Goal: Task Accomplishment & Management: Manage account settings

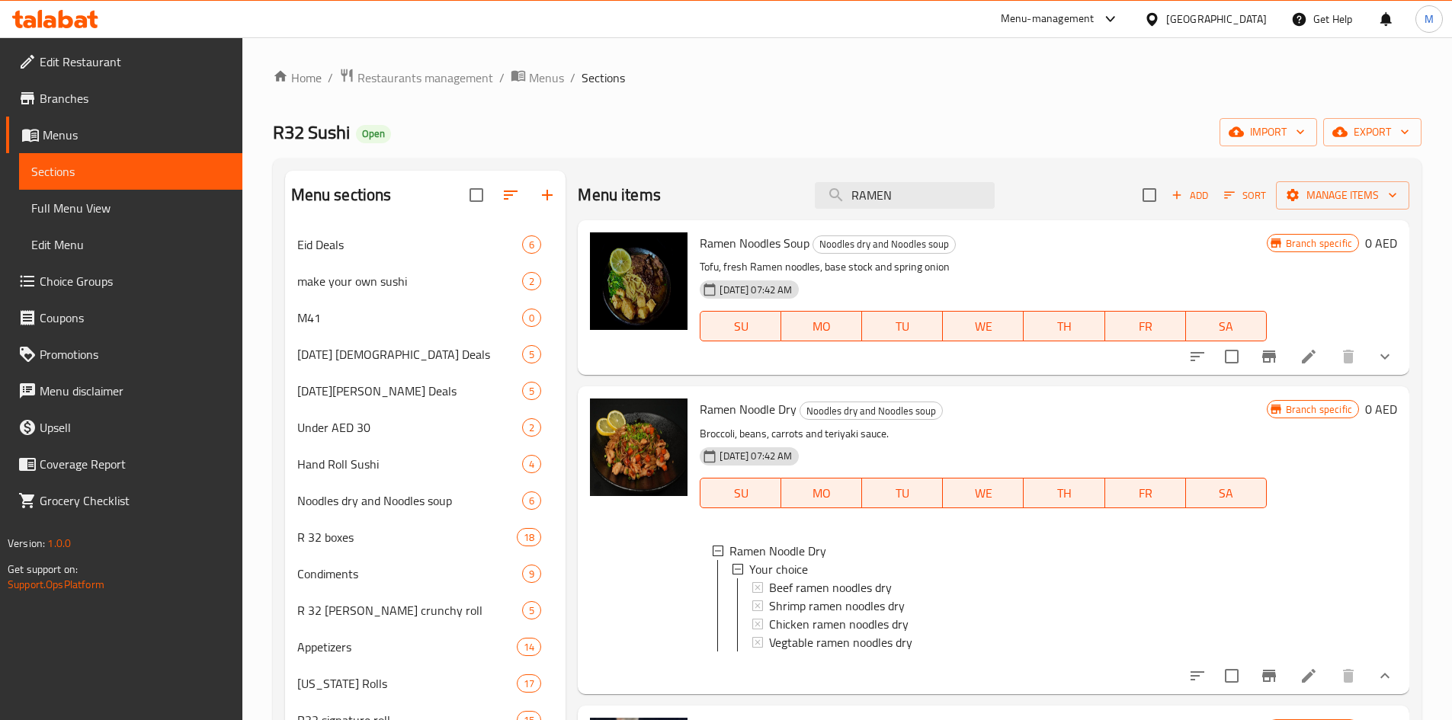
click at [965, 128] on div "R32 Sushi Open import export" at bounding box center [847, 132] width 1149 height 28
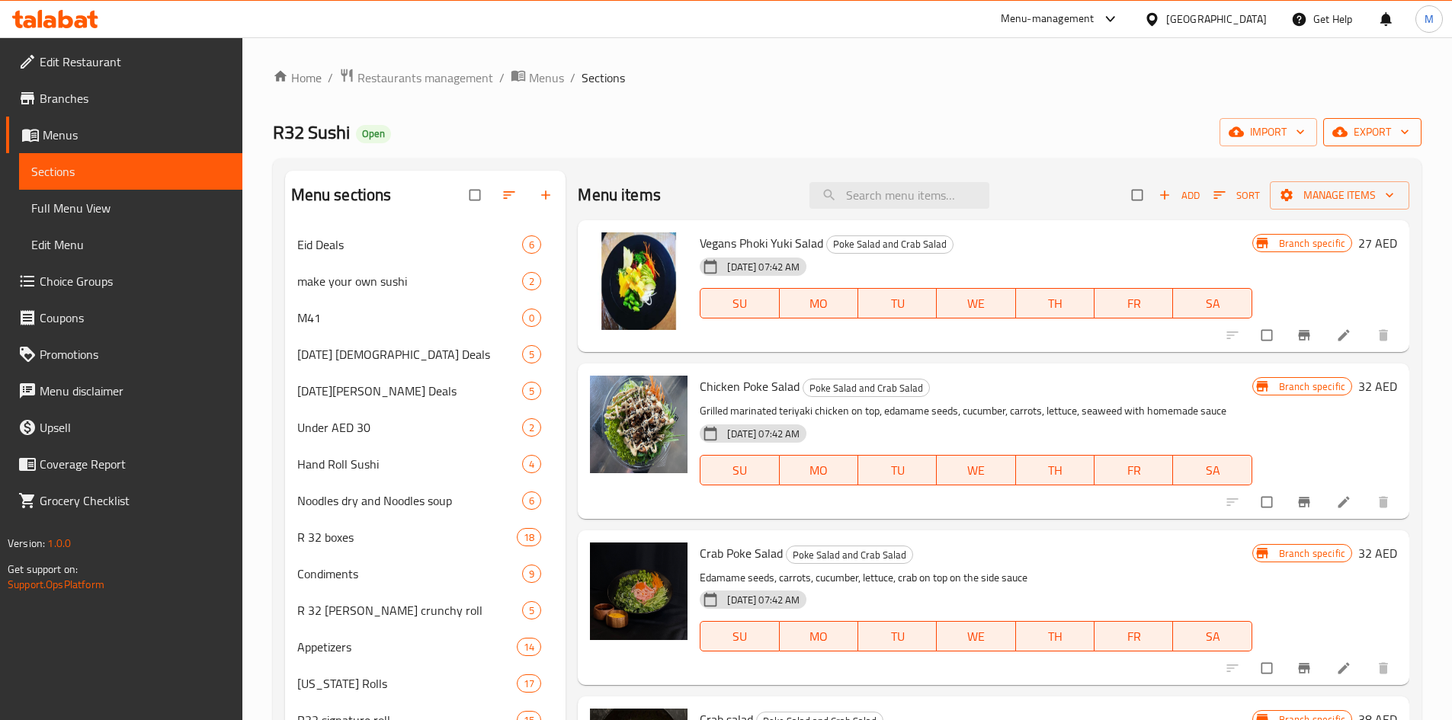
click at [1397, 125] on span "export" at bounding box center [1373, 132] width 74 height 19
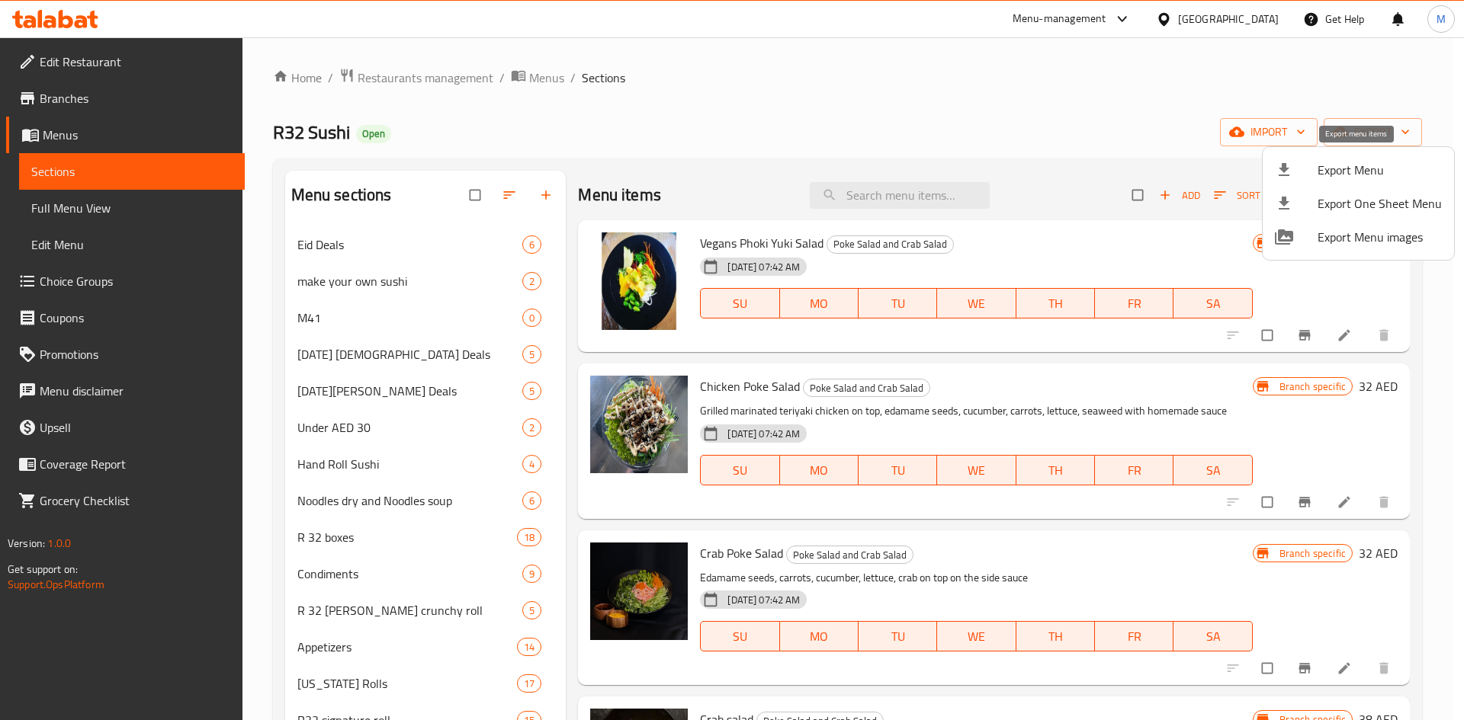
click at [1339, 164] on span "Export Menu" at bounding box center [1379, 170] width 124 height 18
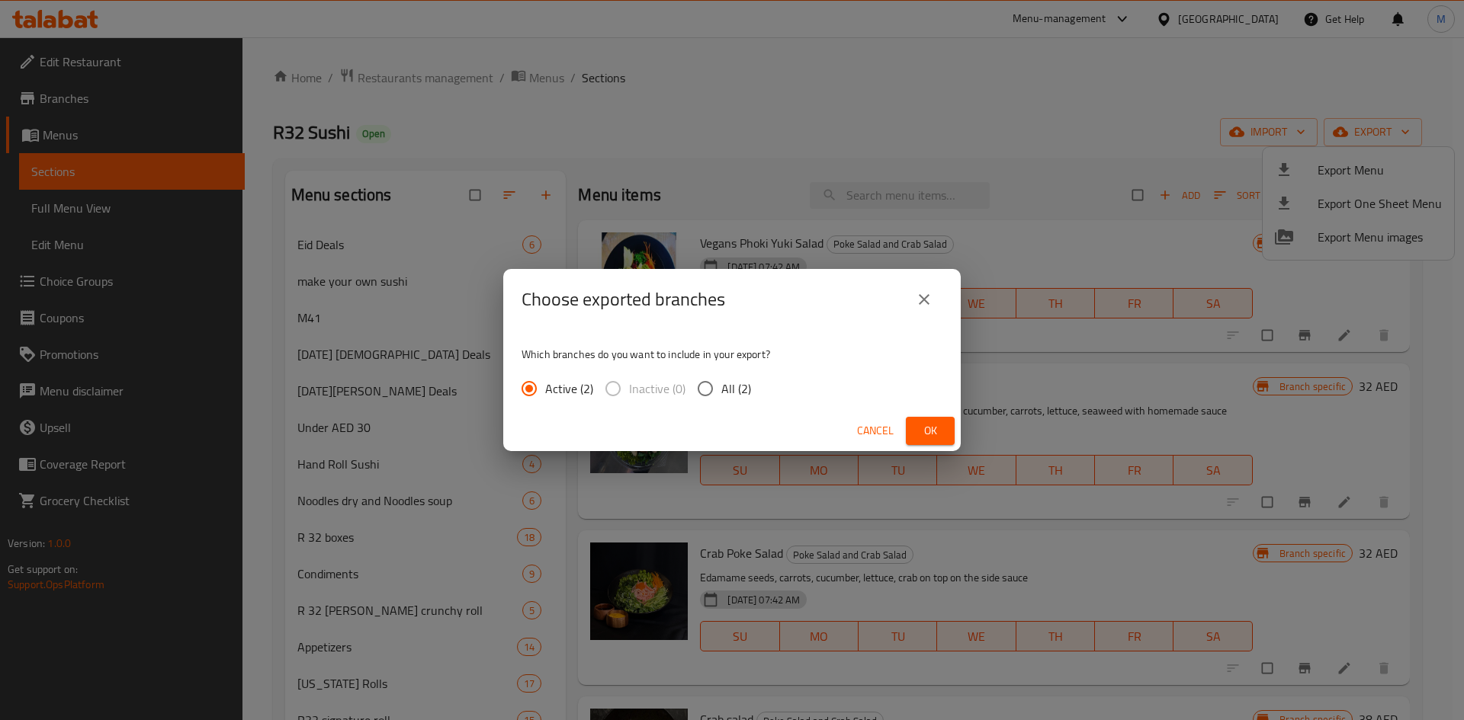
click at [707, 383] on input "All (2)" at bounding box center [705, 389] width 32 height 32
radio input "true"
click at [928, 434] on span "Ok" at bounding box center [930, 431] width 24 height 19
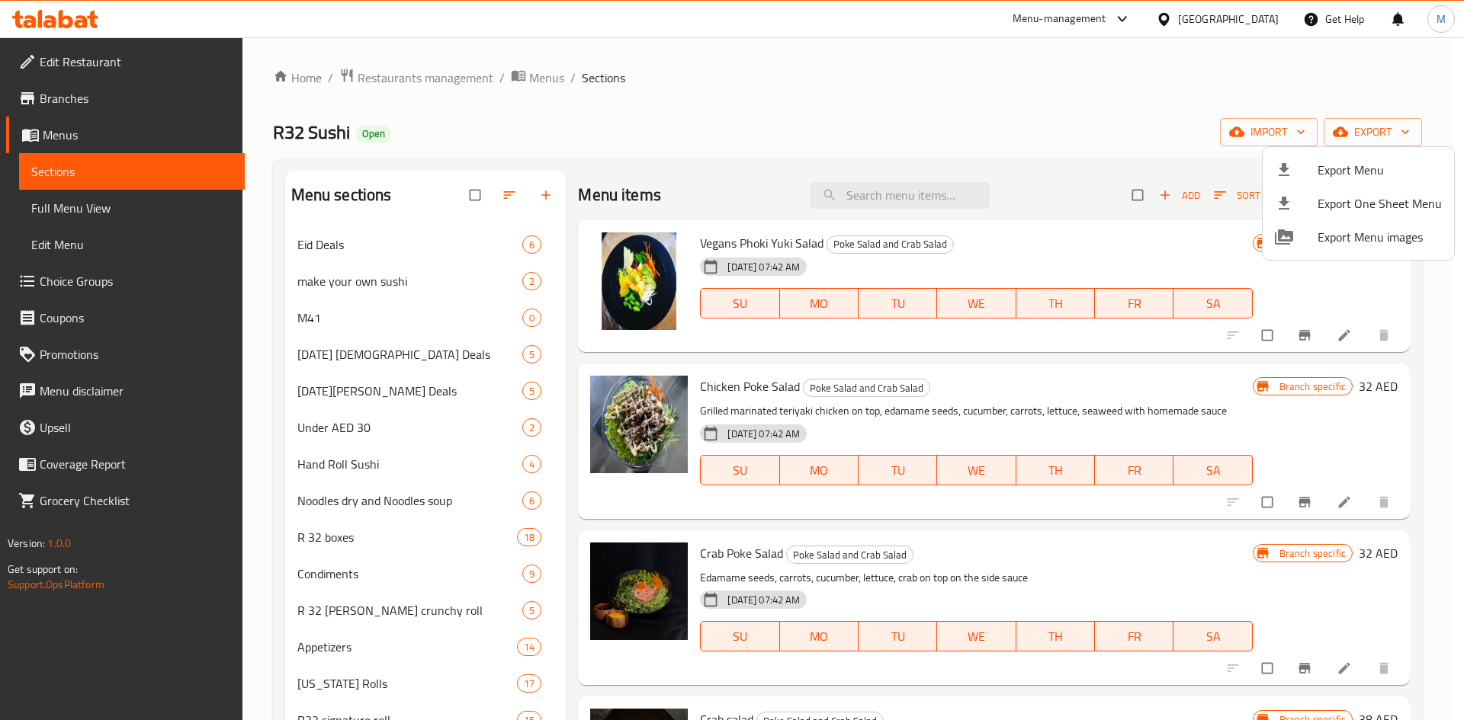
click at [742, 19] on div at bounding box center [732, 360] width 1464 height 720
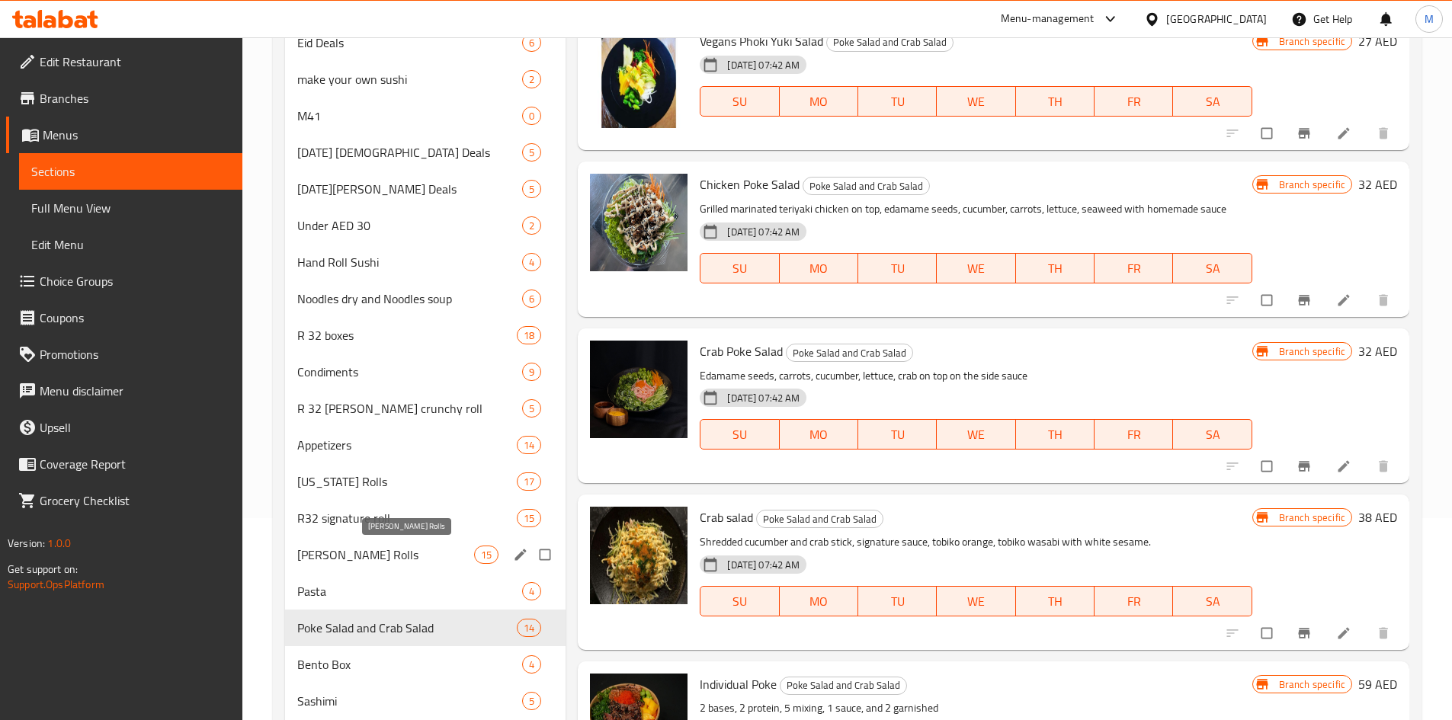
scroll to position [229, 0]
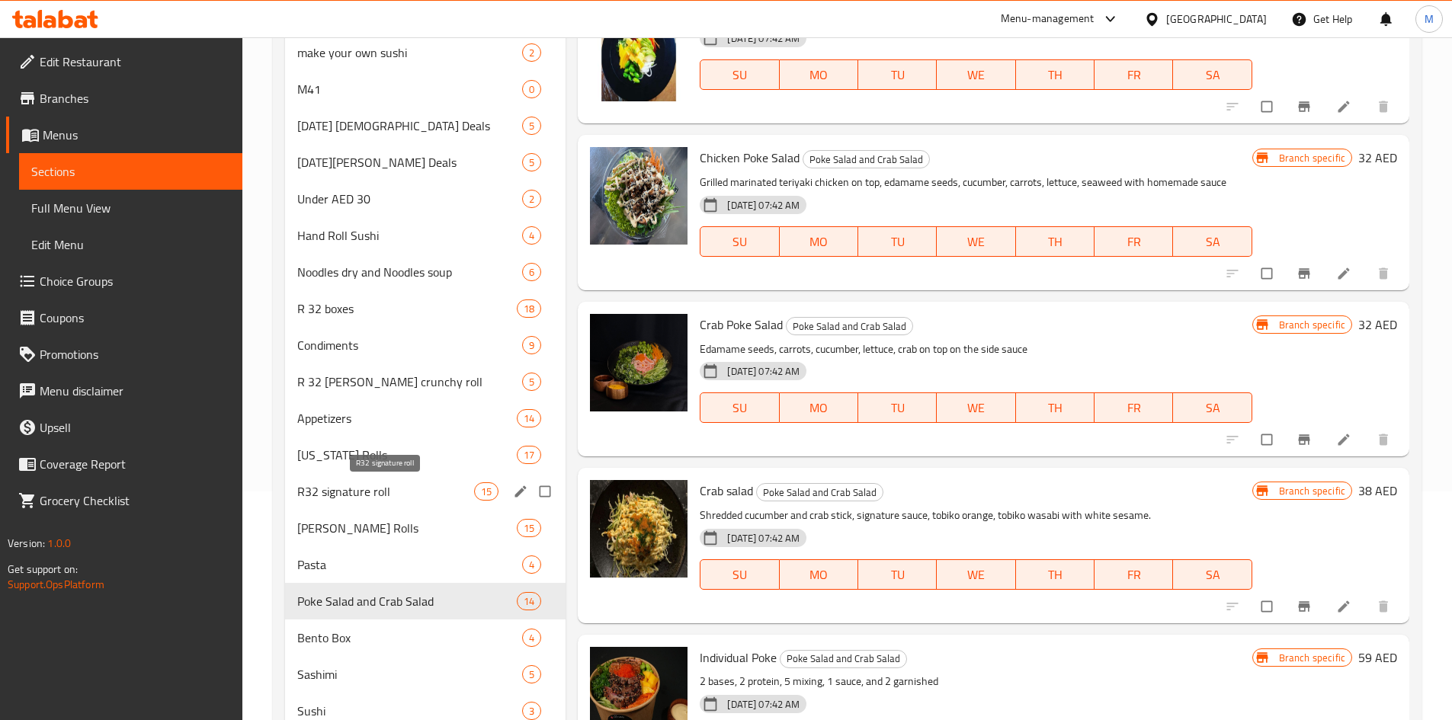
click at [380, 492] on span "R32 signature roll" at bounding box center [386, 492] width 178 height 18
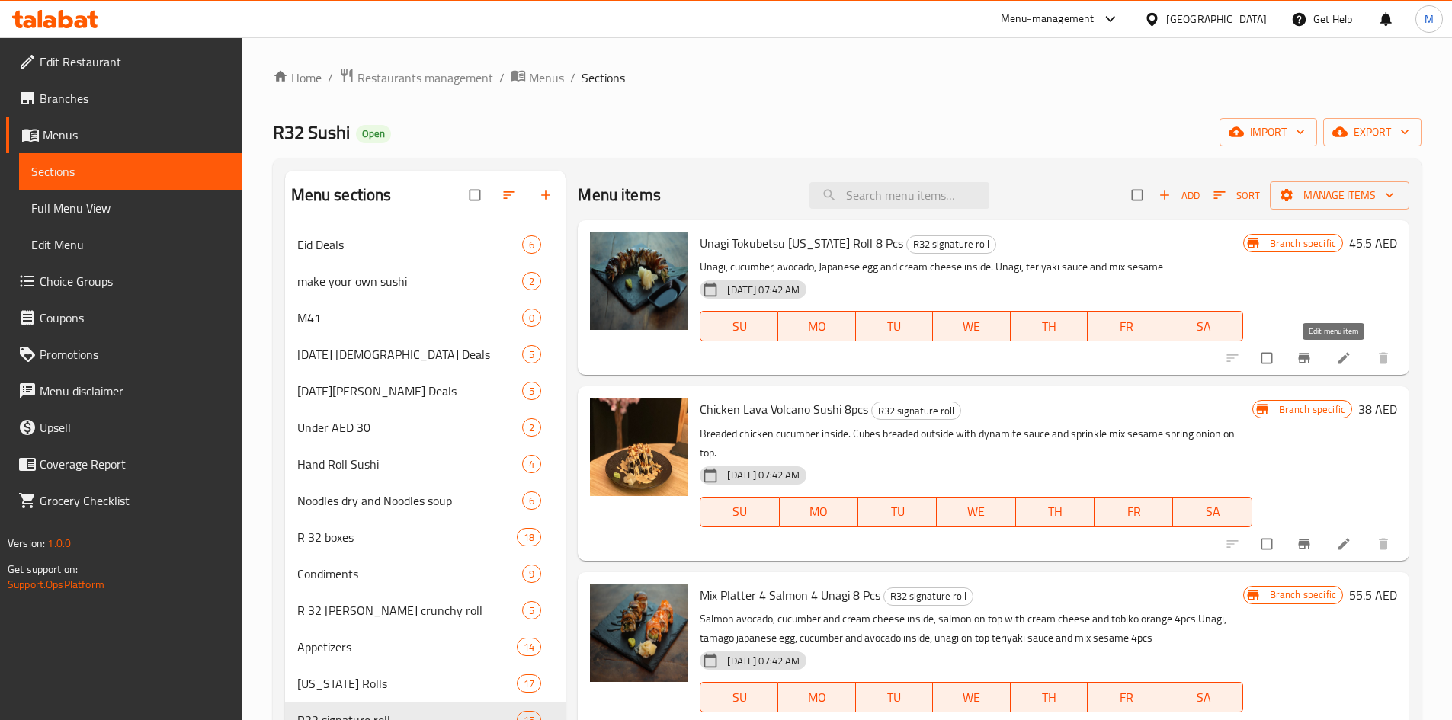
click at [1340, 361] on link at bounding box center [1345, 358] width 18 height 15
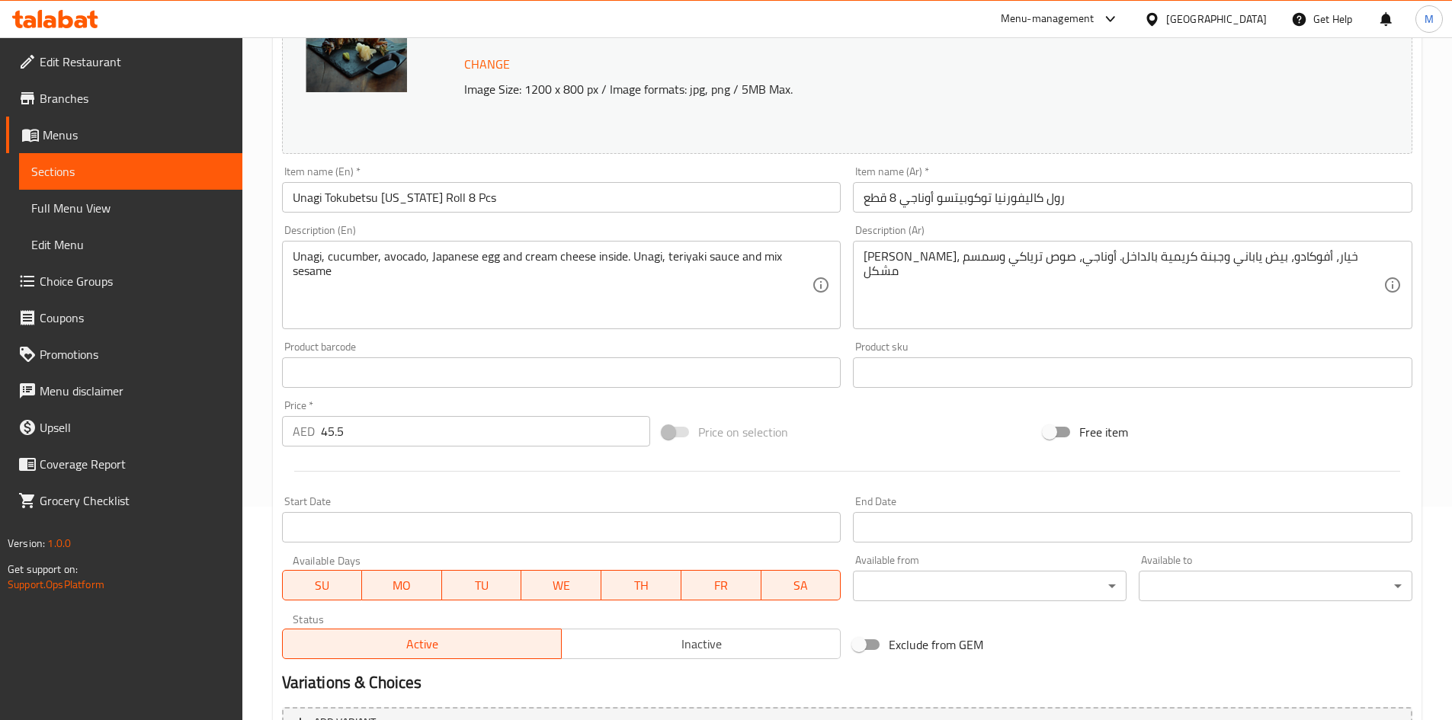
scroll to position [379, 0]
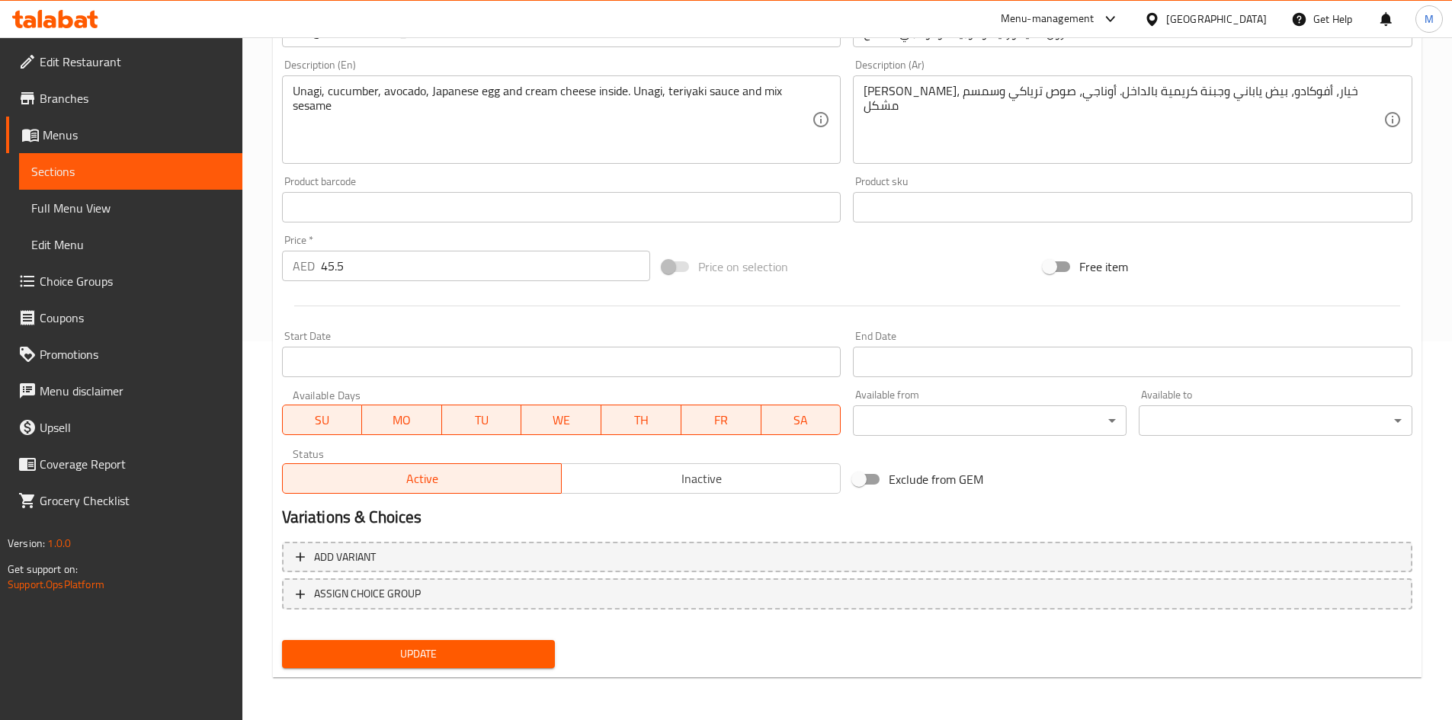
drag, startPoint x: 665, startPoint y: 460, endPoint x: 662, endPoint y: 472, distance: 11.8
click at [665, 461] on div "Active Inactive" at bounding box center [562, 471] width 560 height 46
click at [662, 472] on span "Inactive" at bounding box center [701, 479] width 267 height 22
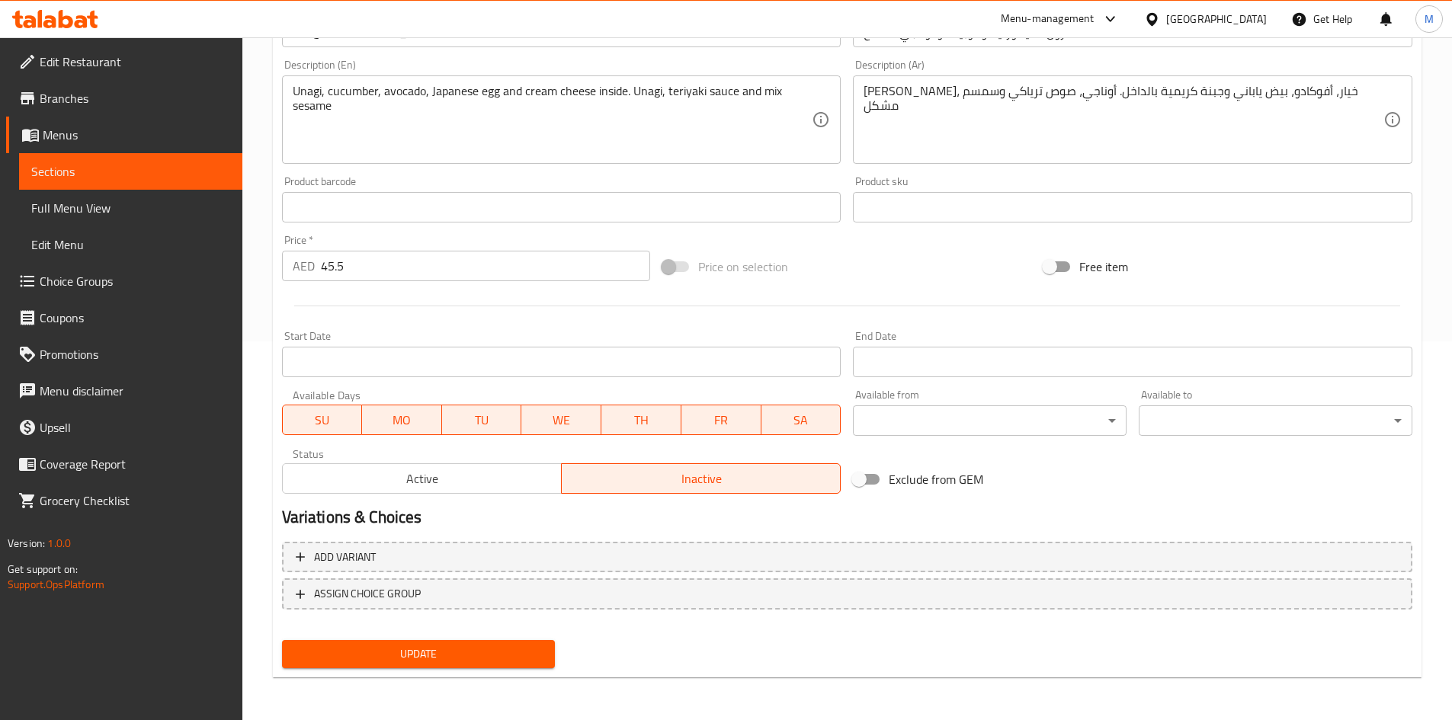
click at [479, 657] on span "Update" at bounding box center [418, 654] width 249 height 19
click at [521, 659] on span "Update" at bounding box center [418, 654] width 249 height 19
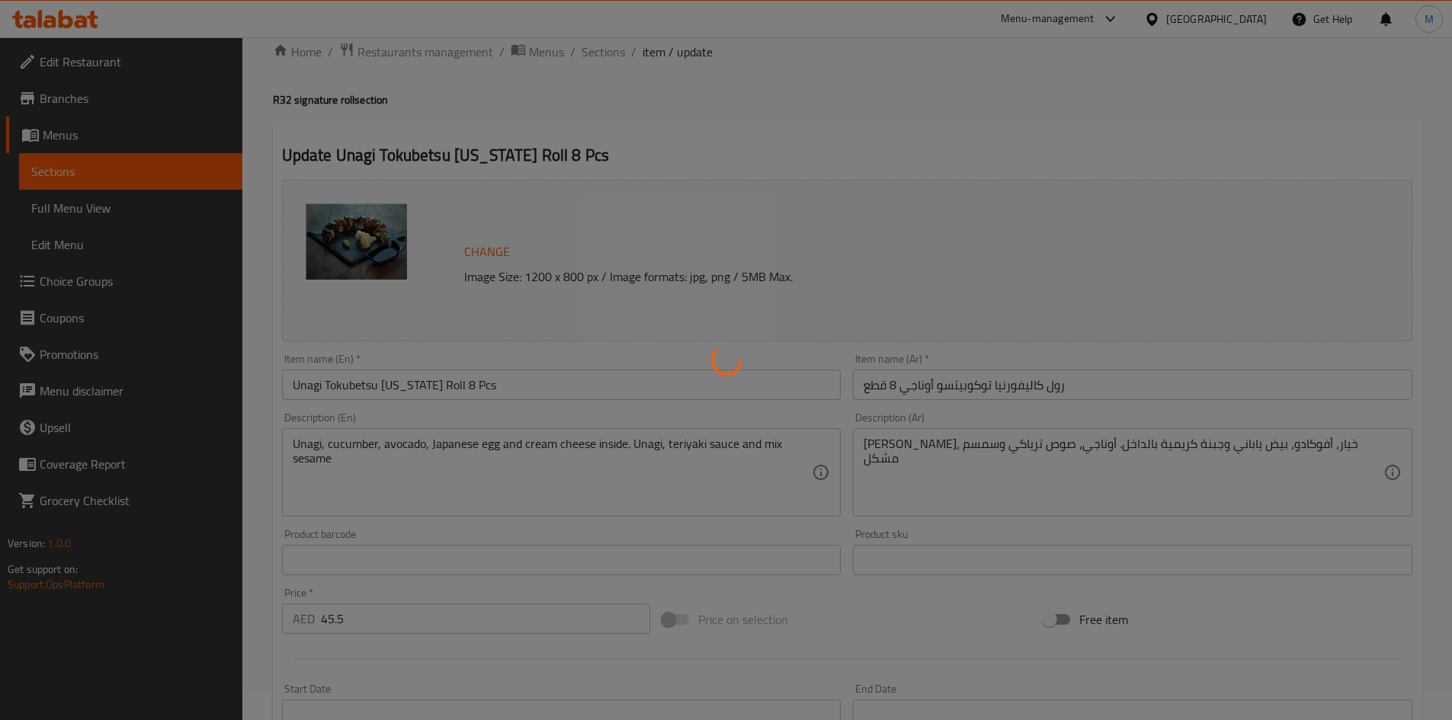
scroll to position [0, 0]
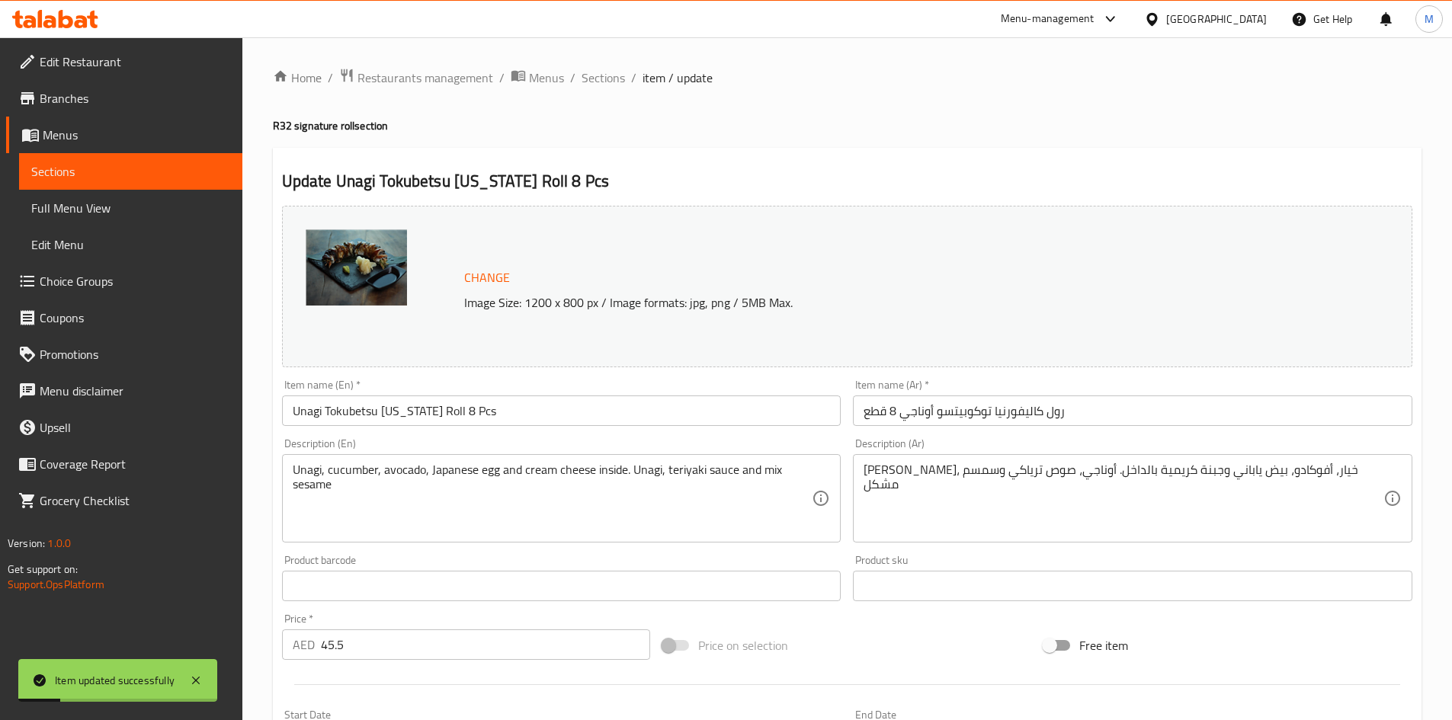
click at [351, 183] on h2 "Update Unagi Tokubetsu [US_STATE] Roll 8 Pcs" at bounding box center [847, 181] width 1131 height 23
drag, startPoint x: 351, startPoint y: 183, endPoint x: 573, endPoint y: 173, distance: 222.1
click at [573, 173] on h2 "Update Unagi Tokubetsu [US_STATE] Roll 8 Pcs" at bounding box center [847, 181] width 1131 height 23
copy h2 "Unagi Tokubetsu [US_STATE] Roll 8 Pcs"
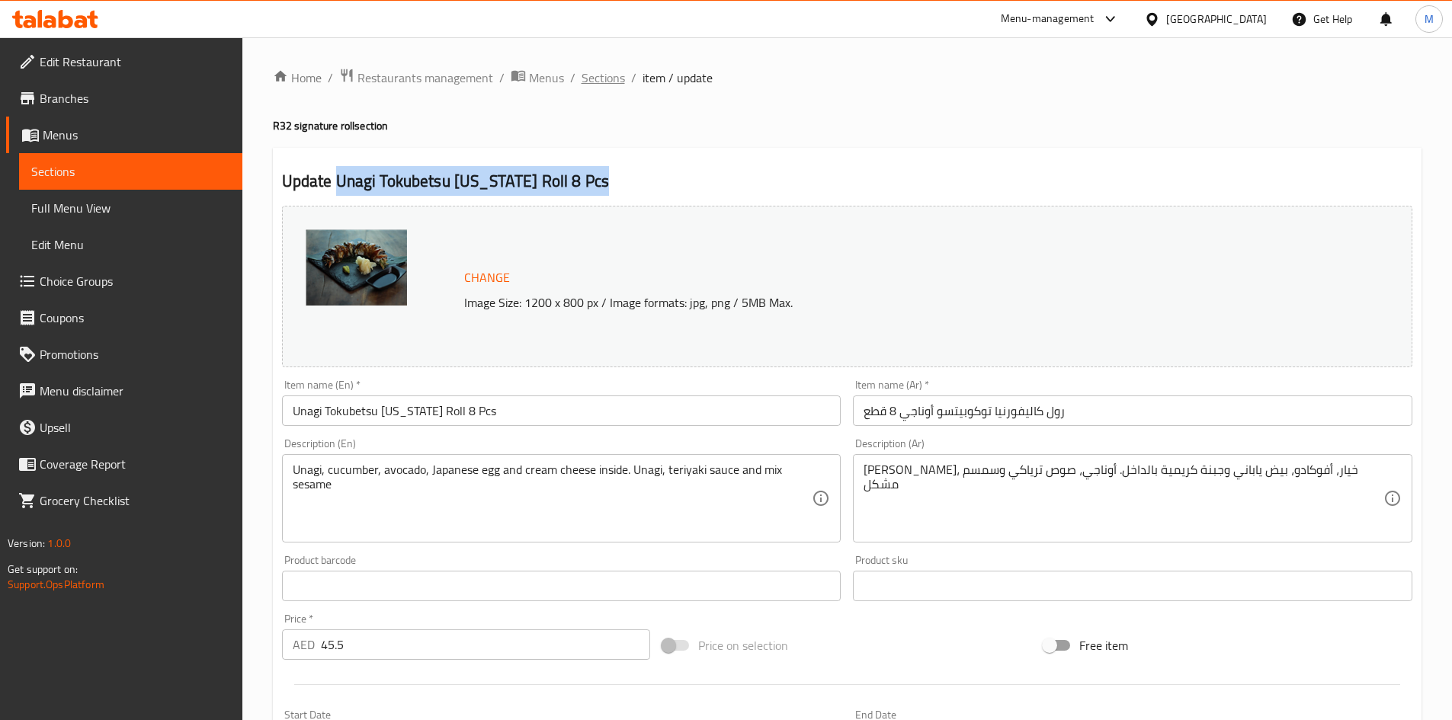
click at [590, 76] on span "Sections" at bounding box center [603, 78] width 43 height 18
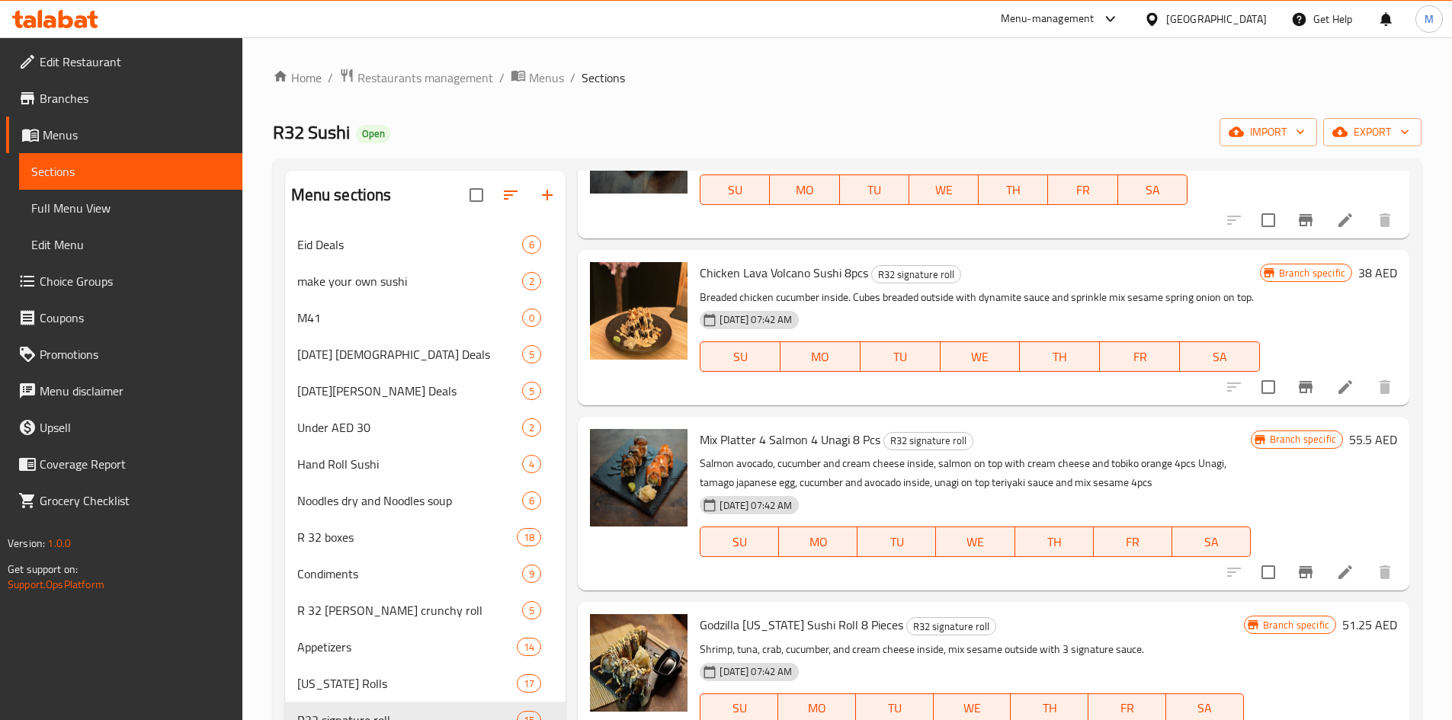
scroll to position [152, 0]
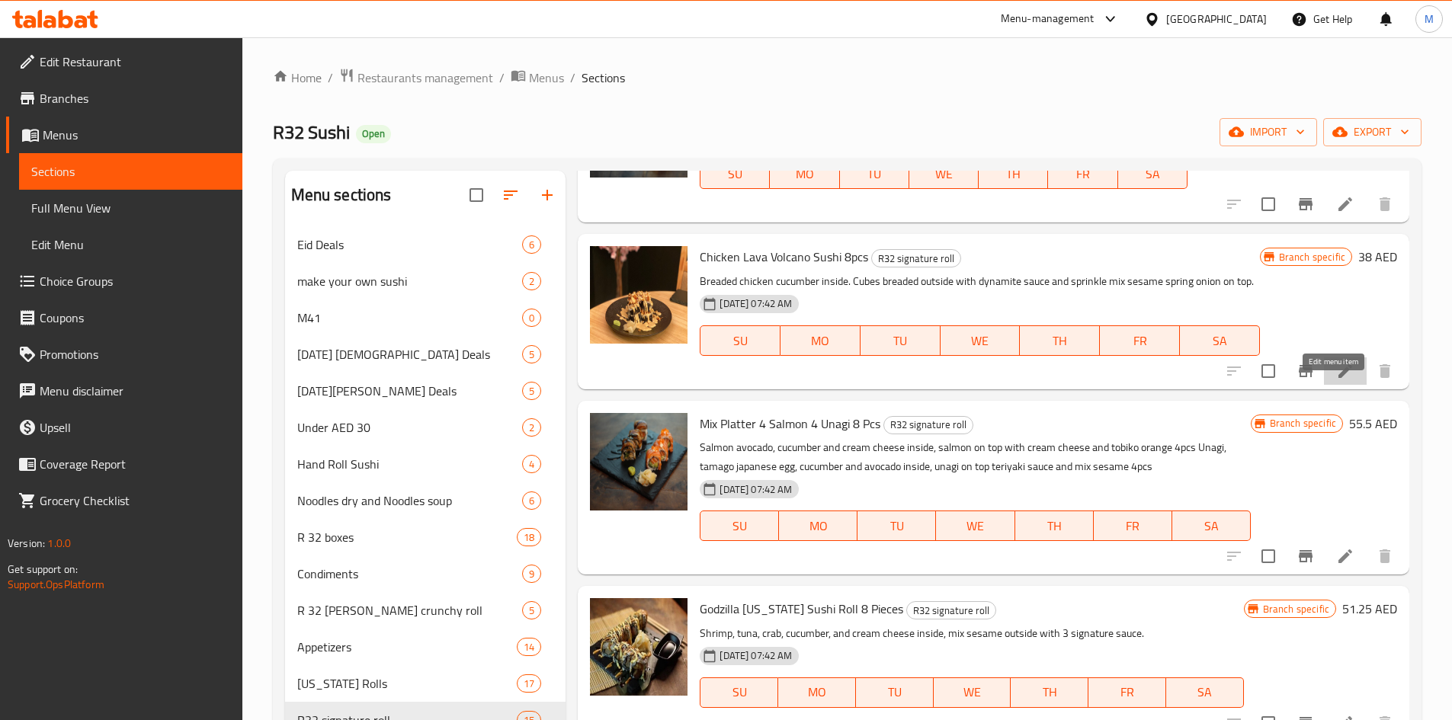
click at [1339, 380] on icon at bounding box center [1345, 371] width 18 height 18
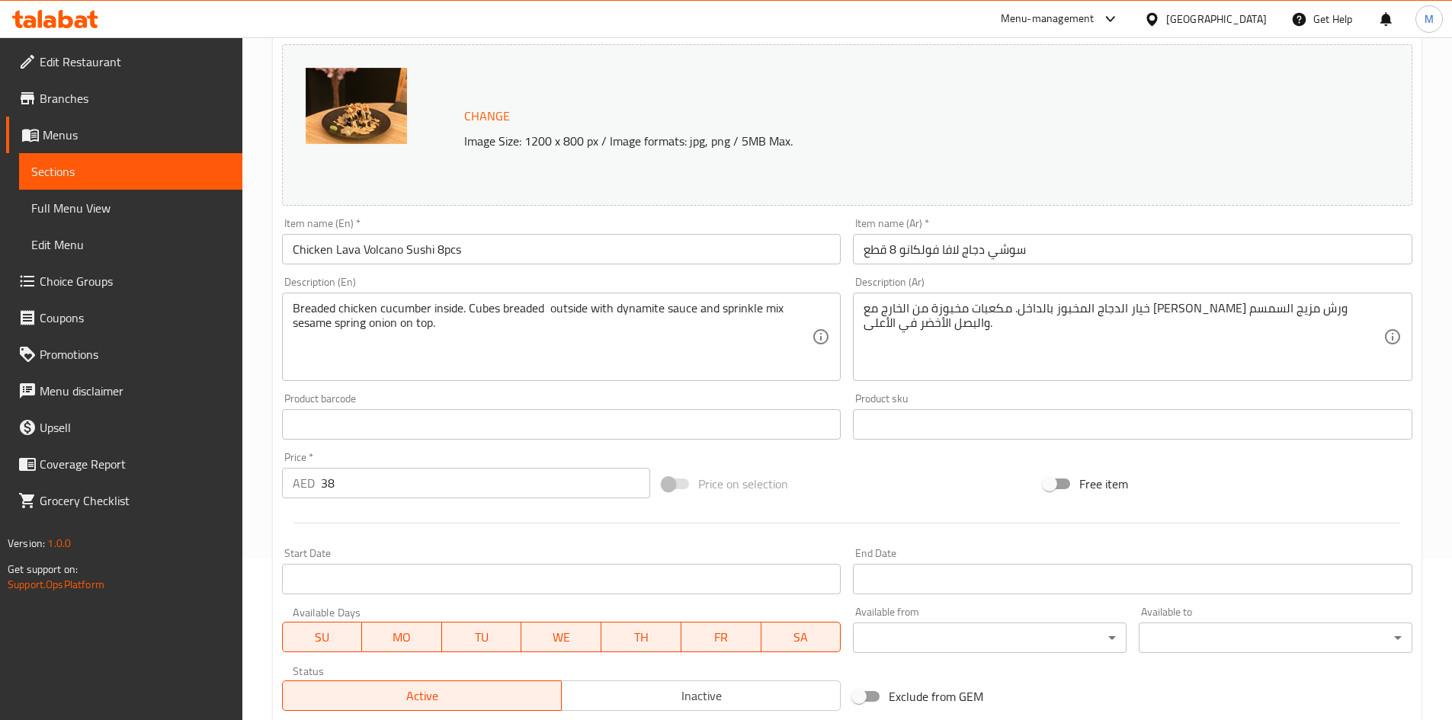
scroll to position [379, 0]
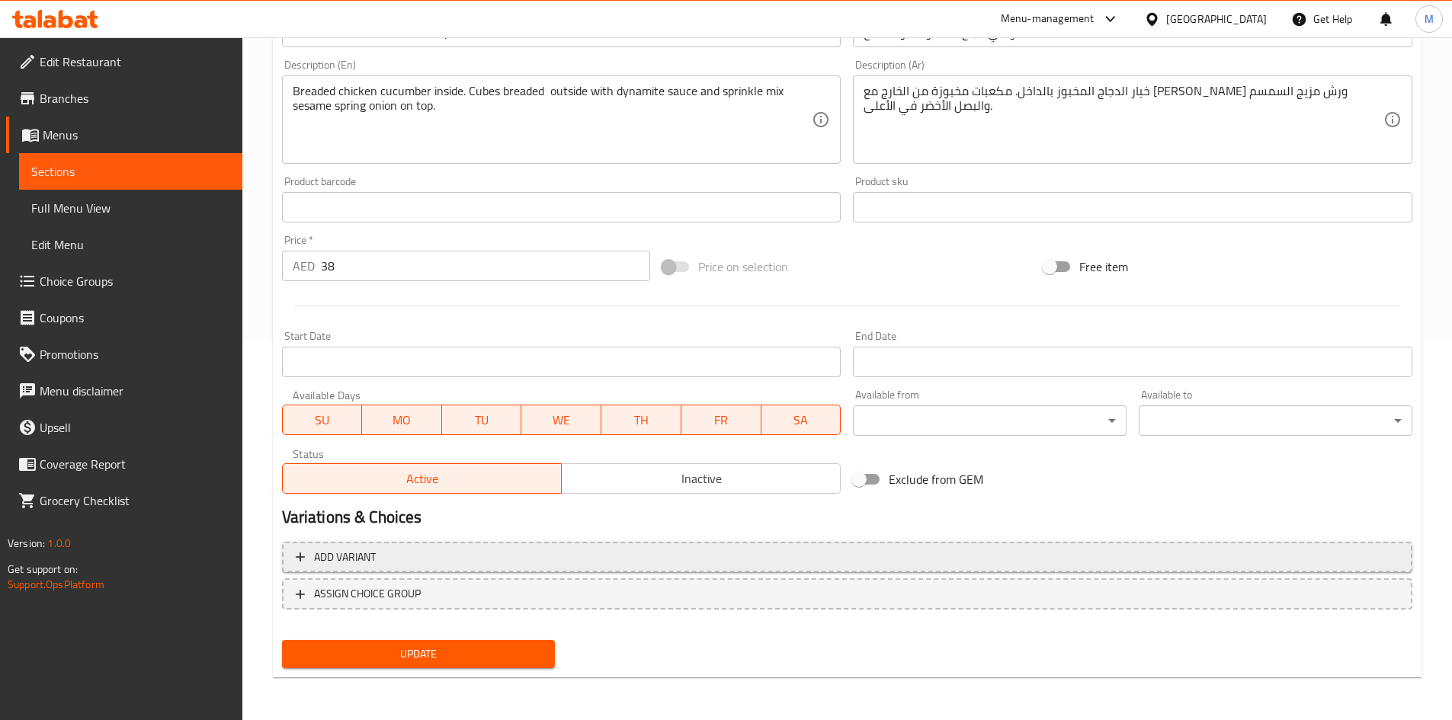
drag, startPoint x: 727, startPoint y: 474, endPoint x: 616, endPoint y: 544, distance: 130.9
click at [727, 475] on span "Inactive" at bounding box center [701, 479] width 267 height 22
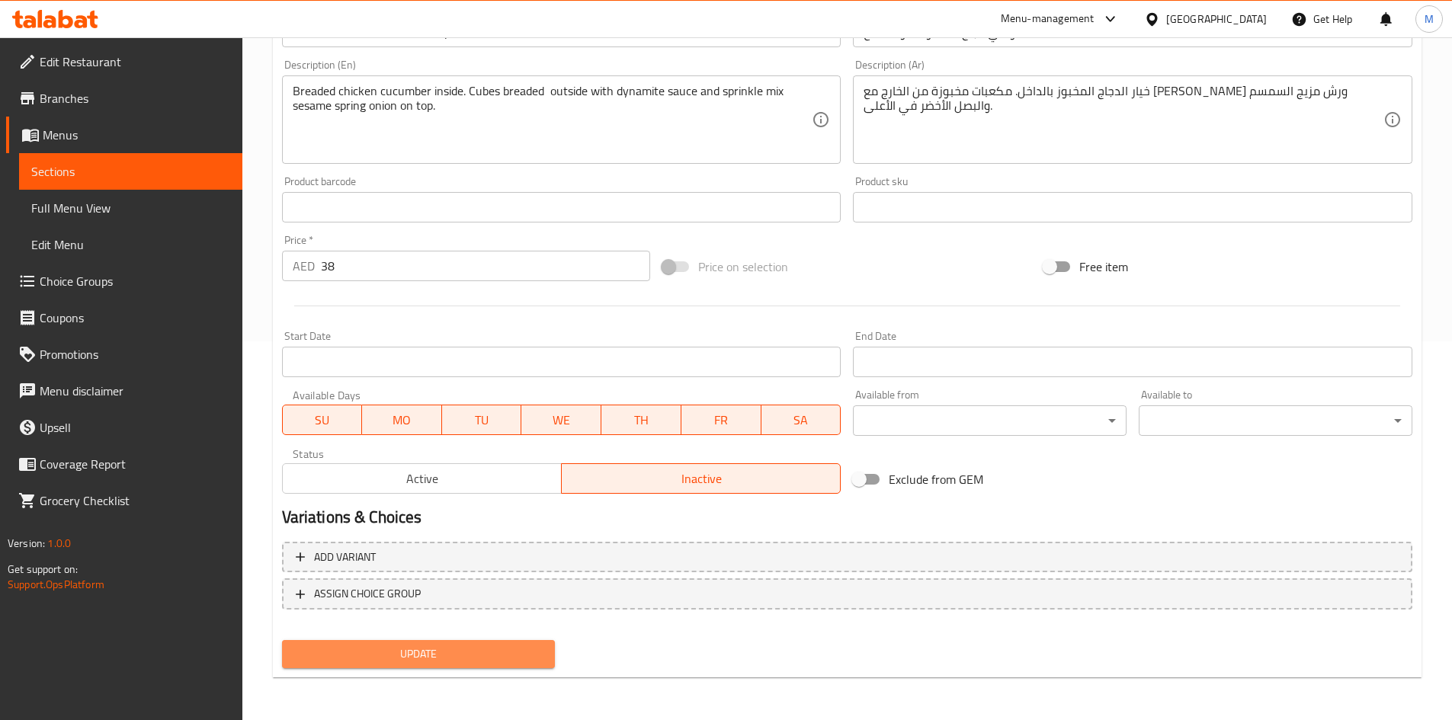
click at [502, 646] on span "Update" at bounding box center [418, 654] width 249 height 19
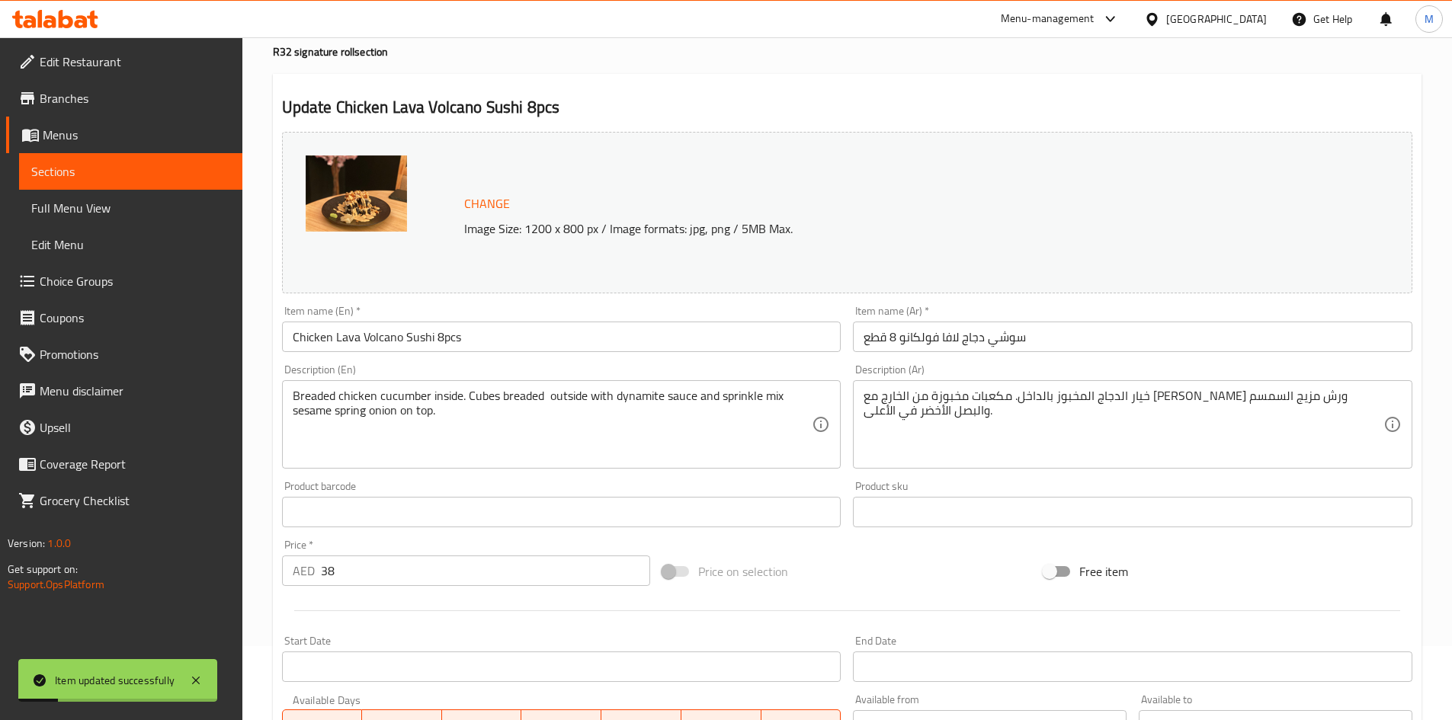
scroll to position [0, 0]
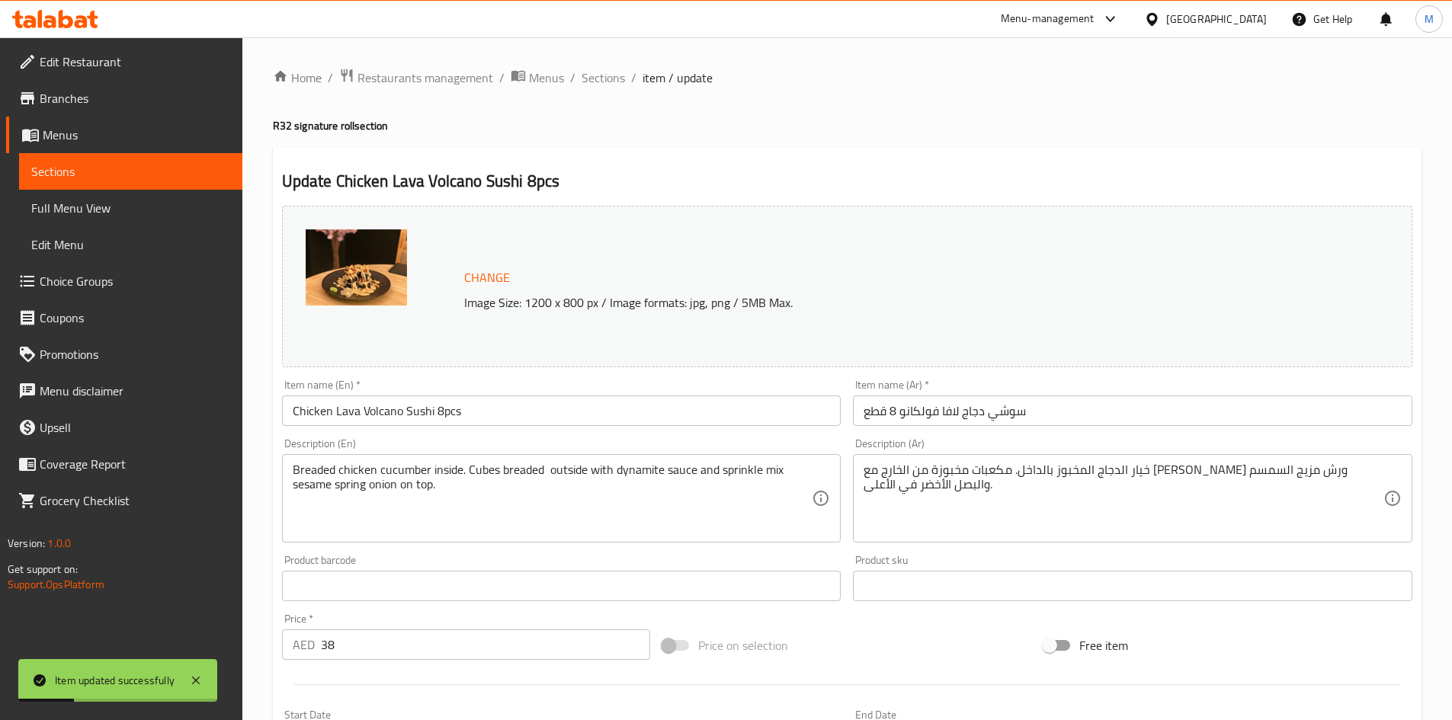
click at [345, 179] on h2 "Update Chicken Lava Volcano Sushi 8pcs" at bounding box center [847, 181] width 1131 height 23
drag, startPoint x: 345, startPoint y: 179, endPoint x: 722, endPoint y: 367, distance: 421.1
click at [544, 173] on h2 "Update Chicken Lava Volcano Sushi 8pcs" at bounding box center [847, 181] width 1131 height 23
copy h2 "Chicken Lava Volcano Sushi 8pcs"
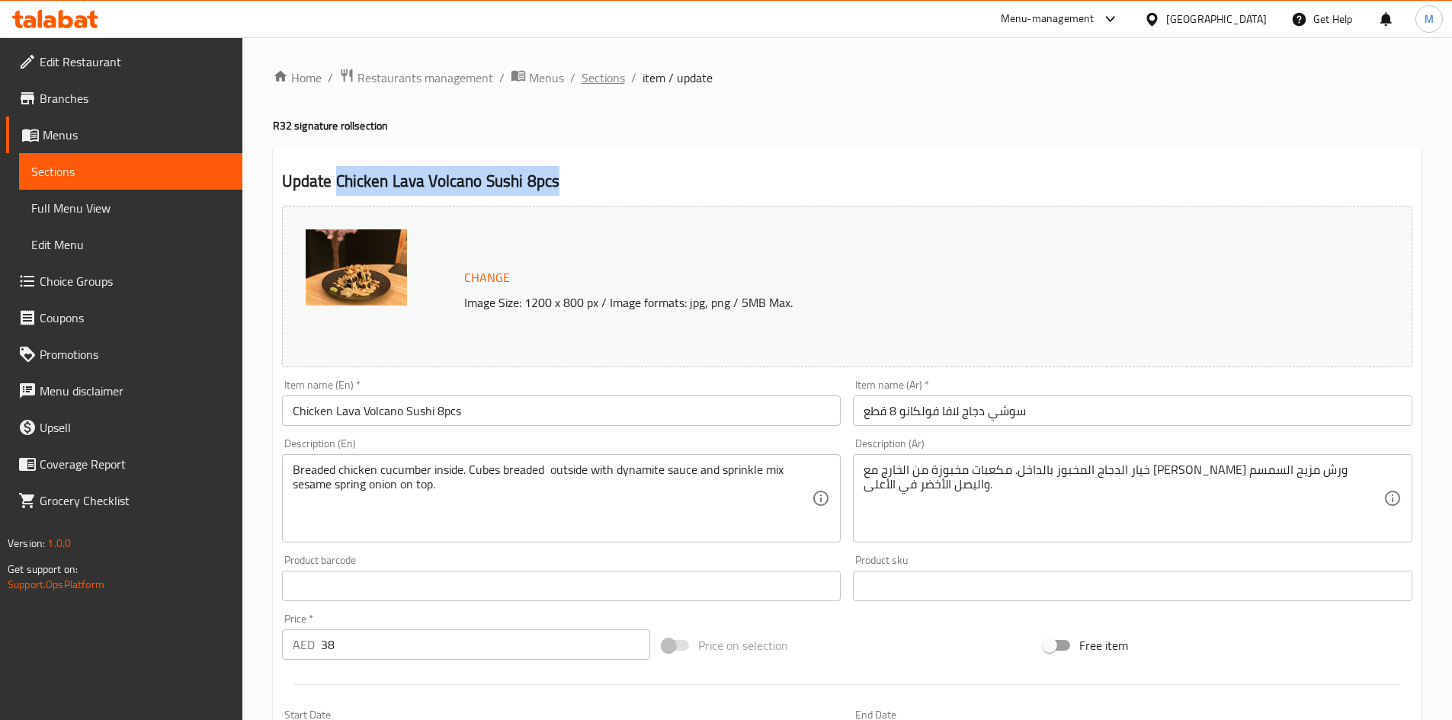
click at [601, 83] on span "Sections" at bounding box center [603, 78] width 43 height 18
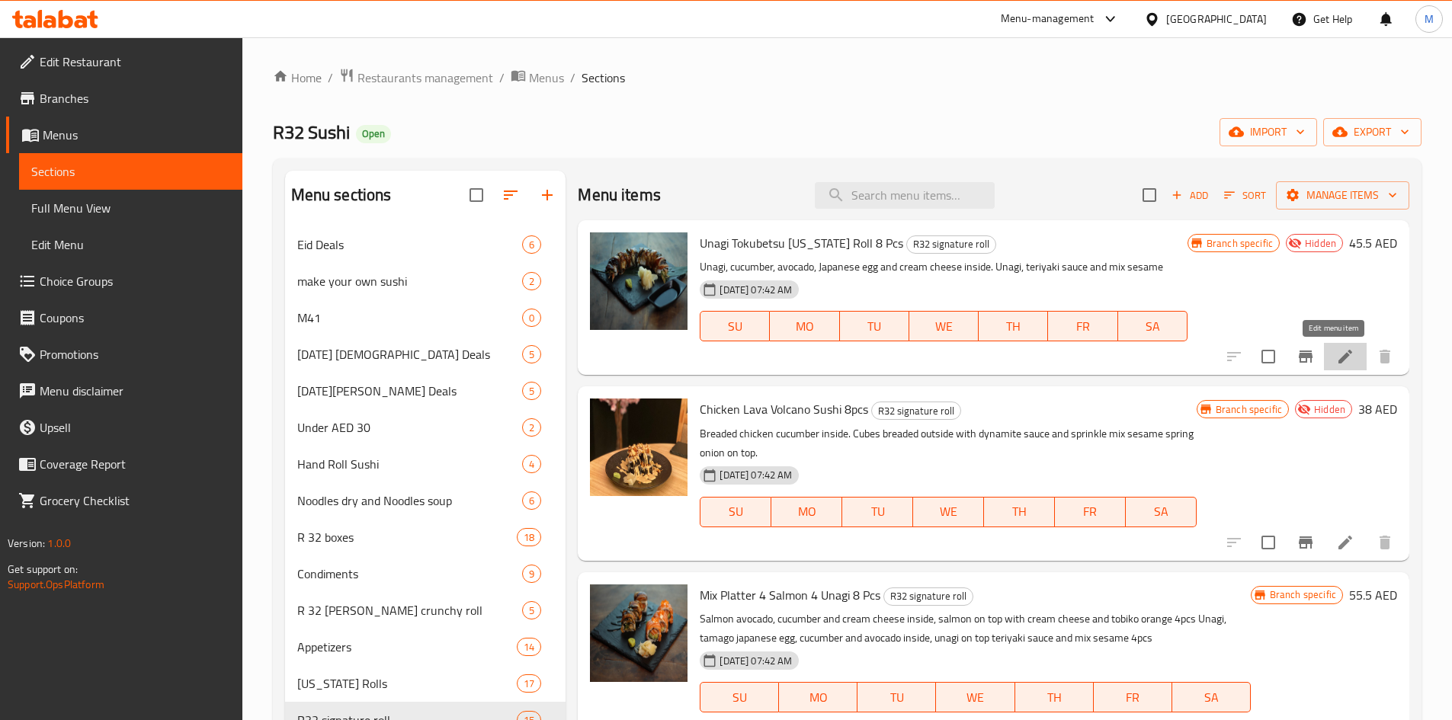
click at [1339, 360] on icon at bounding box center [1346, 357] width 14 height 14
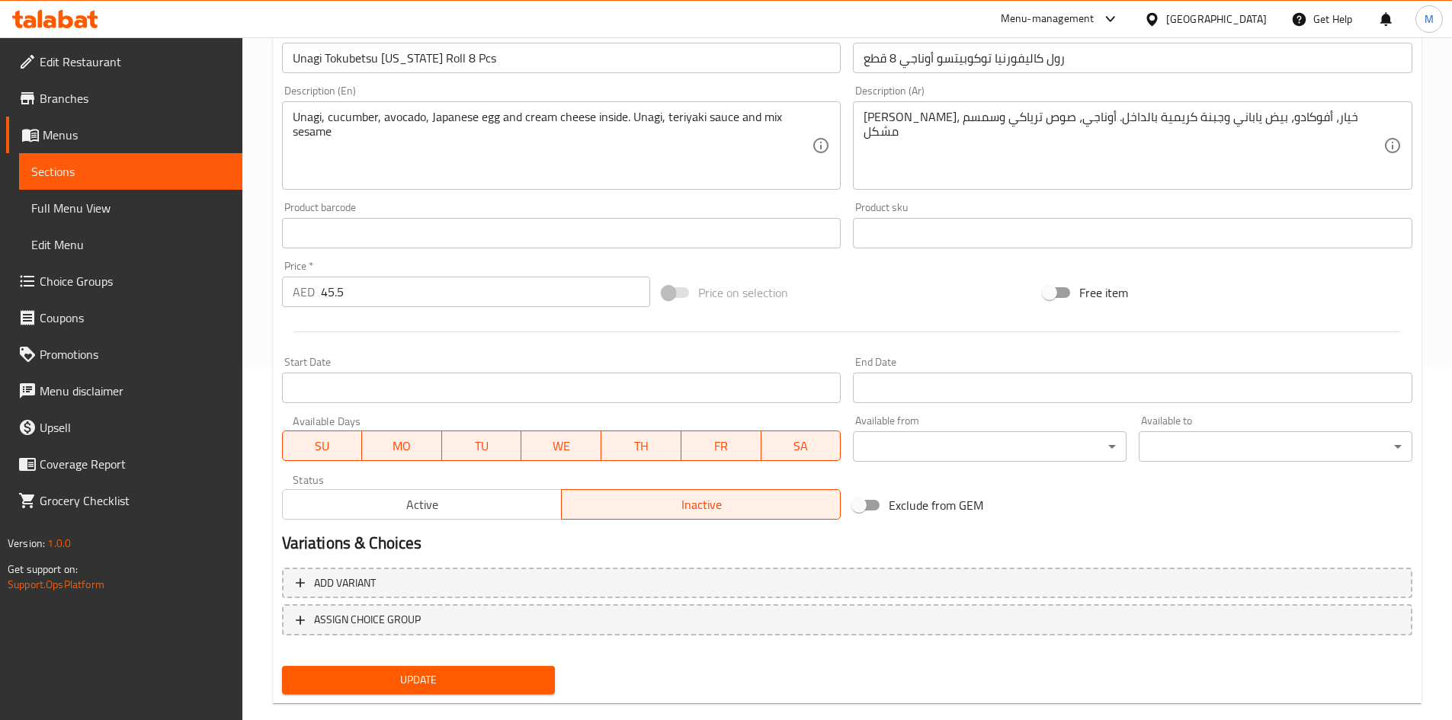
scroll to position [379, 0]
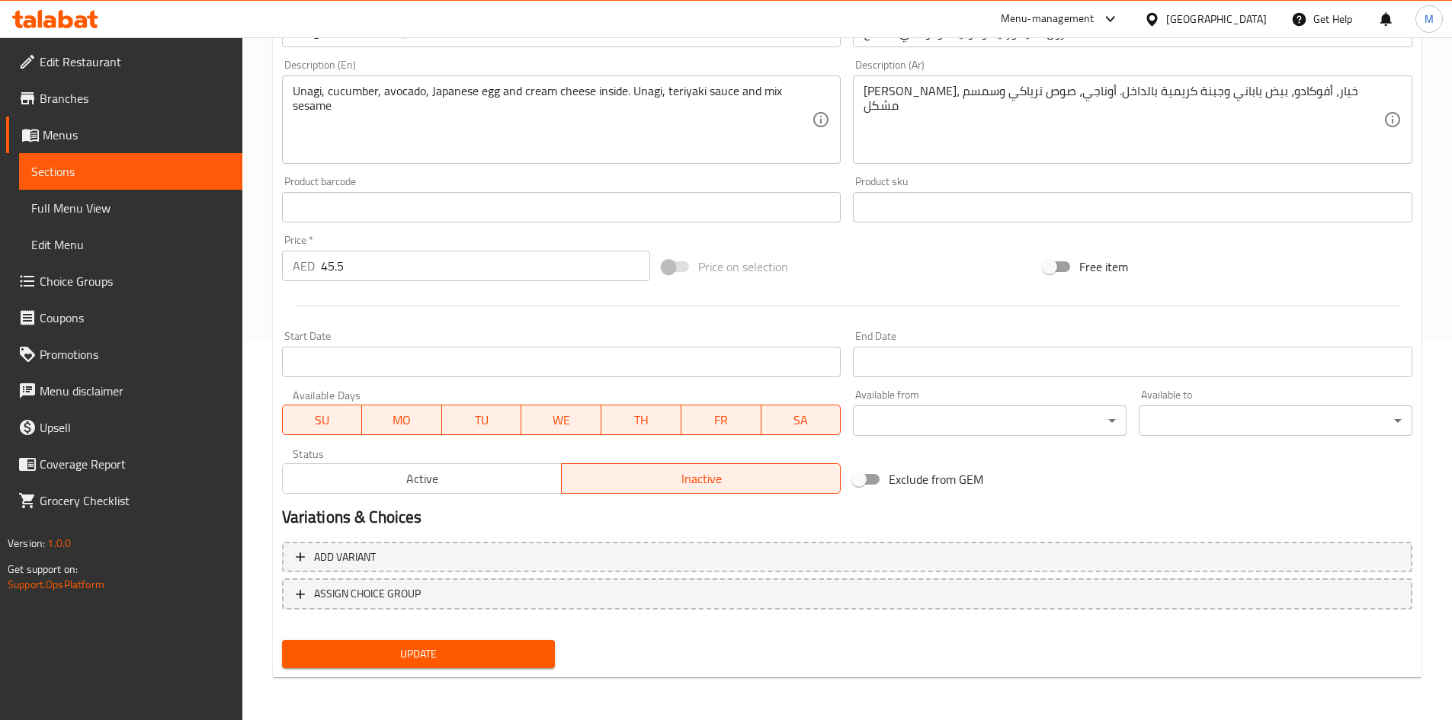
click at [473, 472] on span "Active" at bounding box center [422, 479] width 267 height 22
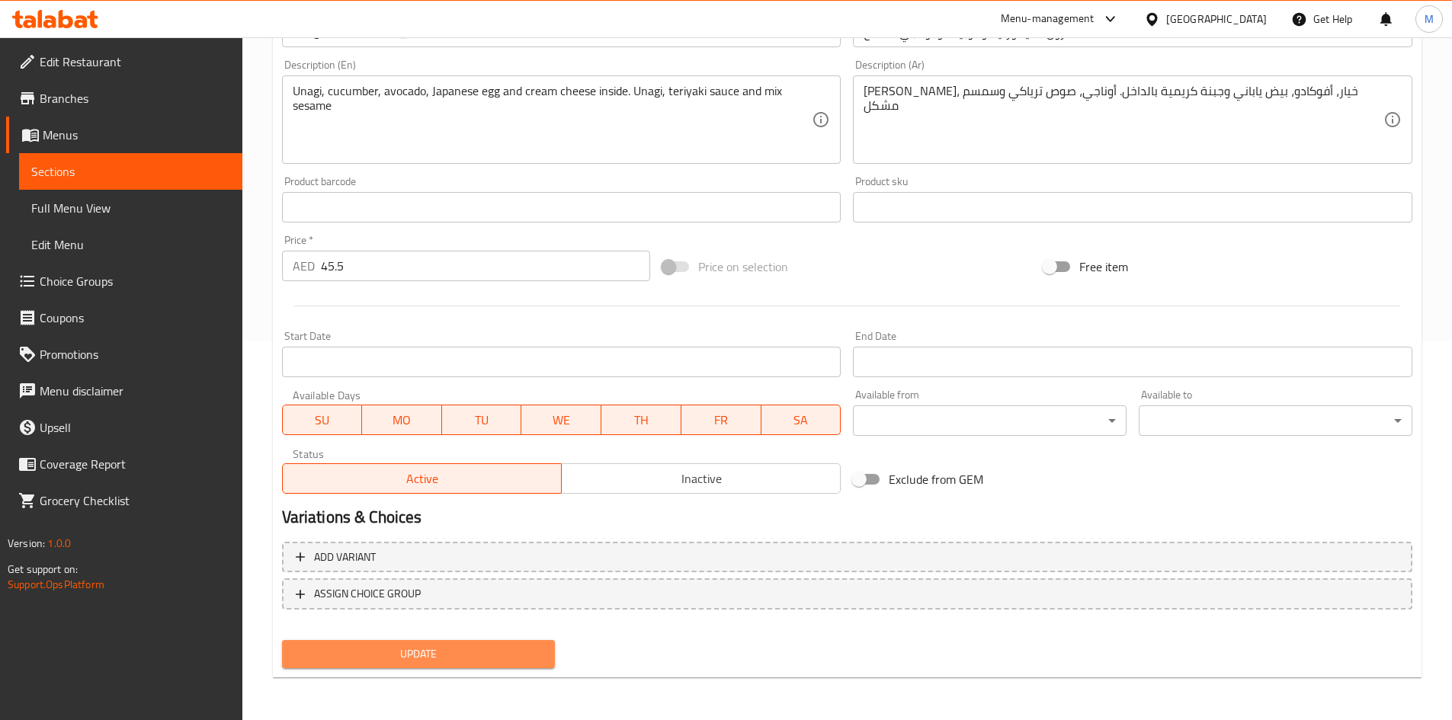
click at [468, 661] on span "Update" at bounding box center [418, 654] width 249 height 19
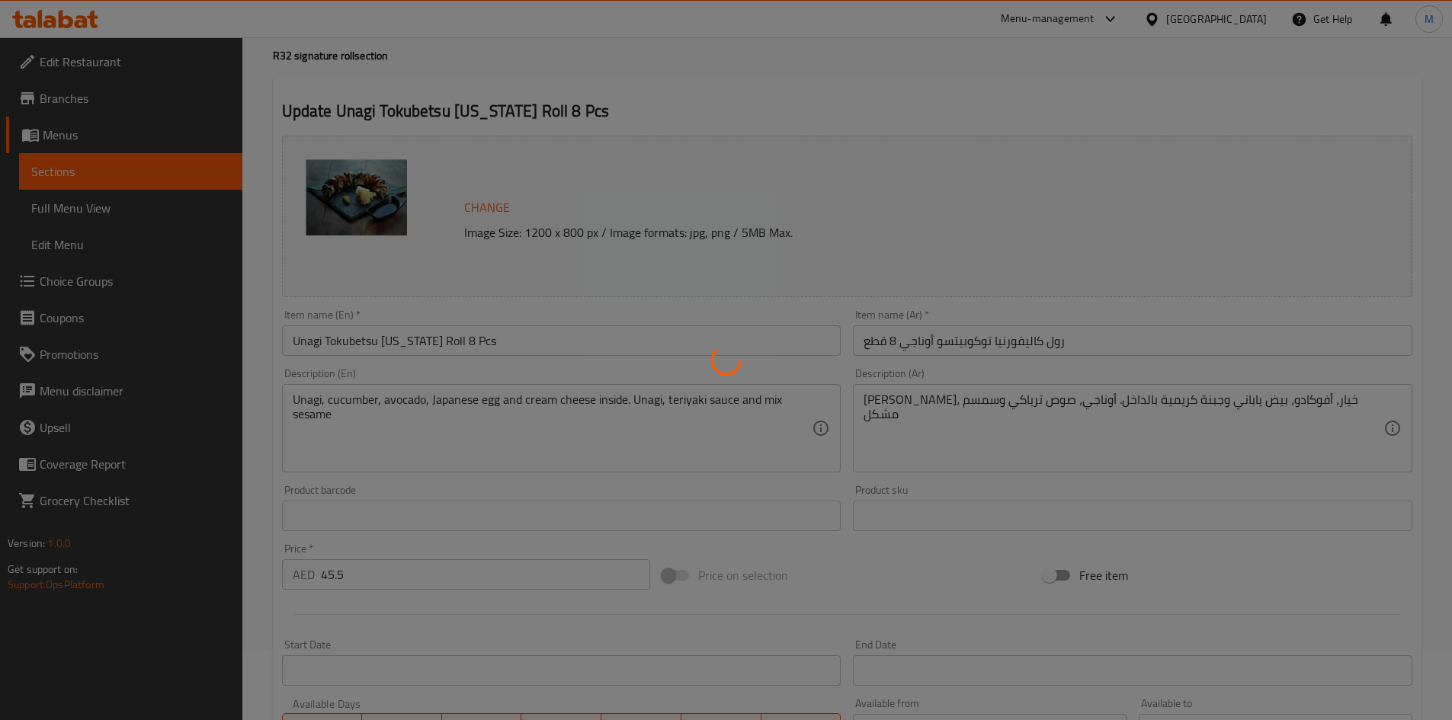
scroll to position [0, 0]
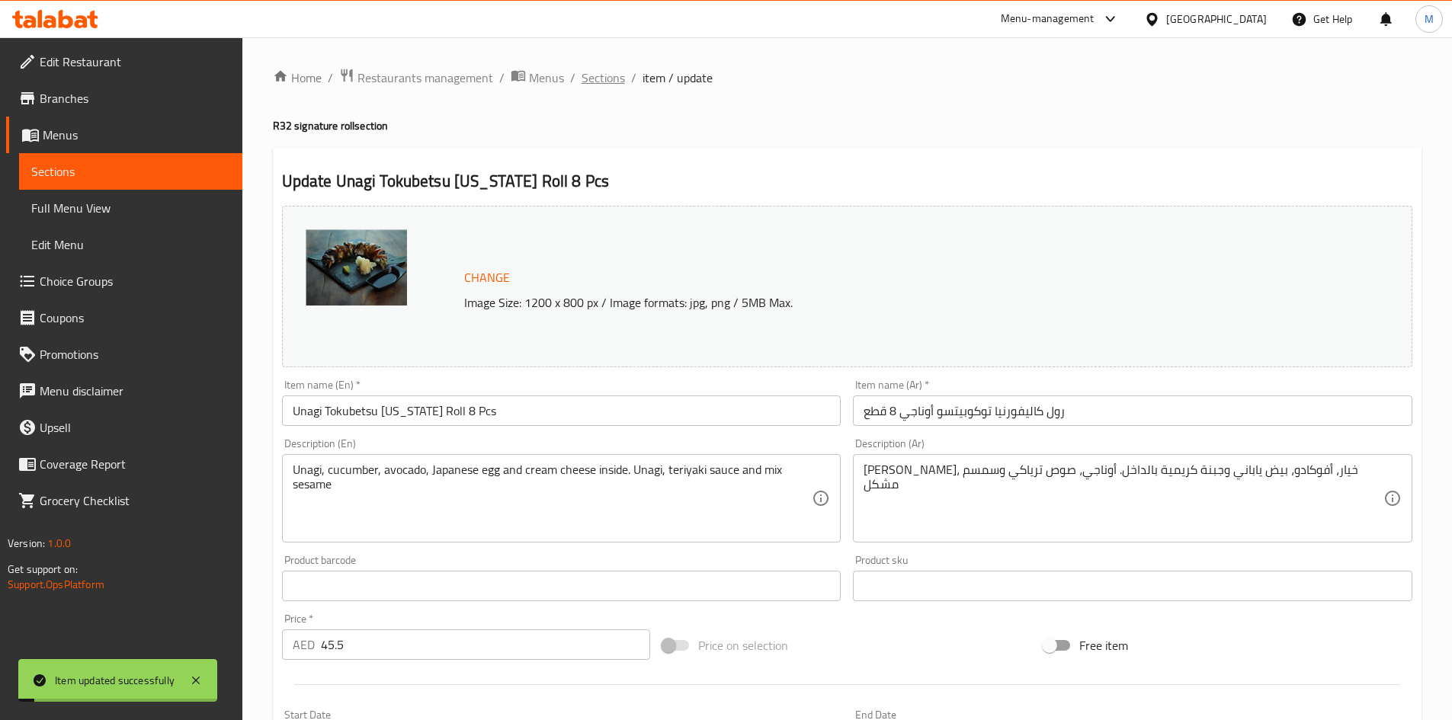
click at [612, 79] on span "Sections" at bounding box center [603, 78] width 43 height 18
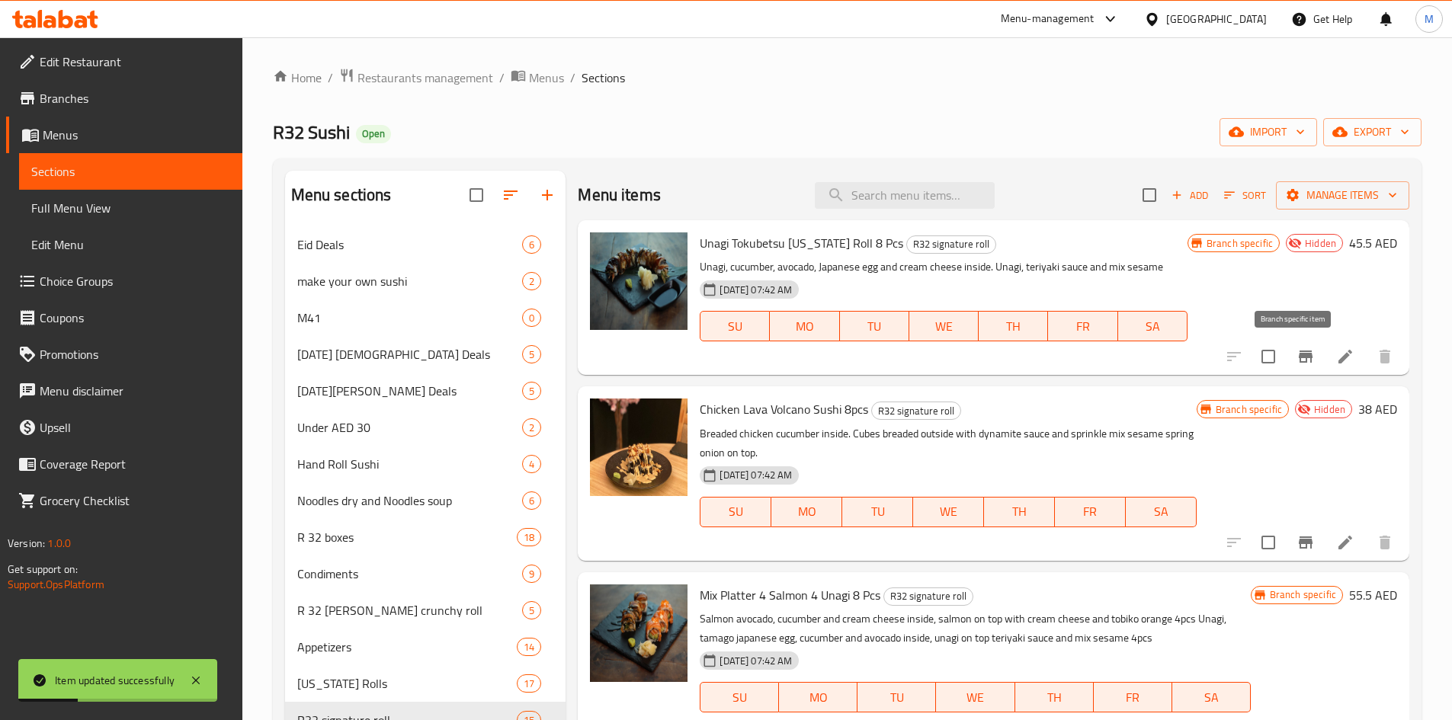
click at [1299, 354] on icon "Branch-specific-item" at bounding box center [1306, 357] width 14 height 12
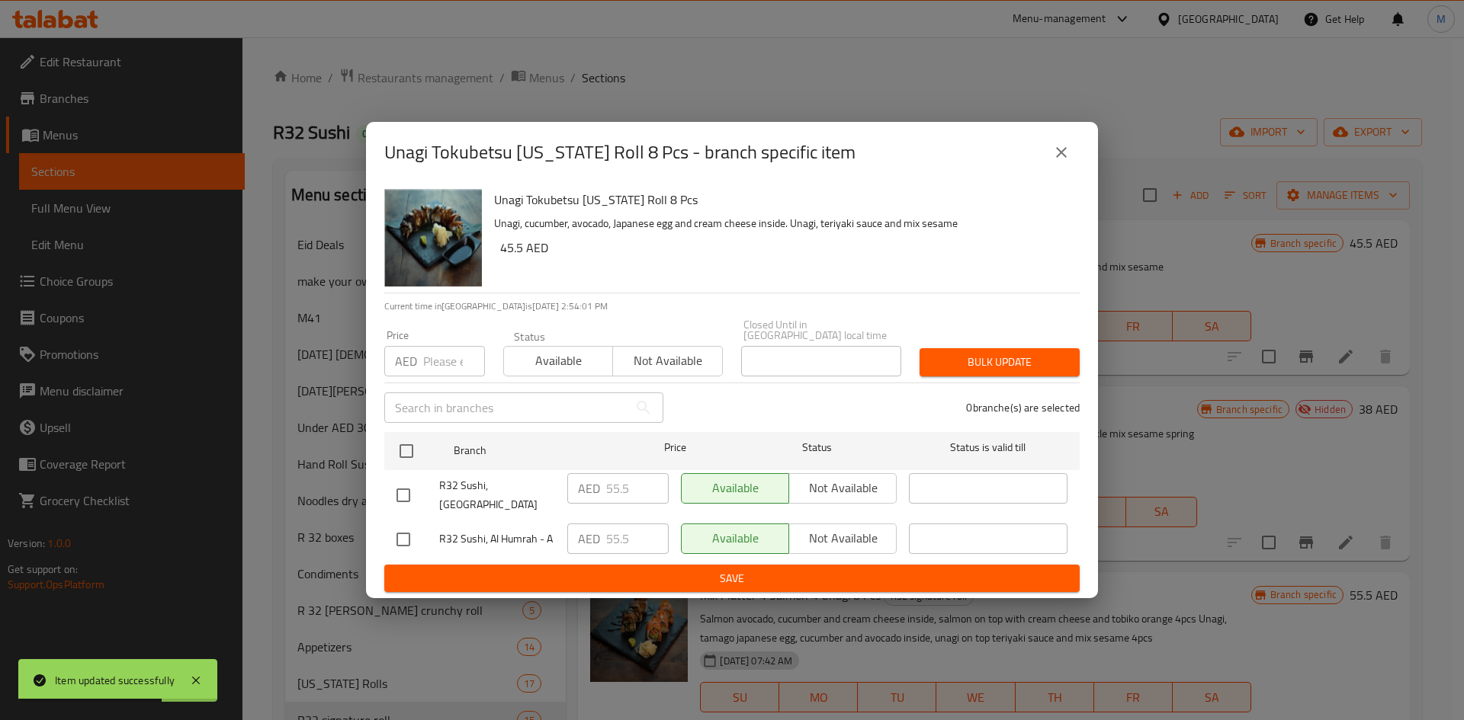
click at [400, 492] on input "checkbox" at bounding box center [403, 496] width 32 height 32
checkbox input "true"
click at [839, 498] on span "Not available" at bounding box center [842, 488] width 95 height 22
click at [787, 569] on span "Save" at bounding box center [731, 578] width 671 height 19
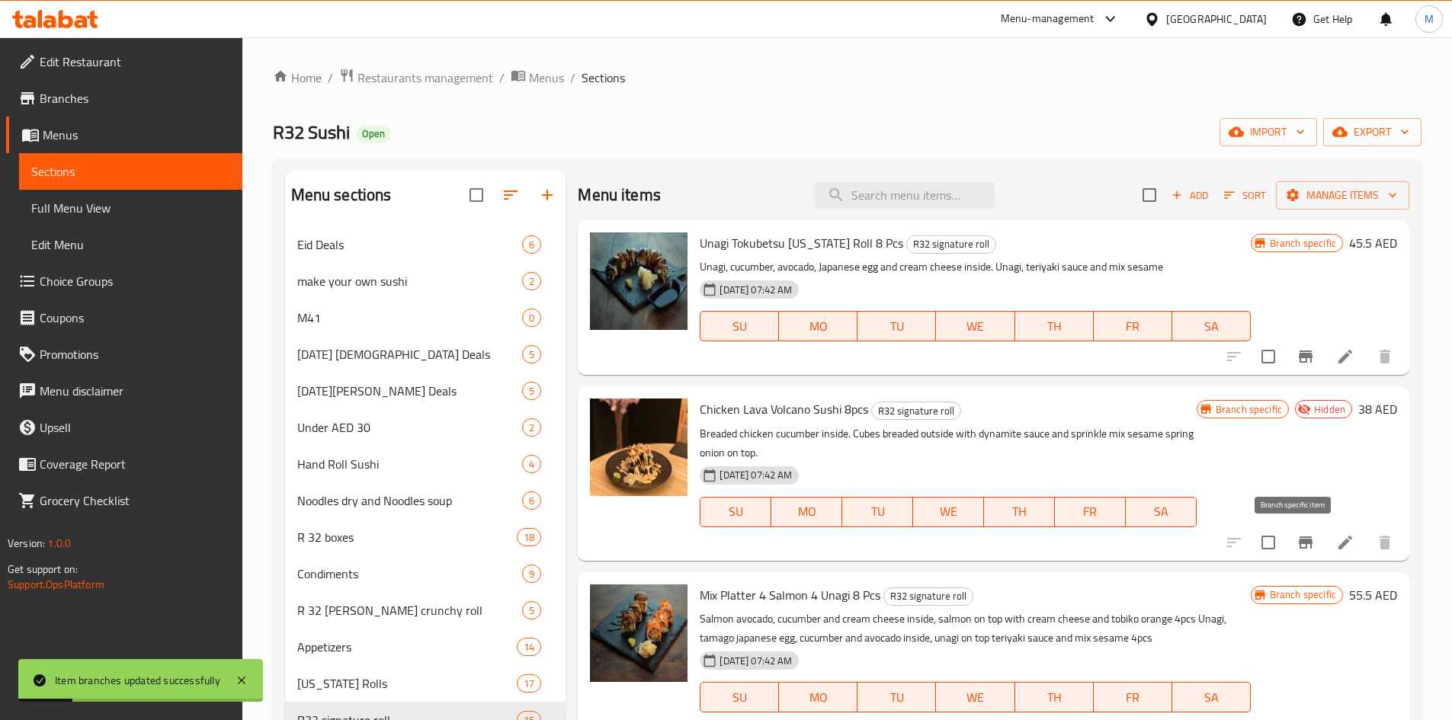
click at [1302, 540] on icon "Branch-specific-item" at bounding box center [1306, 543] width 18 height 18
click at [1336, 544] on icon at bounding box center [1345, 543] width 18 height 18
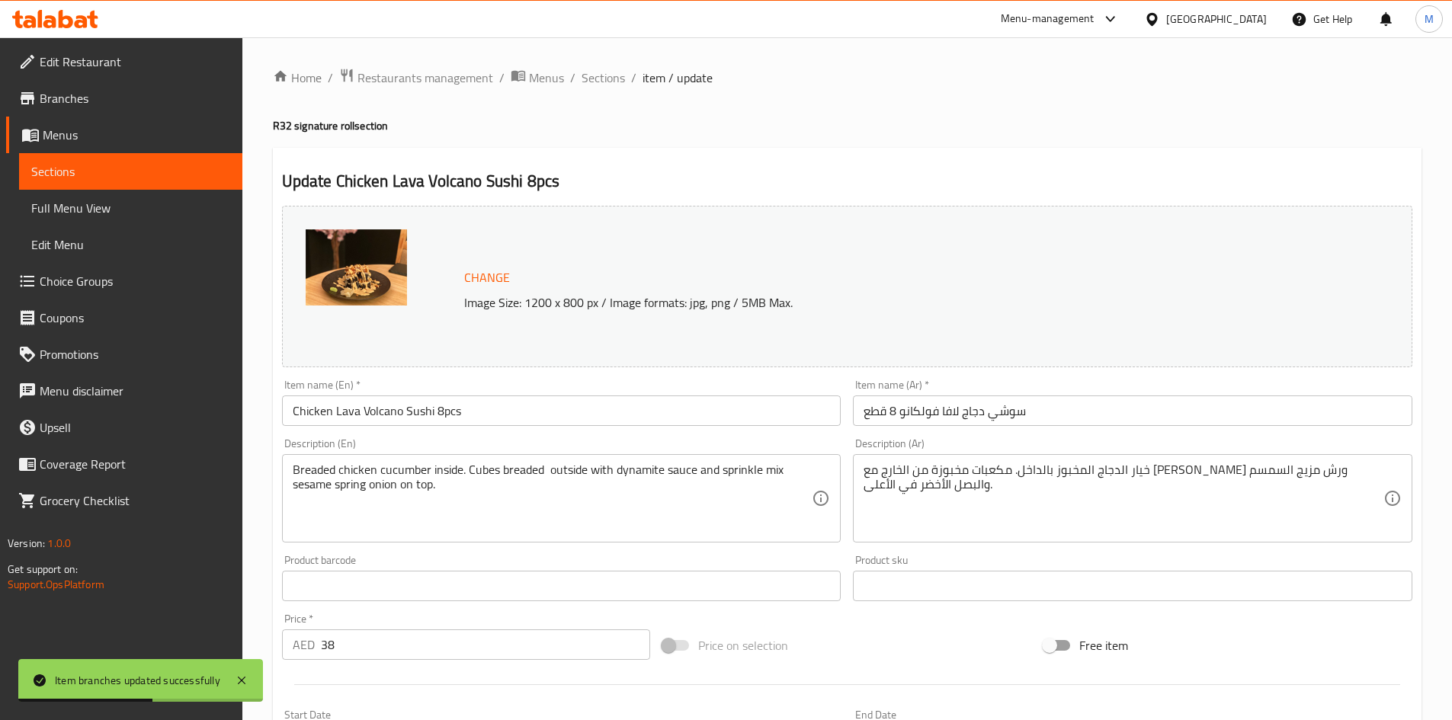
scroll to position [379, 0]
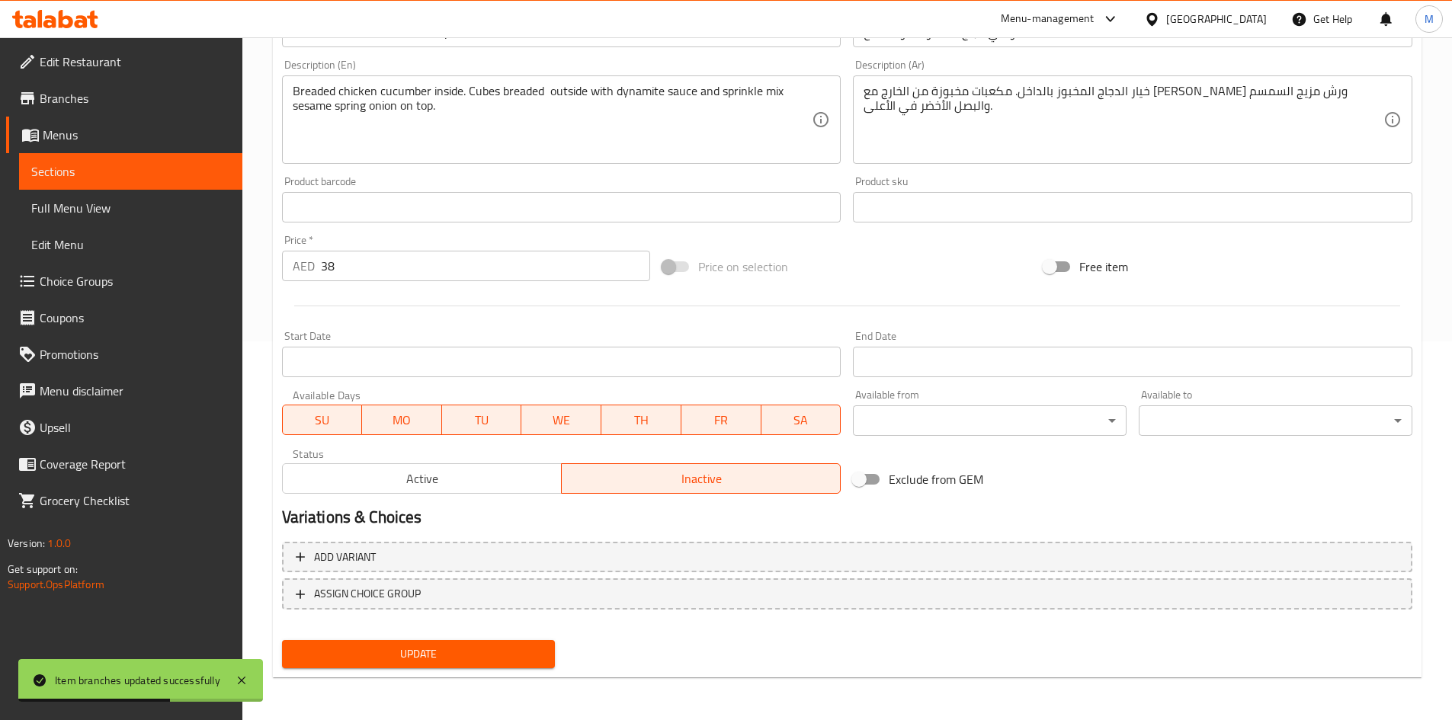
click at [457, 475] on span "Active" at bounding box center [422, 479] width 267 height 22
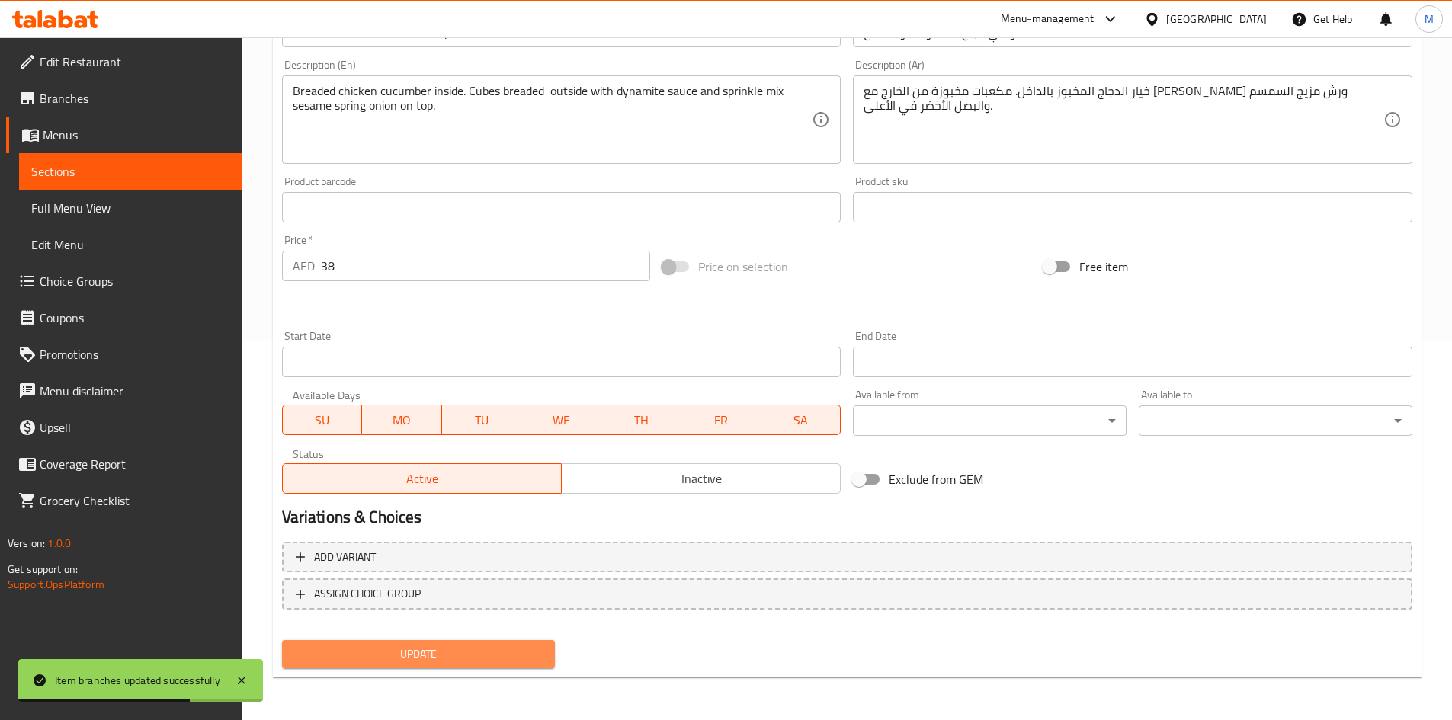
click at [464, 649] on span "Update" at bounding box center [418, 654] width 249 height 19
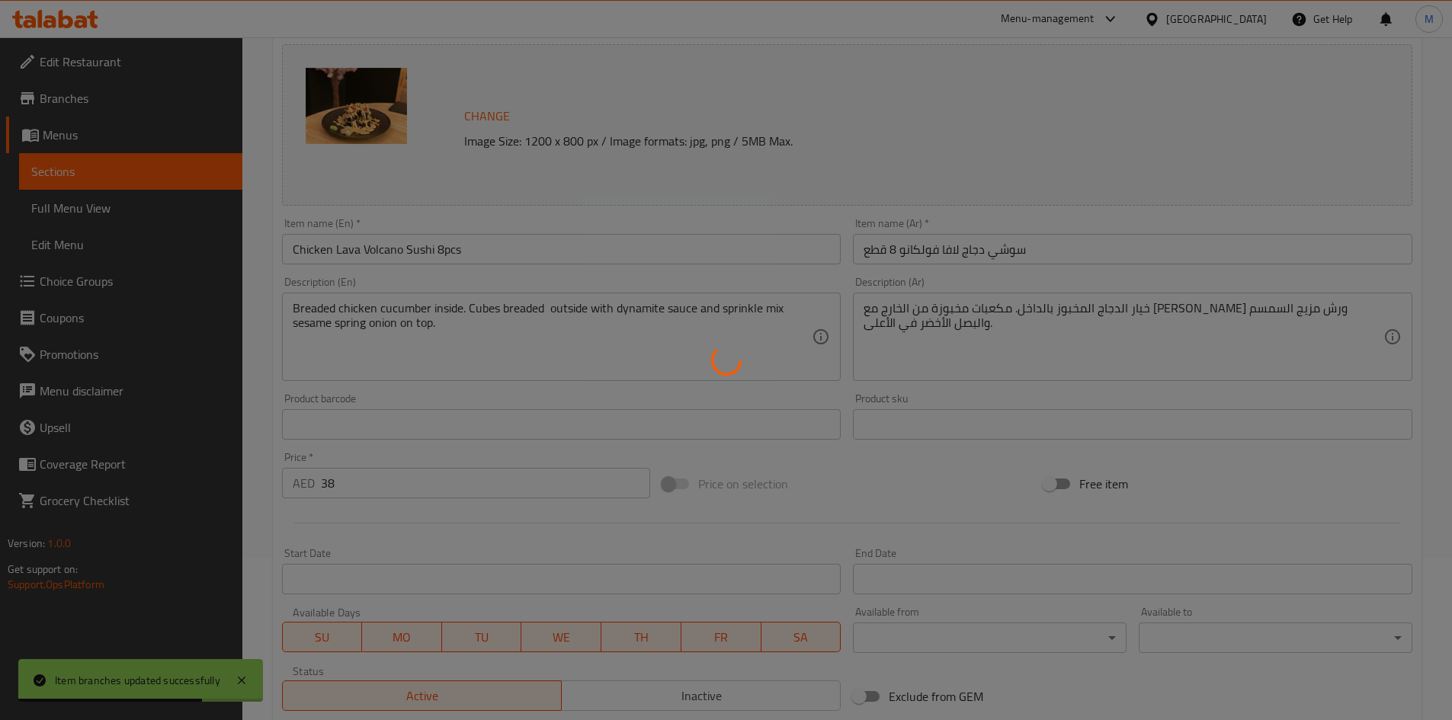
scroll to position [0, 0]
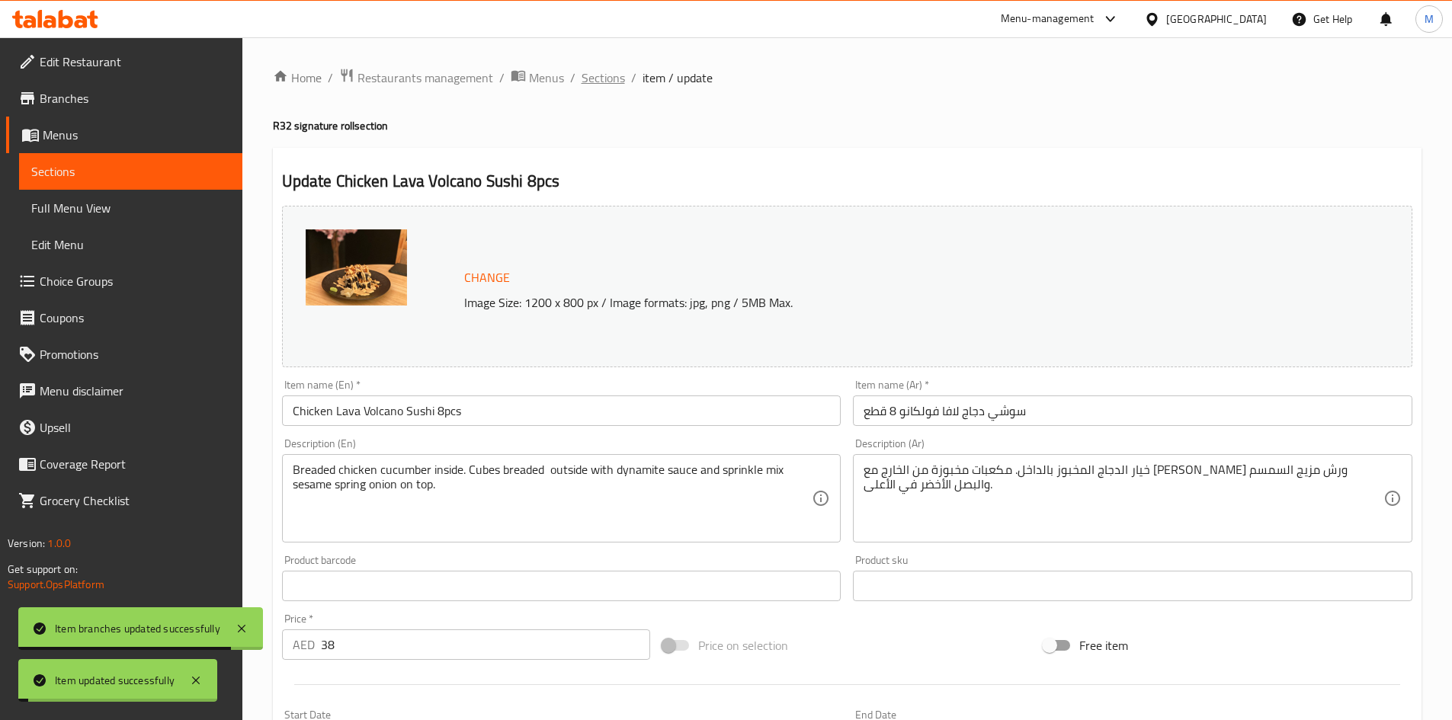
click at [602, 75] on span "Sections" at bounding box center [603, 78] width 43 height 18
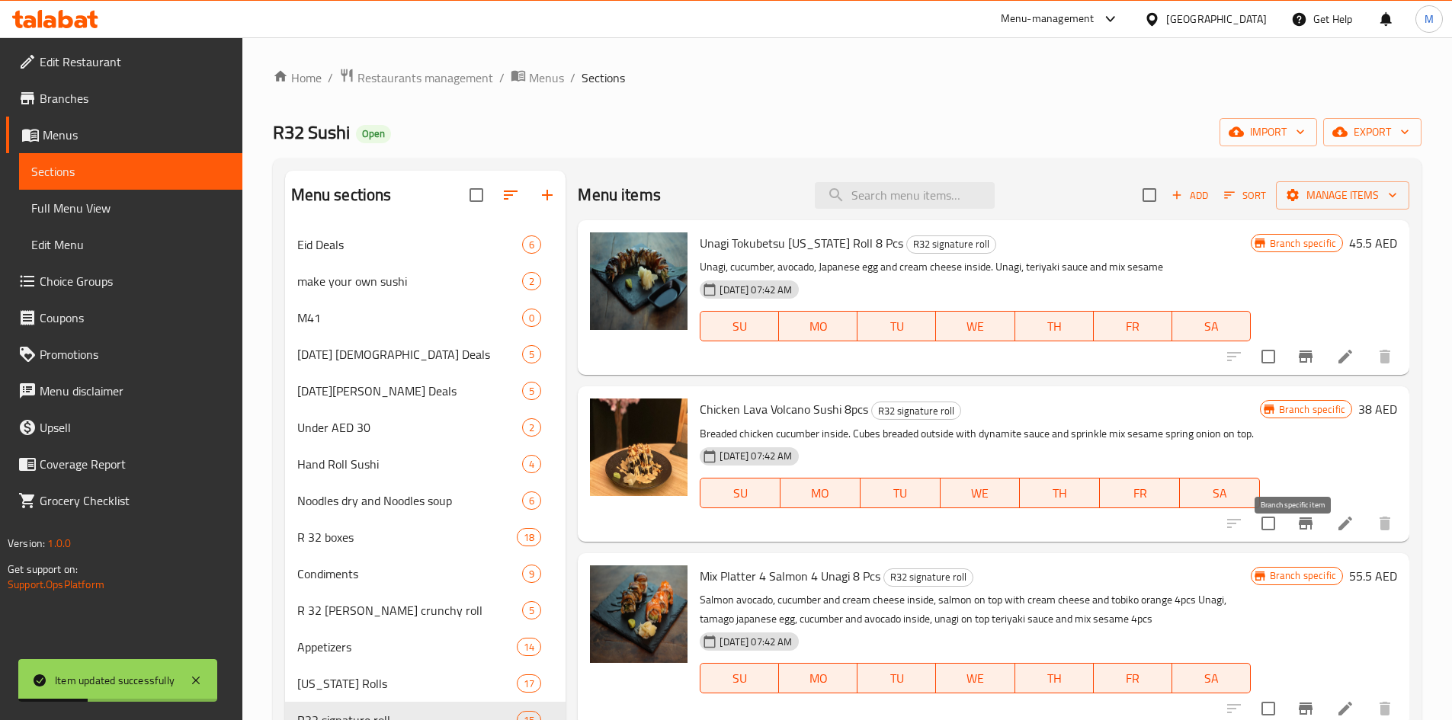
click at [1297, 533] on icon "Branch-specific-item" at bounding box center [1306, 524] width 18 height 18
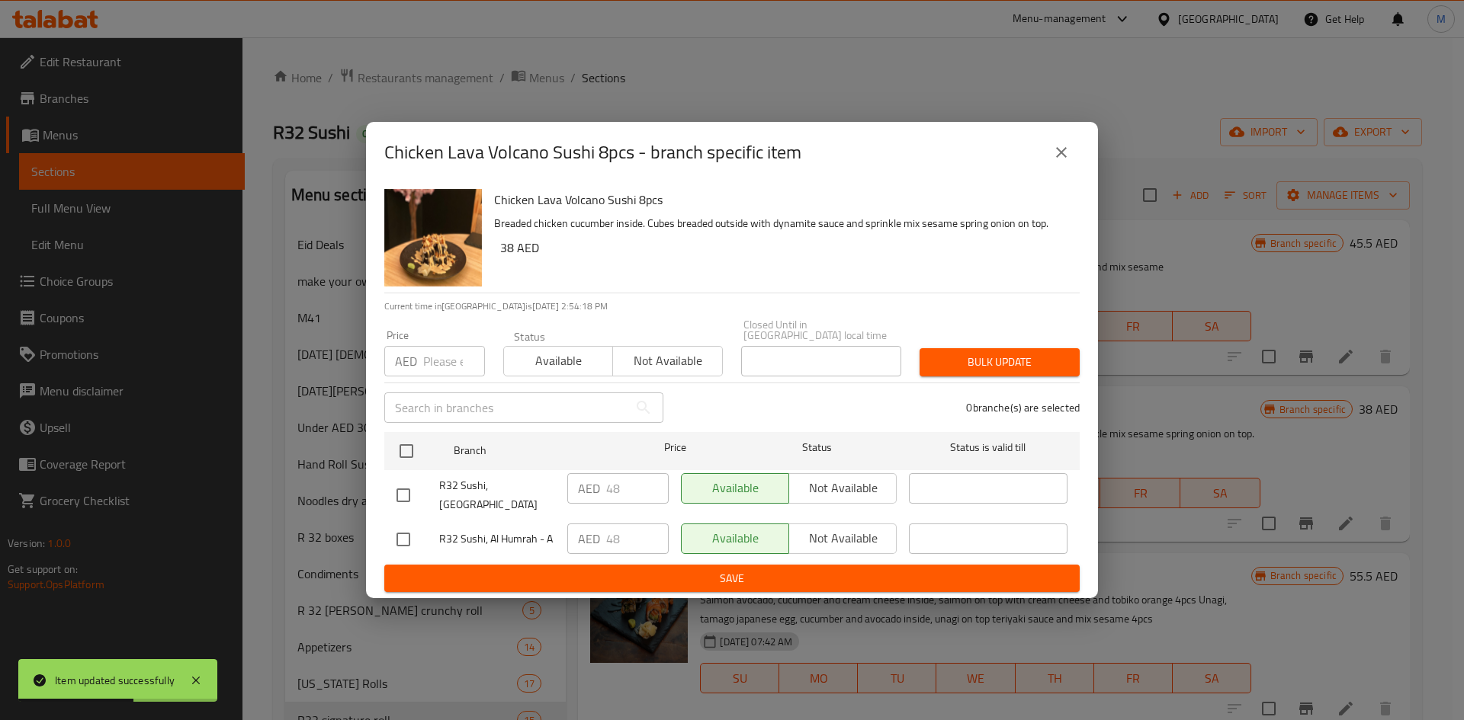
click at [399, 499] on input "checkbox" at bounding box center [403, 496] width 32 height 32
checkbox input "true"
click at [852, 499] on span "Not available" at bounding box center [842, 488] width 95 height 22
click at [826, 569] on span "Save" at bounding box center [731, 578] width 671 height 19
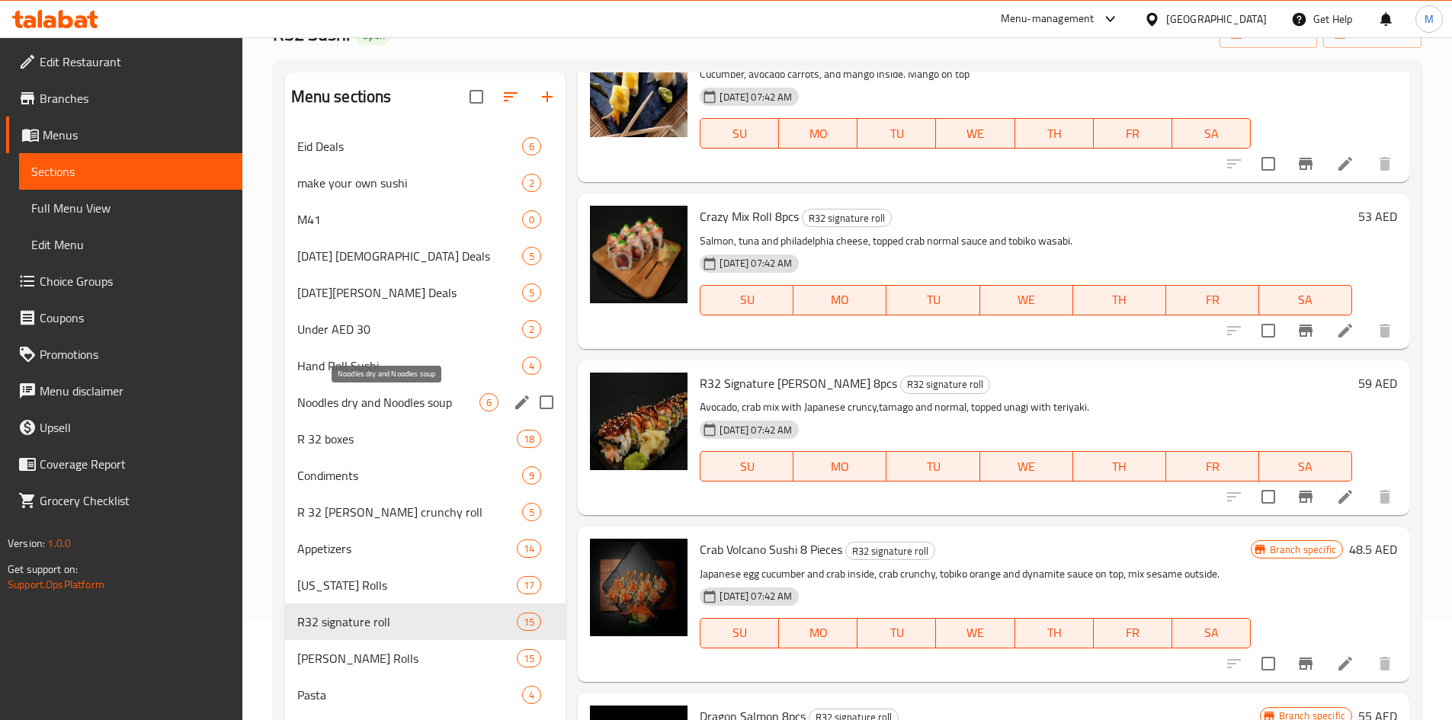
scroll to position [125, 0]
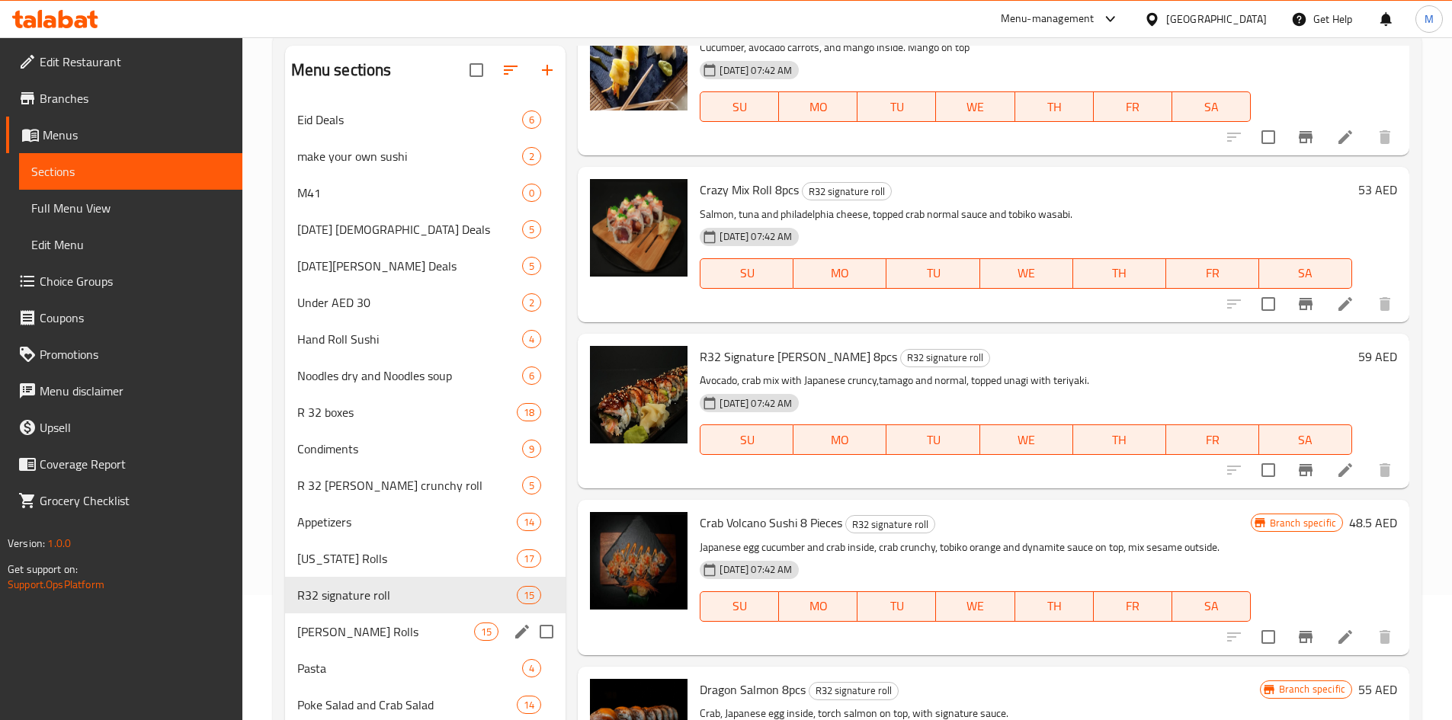
click at [351, 629] on span "[PERSON_NAME] Rolls" at bounding box center [386, 632] width 178 height 18
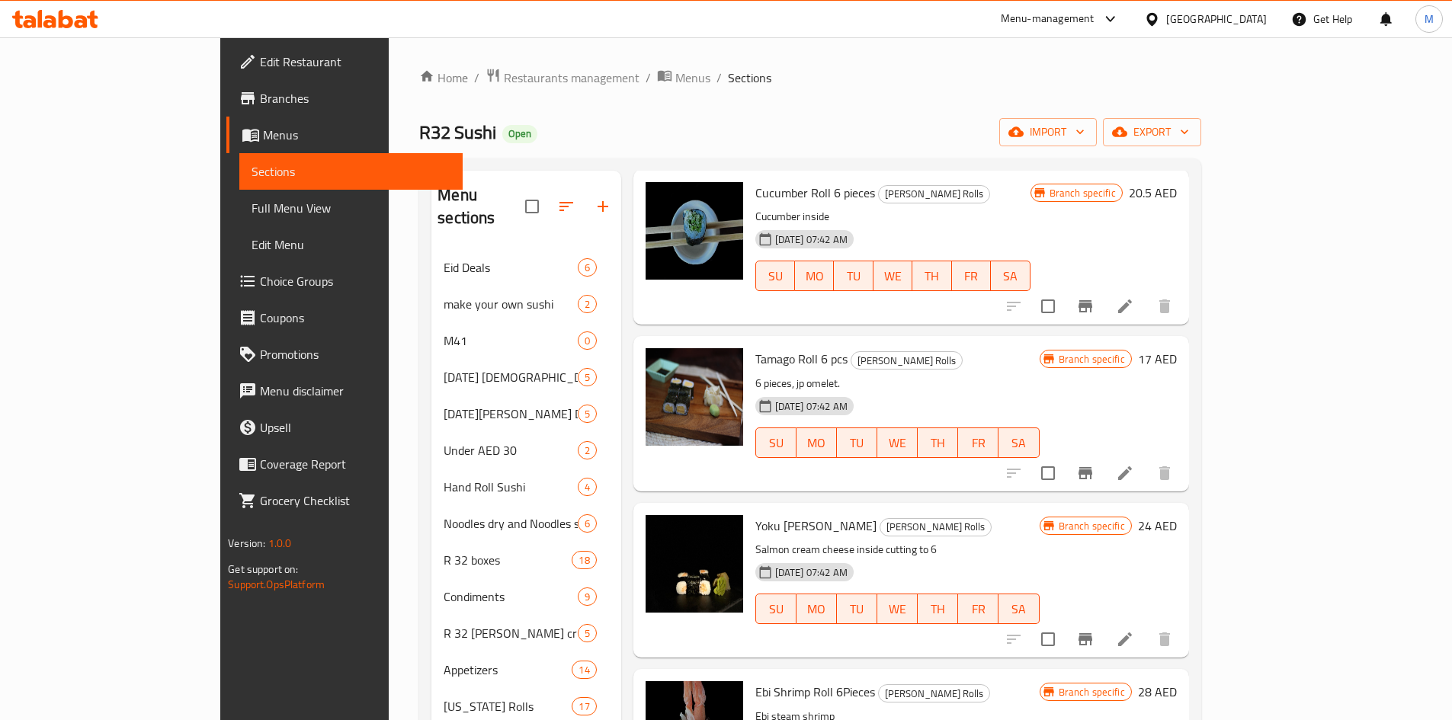
scroll to position [152, 0]
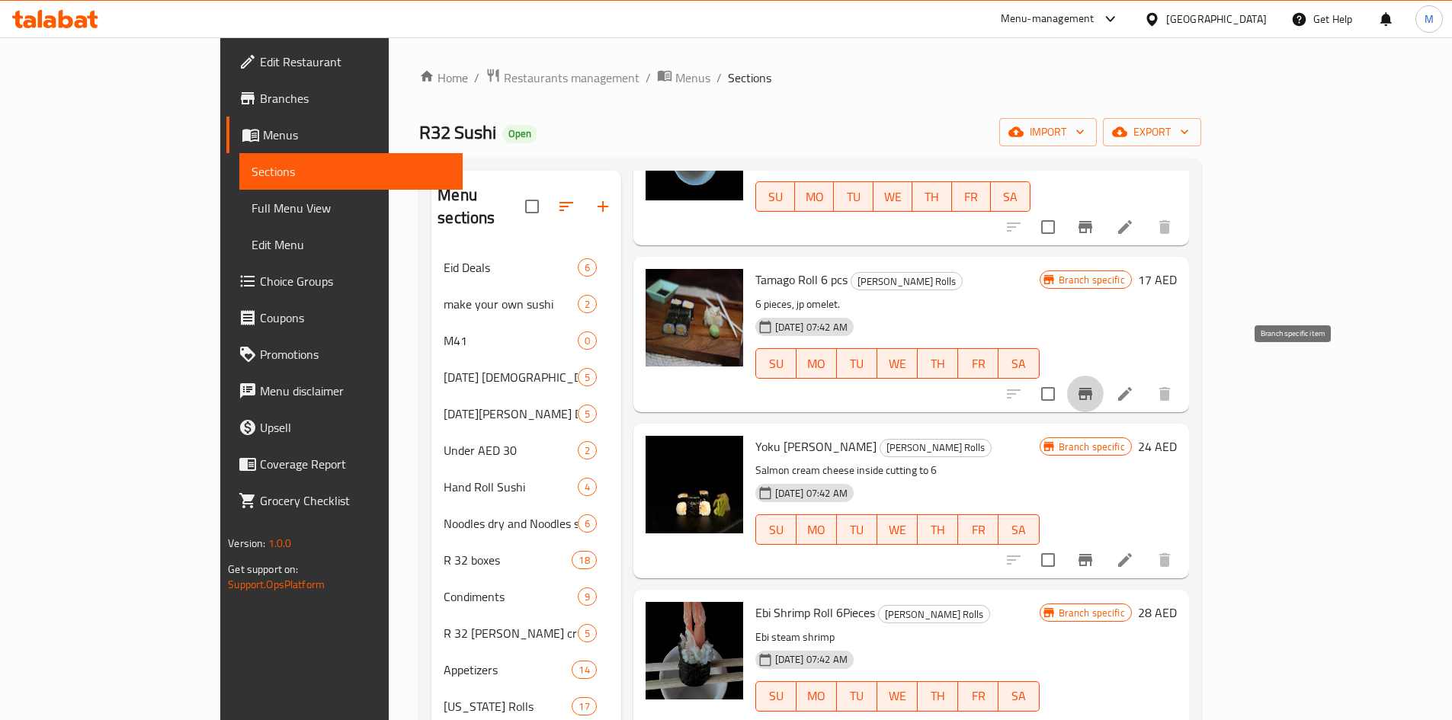
click at [1092, 388] on icon "Branch-specific-item" at bounding box center [1086, 394] width 14 height 12
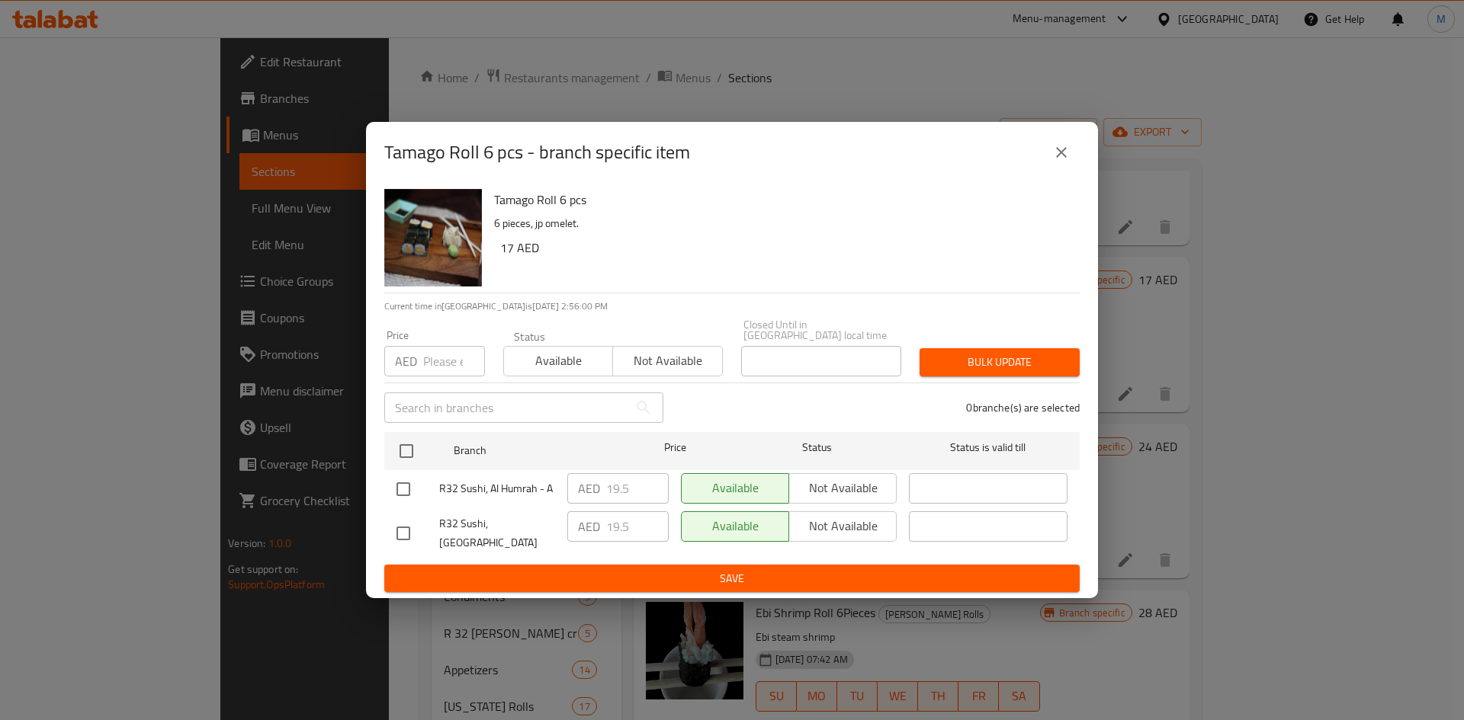
click at [410, 531] on input "checkbox" at bounding box center [403, 534] width 32 height 32
checkbox input "true"
click at [849, 534] on span "Not available" at bounding box center [842, 526] width 95 height 22
click at [843, 569] on span "Save" at bounding box center [731, 578] width 671 height 19
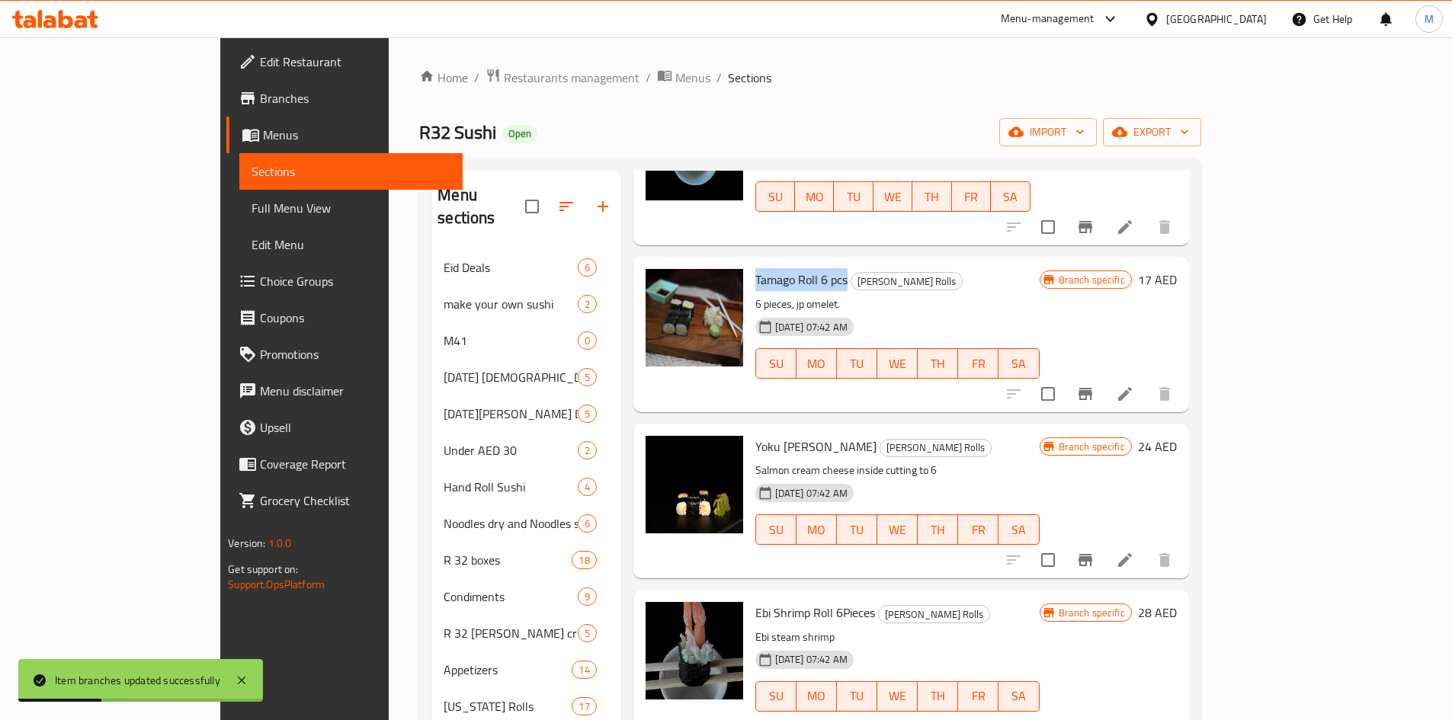
drag, startPoint x: 699, startPoint y: 261, endPoint x: 791, endPoint y: 257, distance: 92.4
click at [791, 263] on div "Tamago Roll 6 pcs [PERSON_NAME] Rolls 6 pieces, jp omelet. [DATE] 07:42 AM SU M…" at bounding box center [897, 334] width 297 height 143
copy span "Tamago Roll 6 pcs"
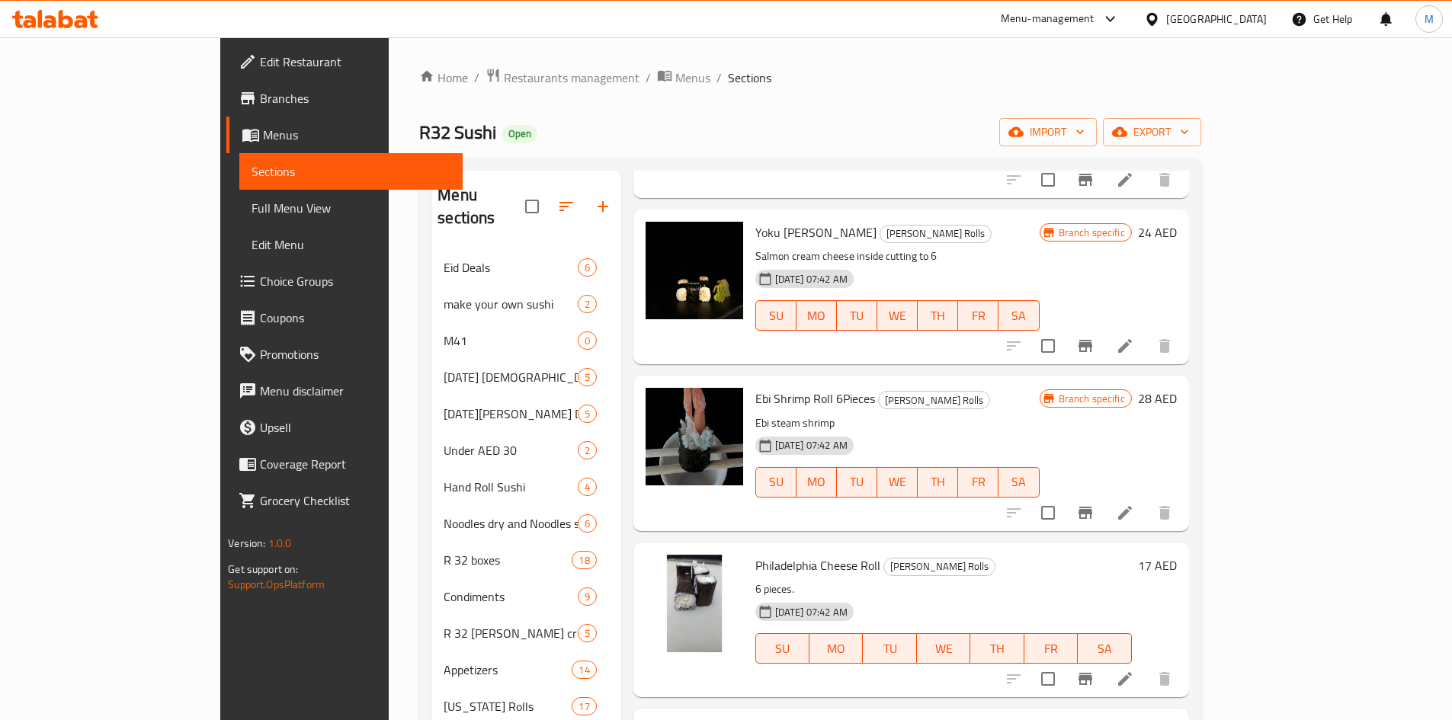
scroll to position [381, 0]
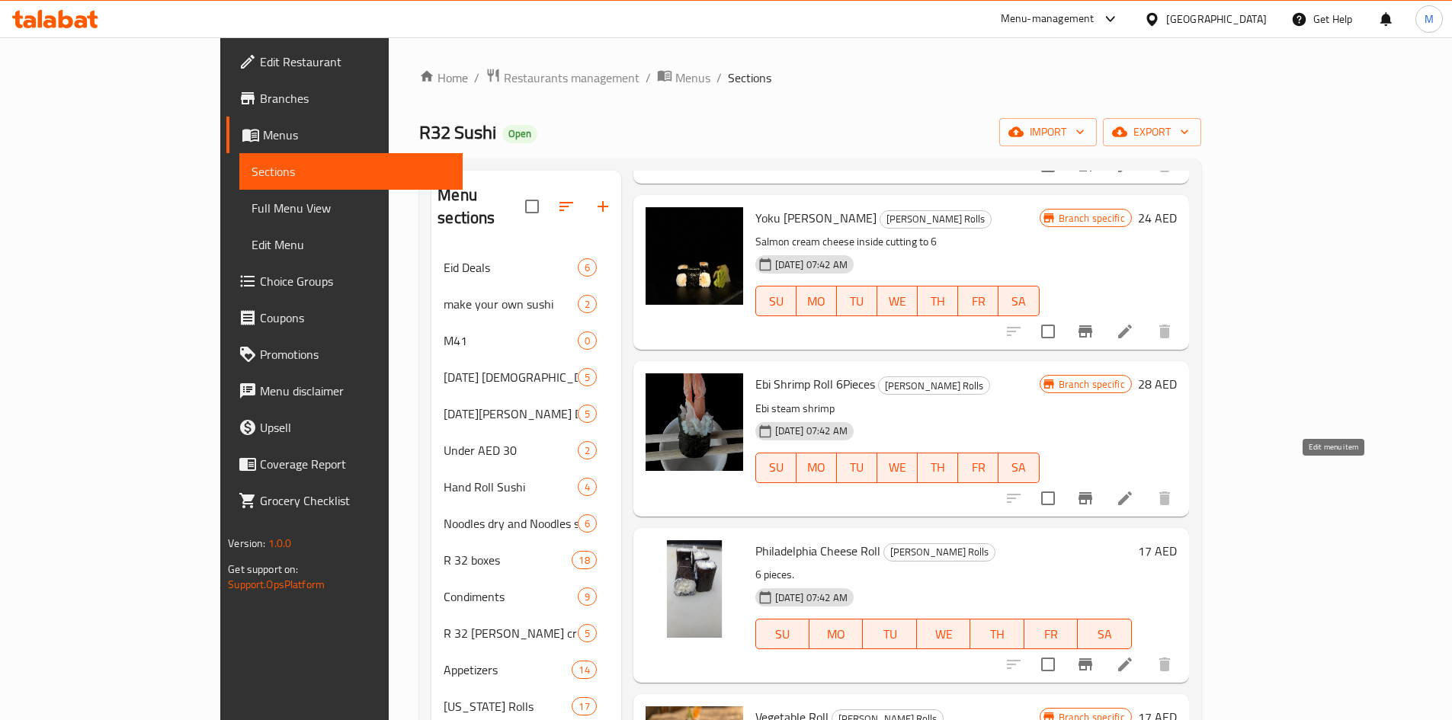
click at [1134, 489] on icon at bounding box center [1125, 498] width 18 height 18
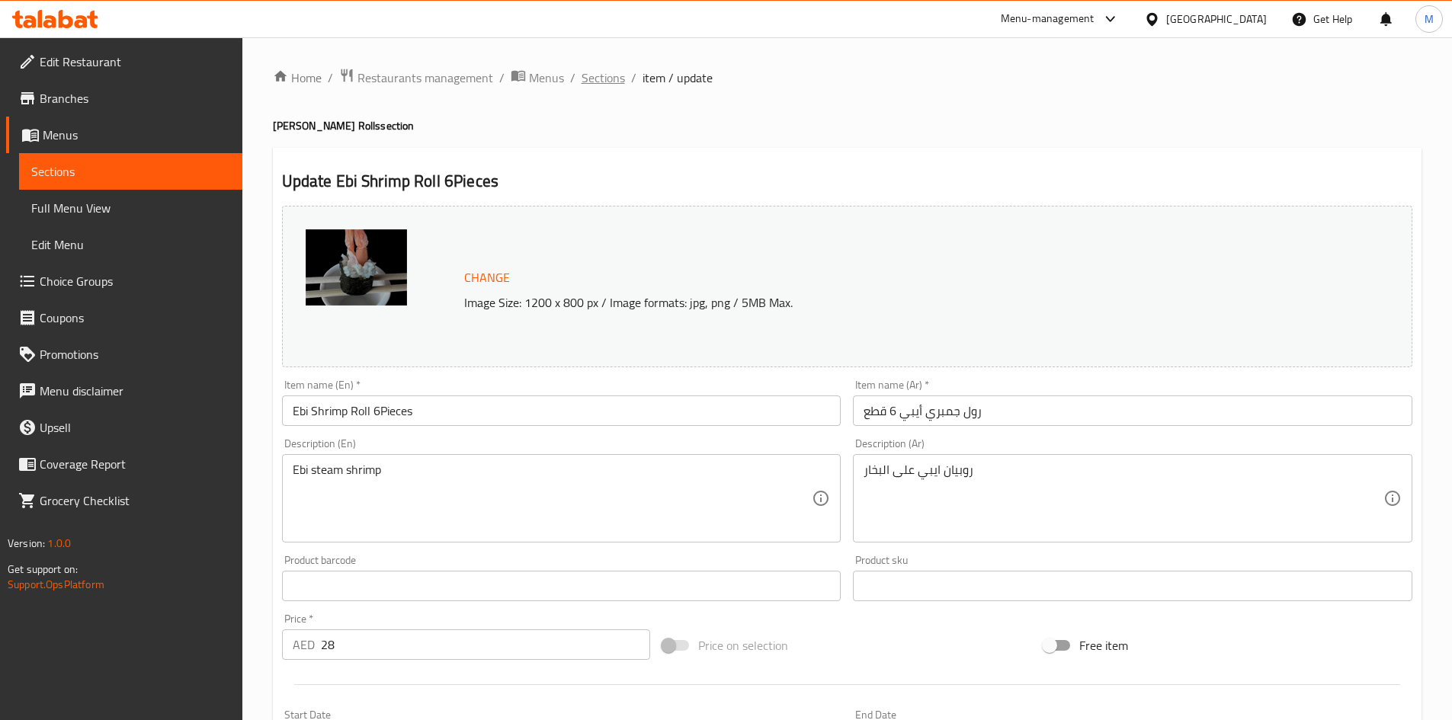
click at [606, 81] on span "Sections" at bounding box center [603, 78] width 43 height 18
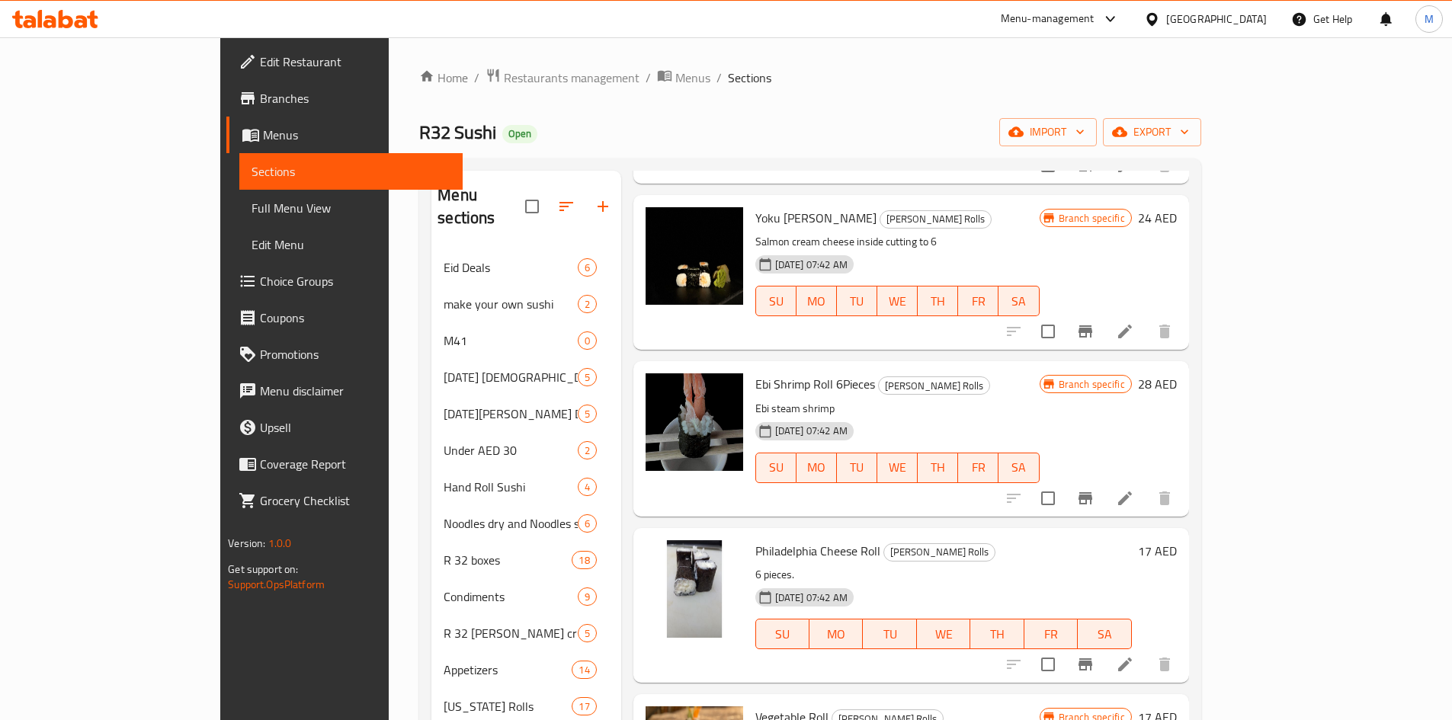
scroll to position [457, 0]
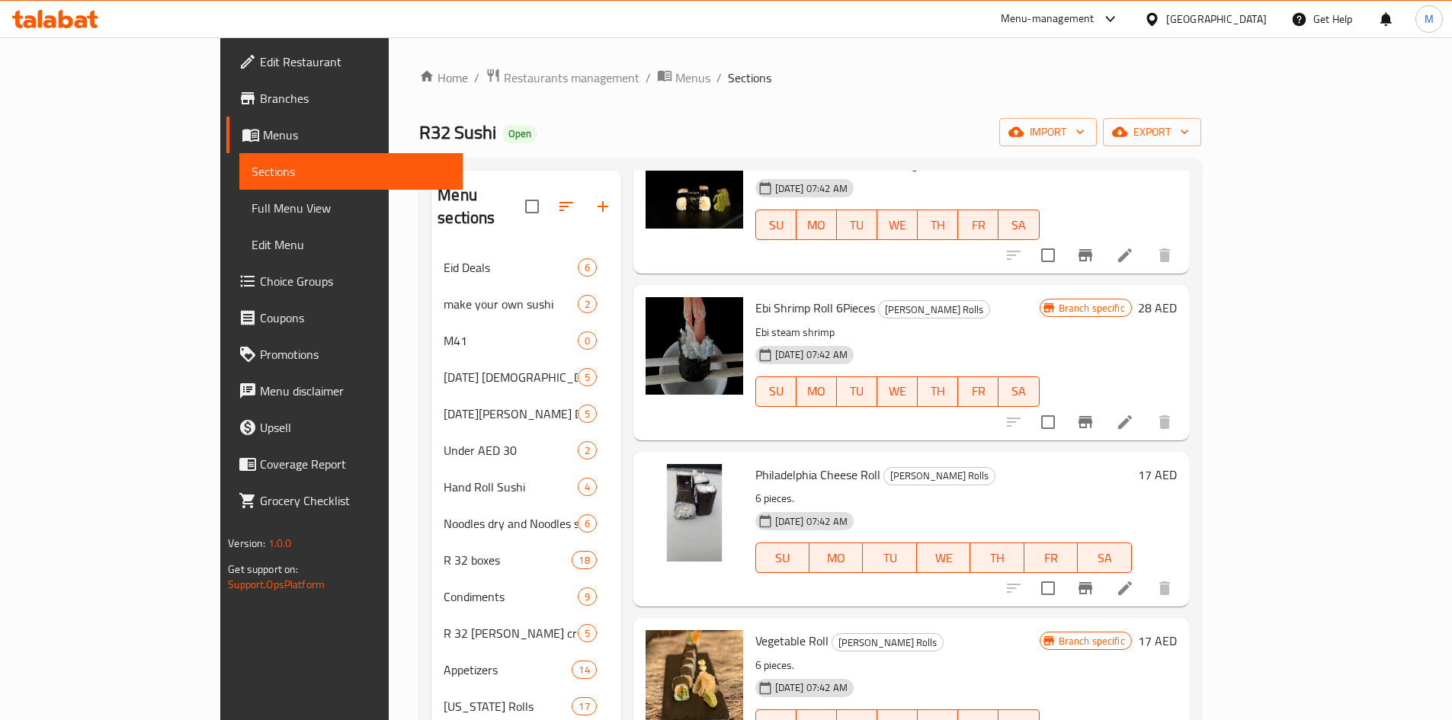
click at [1092, 416] on icon "Branch-specific-item" at bounding box center [1086, 422] width 14 height 12
drag, startPoint x: 699, startPoint y: 285, endPoint x: 822, endPoint y: 275, distance: 123.1
click at [822, 291] on div "Ebi Shrimp Roll 6Pieces [PERSON_NAME] Rolls Ebi steam shrimp [DATE] 07:42 AM SU…" at bounding box center [897, 362] width 297 height 143
copy span "Ebi Shrimp Roll 6Pieces"
click at [800, 415] on div "Ebi Shrimp Roll 6Pieces [PERSON_NAME] Rolls Ebi steam shrimp [DATE] 07:42 AM SU…" at bounding box center [912, 362] width 556 height 155
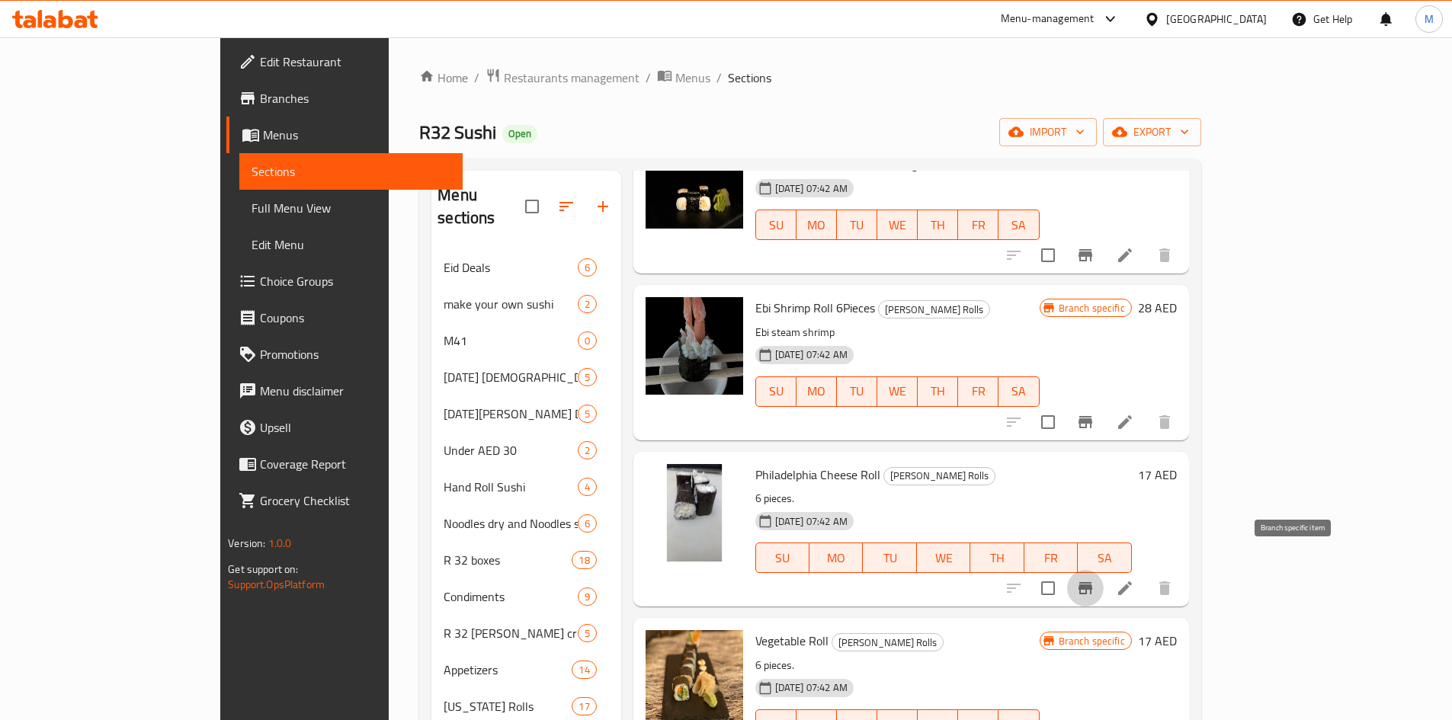
click at [1095, 579] on icon "Branch-specific-item" at bounding box center [1085, 588] width 18 height 18
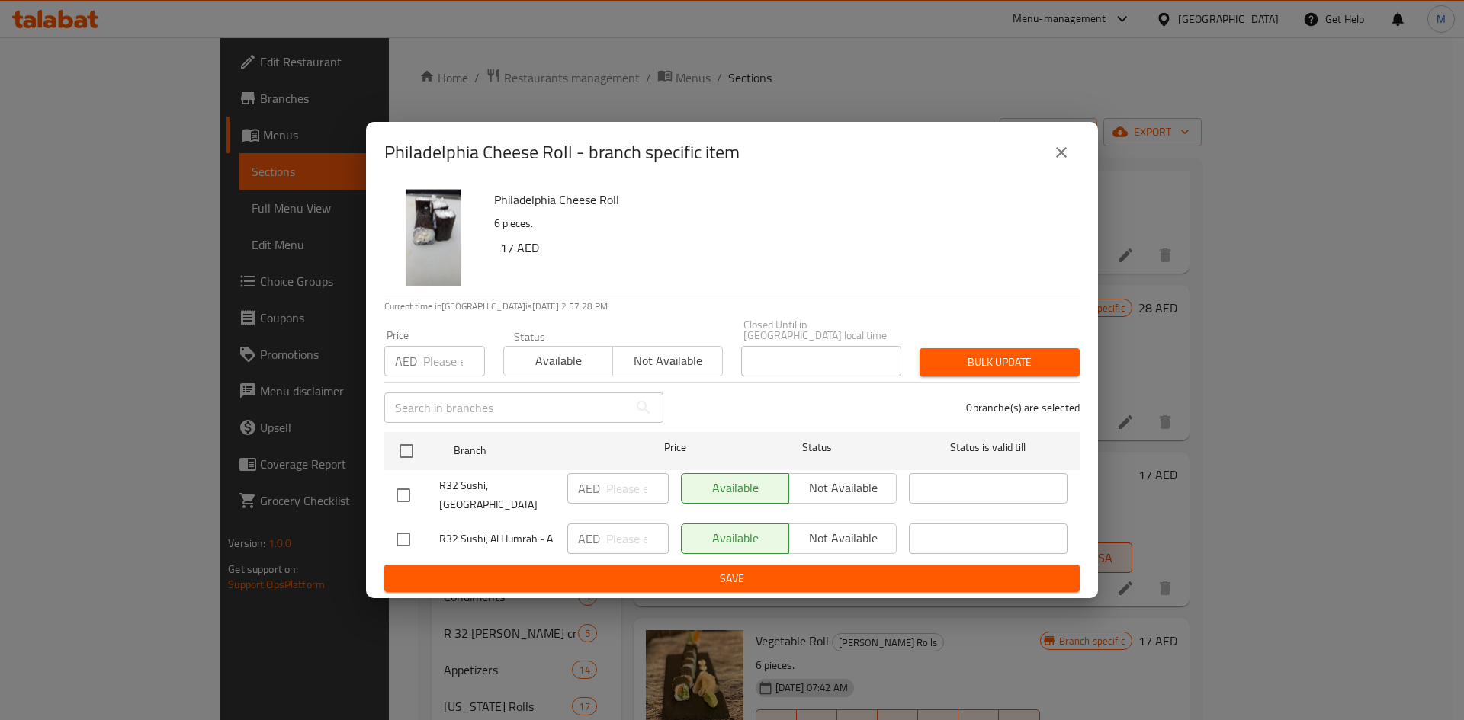
click at [393, 486] on input "checkbox" at bounding box center [403, 496] width 32 height 32
checkbox input "true"
click at [845, 496] on span "Not available" at bounding box center [842, 488] width 95 height 22
click at [826, 569] on span "Save" at bounding box center [731, 578] width 671 height 19
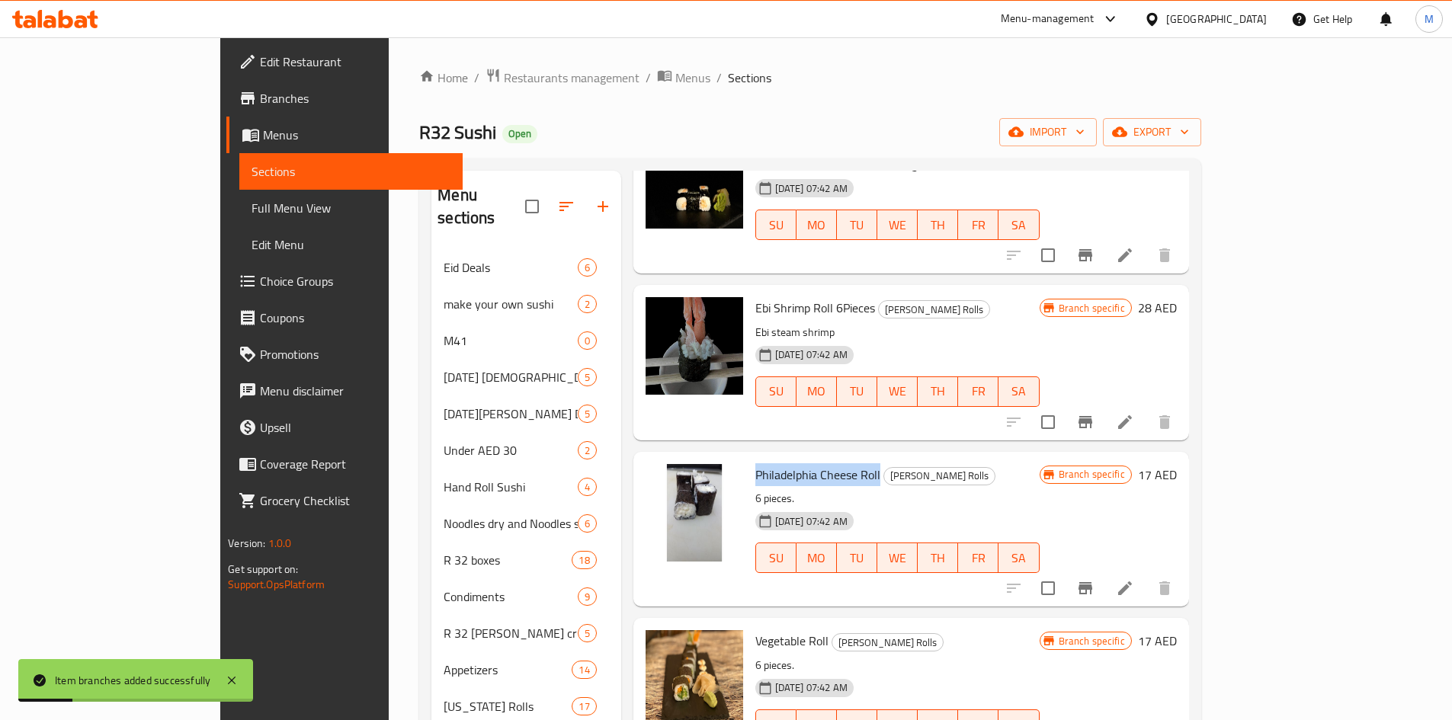
drag, startPoint x: 702, startPoint y: 450, endPoint x: 826, endPoint y: 451, distance: 123.5
click at [826, 464] on h6 "Philadelphia Cheese Roll [PERSON_NAME] Rolls" at bounding box center [898, 474] width 284 height 21
copy span "Philadelphia Cheese Roll"
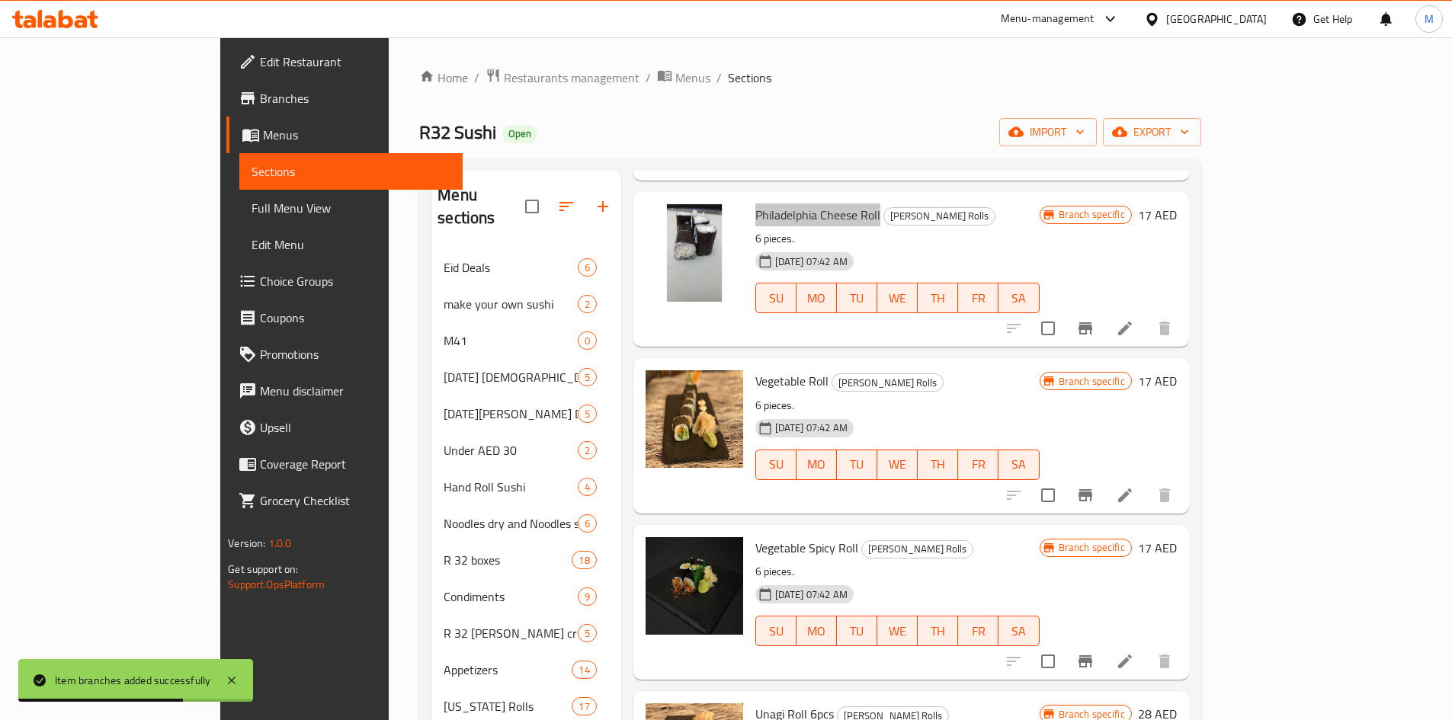
scroll to position [762, 0]
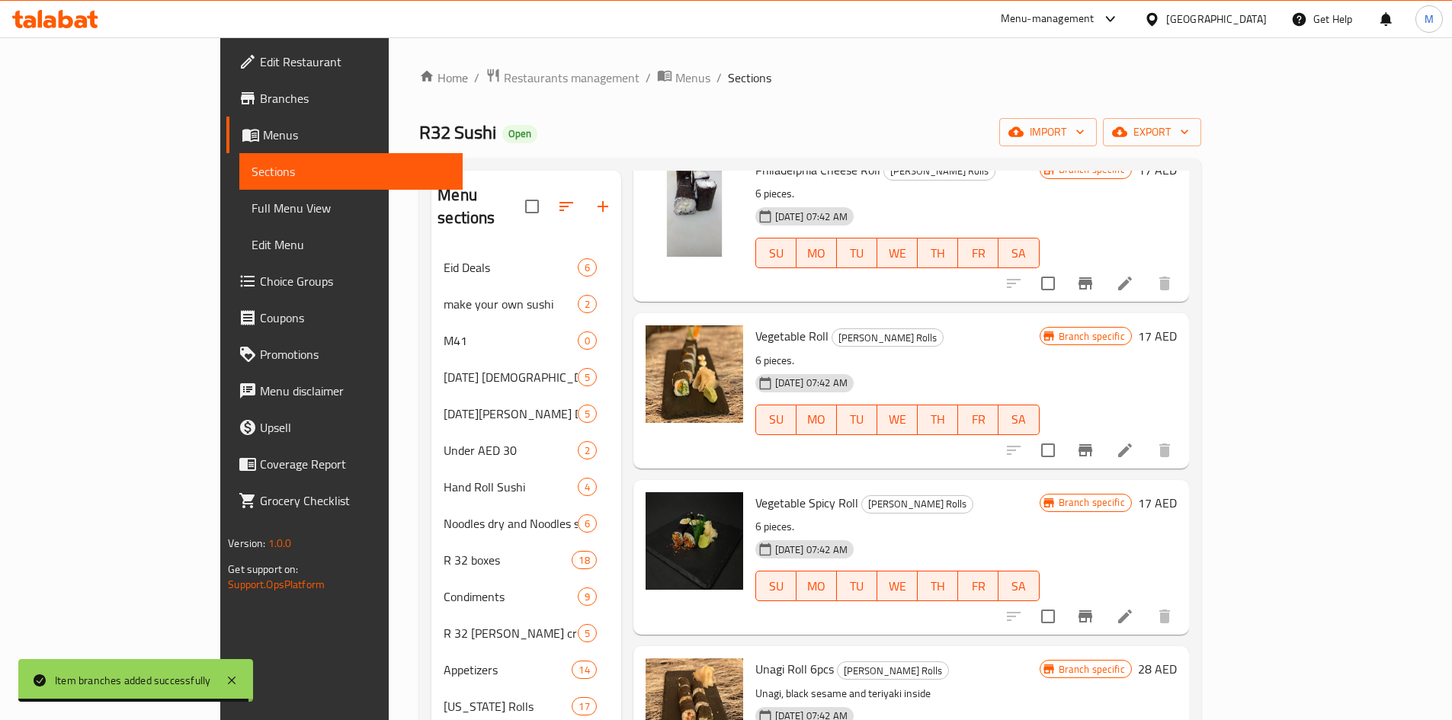
click at [756, 492] on span "Vegetable Spicy Roll" at bounding box center [807, 503] width 103 height 23
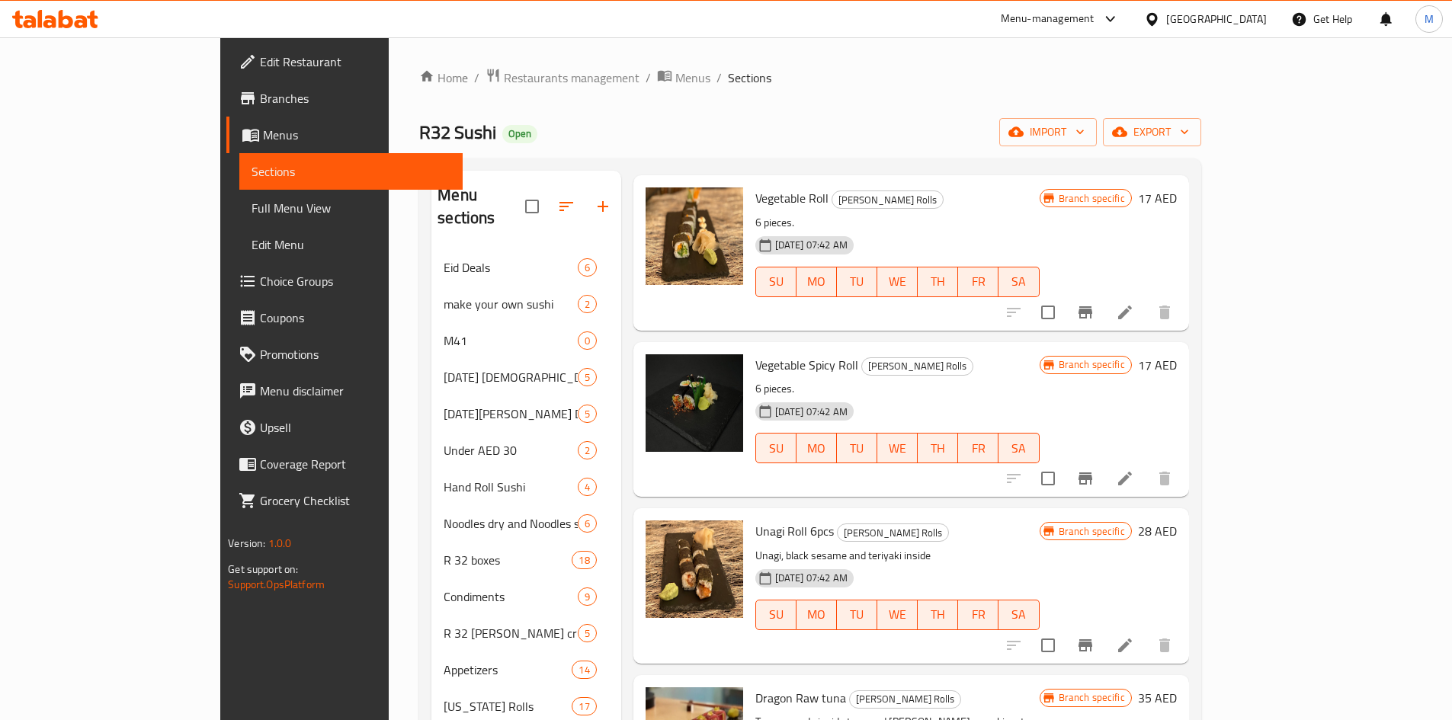
scroll to position [915, 0]
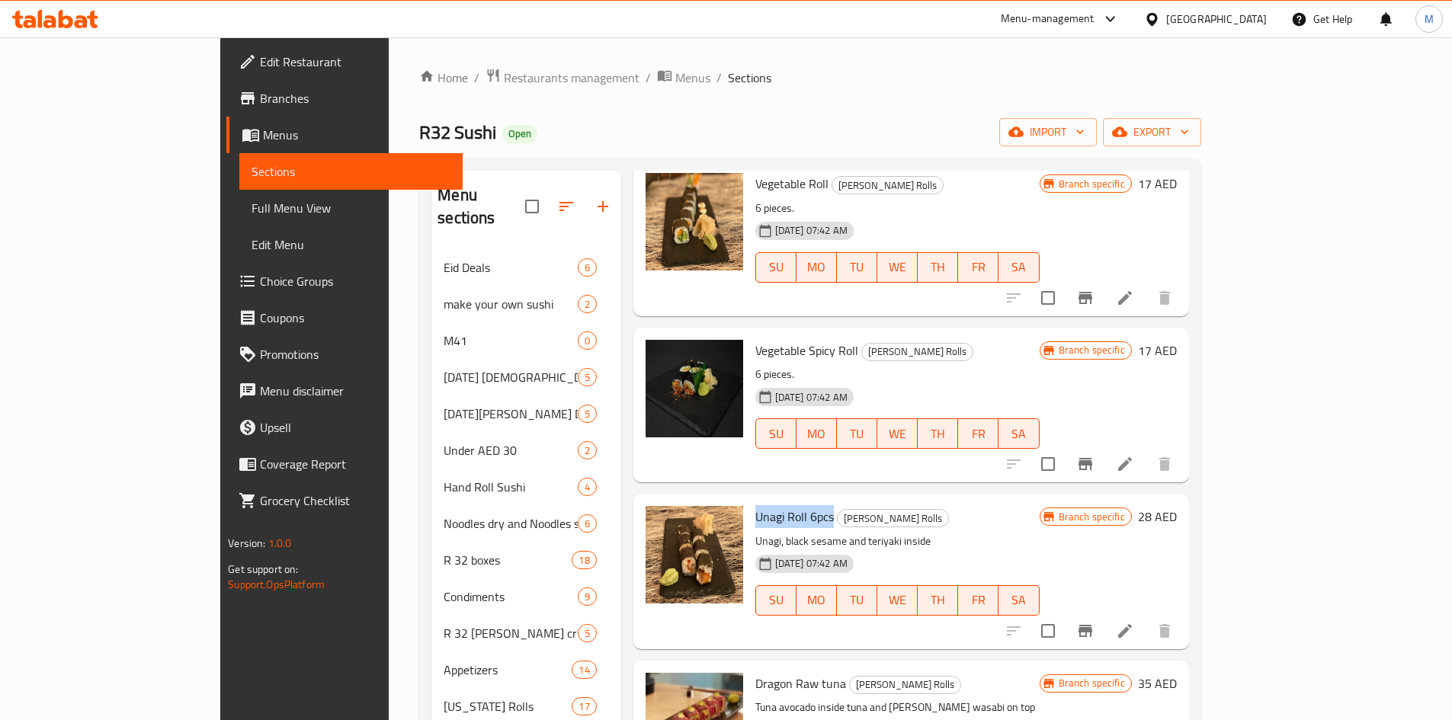
drag, startPoint x: 700, startPoint y: 491, endPoint x: 778, endPoint y: 488, distance: 78.6
click at [778, 506] on h6 "Unagi Roll 6pcs [PERSON_NAME] Rolls" at bounding box center [898, 516] width 284 height 21
copy span "Unagi Roll 6pcs"
click at [1095, 622] on icon "Branch-specific-item" at bounding box center [1085, 631] width 18 height 18
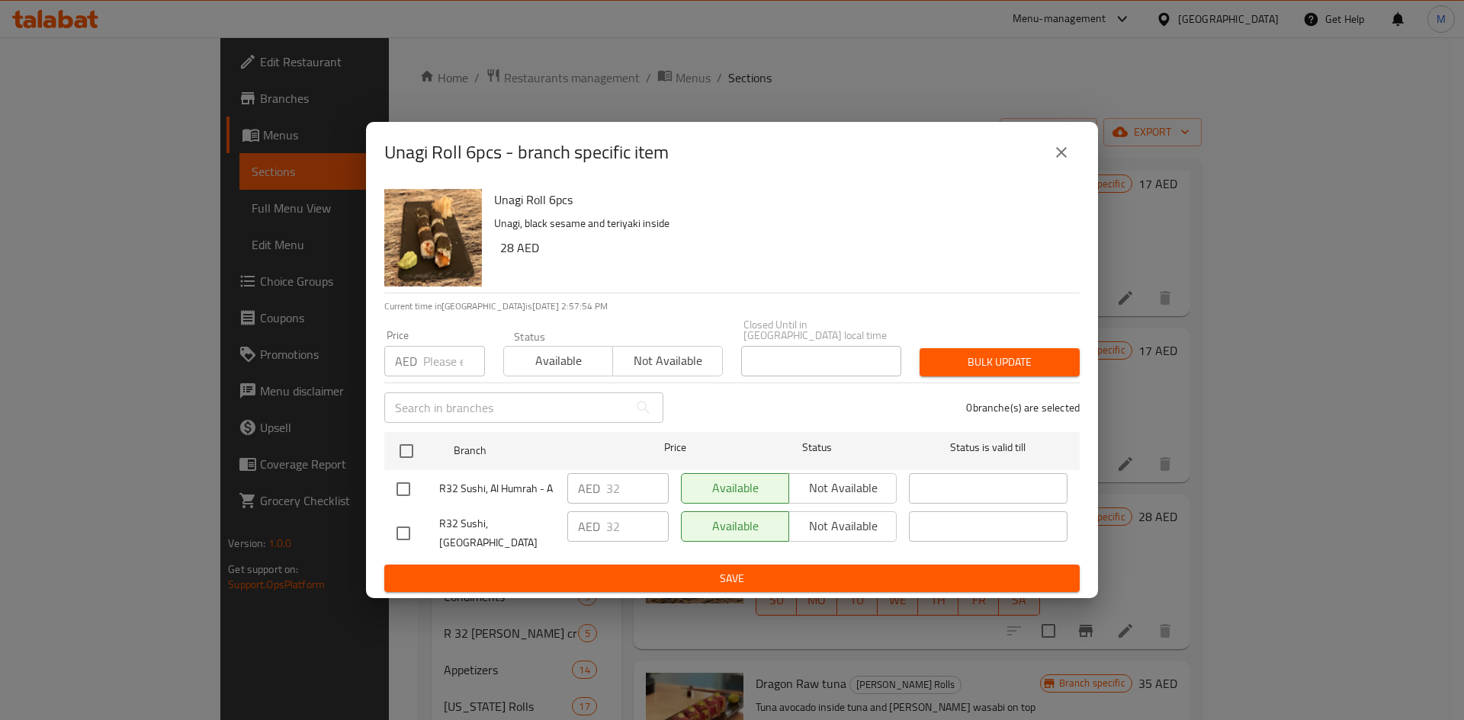
click at [404, 528] on input "checkbox" at bounding box center [403, 534] width 32 height 32
checkbox input "true"
click at [824, 527] on span "Not available" at bounding box center [842, 526] width 95 height 22
click at [825, 565] on button "Save" at bounding box center [731, 579] width 695 height 28
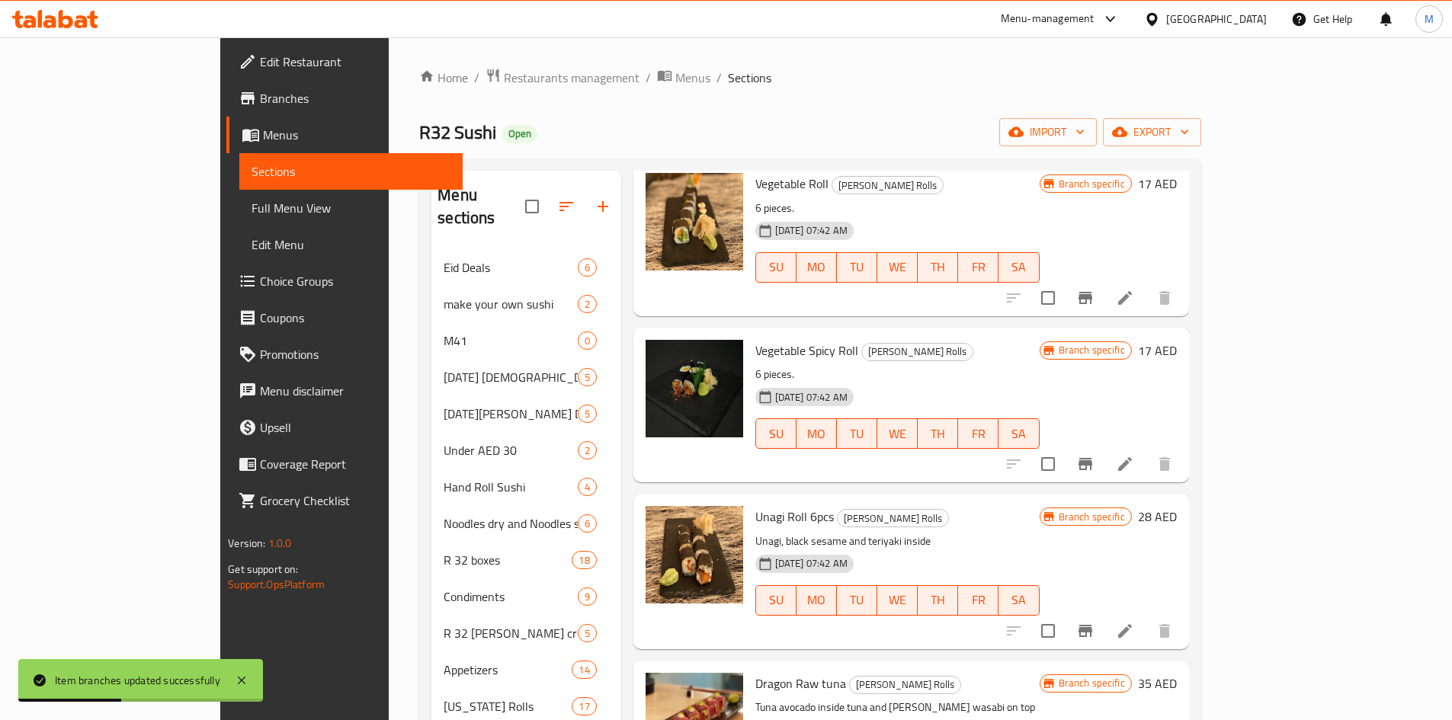
click at [724, 637] on div "Menu items Add Sort Manage items Cucumber Roll 6 pieces [PERSON_NAME] Rolls Cuc…" at bounding box center [905, 689] width 568 height 1036
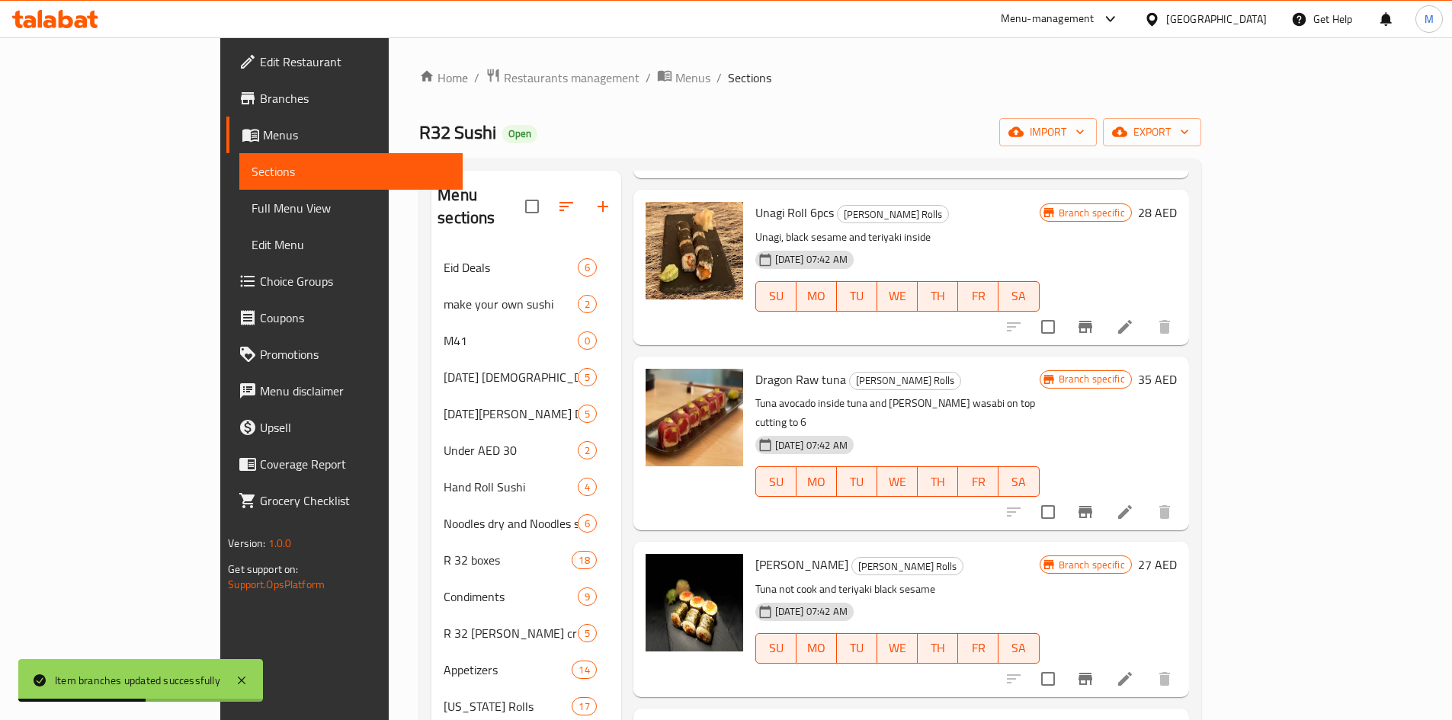
scroll to position [1220, 0]
click at [1092, 505] on icon "Branch-specific-item" at bounding box center [1086, 511] width 14 height 12
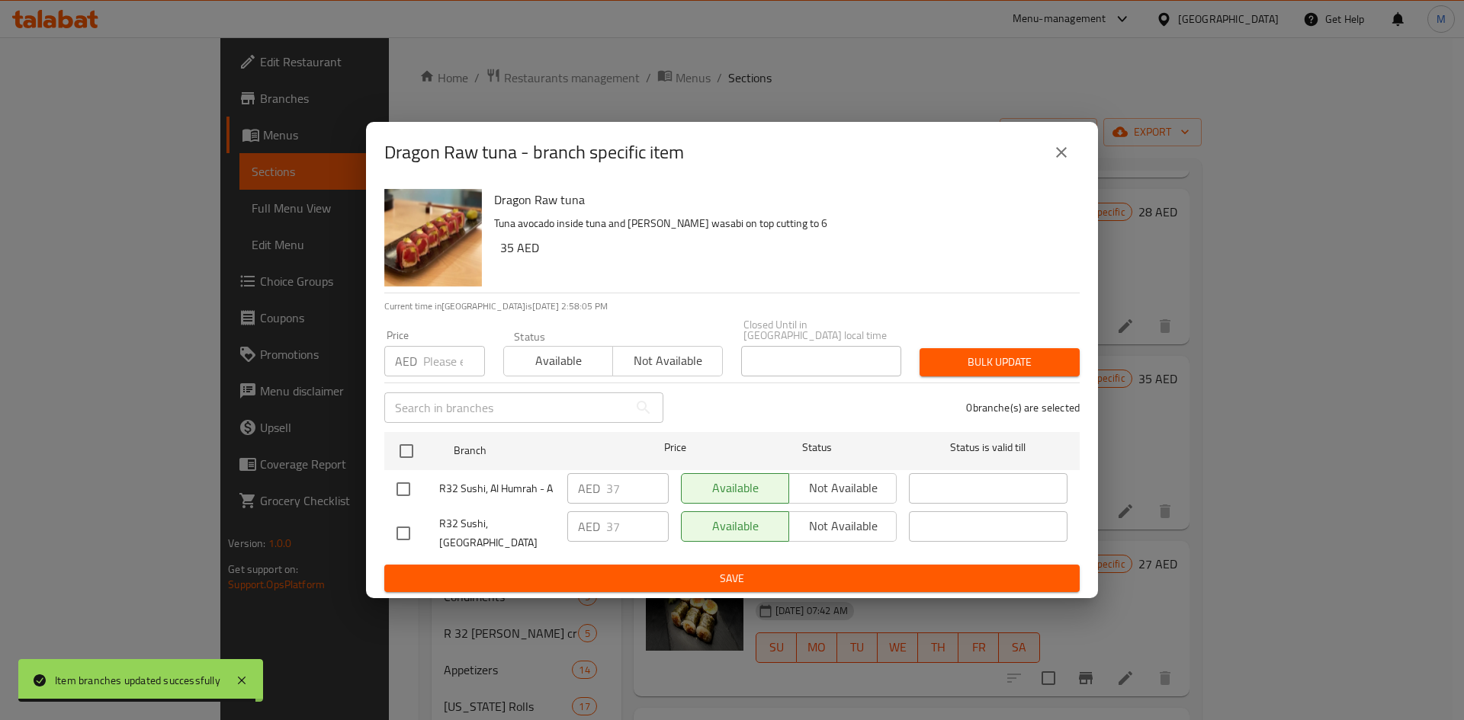
click at [397, 534] on input "checkbox" at bounding box center [403, 534] width 32 height 32
checkbox input "true"
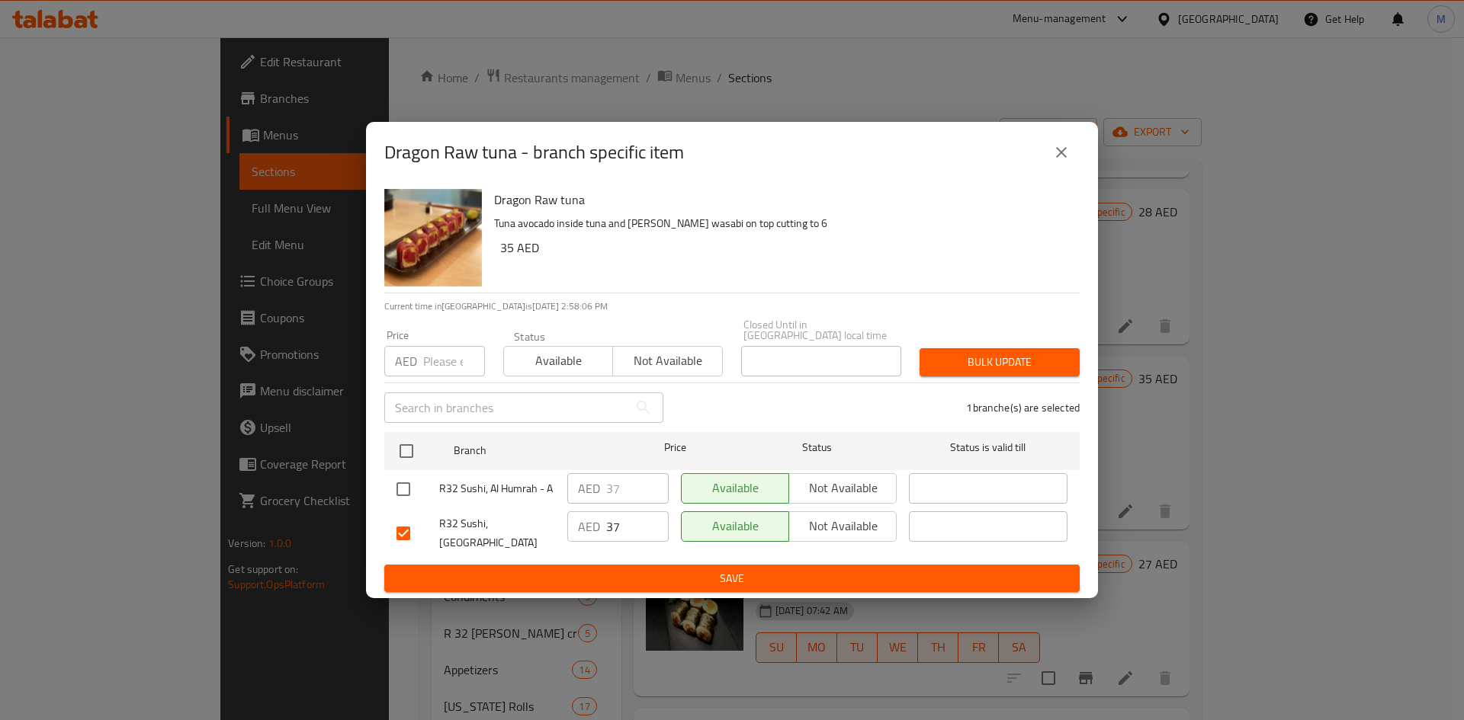
click at [830, 528] on span "Not available" at bounding box center [842, 526] width 95 height 22
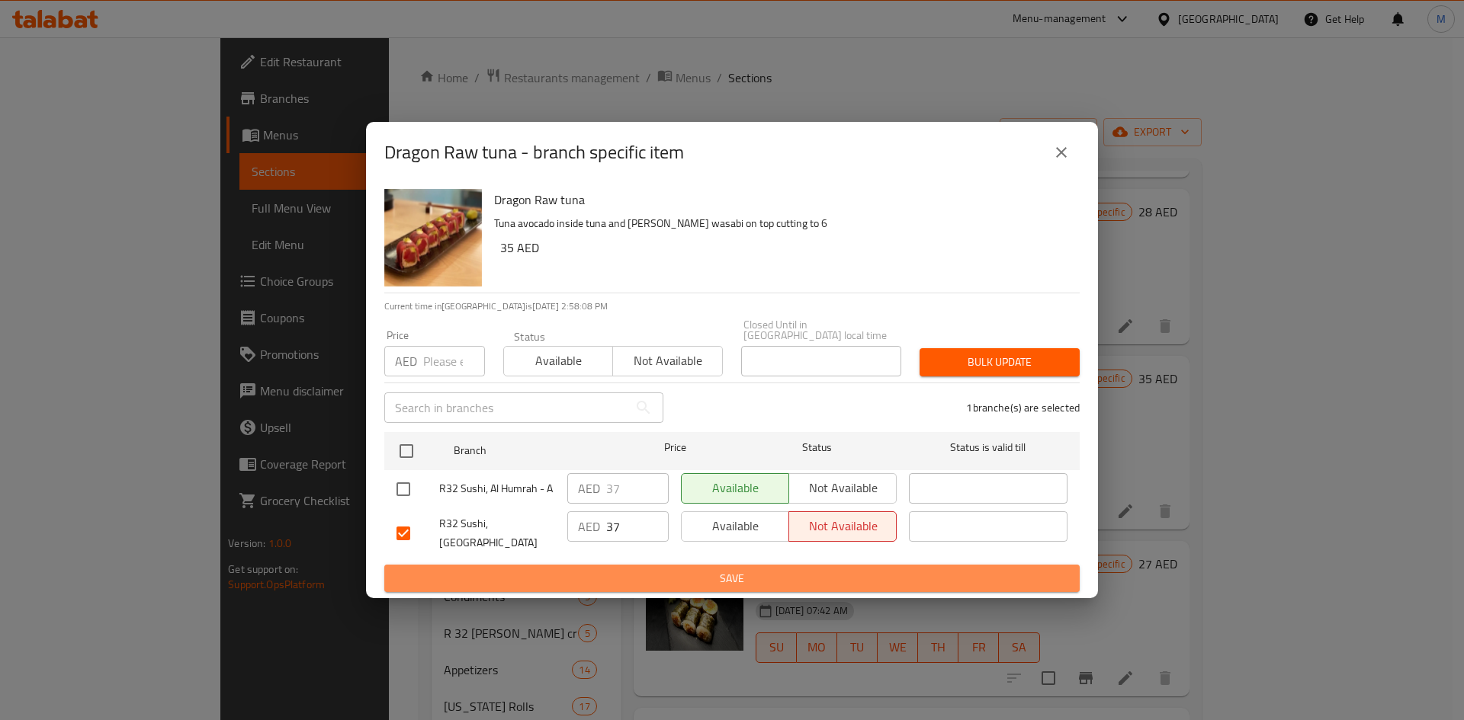
click at [831, 569] on span "Save" at bounding box center [731, 578] width 671 height 19
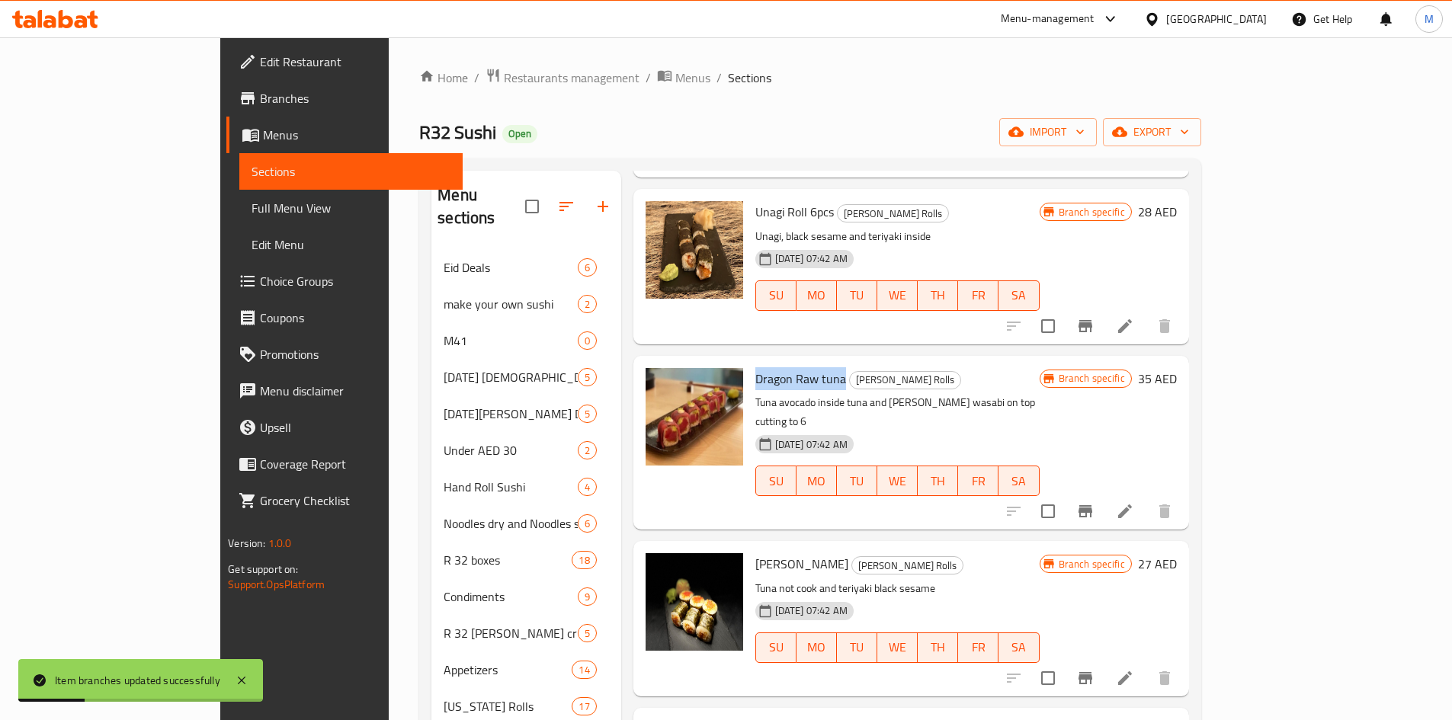
drag, startPoint x: 701, startPoint y: 355, endPoint x: 788, endPoint y: 354, distance: 86.9
click at [788, 362] on div "Dragon Raw tuna [PERSON_NAME] Rolls Tuna avocado inside tuna and tobiko wasabi …" at bounding box center [897, 443] width 297 height 162
copy span "Dragon Raw tuna"
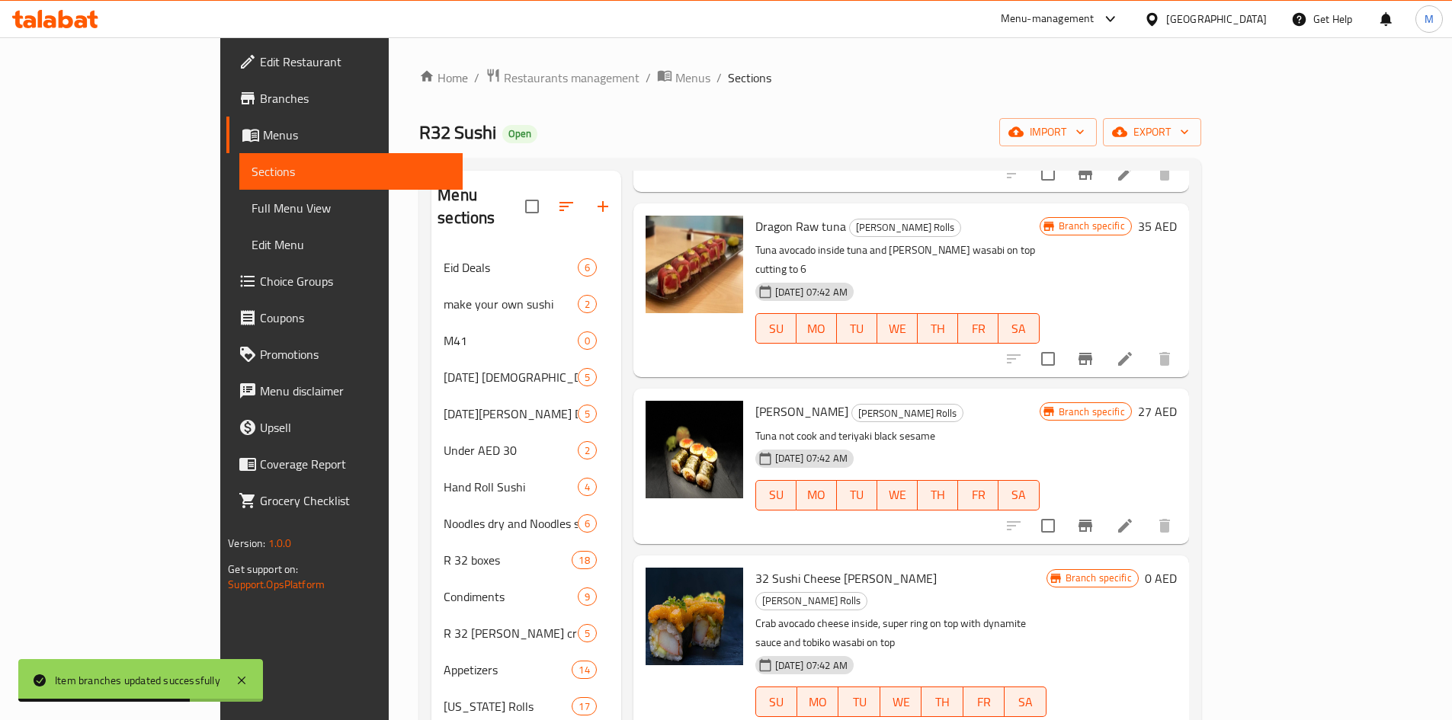
click at [814, 330] on div "Dragon Raw tuna [PERSON_NAME] Rolls Tuna avocado inside tuna and tobiko wasabi …" at bounding box center [912, 291] width 556 height 174
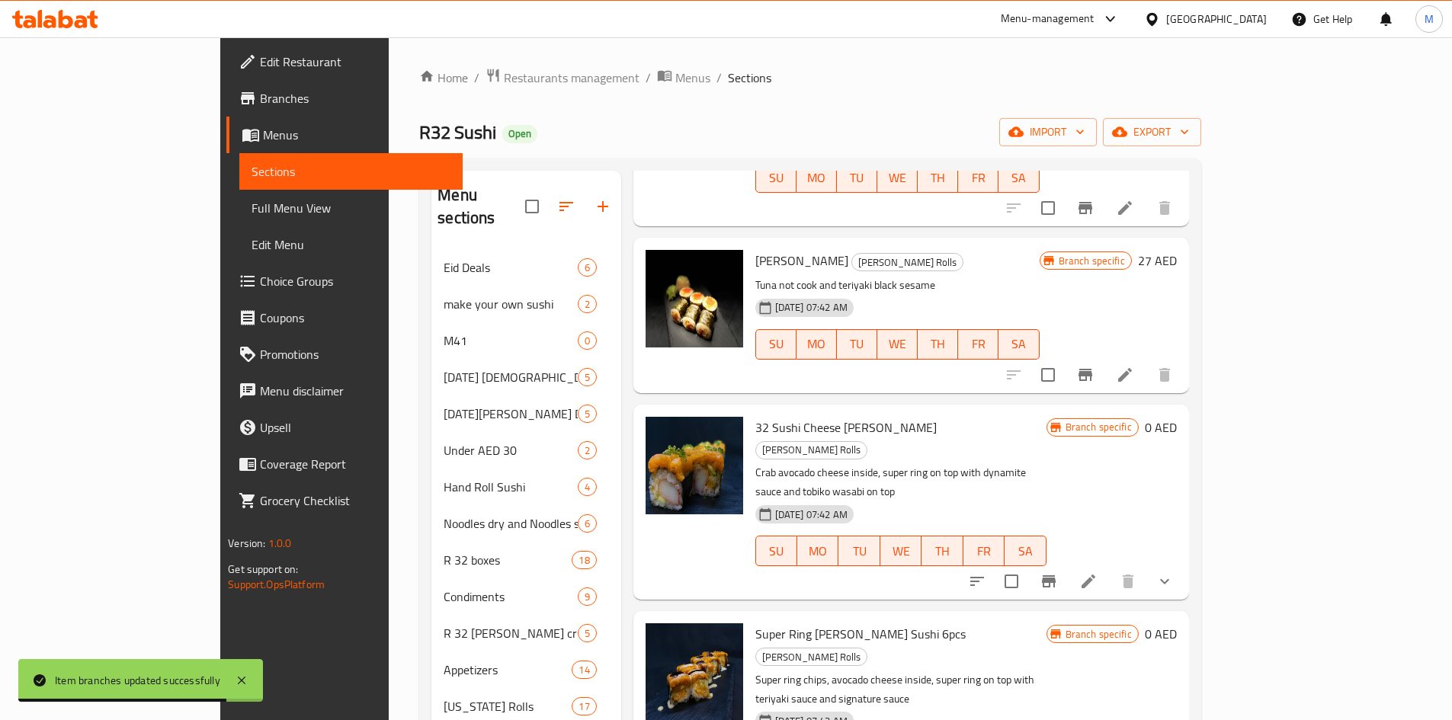
scroll to position [76, 0]
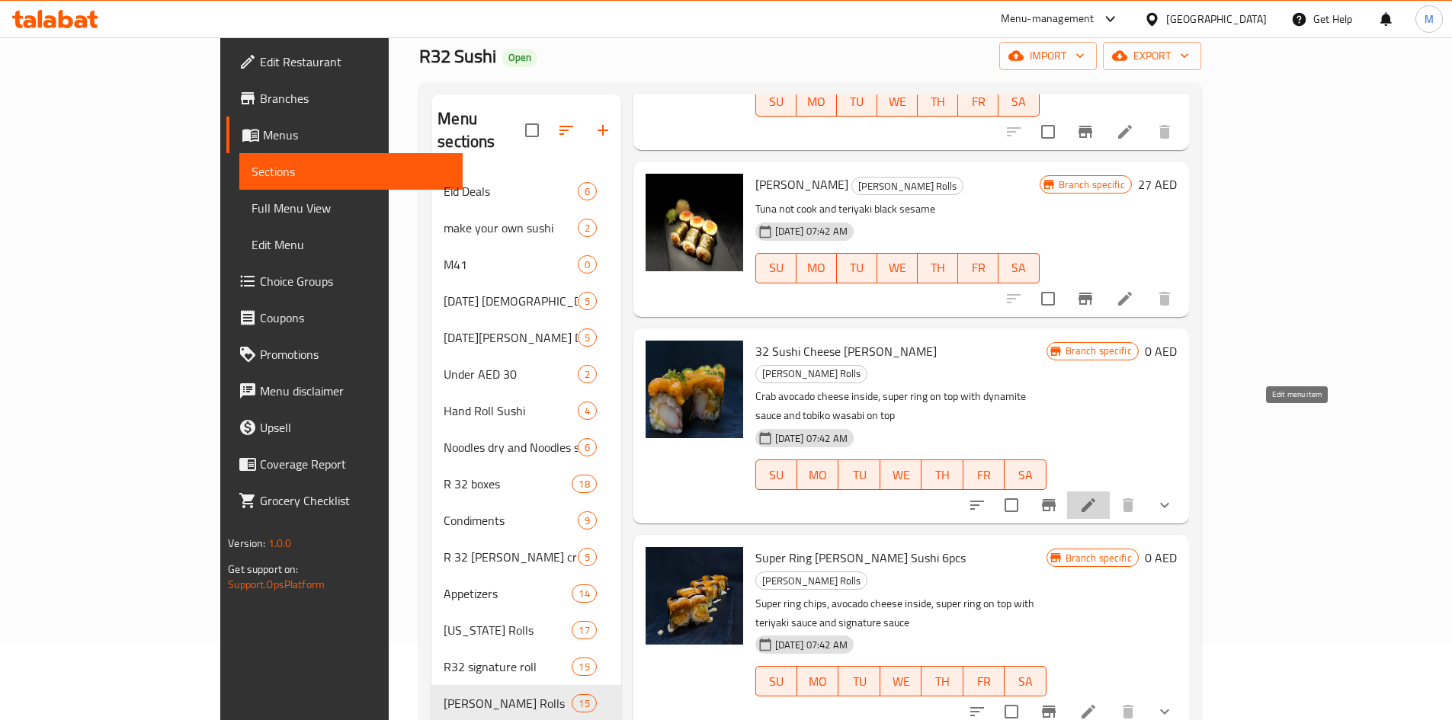
click at [1110, 492] on li at bounding box center [1088, 505] width 43 height 27
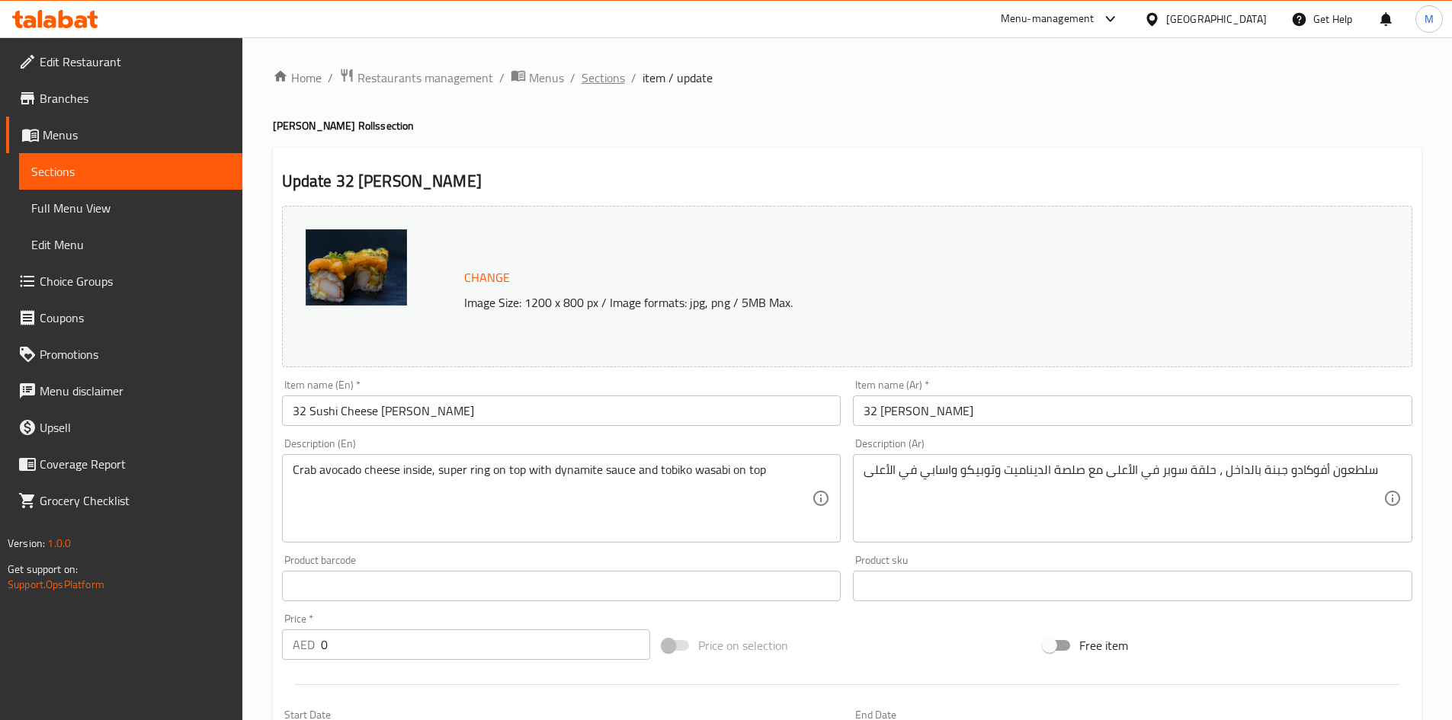
click at [606, 86] on span "Sections" at bounding box center [603, 78] width 43 height 18
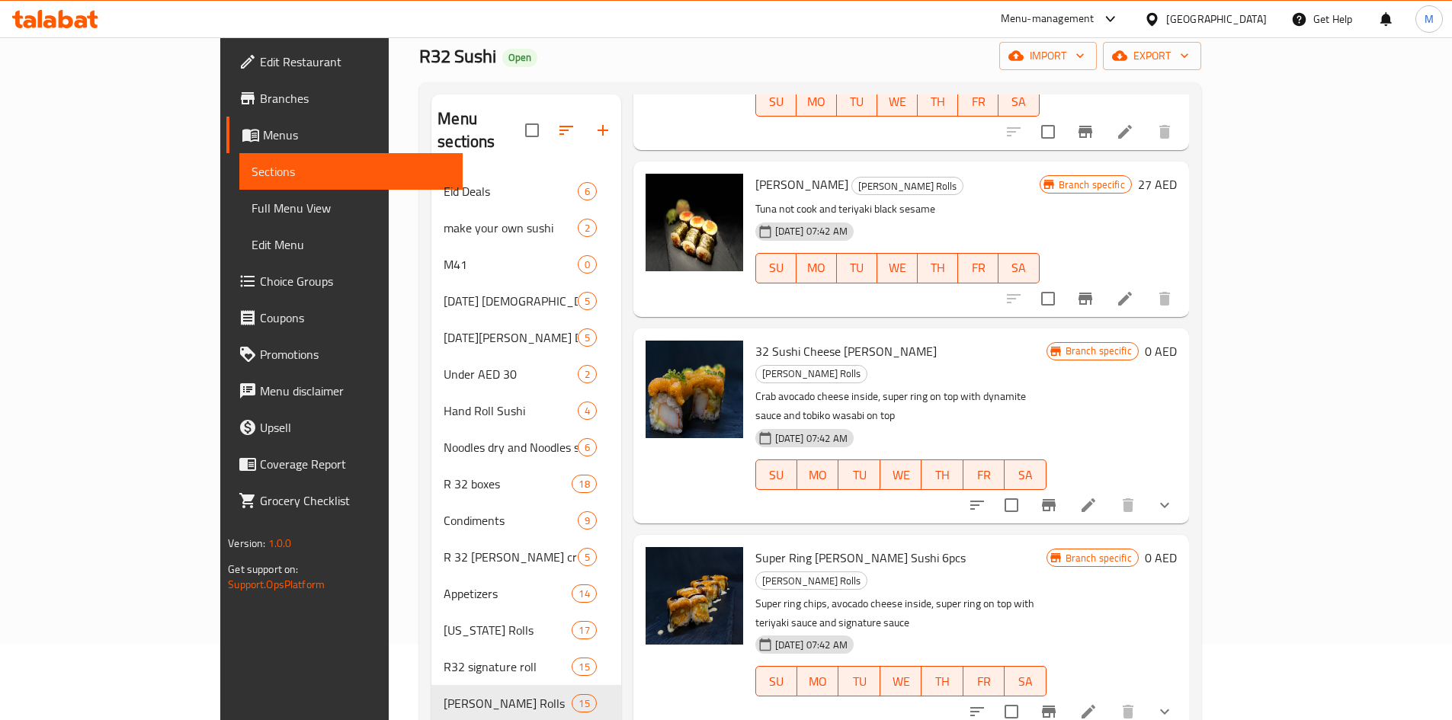
scroll to position [152, 0]
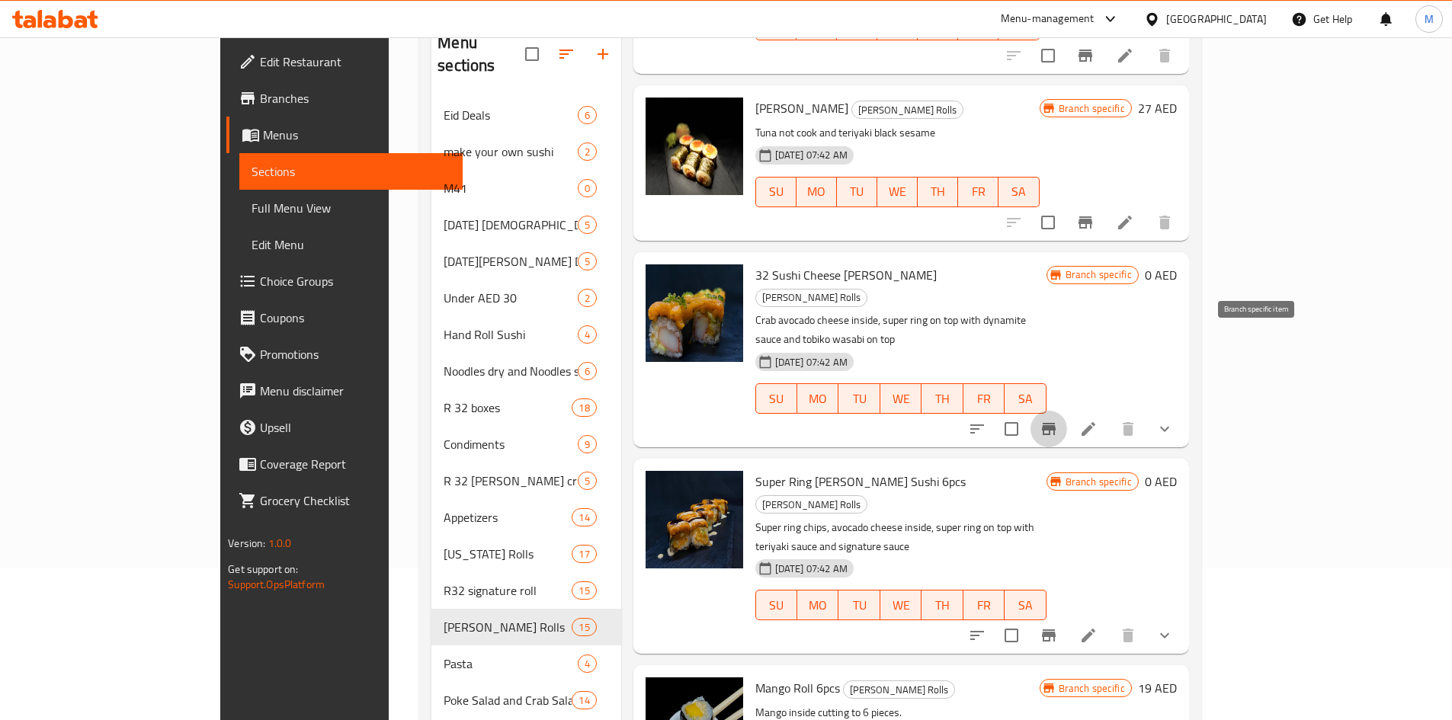
click at [1067, 411] on button "Branch-specific-item" at bounding box center [1049, 429] width 37 height 37
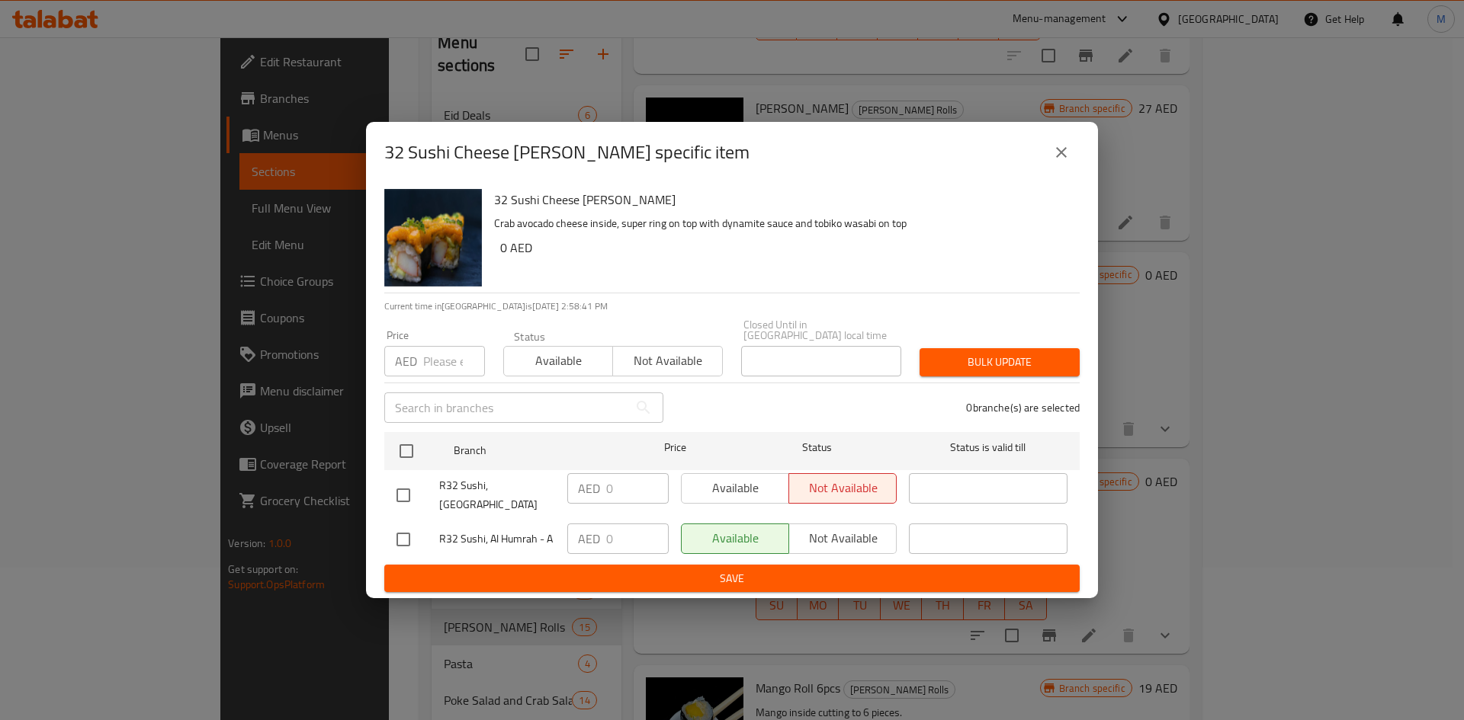
click at [411, 158] on h2 "32 Sushi Cheese [PERSON_NAME] specific item" at bounding box center [566, 152] width 365 height 24
click at [412, 158] on h2 "32 Sushi Cheese [PERSON_NAME] specific item" at bounding box center [566, 152] width 365 height 24
drag, startPoint x: 386, startPoint y: 156, endPoint x: 550, endPoint y: 142, distance: 164.5
click at [550, 142] on h2 "32 Sushi Cheese [PERSON_NAME] specific item" at bounding box center [566, 152] width 365 height 24
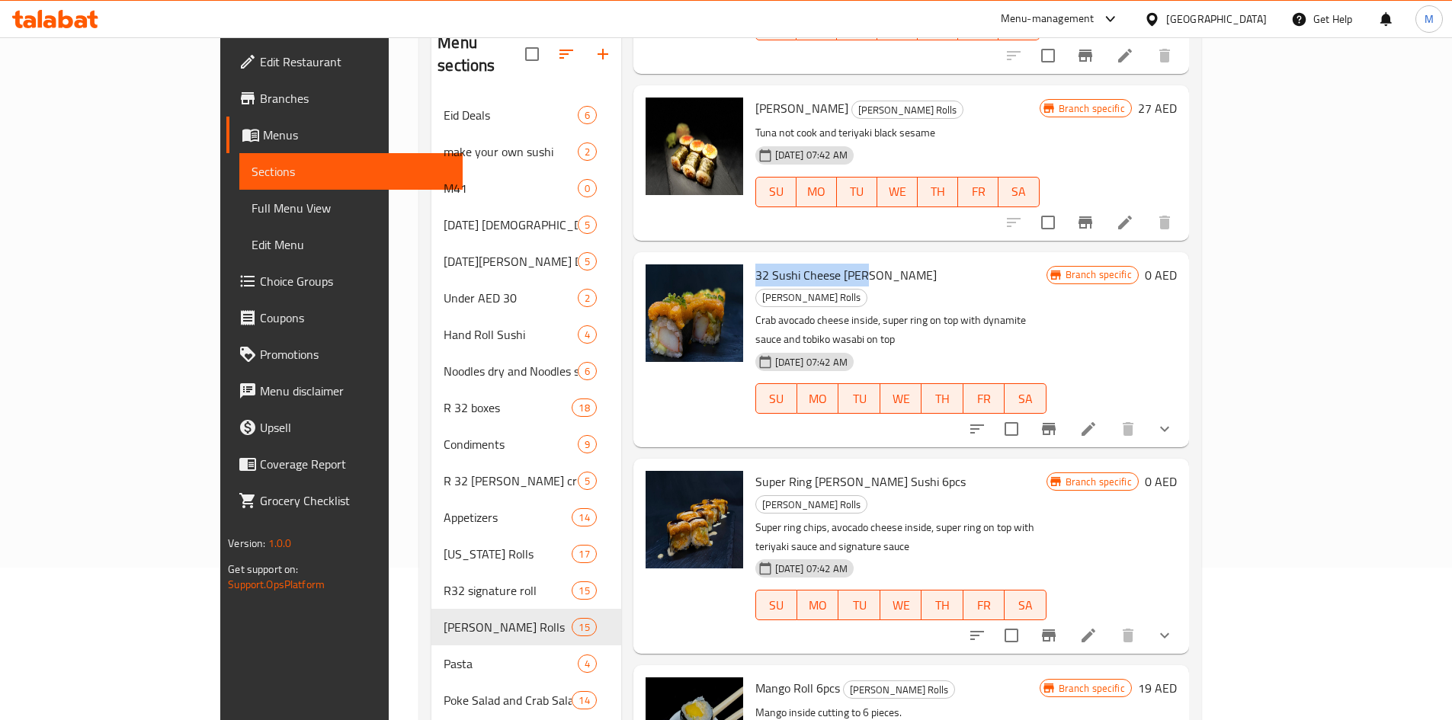
drag, startPoint x: 711, startPoint y: 233, endPoint x: 811, endPoint y: 233, distance: 100.6
click at [811, 258] on div "32 Sushi Cheese [PERSON_NAME] Rolls Crab avocado cheese inside, super ring on t…" at bounding box center [900, 349] width 303 height 183
copy span "32 Sushi Cheese [PERSON_NAME]"
click at [772, 367] on div "Menu items Add Sort Manage items Cucumber Roll 6 pieces [PERSON_NAME] Rolls Cuc…" at bounding box center [905, 536] width 568 height 1036
click at [1058, 627] on icon "Branch-specific-item" at bounding box center [1049, 636] width 18 height 18
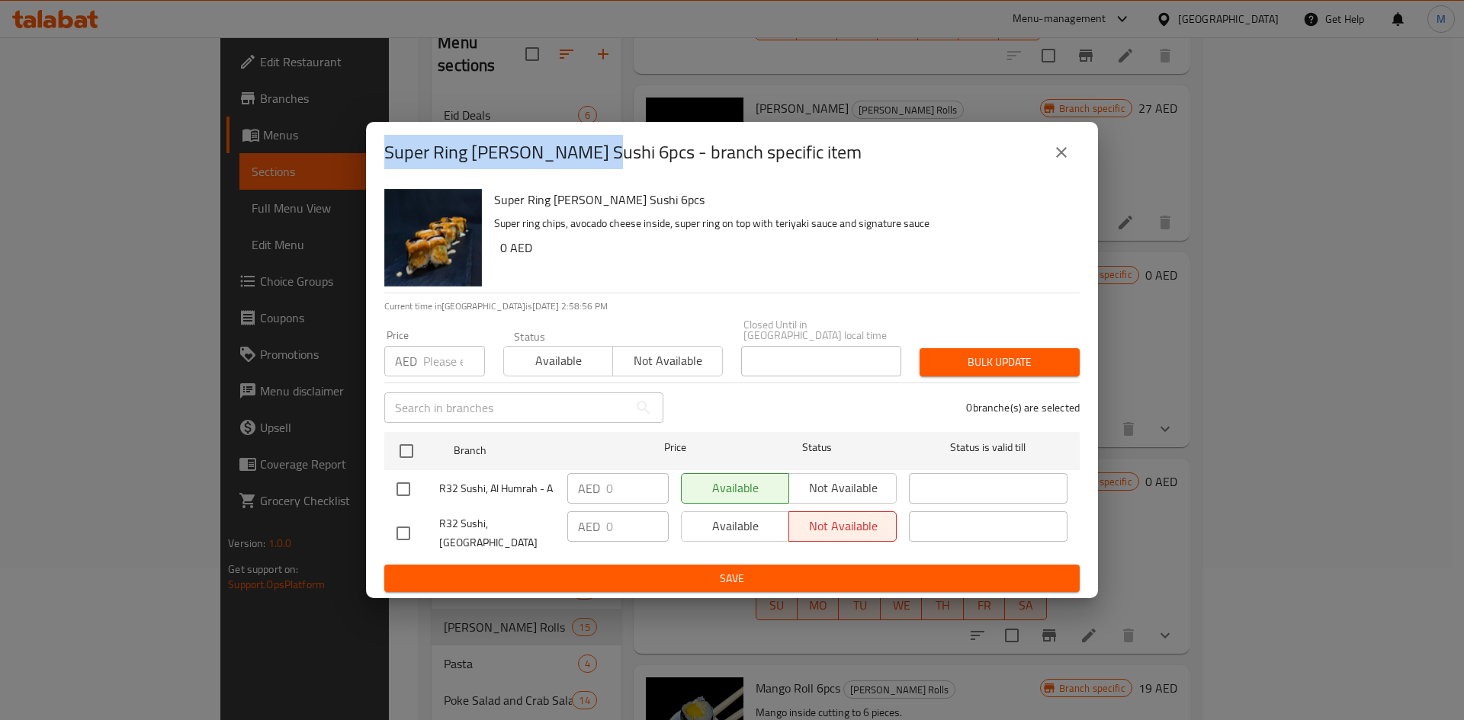
drag, startPoint x: 388, startPoint y: 158, endPoint x: 595, endPoint y: 164, distance: 206.7
click at [595, 164] on h2 "Super Ring [PERSON_NAME] Sushi 6pcs - branch specific item" at bounding box center [622, 152] width 477 height 24
copy h2 "Super Ring [PERSON_NAME] Sushi 6pcs"
click at [1057, 158] on icon "close" at bounding box center [1061, 152] width 18 height 18
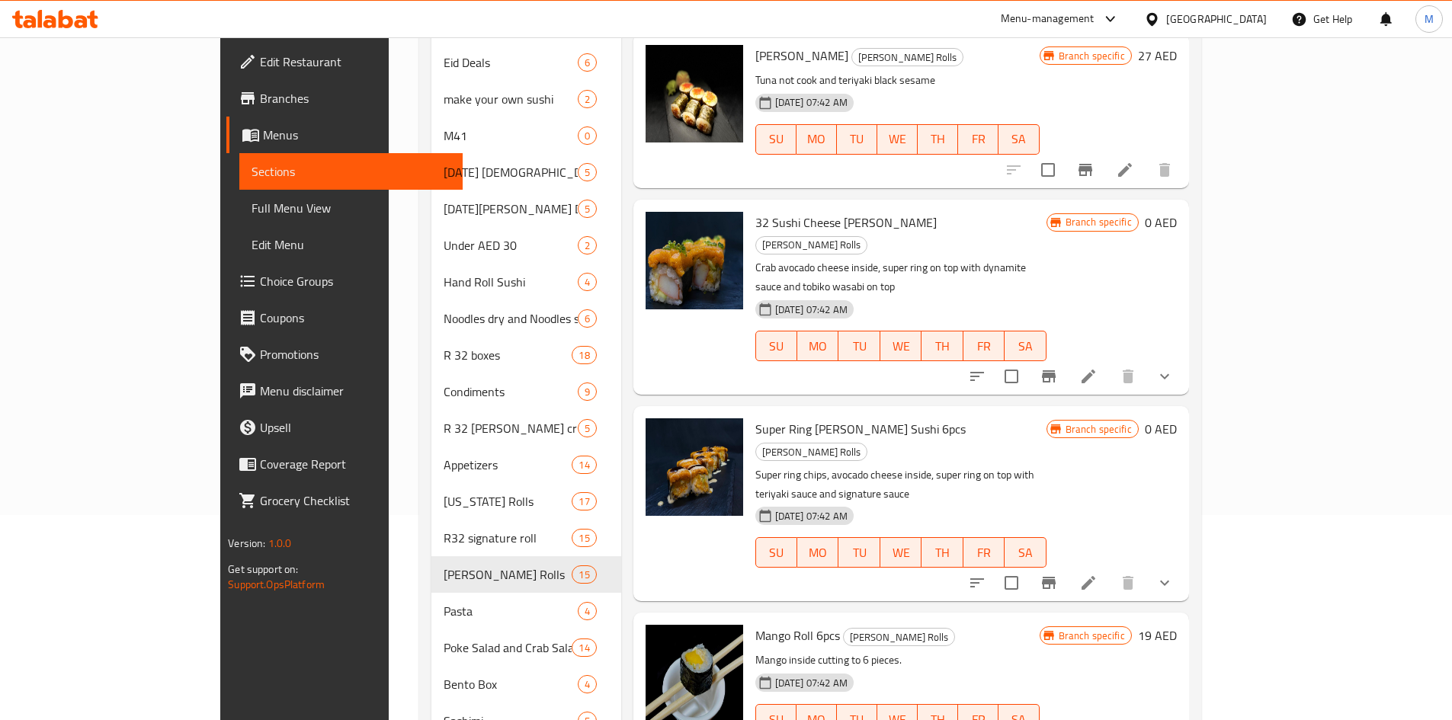
scroll to position [229, 0]
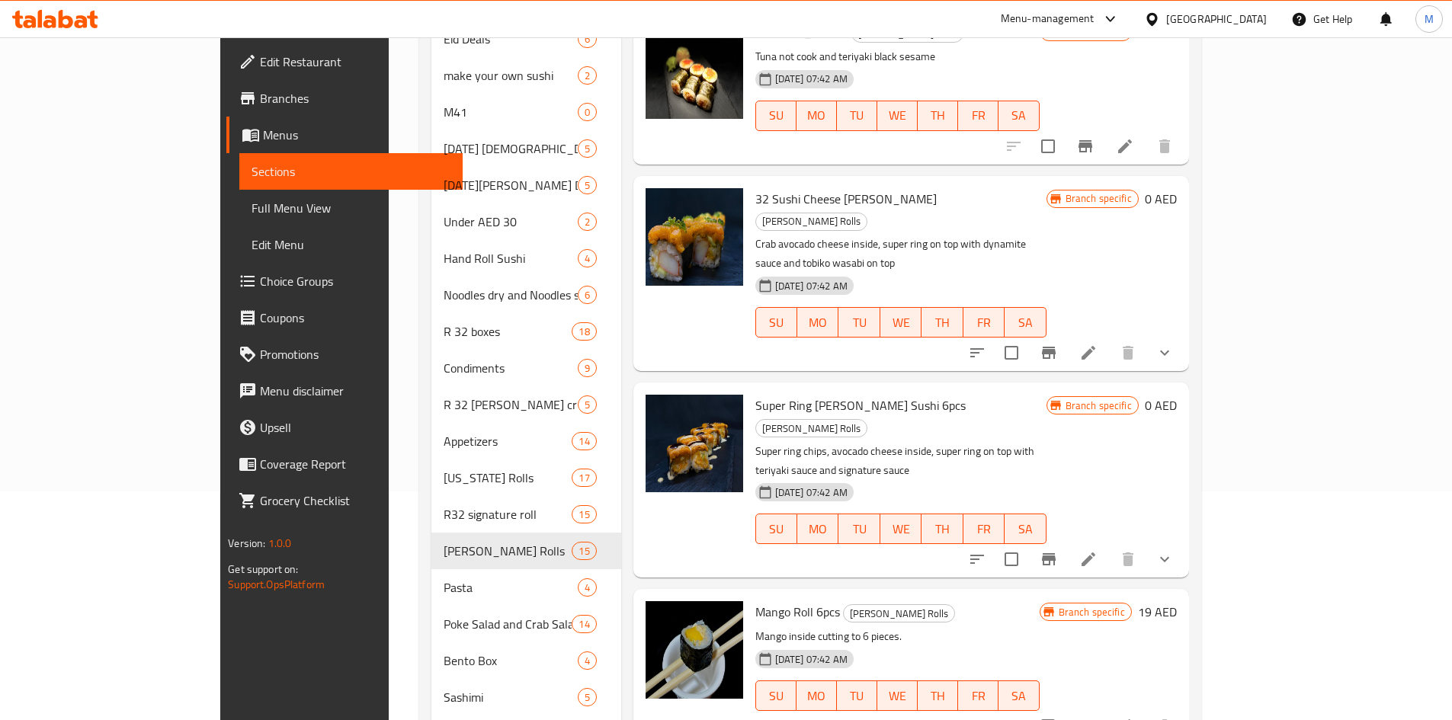
click at [826, 456] on div "Menu items Add Sort Manage items Cucumber Roll 6 pieces [PERSON_NAME] Rolls Cuc…" at bounding box center [905, 460] width 568 height 1036
click at [1092, 720] on icon "Branch-specific-item" at bounding box center [1086, 726] width 14 height 12
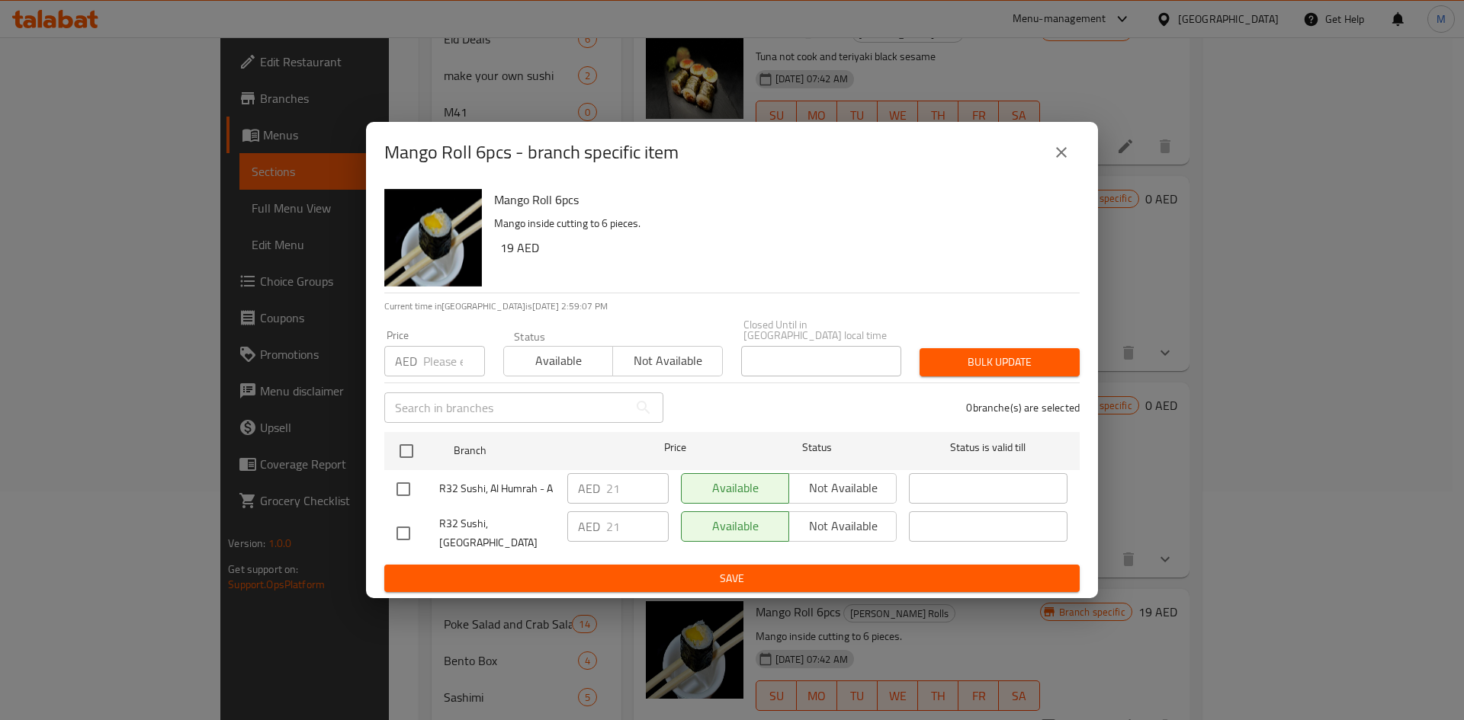
click at [406, 530] on input "checkbox" at bounding box center [403, 534] width 32 height 32
checkbox input "true"
click at [831, 525] on span "Not available" at bounding box center [842, 526] width 95 height 22
click at [835, 565] on button "Save" at bounding box center [731, 579] width 695 height 28
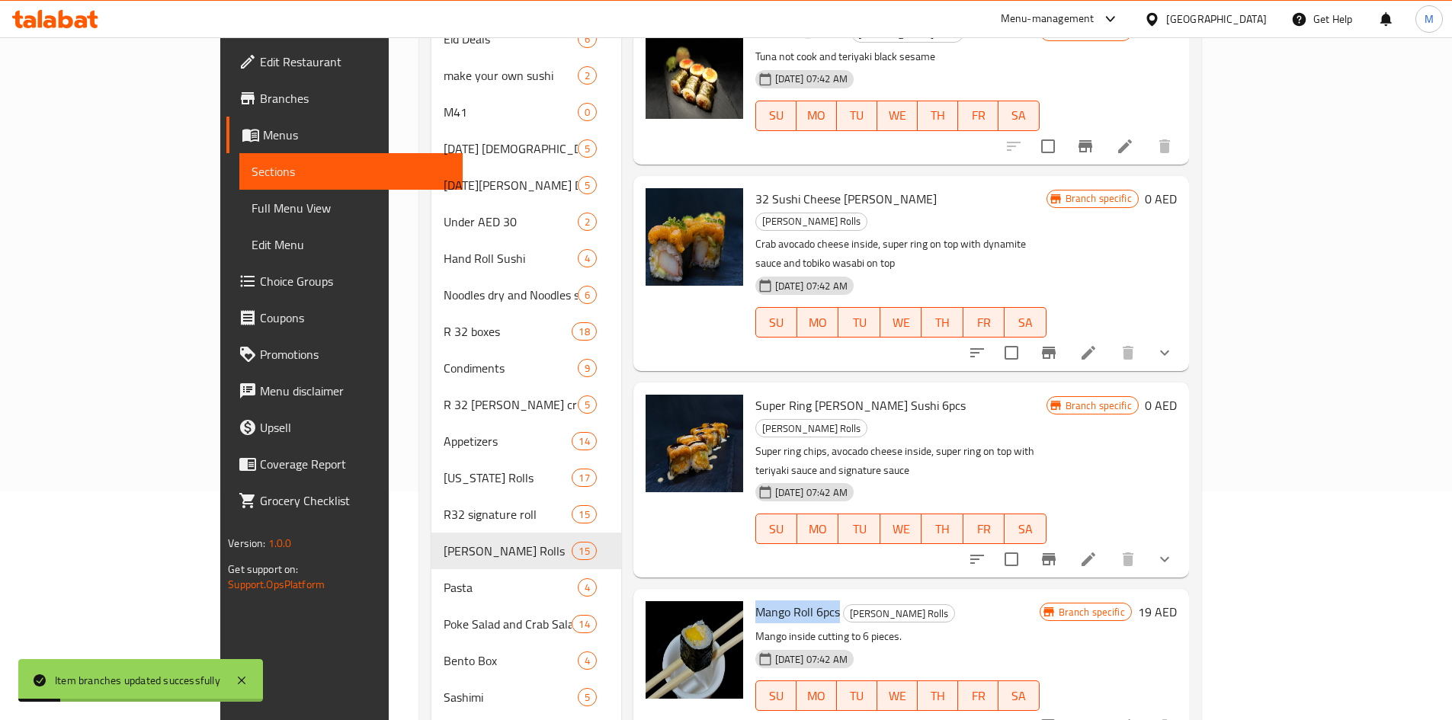
drag, startPoint x: 718, startPoint y: 489, endPoint x: 798, endPoint y: 502, distance: 81.2
click at [785, 601] on span "Mango Roll 6pcs" at bounding box center [798, 612] width 85 height 23
copy span "Mango Roll 6pcs"
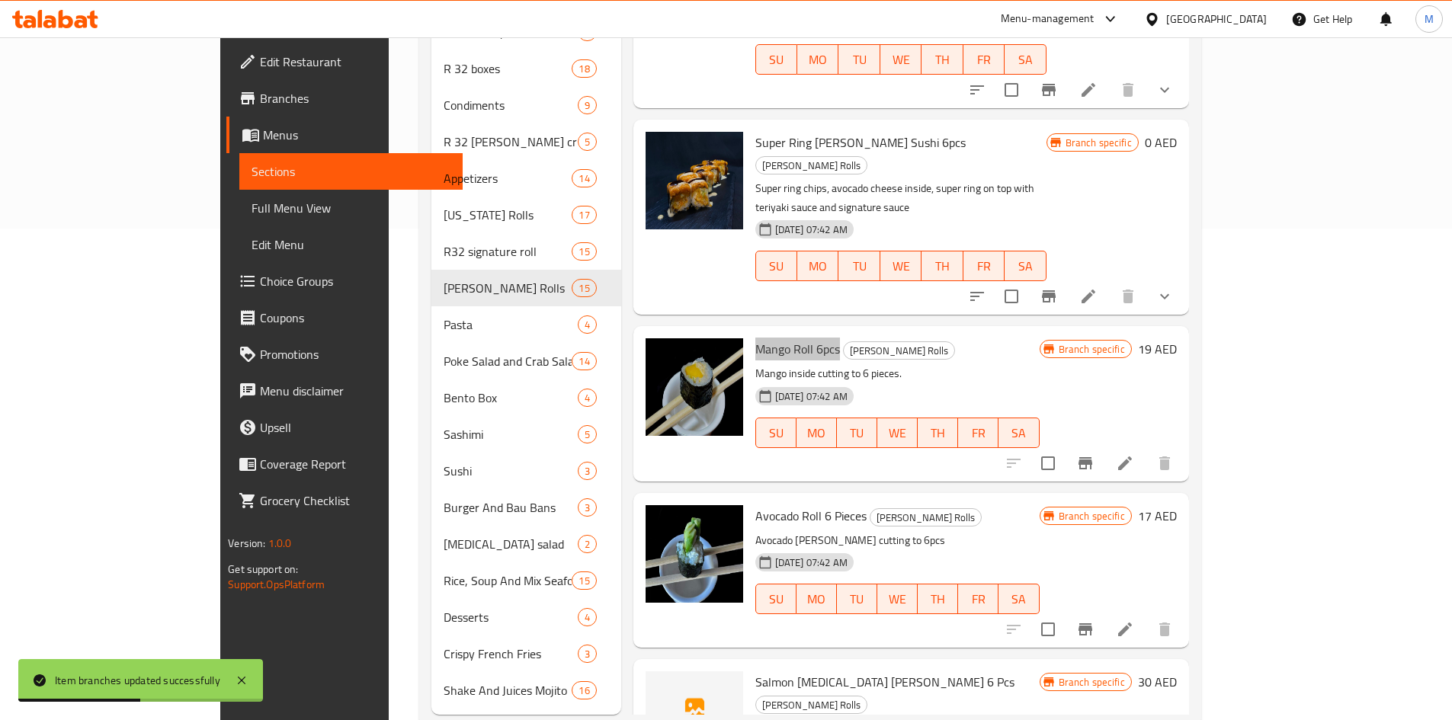
scroll to position [506, 0]
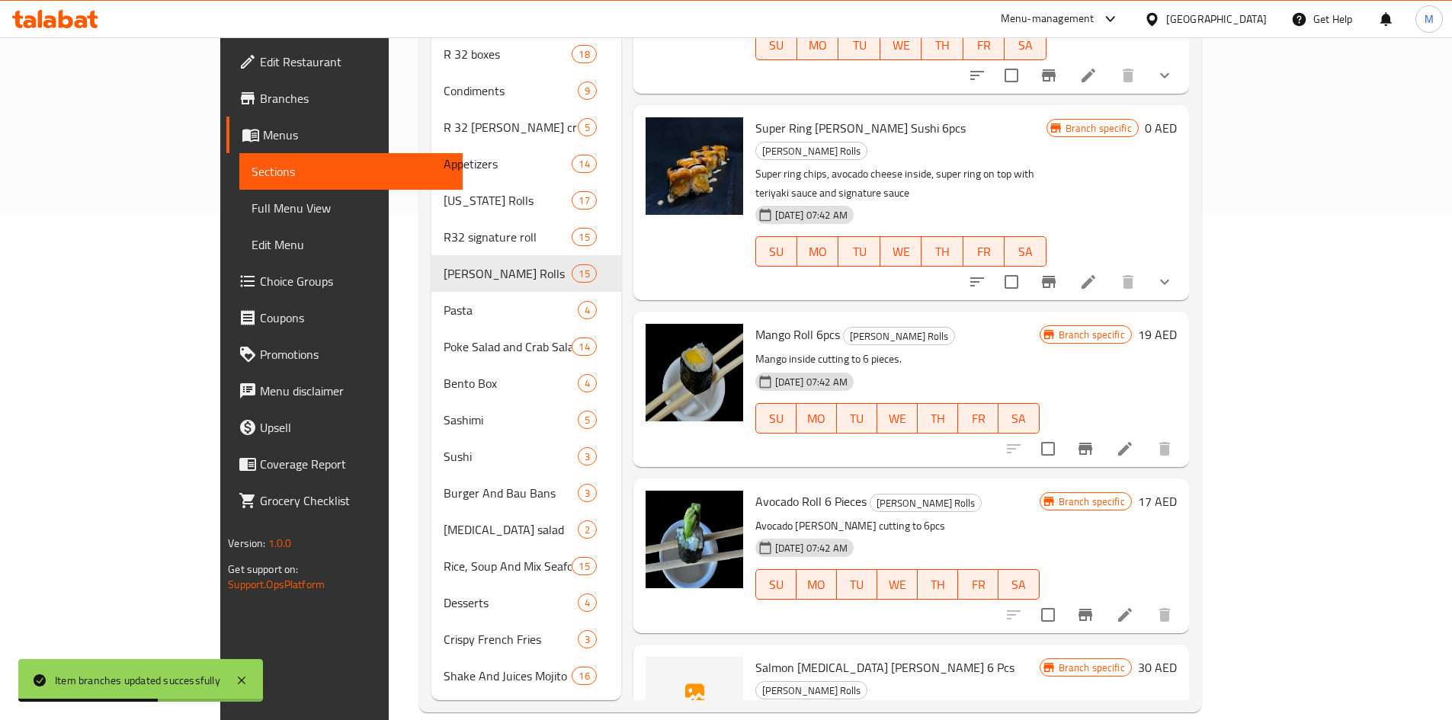
click at [756, 490] on span "Avocado Roll 6 Pieces" at bounding box center [811, 501] width 111 height 23
click at [1092, 609] on icon "Branch-specific-item" at bounding box center [1086, 615] width 14 height 12
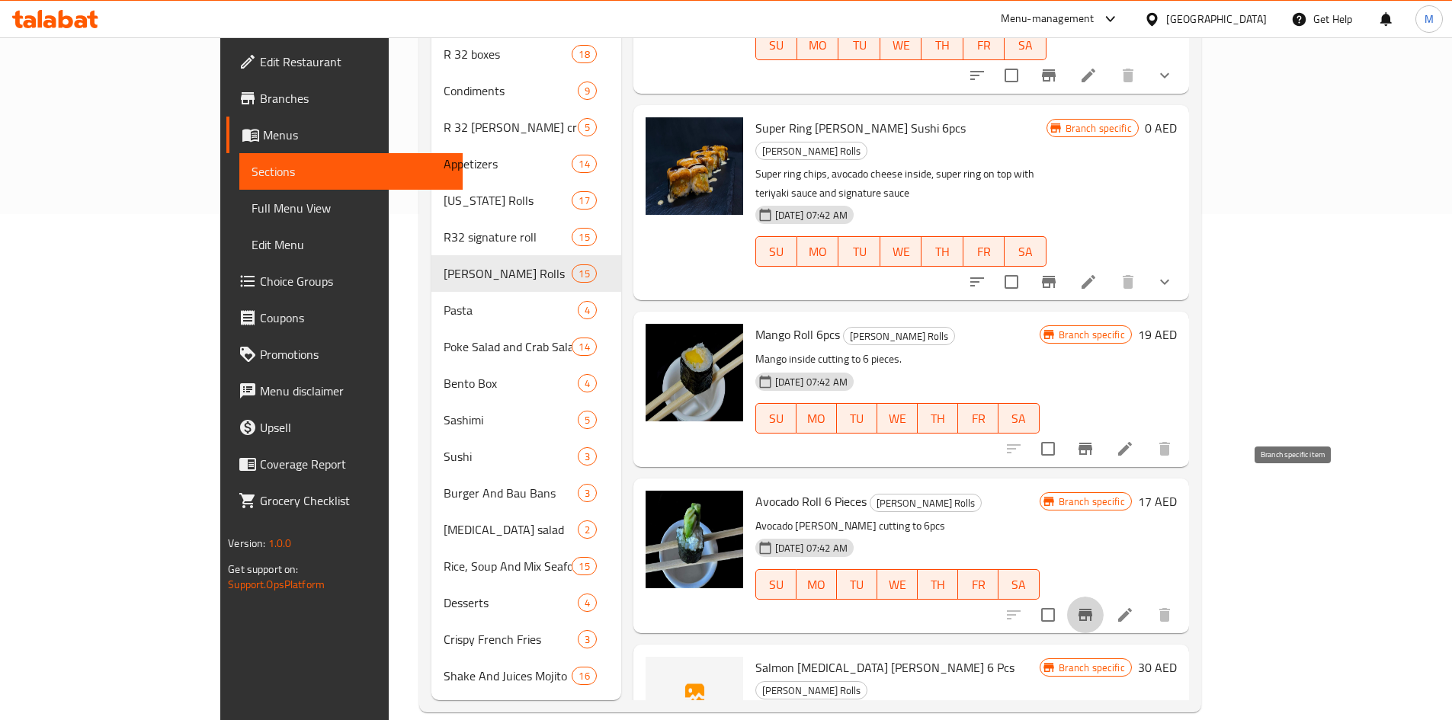
click at [1095, 606] on icon "Branch-specific-item" at bounding box center [1085, 615] width 18 height 18
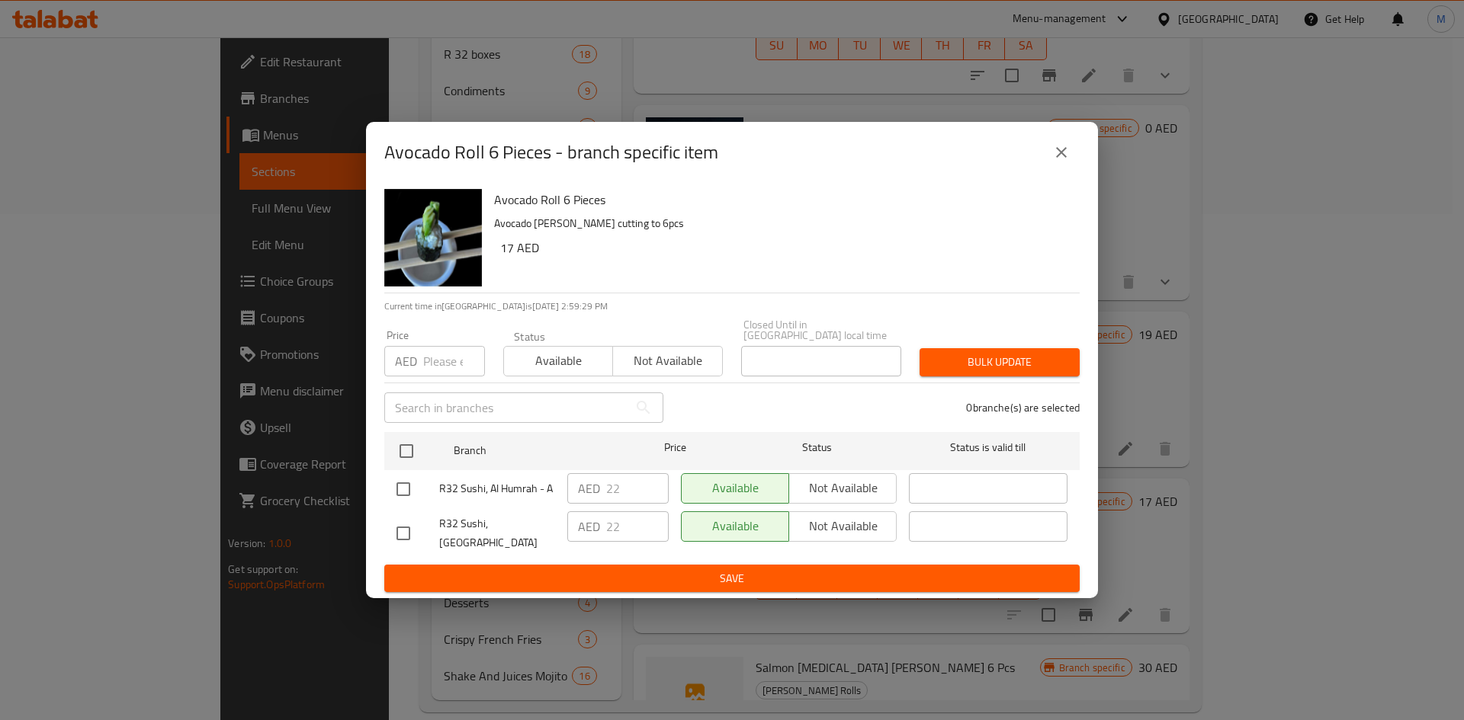
click at [401, 531] on input "checkbox" at bounding box center [403, 534] width 32 height 32
checkbox input "false"
click at [733, 419] on div "0 branche(s) are selected" at bounding box center [880, 407] width 416 height 55
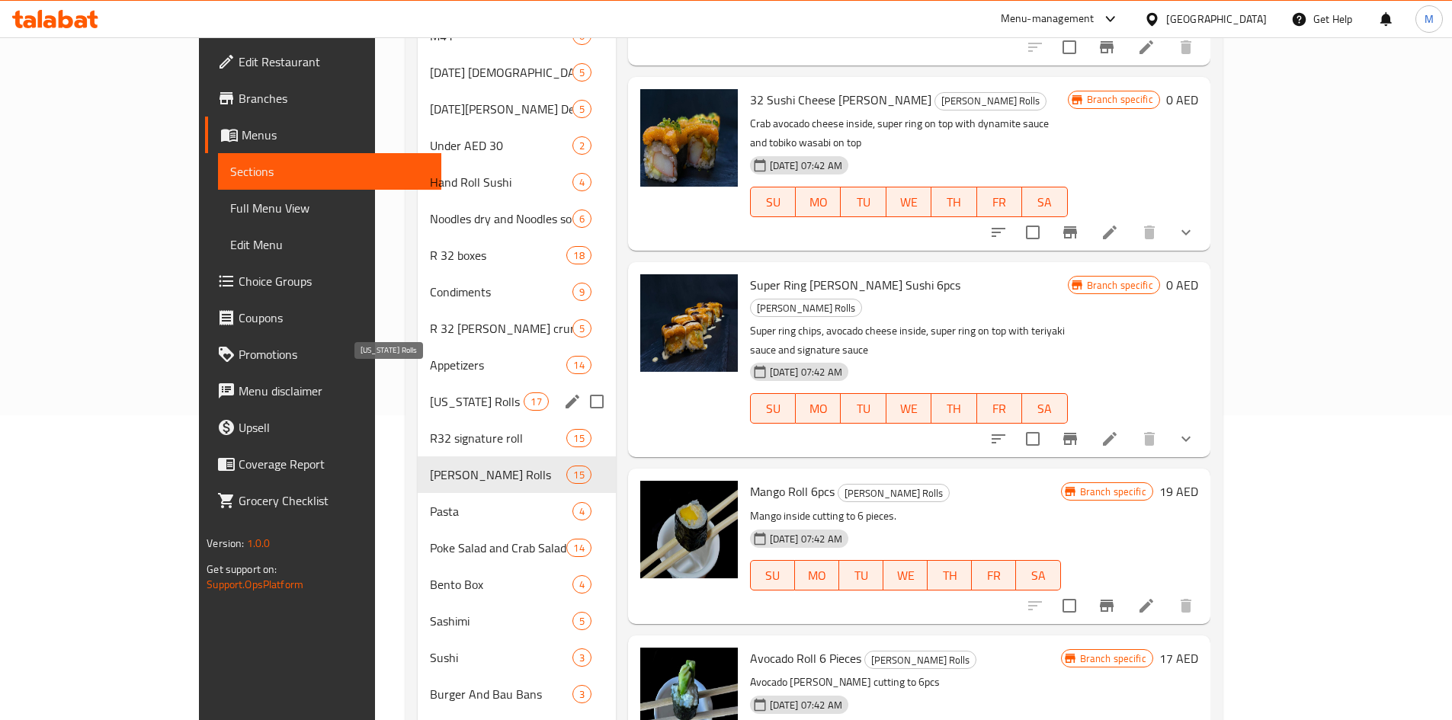
scroll to position [278, 0]
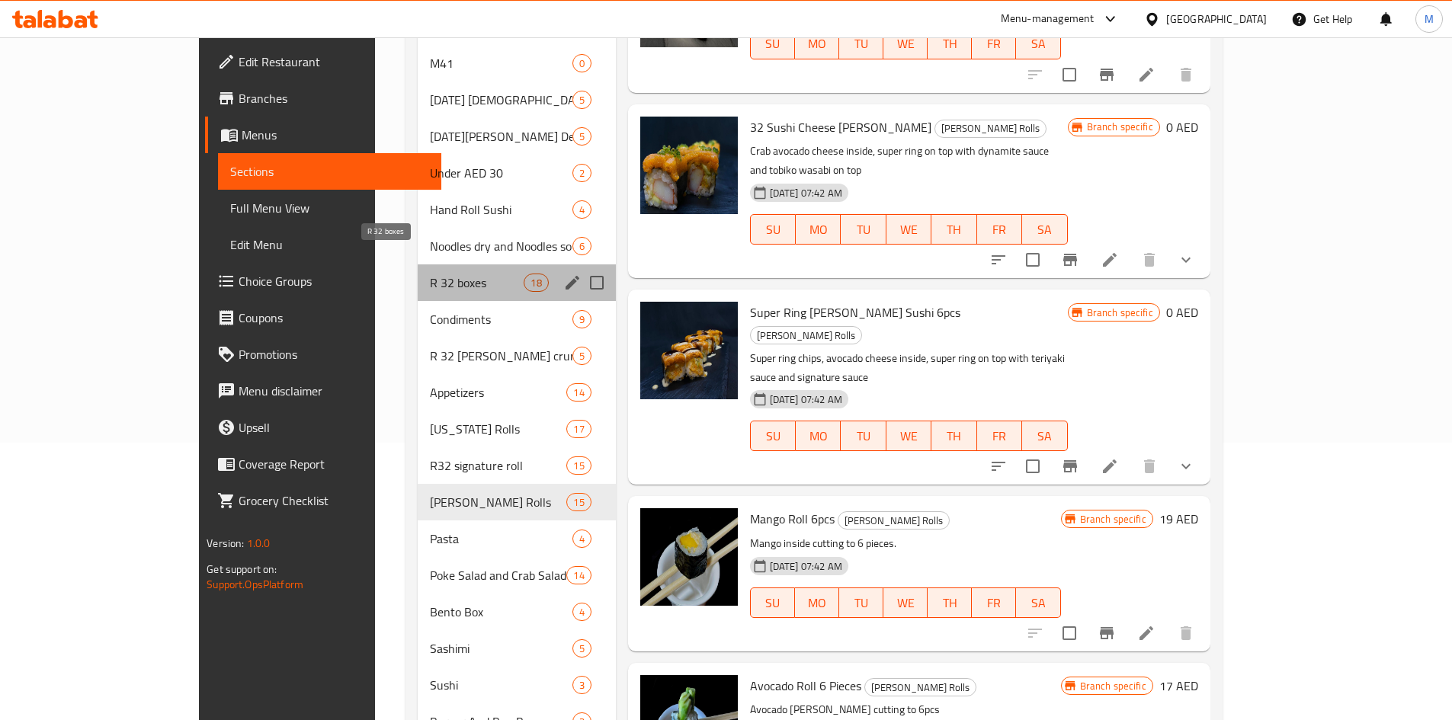
click at [430, 274] on span "R 32 boxes" at bounding box center [477, 283] width 95 height 18
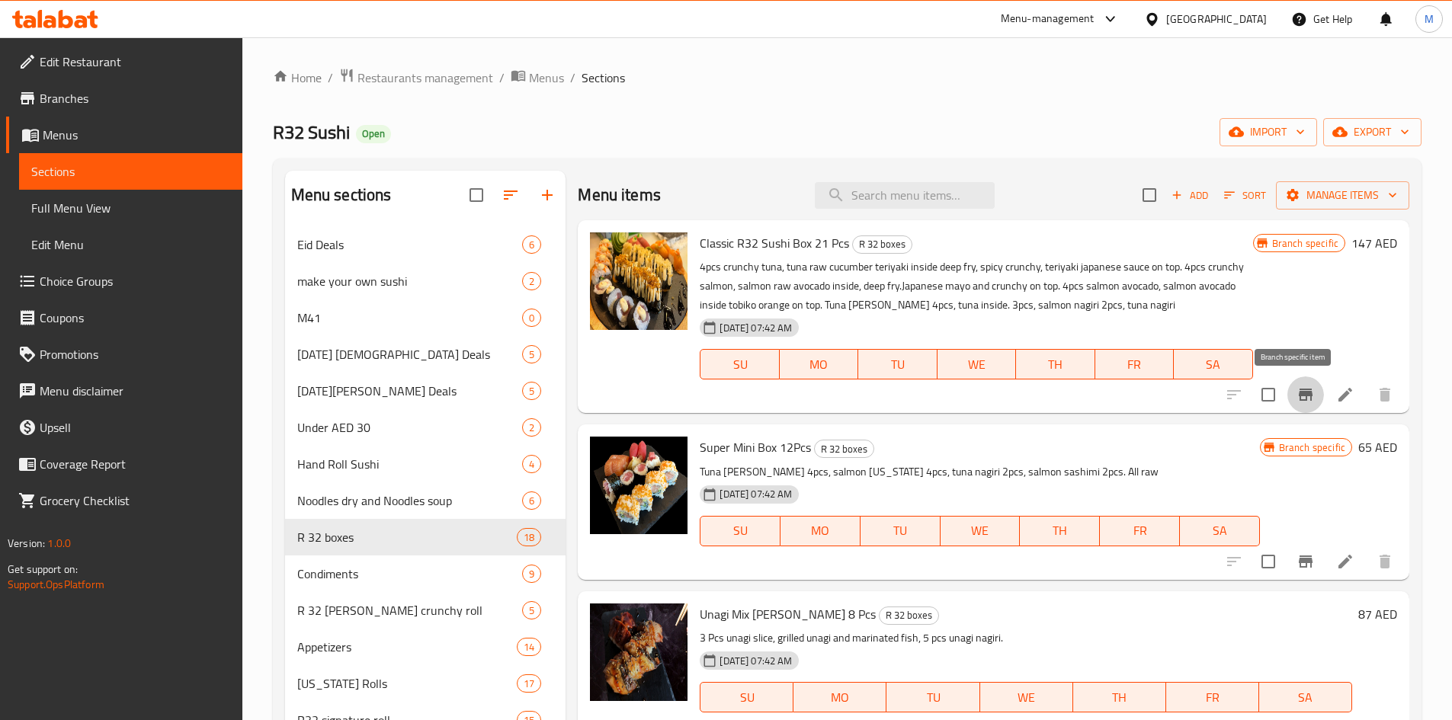
click at [1301, 387] on icon "Branch-specific-item" at bounding box center [1306, 395] width 18 height 18
click at [925, 406] on div "Classic R32 Sushi Box 21 Pcs R 32 boxes 4pcs crunchy tuna, tuna raw cucumber te…" at bounding box center [976, 316] width 565 height 181
click at [1300, 397] on icon "Branch-specific-item" at bounding box center [1306, 395] width 14 height 12
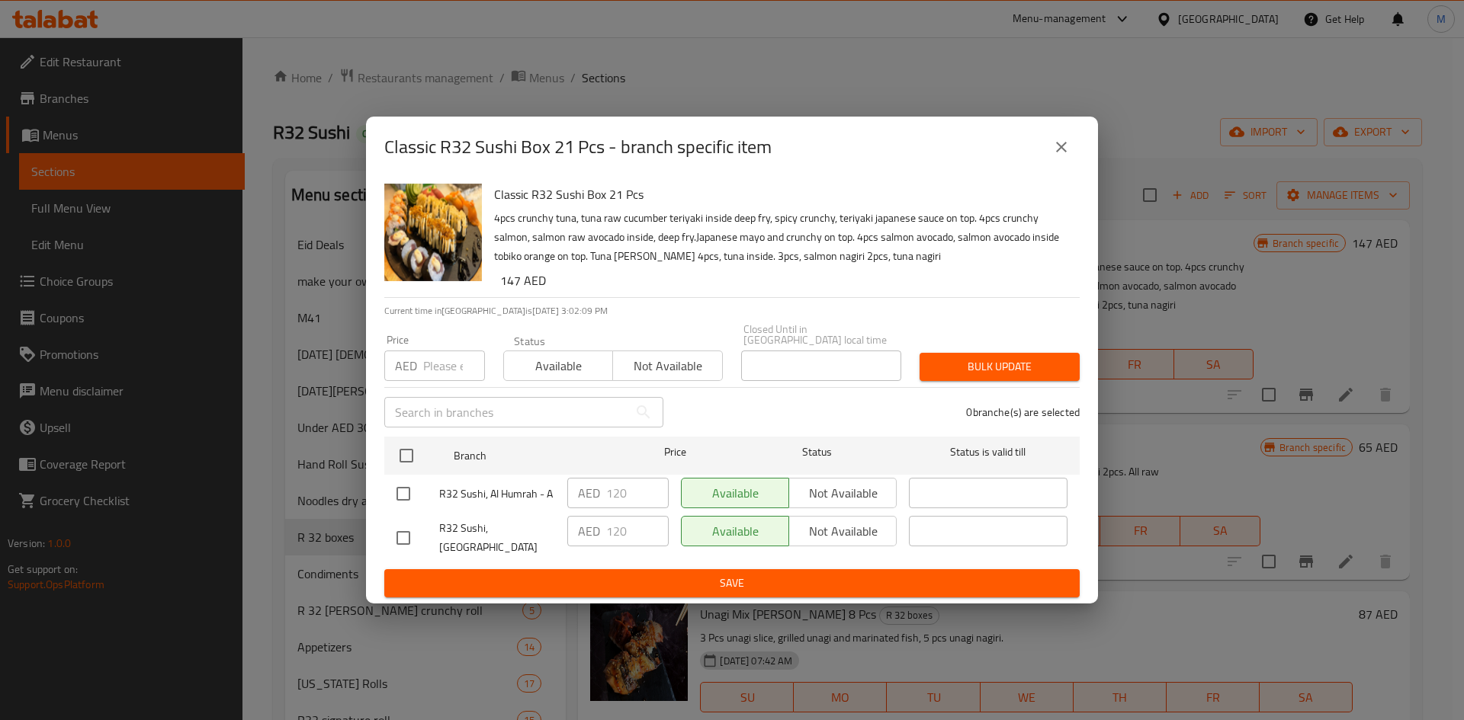
click at [407, 496] on input "checkbox" at bounding box center [403, 494] width 32 height 32
click at [399, 500] on input "checkbox" at bounding box center [403, 494] width 32 height 32
checkbox input "false"
click at [400, 542] on input "checkbox" at bounding box center [403, 538] width 32 height 32
checkbox input "true"
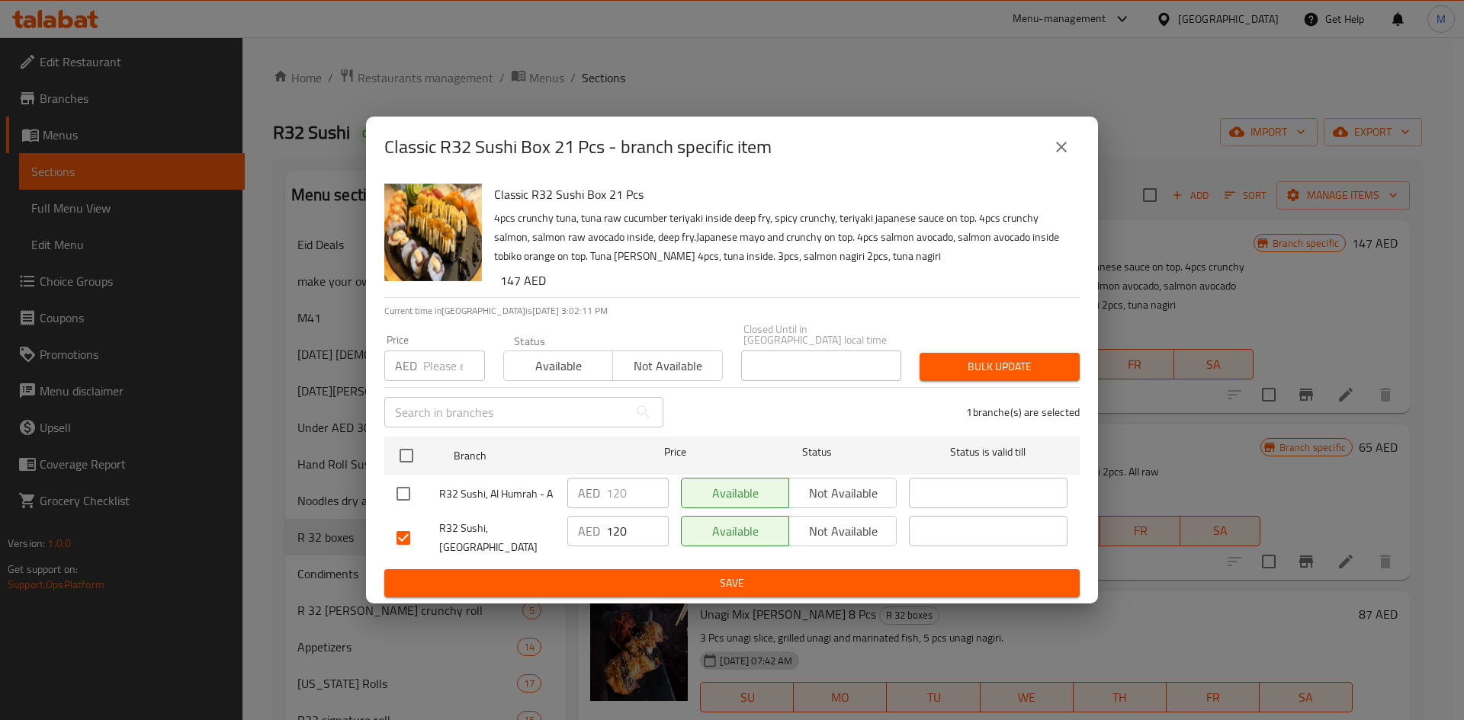
click at [826, 537] on span "Not available" at bounding box center [842, 532] width 95 height 22
click at [816, 574] on span "Save" at bounding box center [731, 583] width 671 height 19
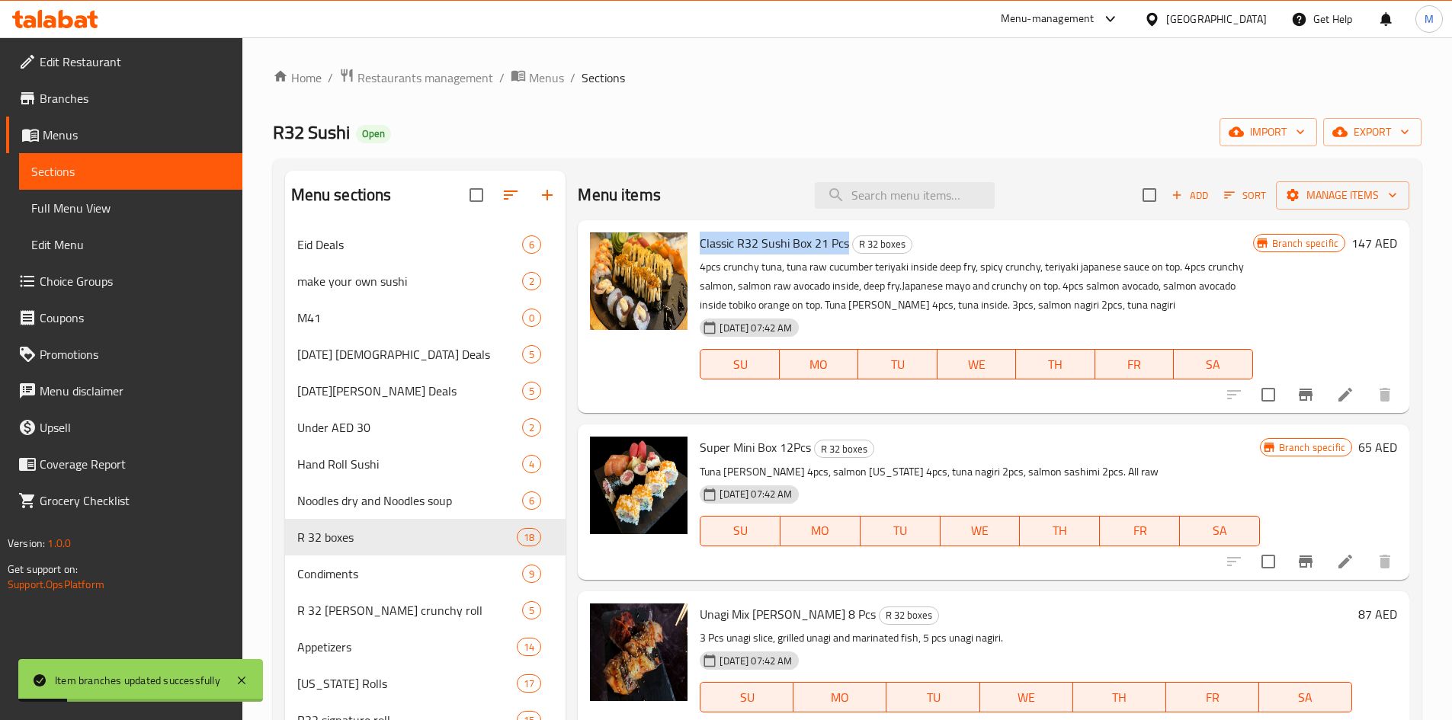
drag, startPoint x: 698, startPoint y: 242, endPoint x: 849, endPoint y: 220, distance: 151.7
click at [849, 220] on div "Classic R32 Sushi Box 21 Pcs R 32 boxes 4pcs crunchy tuna, tuna raw cucumber te…" at bounding box center [994, 316] width 832 height 193
click at [727, 425] on div "Super Mini Box 12Pcs R 32 boxes Tuna [PERSON_NAME] 4pcs, salmon [US_STATE] 4pcs…" at bounding box center [994, 502] width 832 height 155
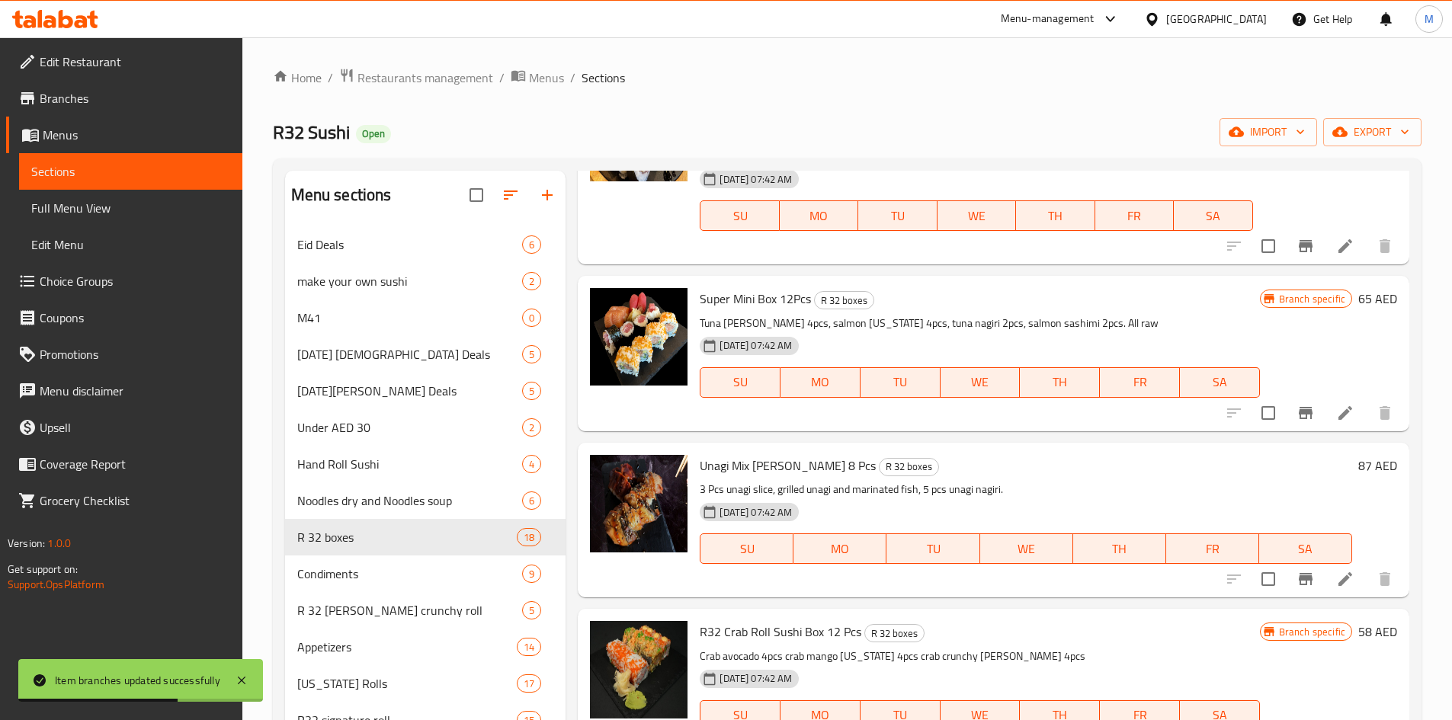
scroll to position [152, 0]
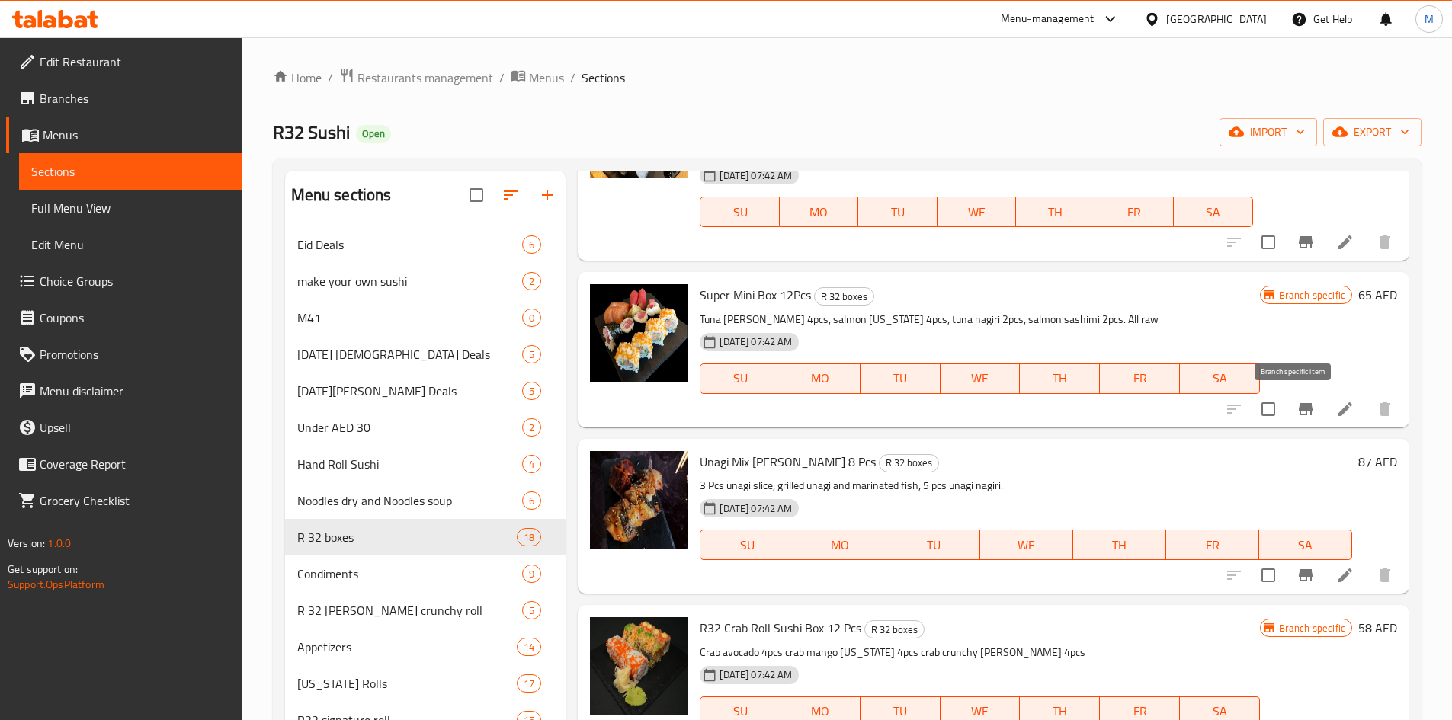
click at [1307, 406] on button "Branch-specific-item" at bounding box center [1306, 409] width 37 height 37
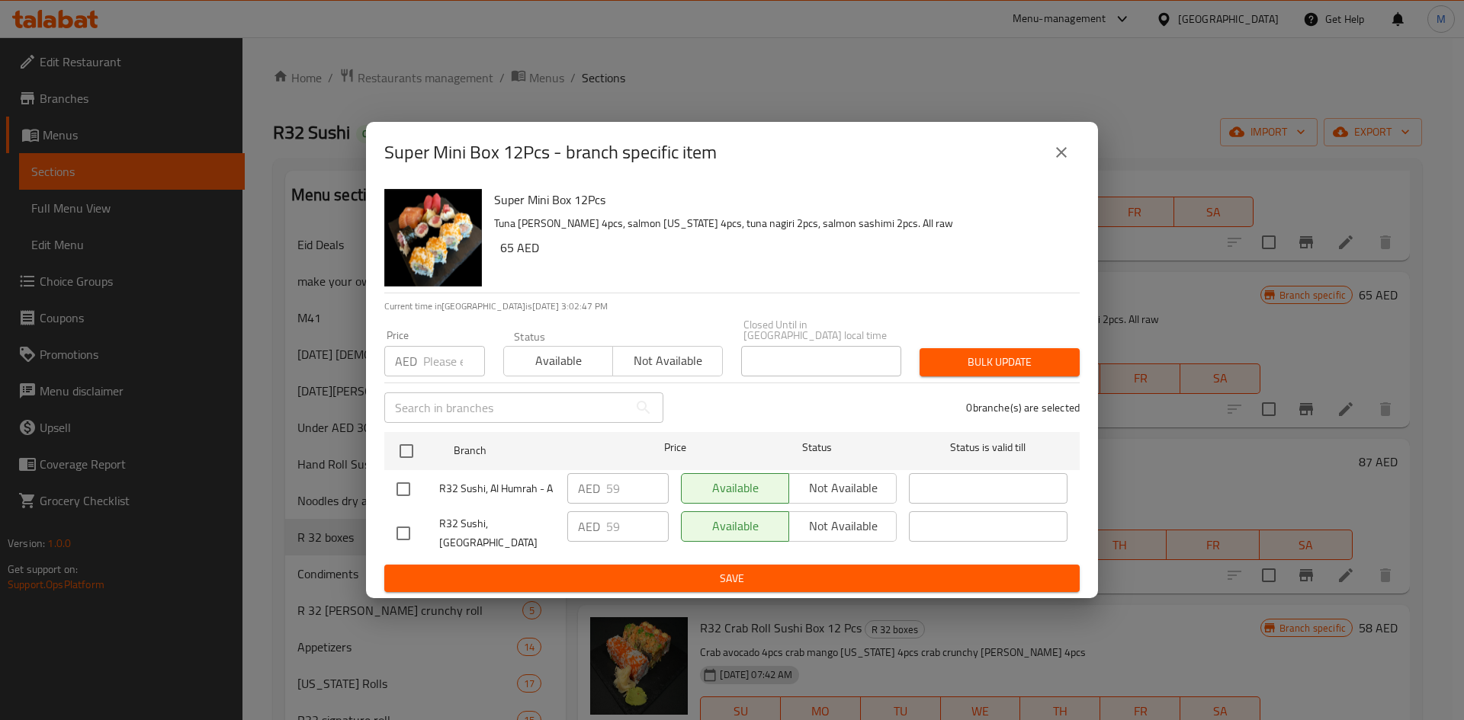
click at [404, 531] on input "checkbox" at bounding box center [403, 534] width 32 height 32
checkbox input "true"
click at [823, 534] on span "Not available" at bounding box center [842, 526] width 95 height 22
click at [815, 556] on ul "Branch Price Status Status is valid till R32 Sushi, Al Humrah - A AED 59 ​ Avai…" at bounding box center [731, 495] width 695 height 139
click at [815, 569] on span "Save" at bounding box center [731, 578] width 671 height 19
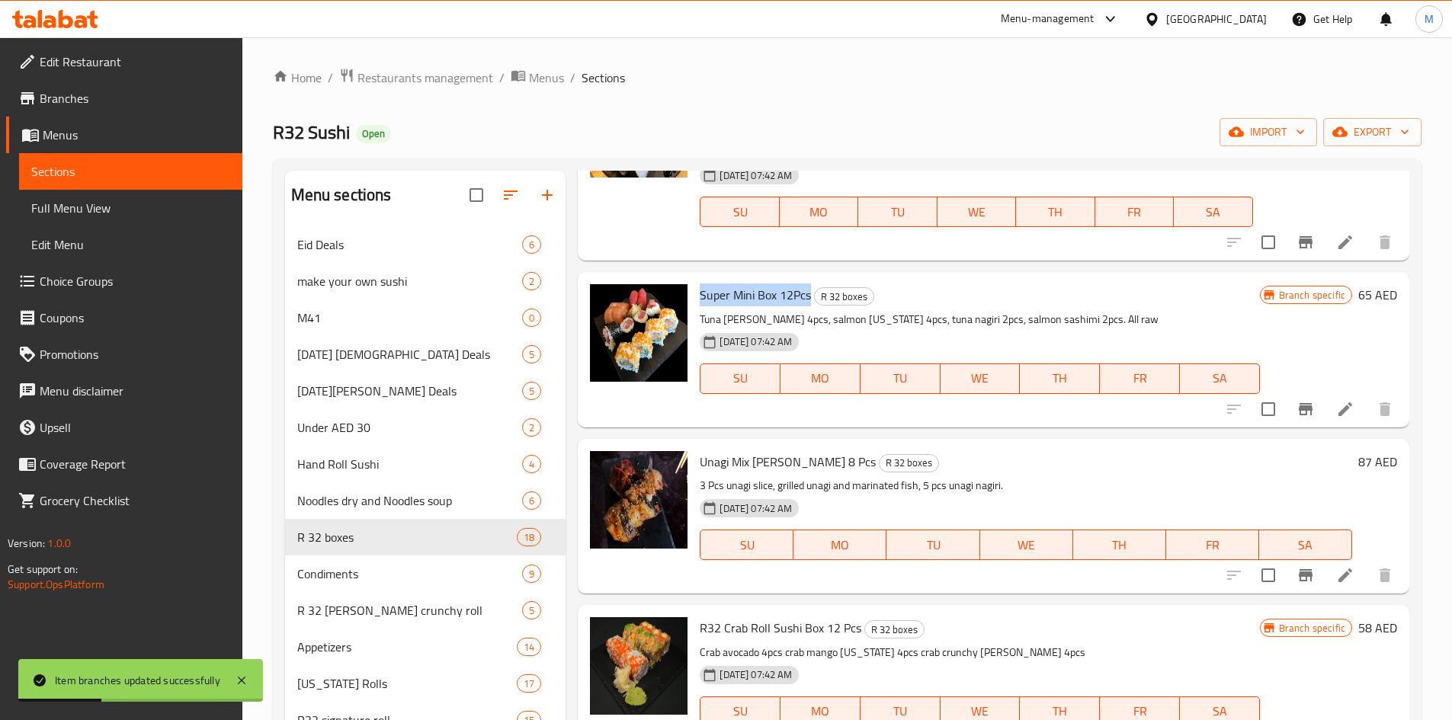
drag, startPoint x: 701, startPoint y: 290, endPoint x: 858, endPoint y: 550, distance: 303.3
click at [810, 294] on span "Super Mini Box 12Pcs" at bounding box center [755, 295] width 111 height 23
click at [768, 421] on div "Super Mini Box 12Pcs R 32 boxes Tuna [PERSON_NAME] 4pcs, salmon [US_STATE] 4pcs…" at bounding box center [980, 349] width 572 height 143
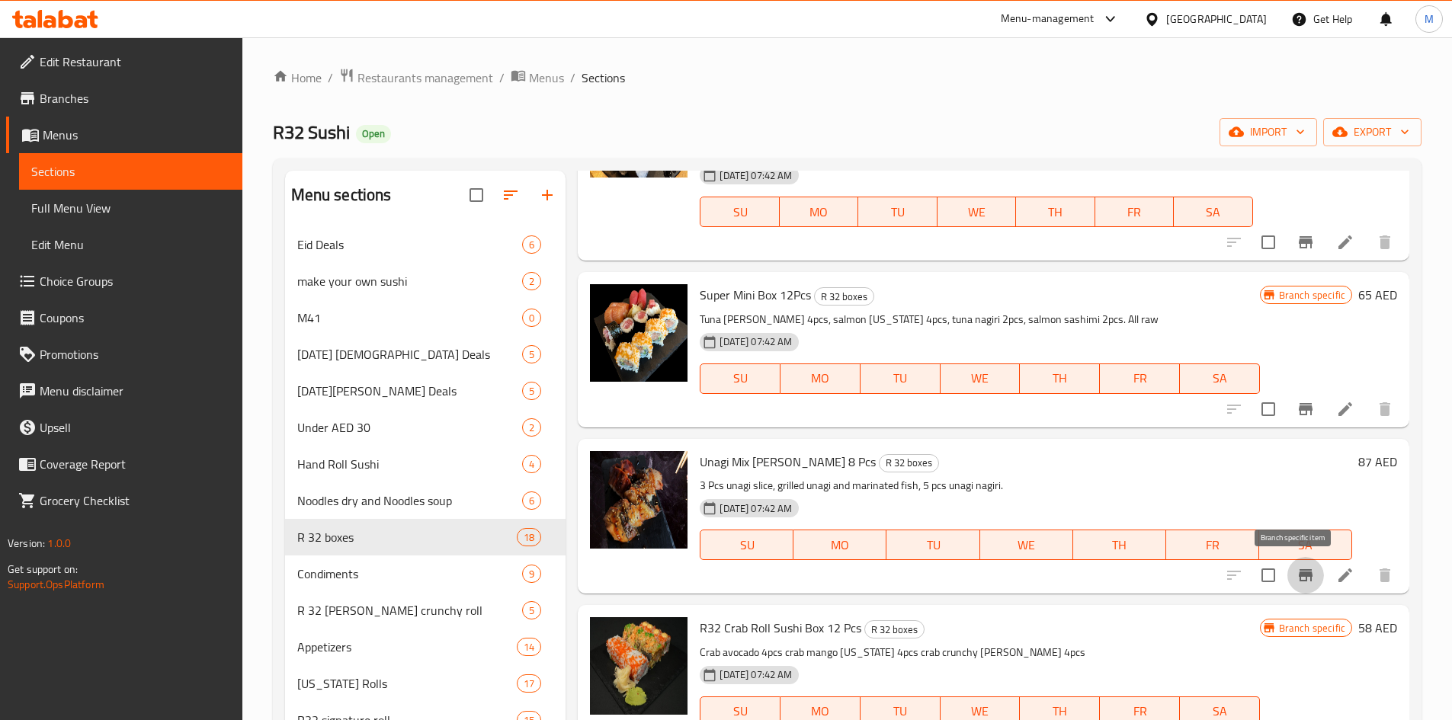
click at [1297, 580] on icon "Branch-specific-item" at bounding box center [1306, 575] width 18 height 18
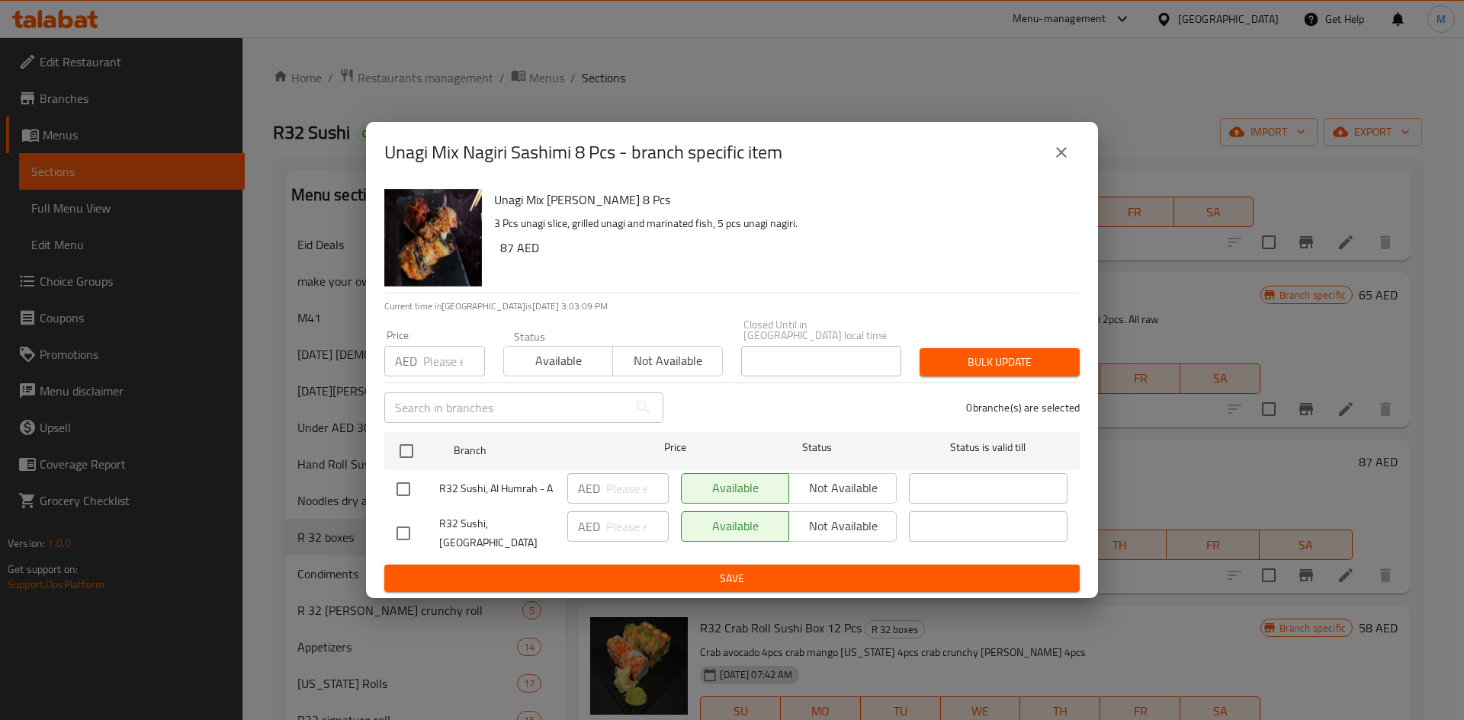
click at [409, 528] on input "checkbox" at bounding box center [403, 534] width 32 height 32
checkbox input "true"
click at [833, 534] on span "Not available" at bounding box center [842, 526] width 95 height 22
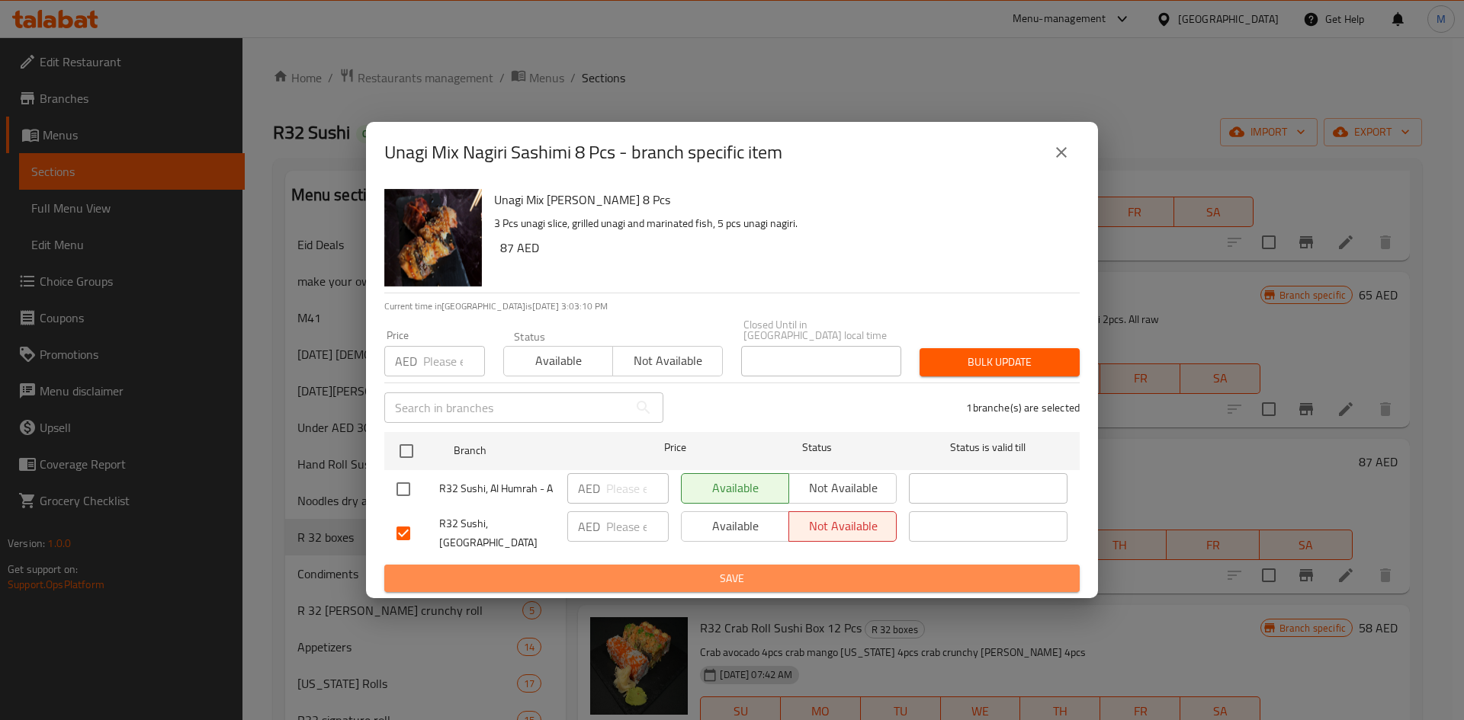
click at [775, 579] on span "Save" at bounding box center [731, 578] width 671 height 19
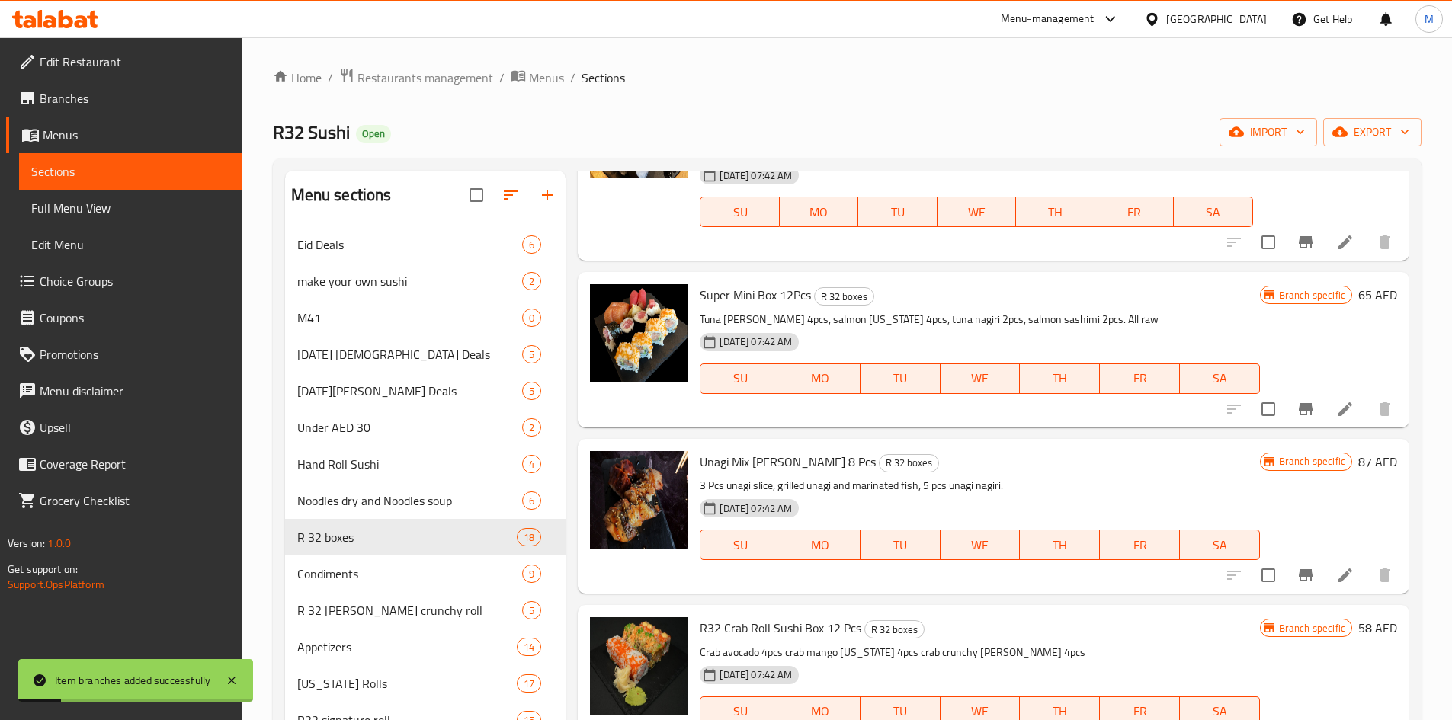
drag, startPoint x: 703, startPoint y: 459, endPoint x: 856, endPoint y: 460, distance: 153.2
click at [856, 460] on span "Unagi Mix [PERSON_NAME] 8 Pcs" at bounding box center [788, 462] width 176 height 23
click at [739, 418] on div "Super Mini Box 12Pcs R 32 boxes Tuna [PERSON_NAME] 4pcs, salmon [US_STATE] 4pcs…" at bounding box center [980, 349] width 572 height 143
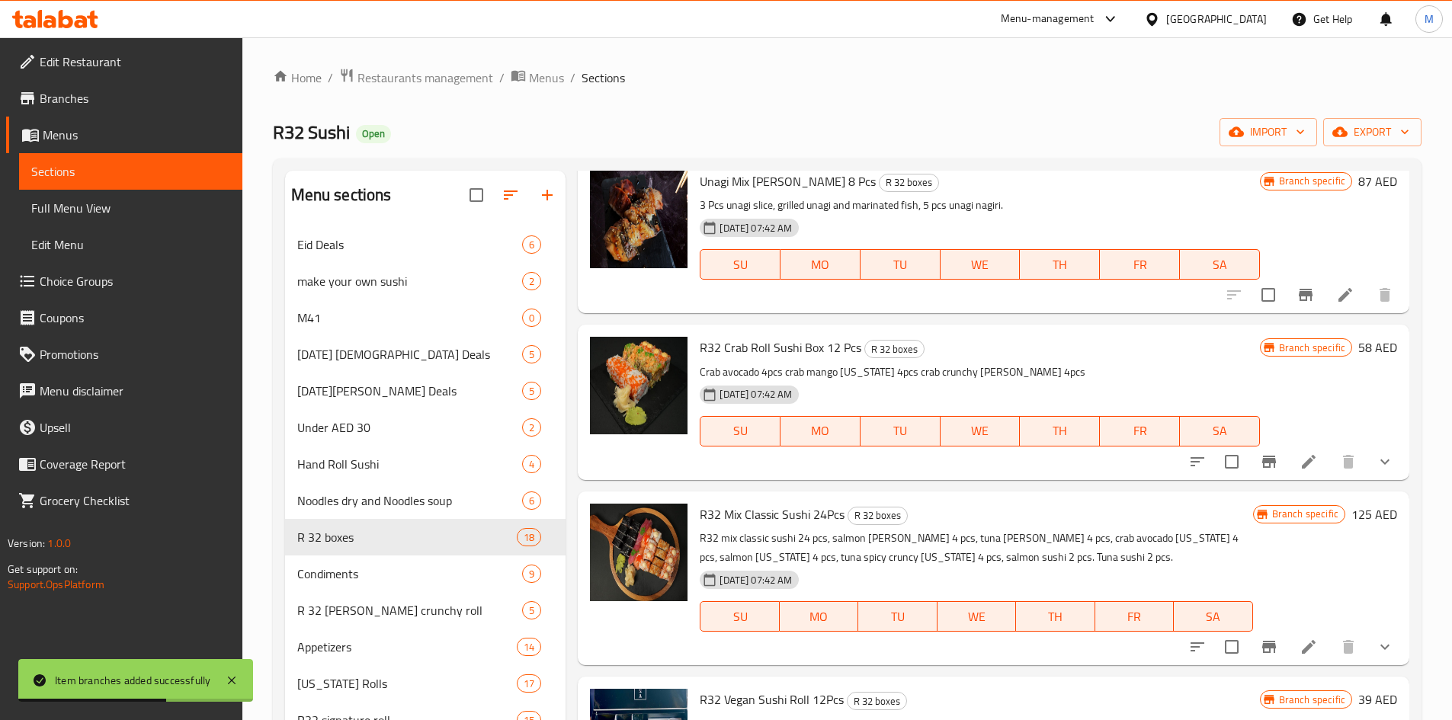
scroll to position [457, 0]
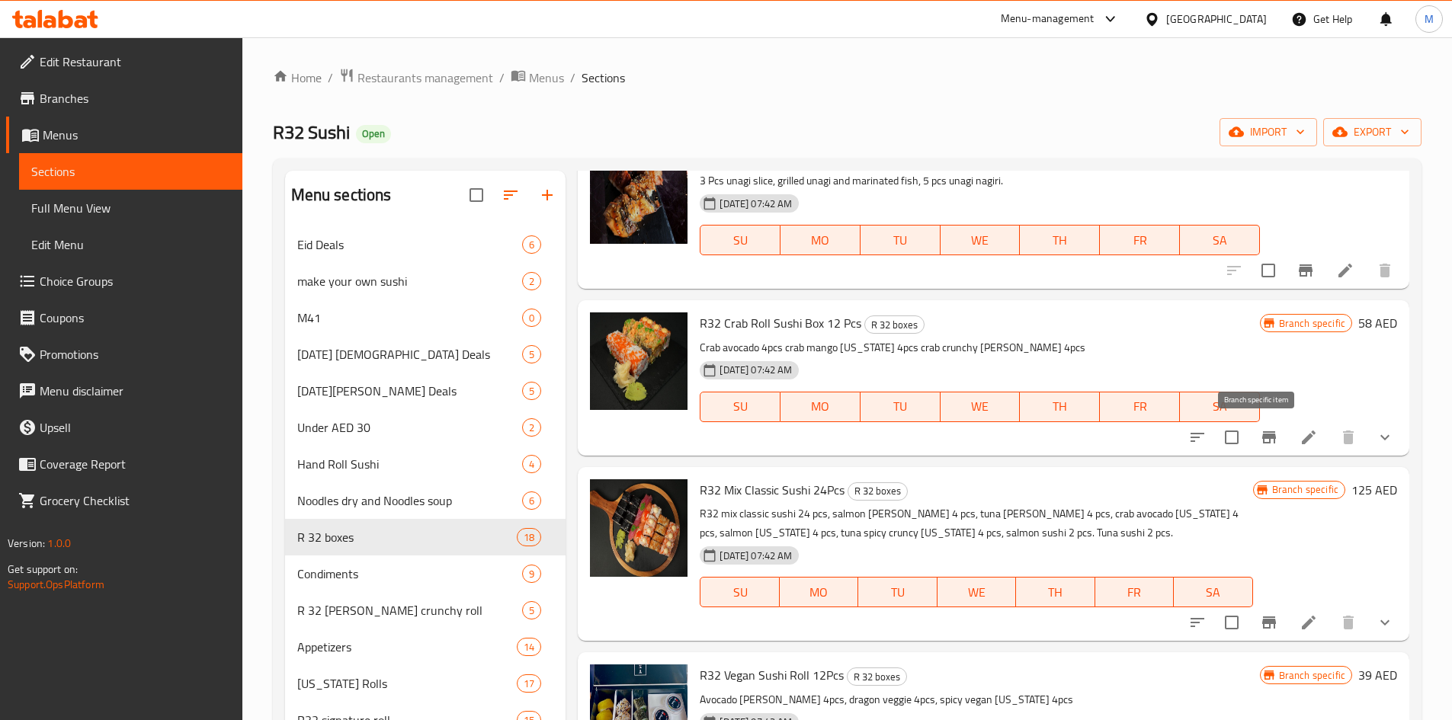
click at [1264, 437] on icon "Branch-specific-item" at bounding box center [1269, 437] width 14 height 12
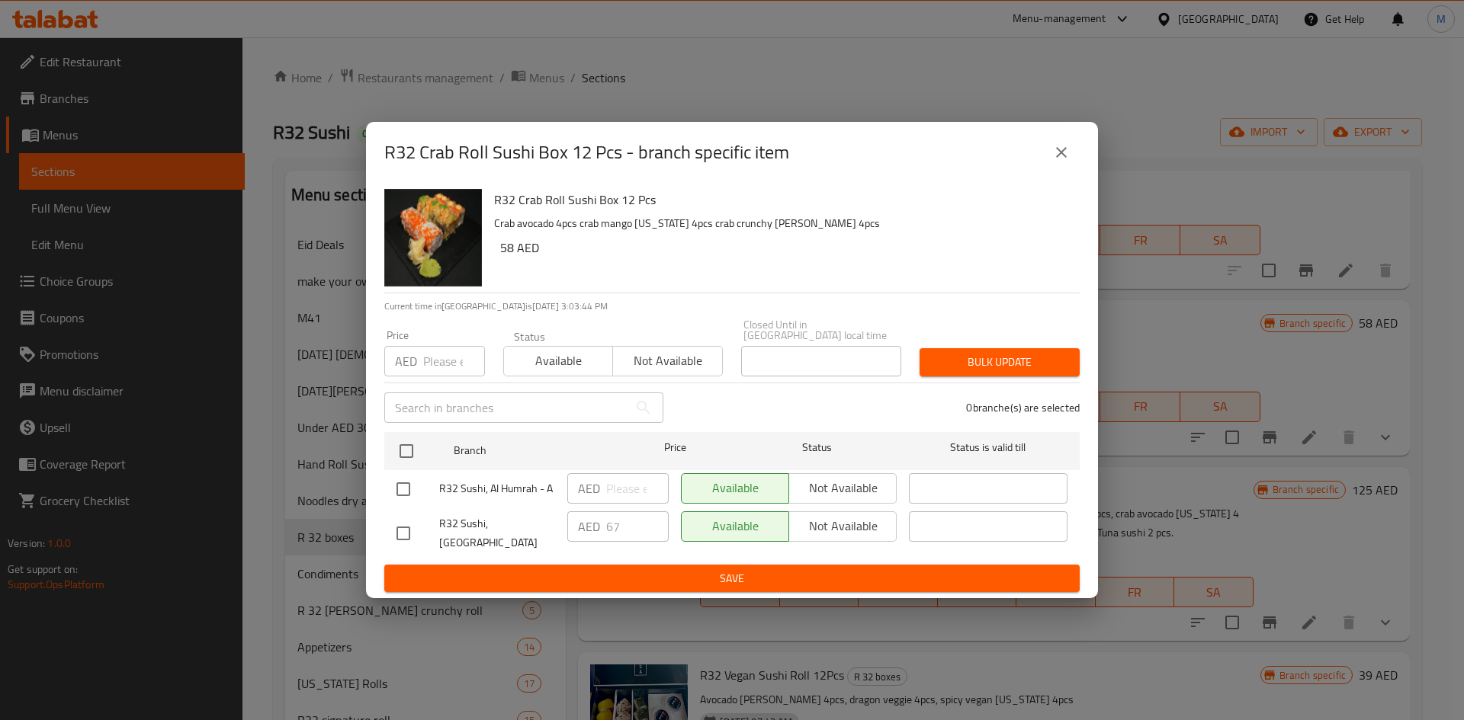
click at [402, 534] on input "checkbox" at bounding box center [403, 534] width 32 height 32
checkbox input "true"
click at [823, 532] on span "Not available" at bounding box center [842, 526] width 95 height 22
click at [822, 569] on span "Save" at bounding box center [731, 578] width 671 height 19
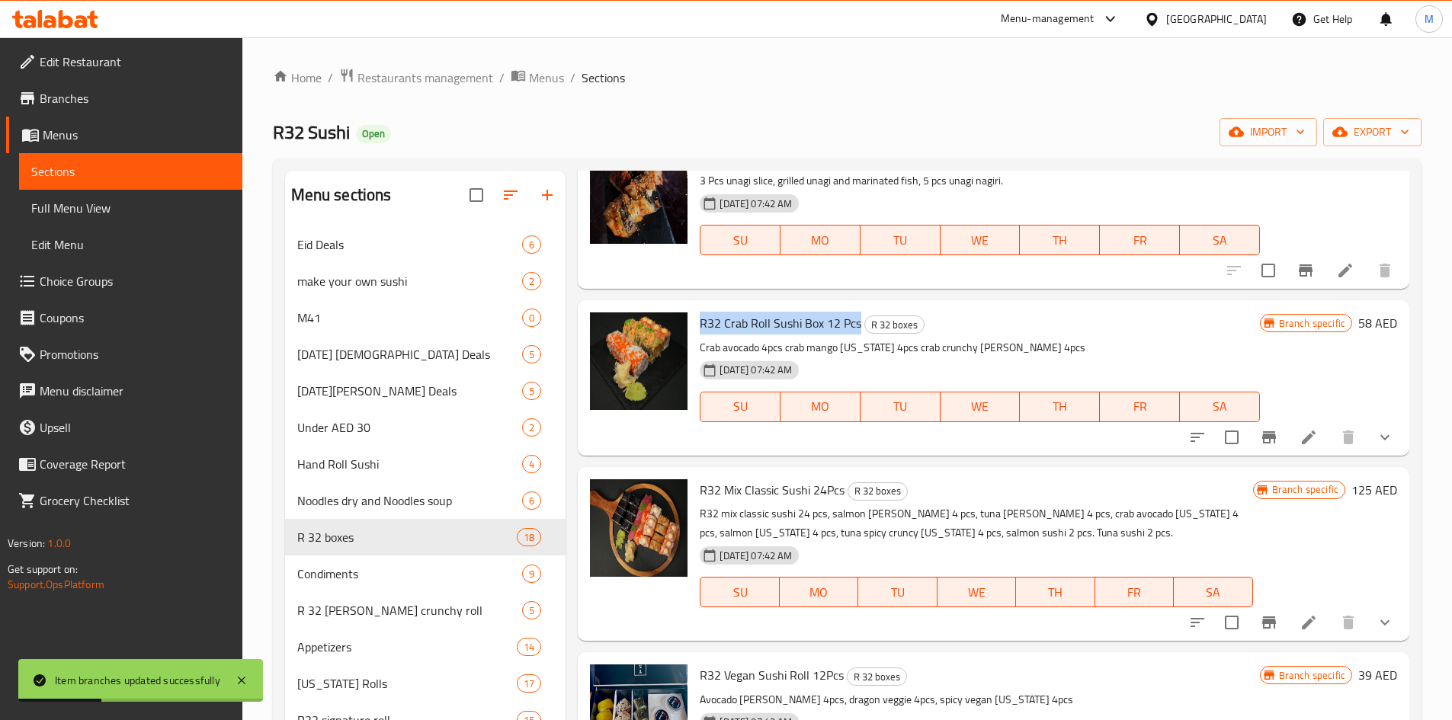
drag, startPoint x: 701, startPoint y: 323, endPoint x: 859, endPoint y: 325, distance: 158.6
click at [859, 325] on h6 "R32 Crab Roll Sushi Box 12 Pcs R 32 boxes" at bounding box center [980, 323] width 560 height 21
click at [804, 457] on div "Menu items Add Sort Manage items Classic R32 Sushi Box 21 Pcs R 32 boxes 4pcs c…" at bounding box center [988, 677] width 844 height 1013
click at [1262, 621] on icon "Branch-specific-item" at bounding box center [1269, 623] width 14 height 12
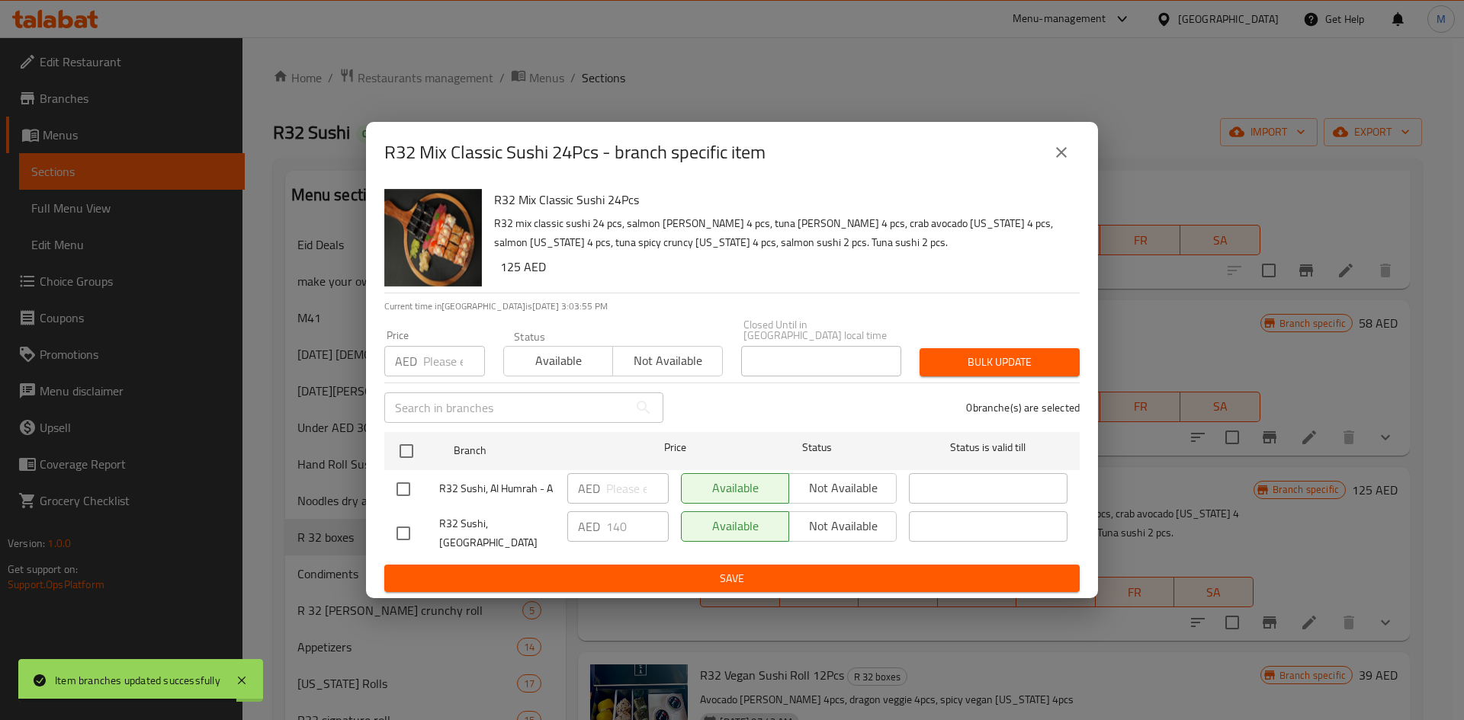
click at [399, 528] on input "checkbox" at bounding box center [403, 534] width 32 height 32
checkbox input "true"
drag, startPoint x: 860, startPoint y: 527, endPoint x: 854, endPoint y: 542, distance: 16.4
click at [860, 528] on span "Not available" at bounding box center [842, 526] width 95 height 22
click at [835, 575] on span "Save" at bounding box center [731, 578] width 671 height 19
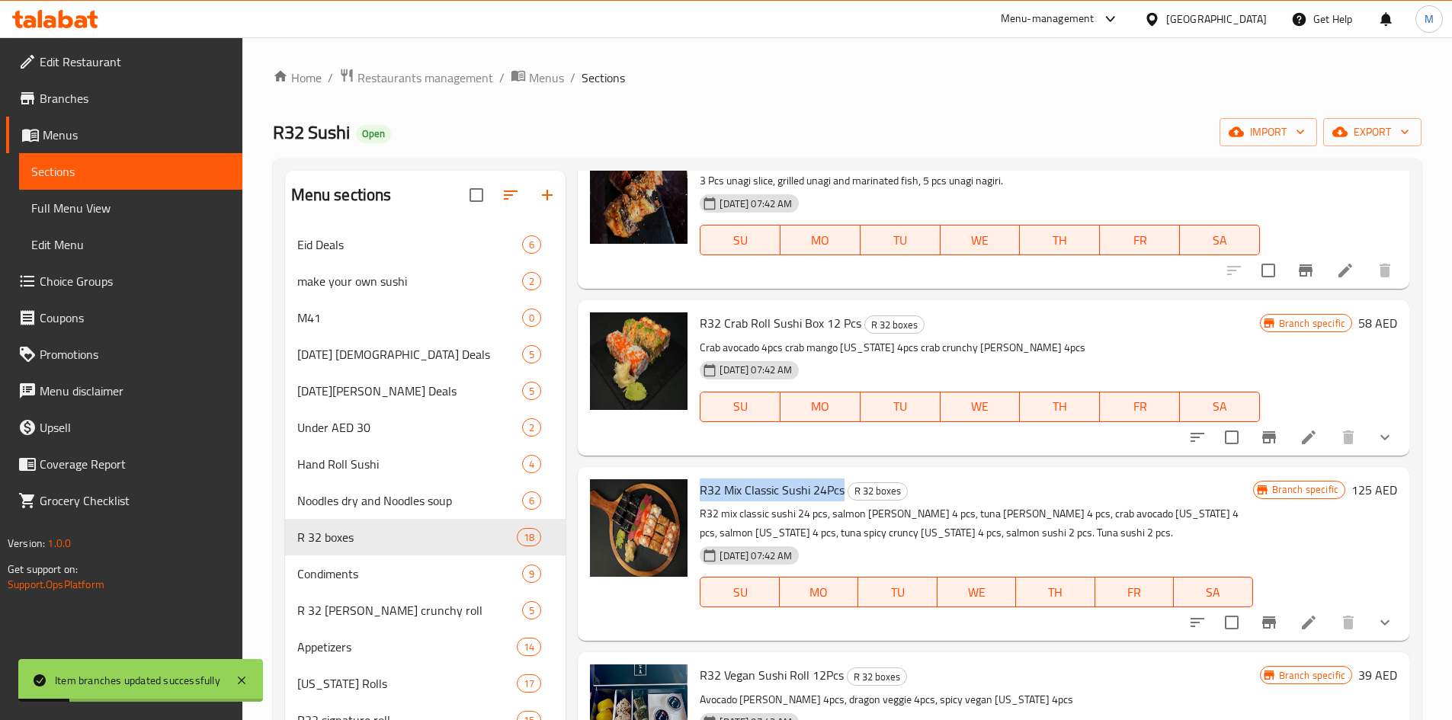
drag, startPoint x: 699, startPoint y: 489, endPoint x: 846, endPoint y: 496, distance: 147.3
click at [846, 496] on div "R32 Mix Classic Sushi 24Pcs R 32 boxes R32 mix classic sushi 24 pcs, salmon [PE…" at bounding box center [976, 554] width 565 height 162
click at [752, 444] on div "R32 Crab Roll Sushi Box 12 Pcs R 32 boxes Crab avocado 4pcs crab mango [US_STAT…" at bounding box center [980, 377] width 572 height 143
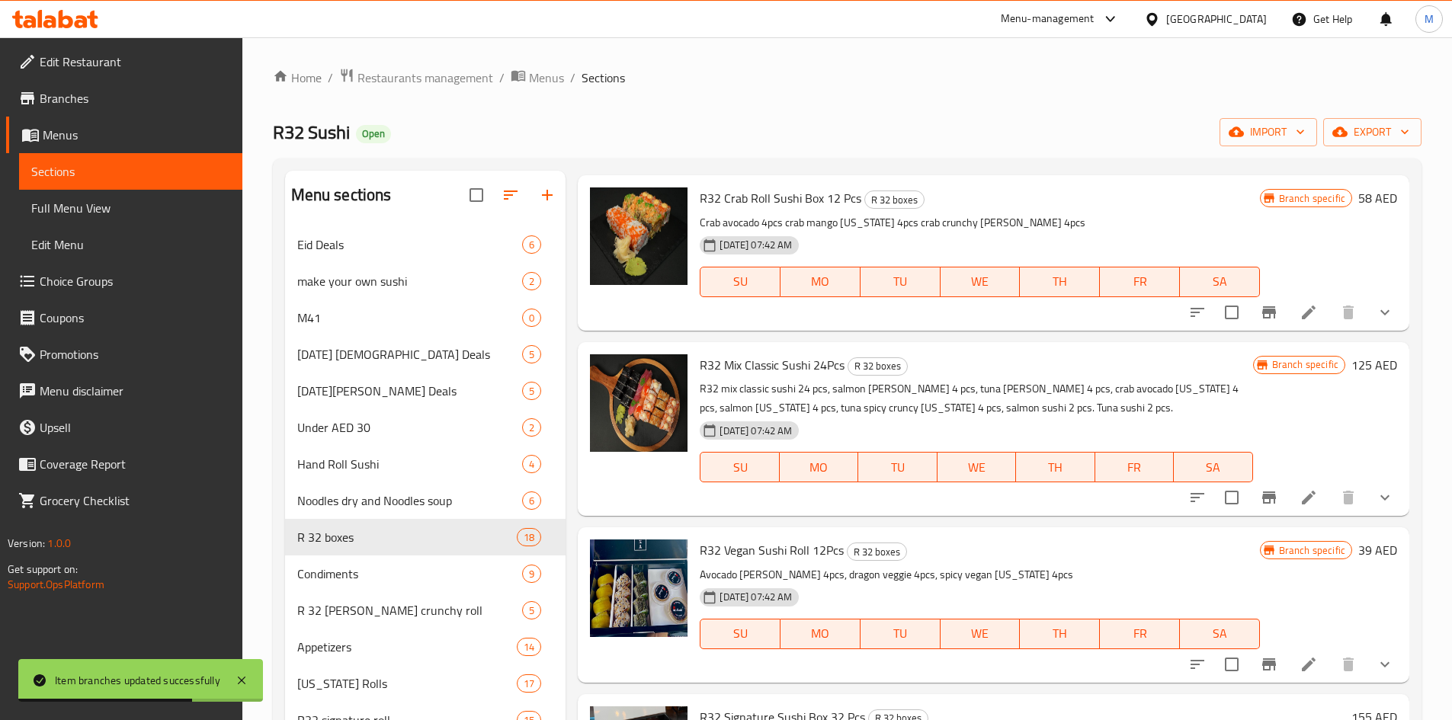
scroll to position [610, 0]
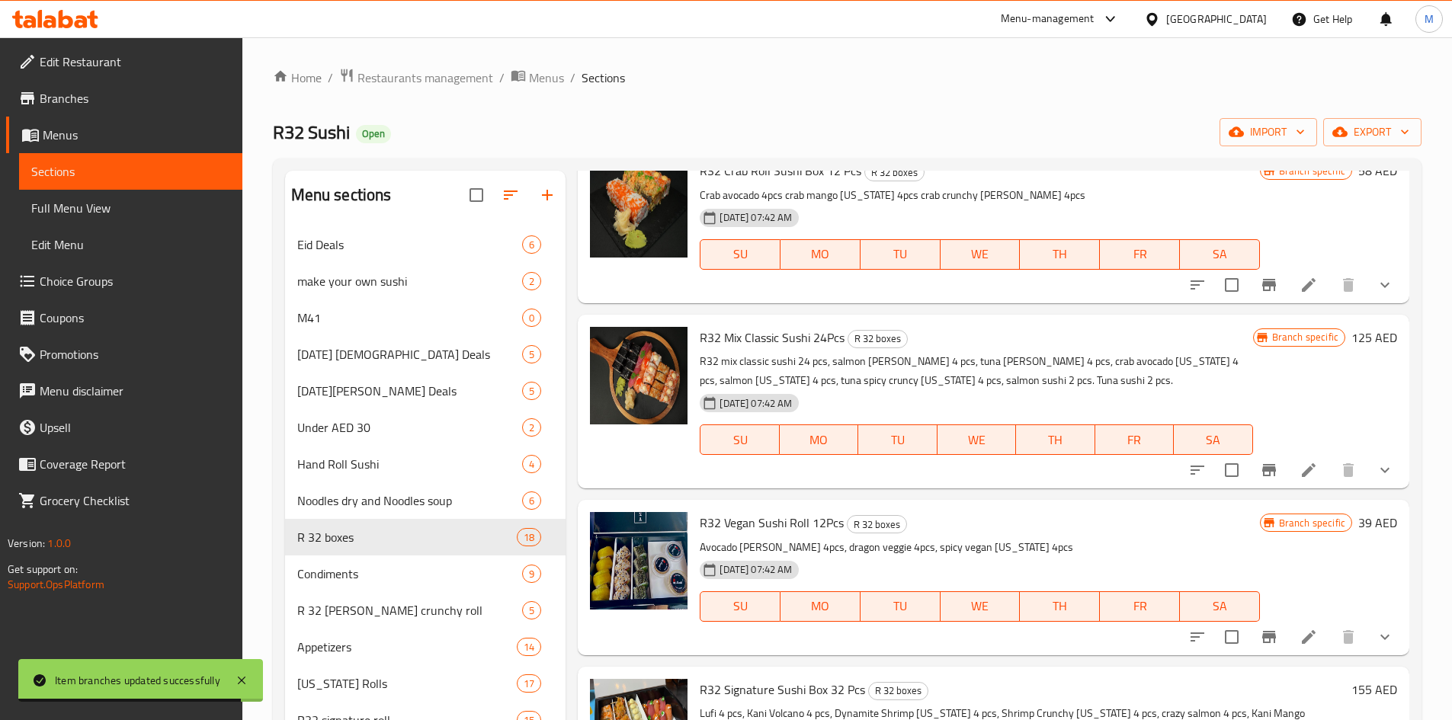
click at [1261, 476] on icon "Branch-specific-item" at bounding box center [1269, 470] width 18 height 18
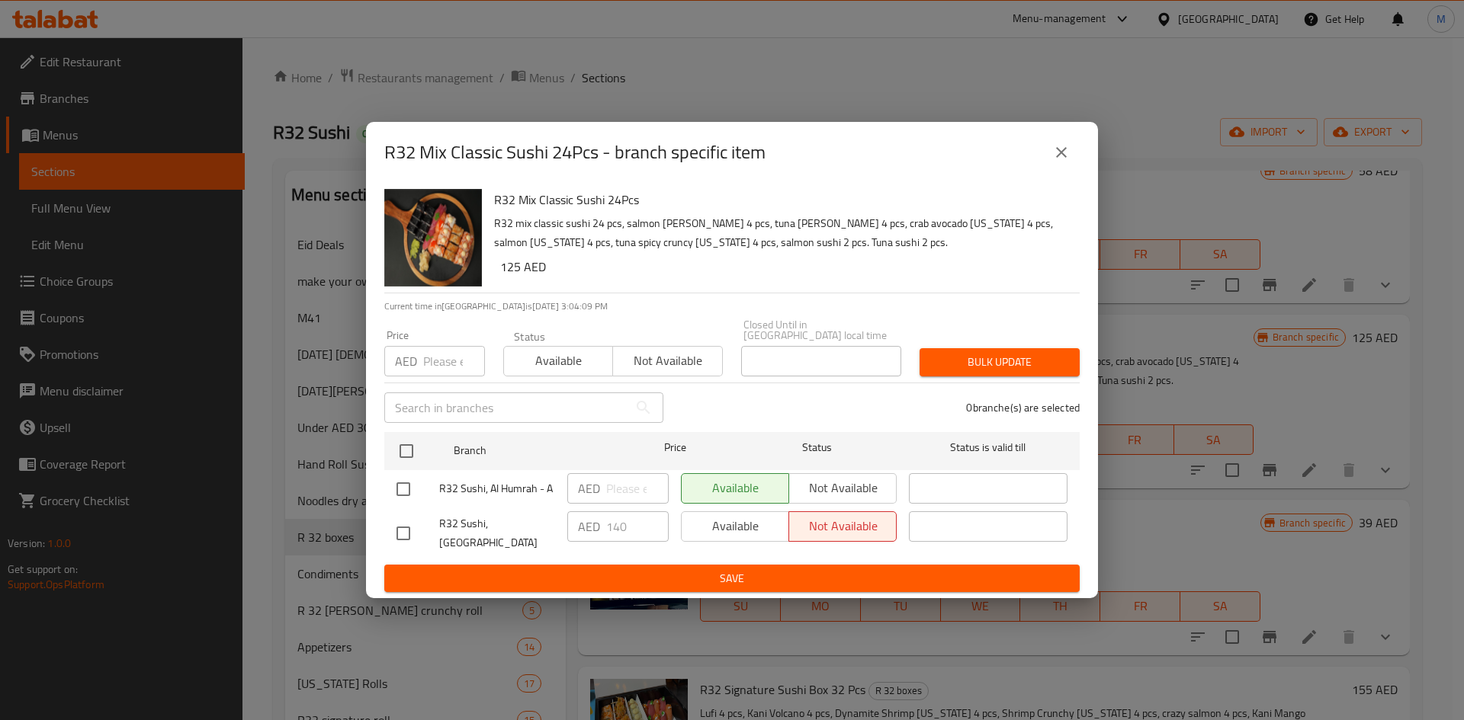
click at [719, 527] on div "Available Not available" at bounding box center [789, 527] width 216 height 30
click at [392, 537] on input "checkbox" at bounding box center [403, 534] width 32 height 32
checkbox input "true"
click at [720, 532] on span "Available" at bounding box center [735, 526] width 95 height 22
click at [749, 569] on span "Save" at bounding box center [731, 578] width 671 height 19
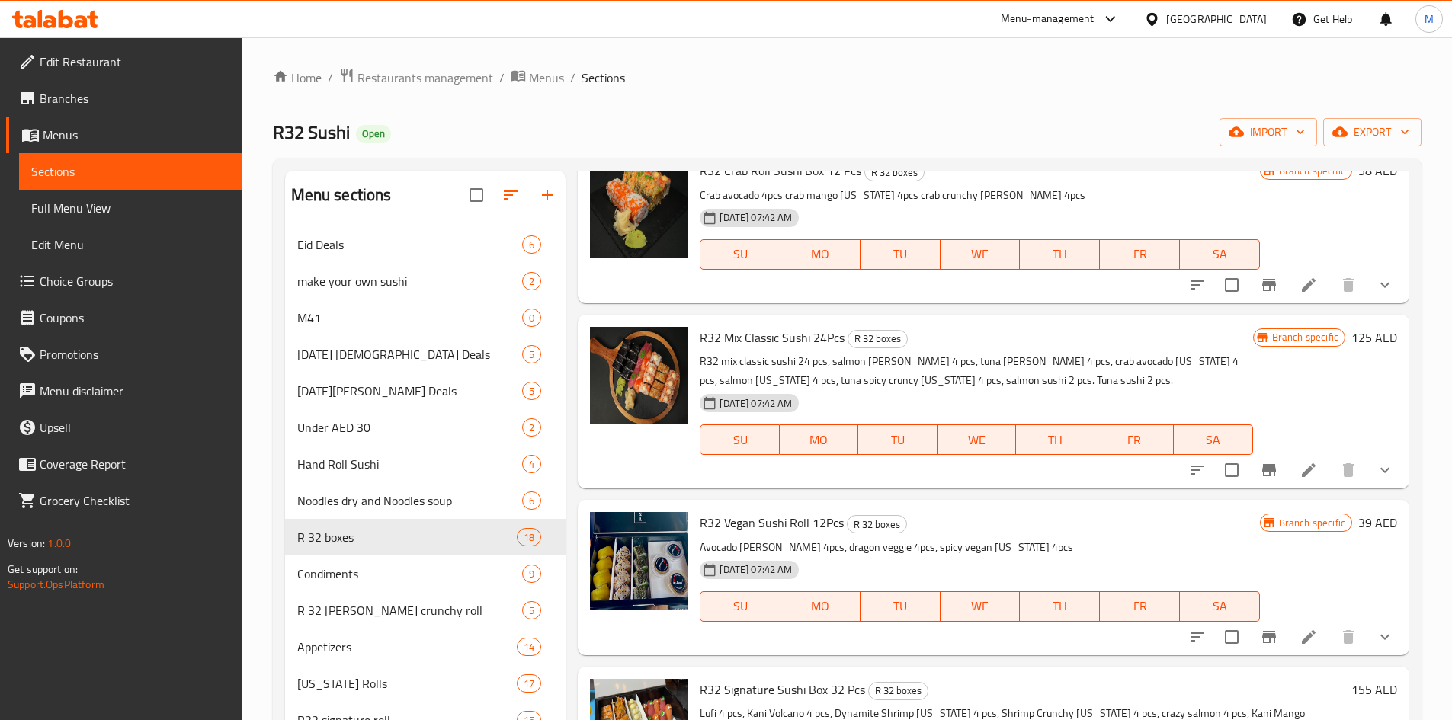
click at [761, 486] on div "R32 Mix Classic Sushi 24Pcs R 32 boxes R32 mix classic sushi 24 pcs, salmon [PE…" at bounding box center [994, 402] width 832 height 174
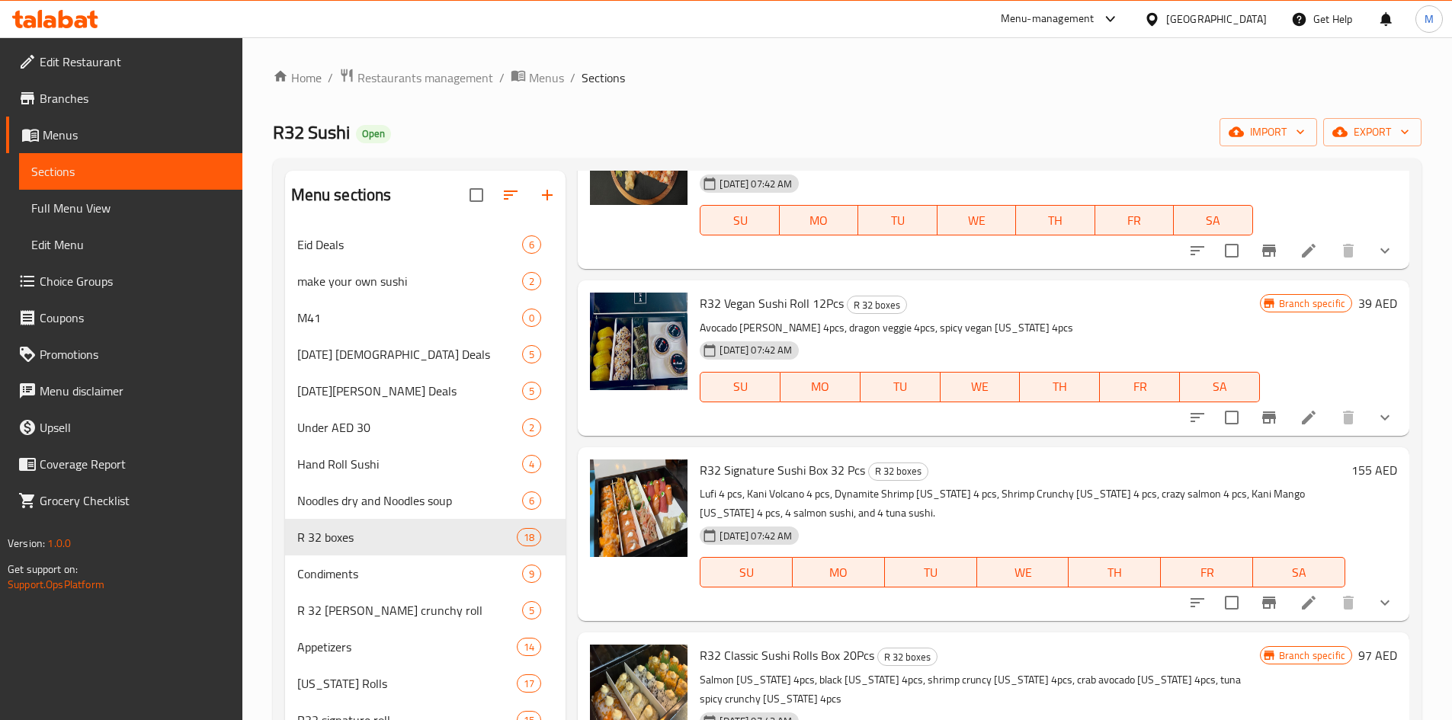
scroll to position [839, 0]
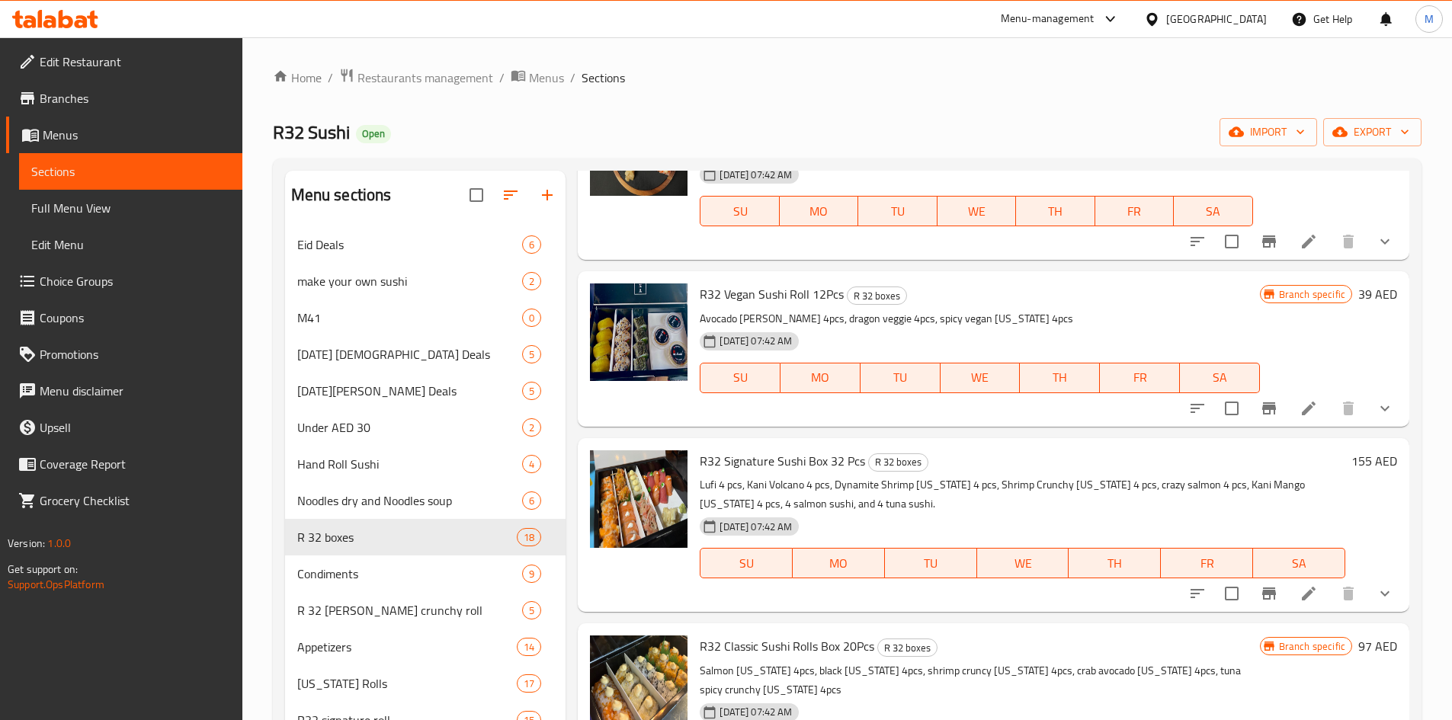
click at [1266, 411] on icon "Branch-specific-item" at bounding box center [1269, 408] width 18 height 18
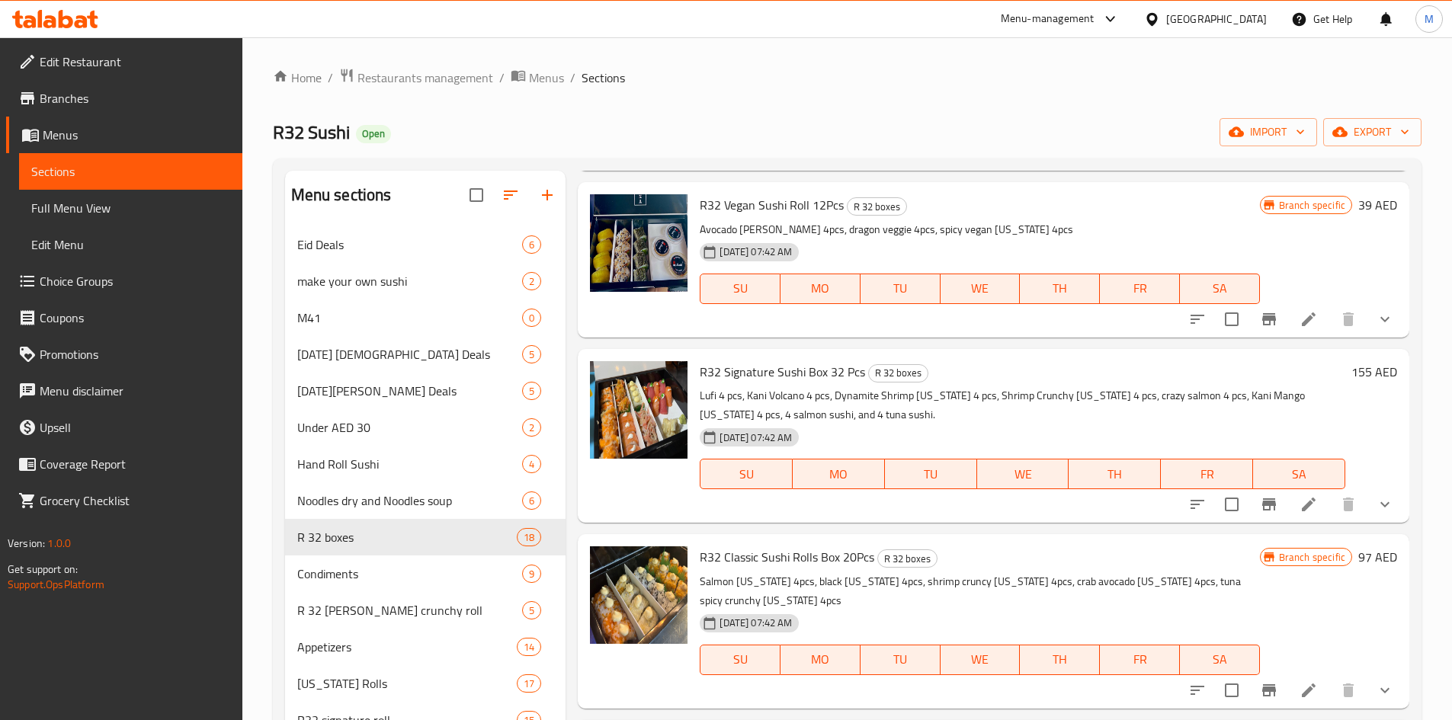
scroll to position [915, 0]
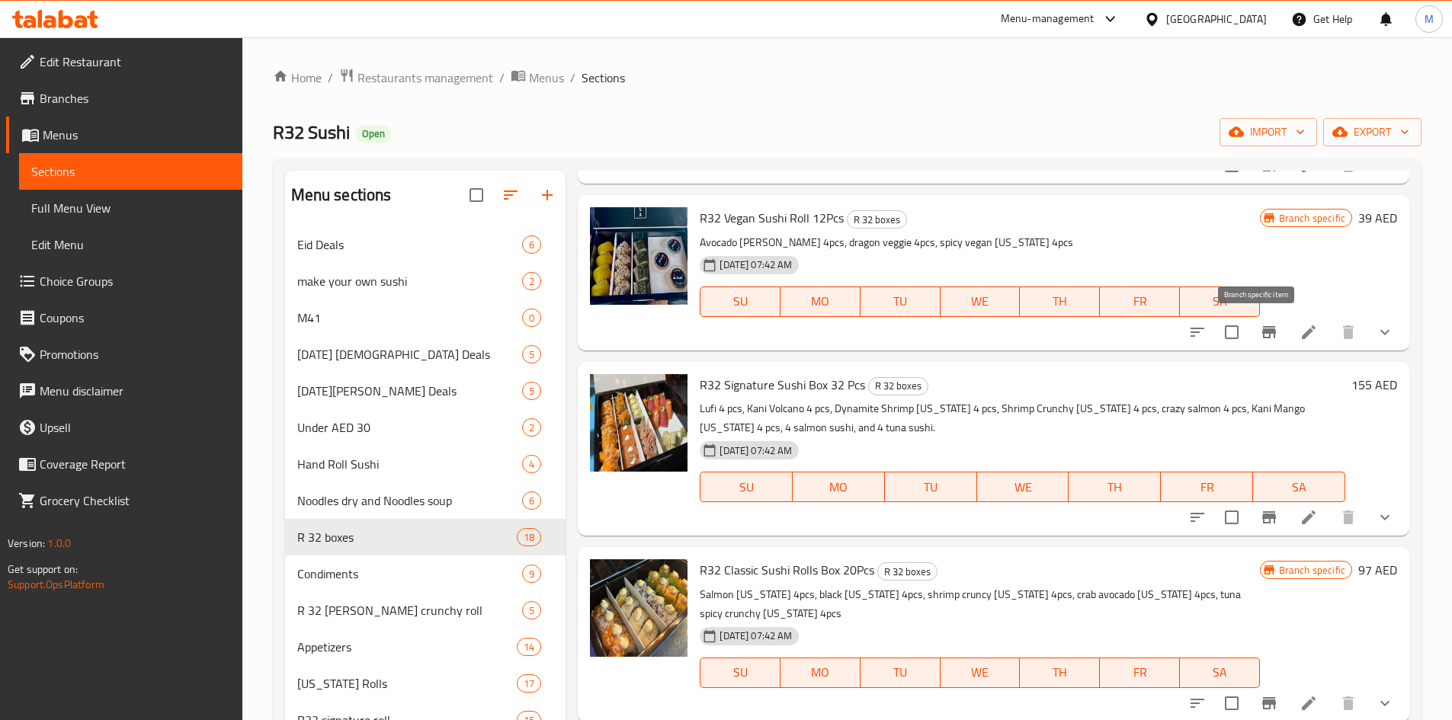
click at [1262, 329] on icon "Branch-specific-item" at bounding box center [1269, 332] width 14 height 12
click at [1262, 519] on icon "Branch-specific-item" at bounding box center [1269, 518] width 14 height 12
click at [1260, 520] on icon "Branch-specific-item" at bounding box center [1269, 517] width 18 height 18
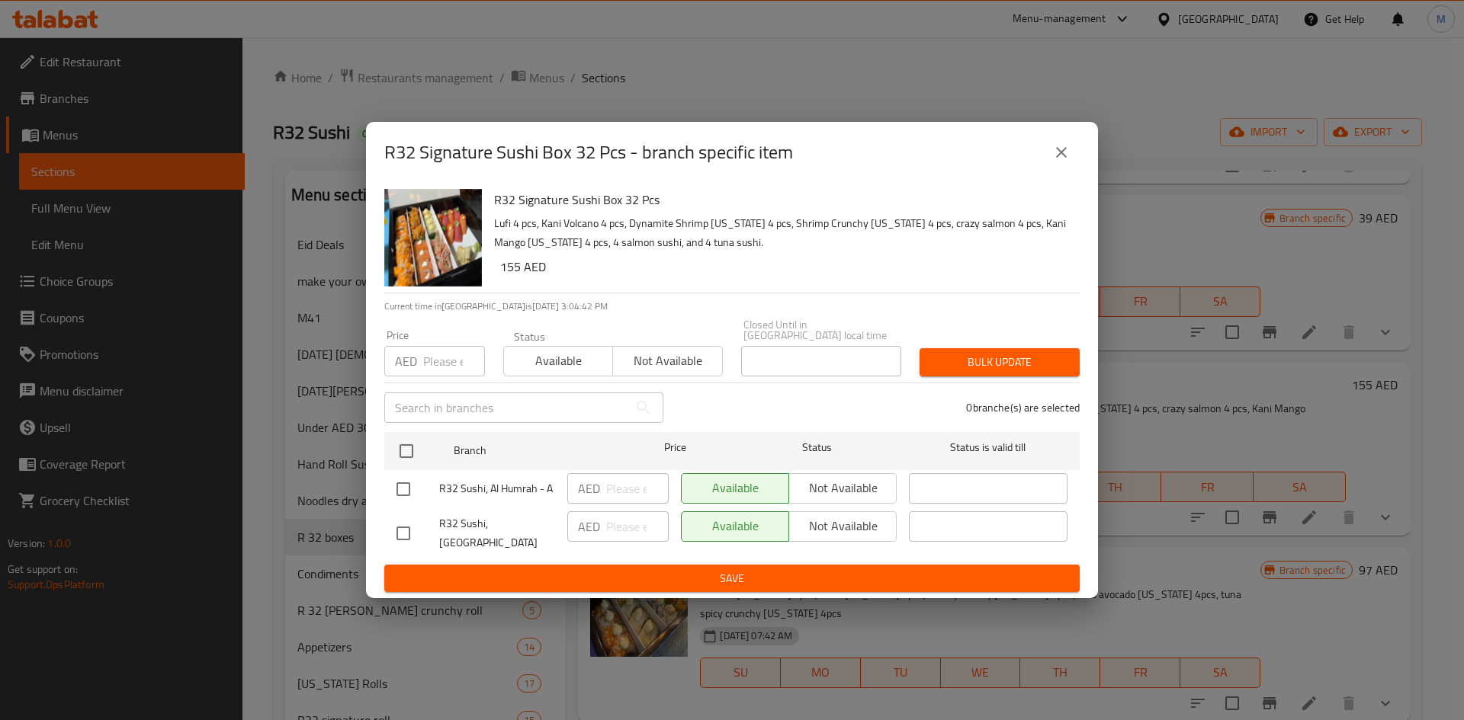
click at [403, 528] on input "checkbox" at bounding box center [403, 534] width 32 height 32
checkbox input "true"
click at [822, 536] on span "Not available" at bounding box center [842, 526] width 95 height 22
click at [813, 557] on ul "Branch Price Status Status is valid till R32 Sushi, Al Humrah - A AED ​ Availab…" at bounding box center [731, 495] width 695 height 139
click at [814, 569] on span "Save" at bounding box center [731, 578] width 671 height 19
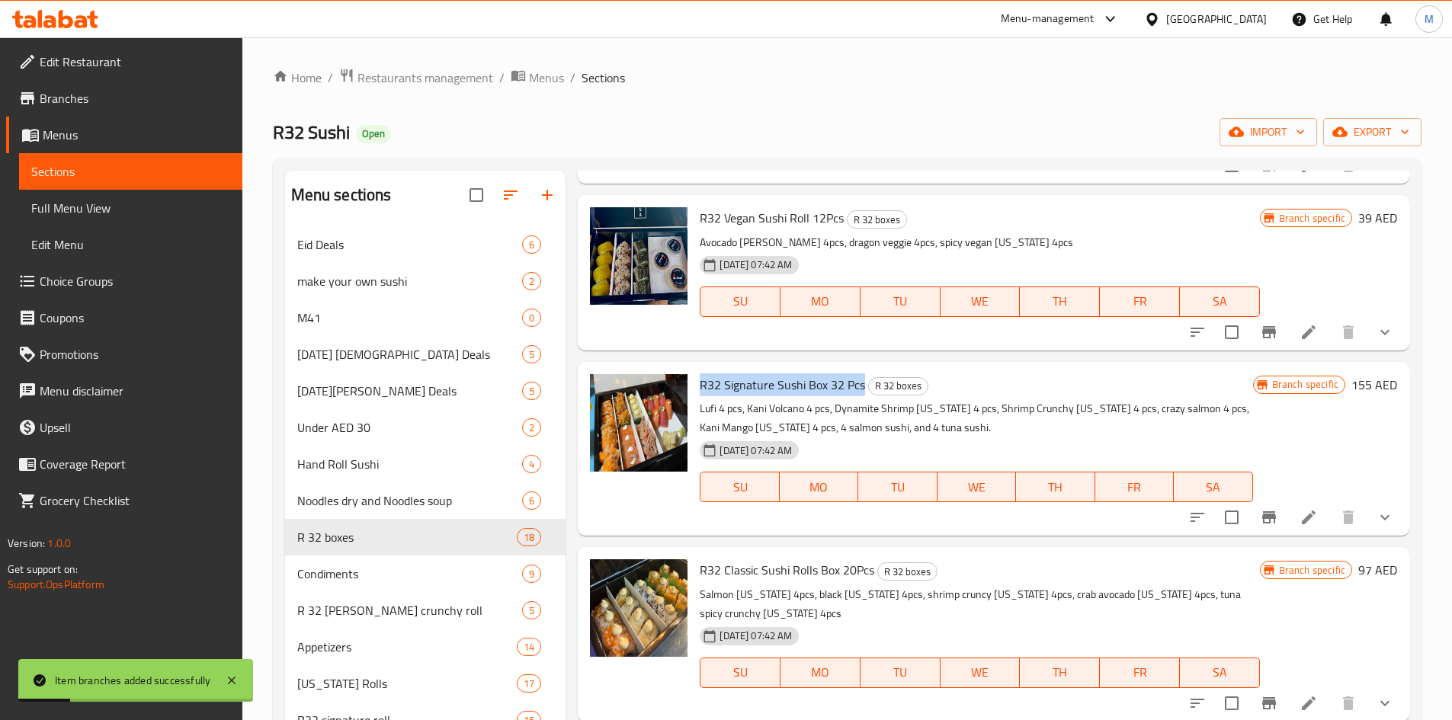
drag, startPoint x: 699, startPoint y: 382, endPoint x: 988, endPoint y: 614, distance: 370.4
click at [861, 383] on div "R32 Signature Sushi Box 32 Pcs R 32 boxes Lufi 4 pcs, Kani Volcano 4 pcs, Dynam…" at bounding box center [976, 449] width 565 height 162
click at [701, 510] on div "[DATE] 07:42 AM SU MO TU WE TH FR SA" at bounding box center [976, 476] width 565 height 82
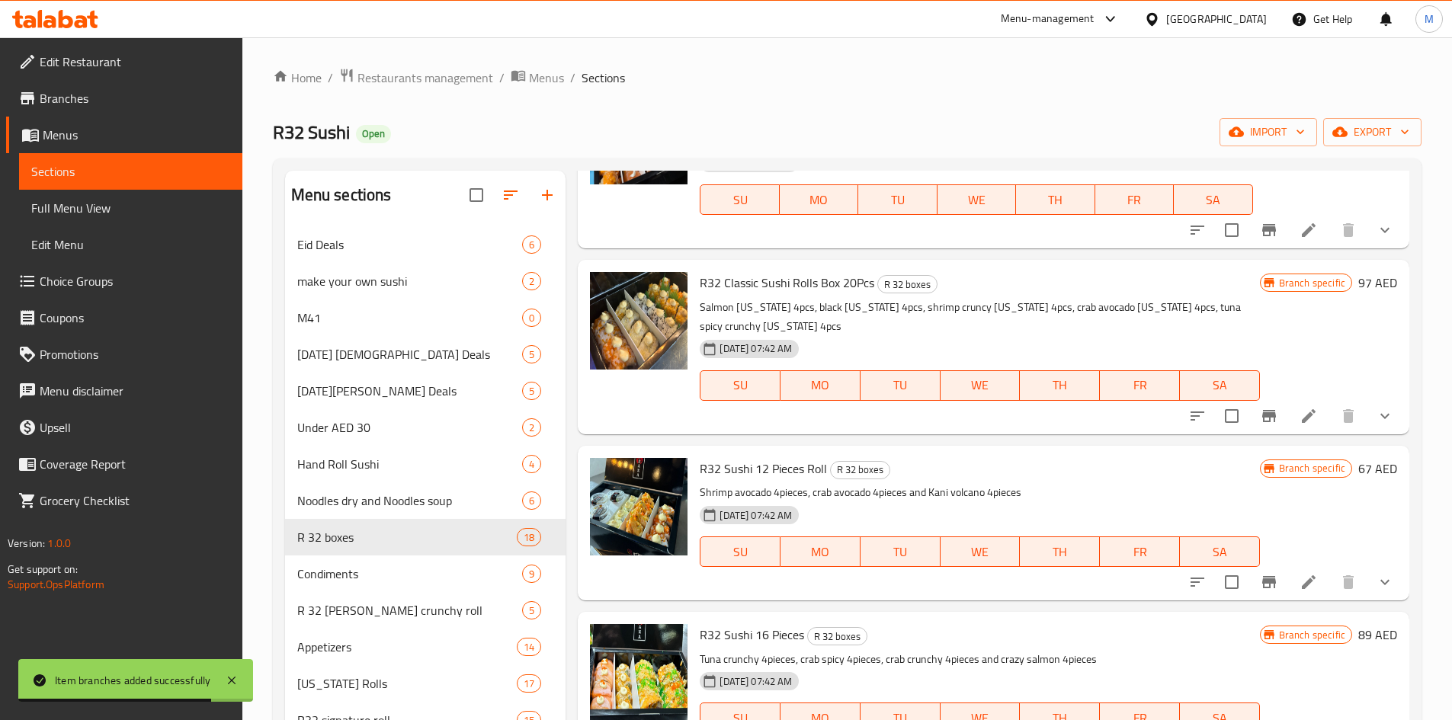
scroll to position [1220, 0]
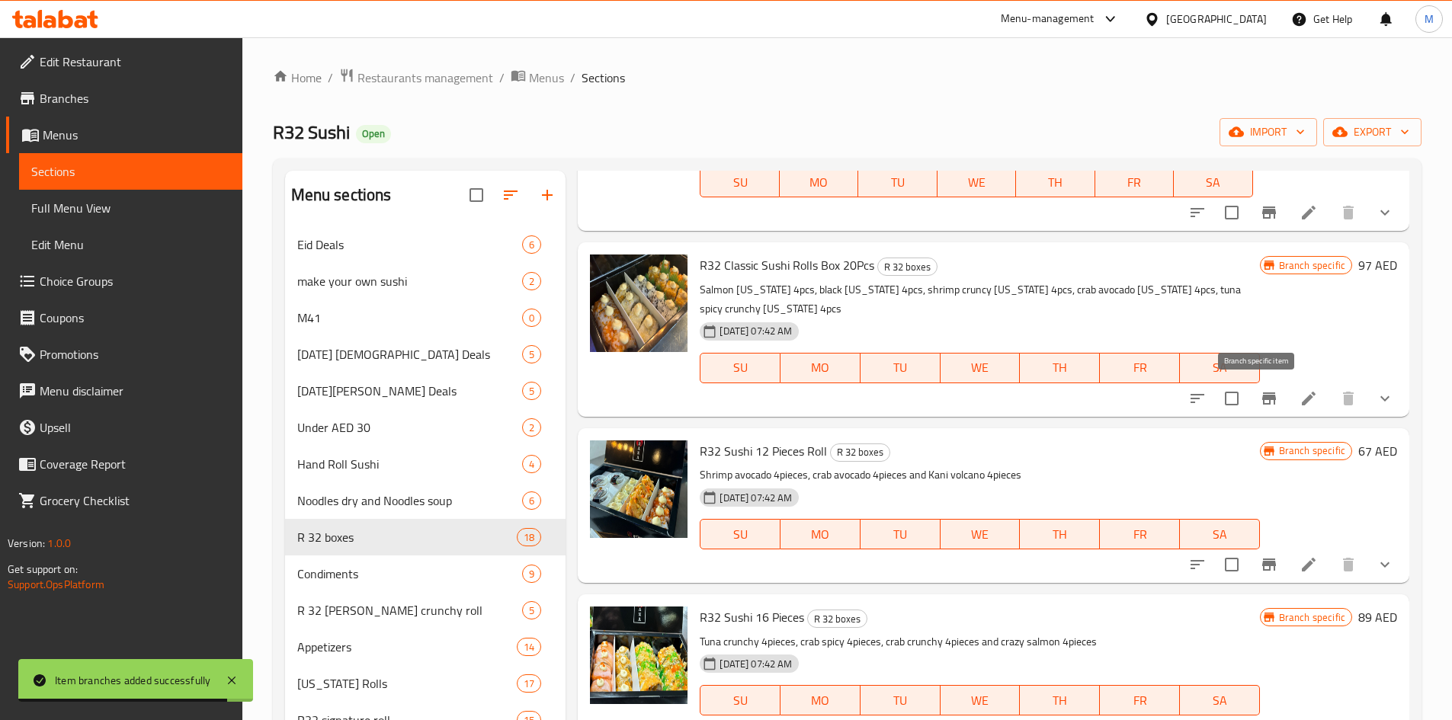
click at [1260, 390] on icon "Branch-specific-item" at bounding box center [1269, 399] width 18 height 18
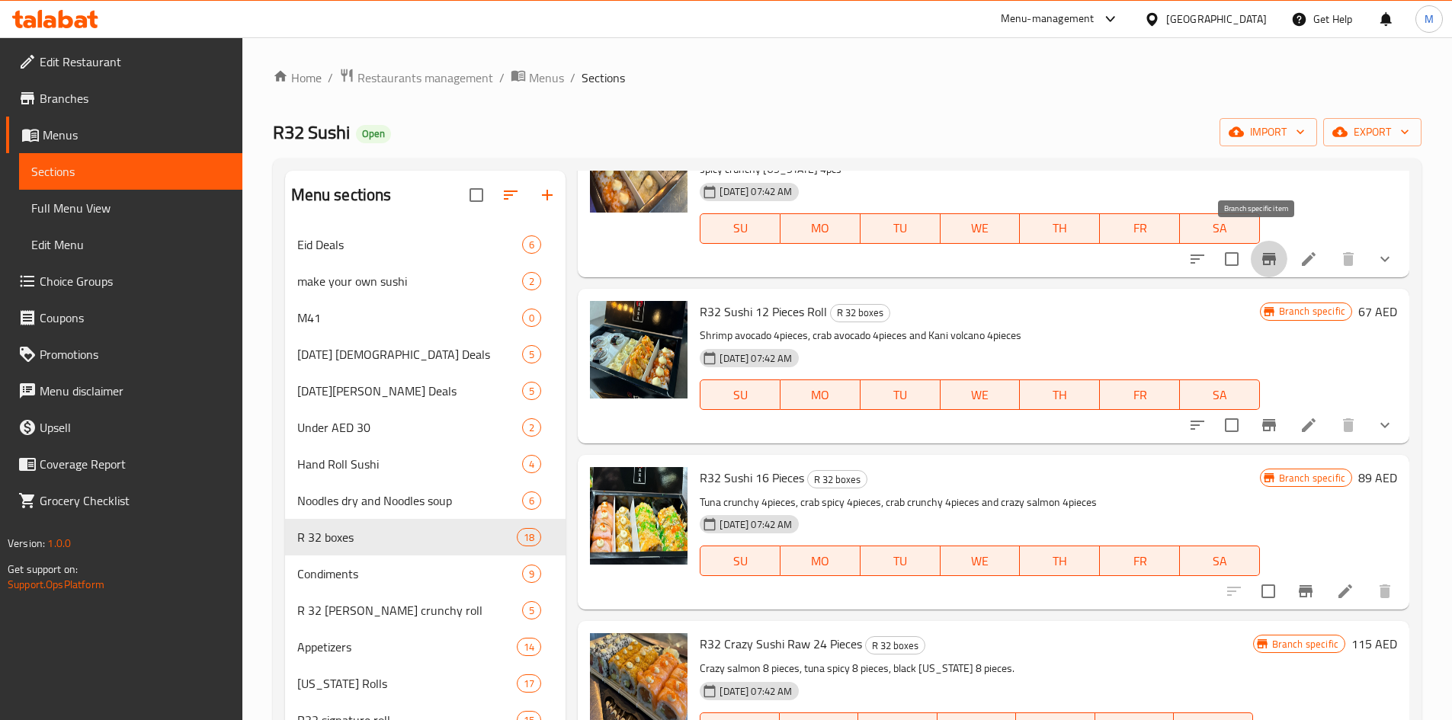
scroll to position [1372, 0]
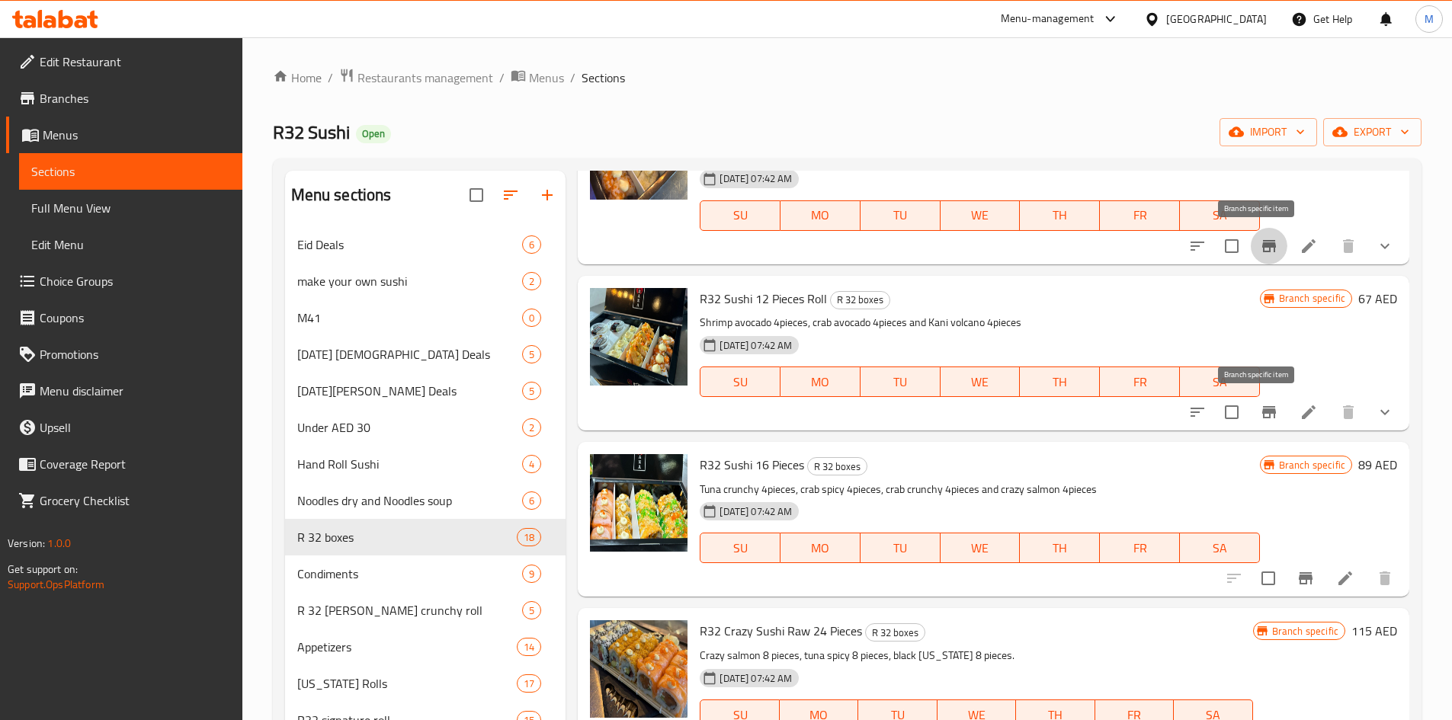
click at [1266, 406] on icon "Branch-specific-item" at bounding box center [1269, 412] width 18 height 18
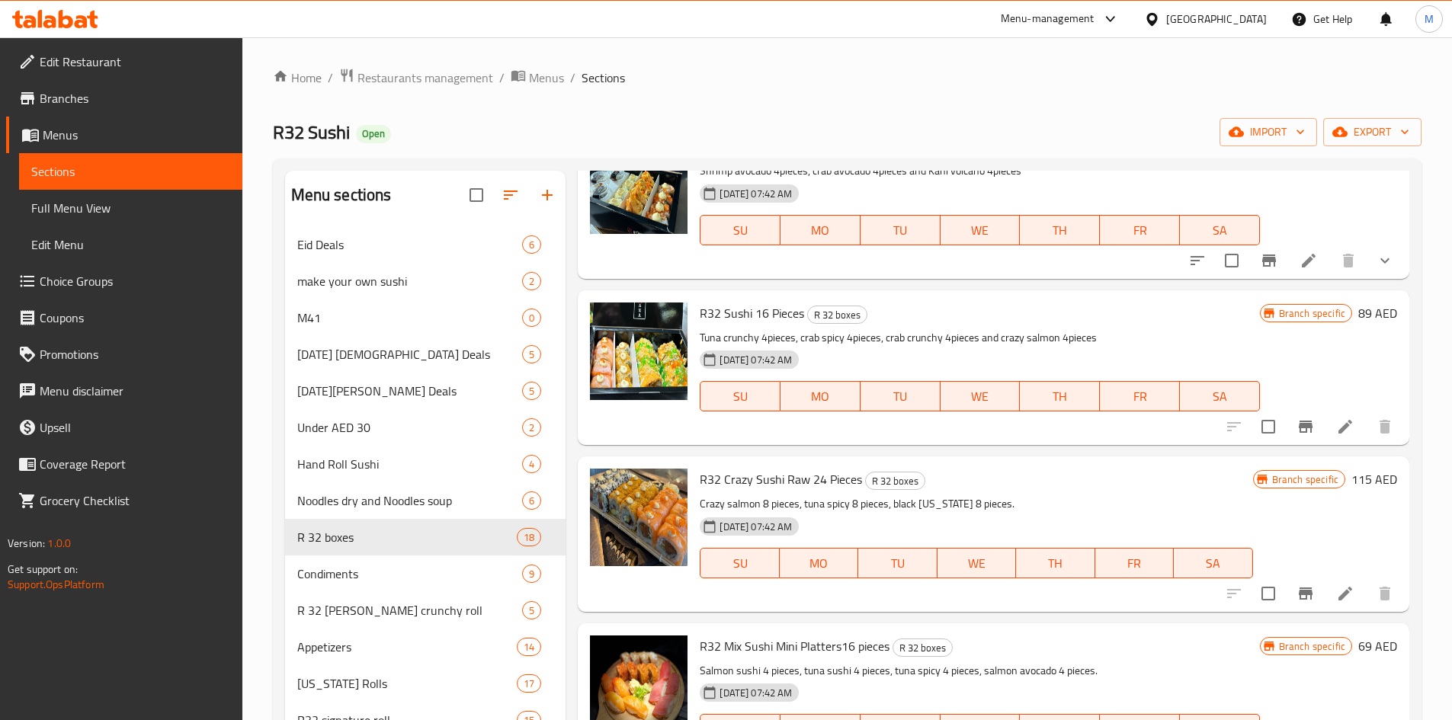
scroll to position [1525, 0]
click at [1297, 422] on icon "Branch-specific-item" at bounding box center [1306, 426] width 18 height 18
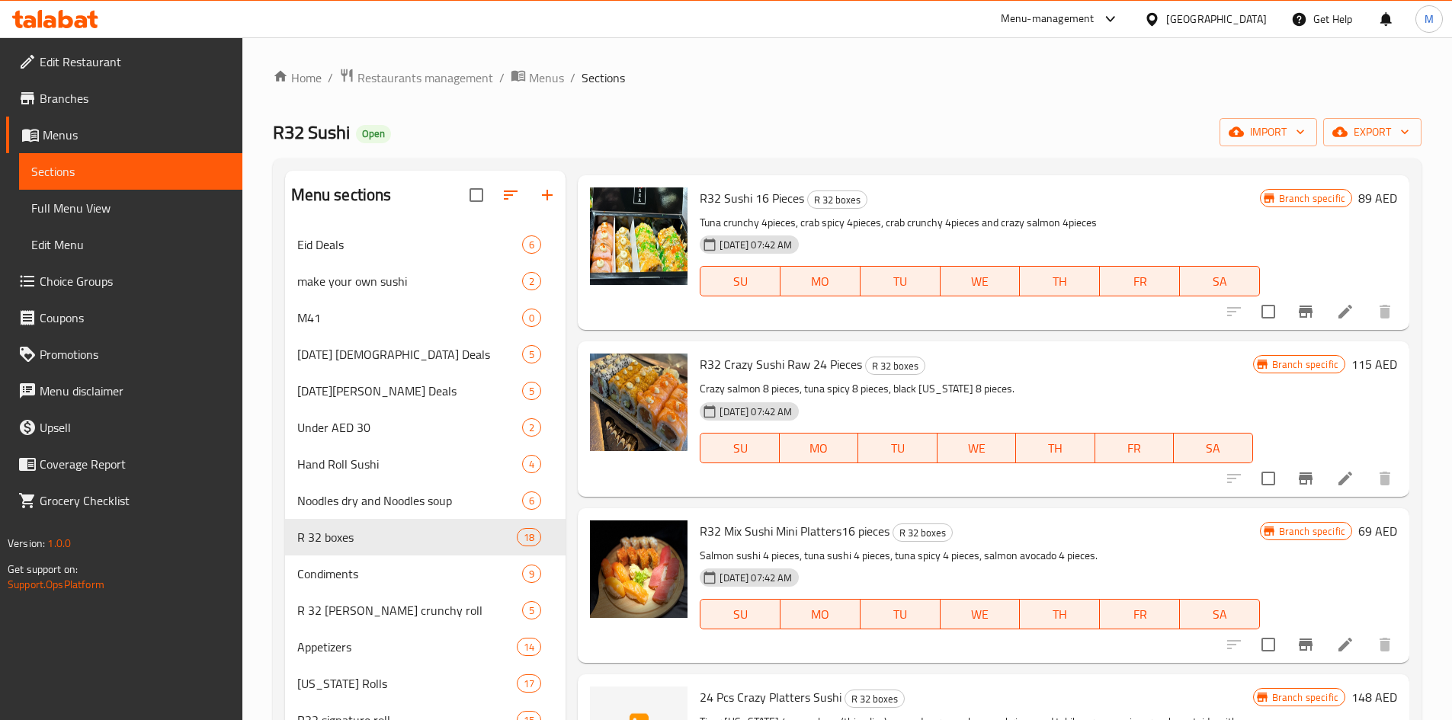
scroll to position [1677, 0]
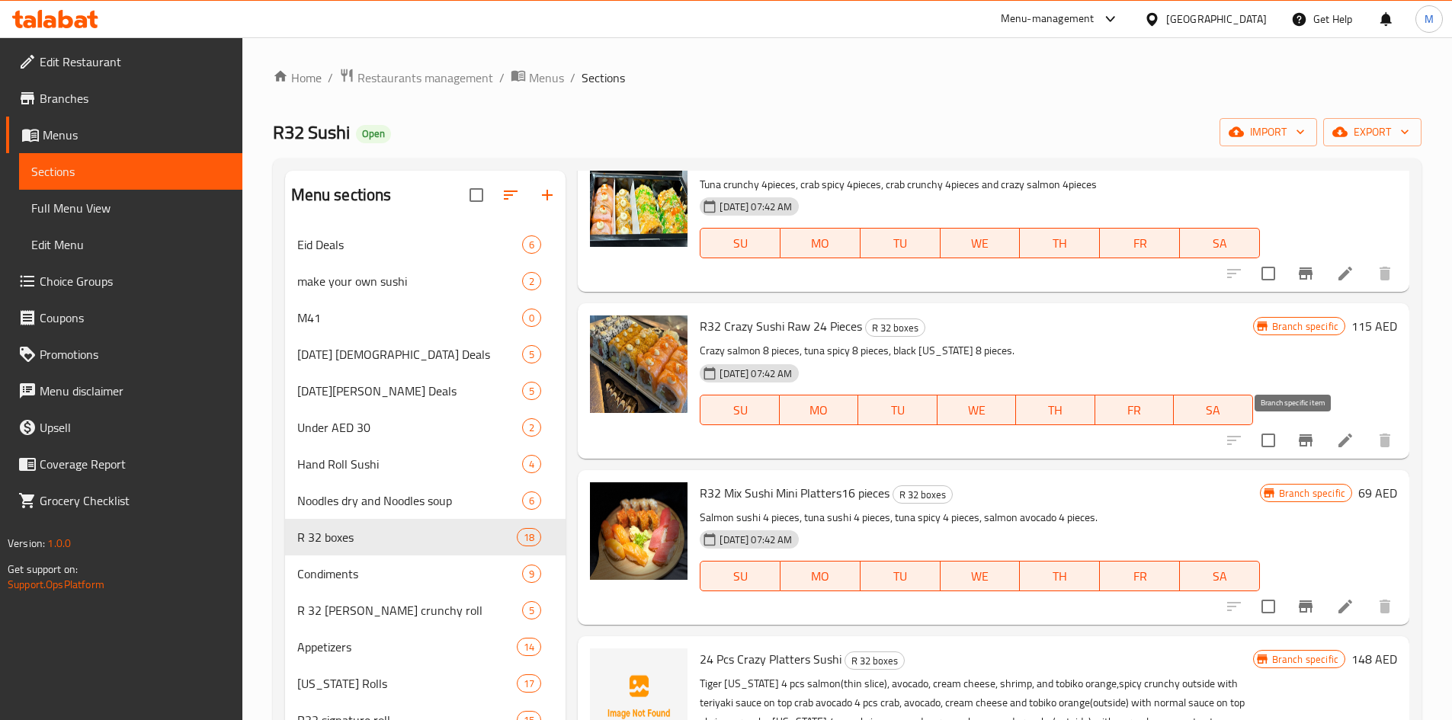
click at [1305, 436] on button "Branch-specific-item" at bounding box center [1306, 440] width 37 height 37
click at [1299, 445] on icon "Branch-specific-item" at bounding box center [1306, 441] width 14 height 12
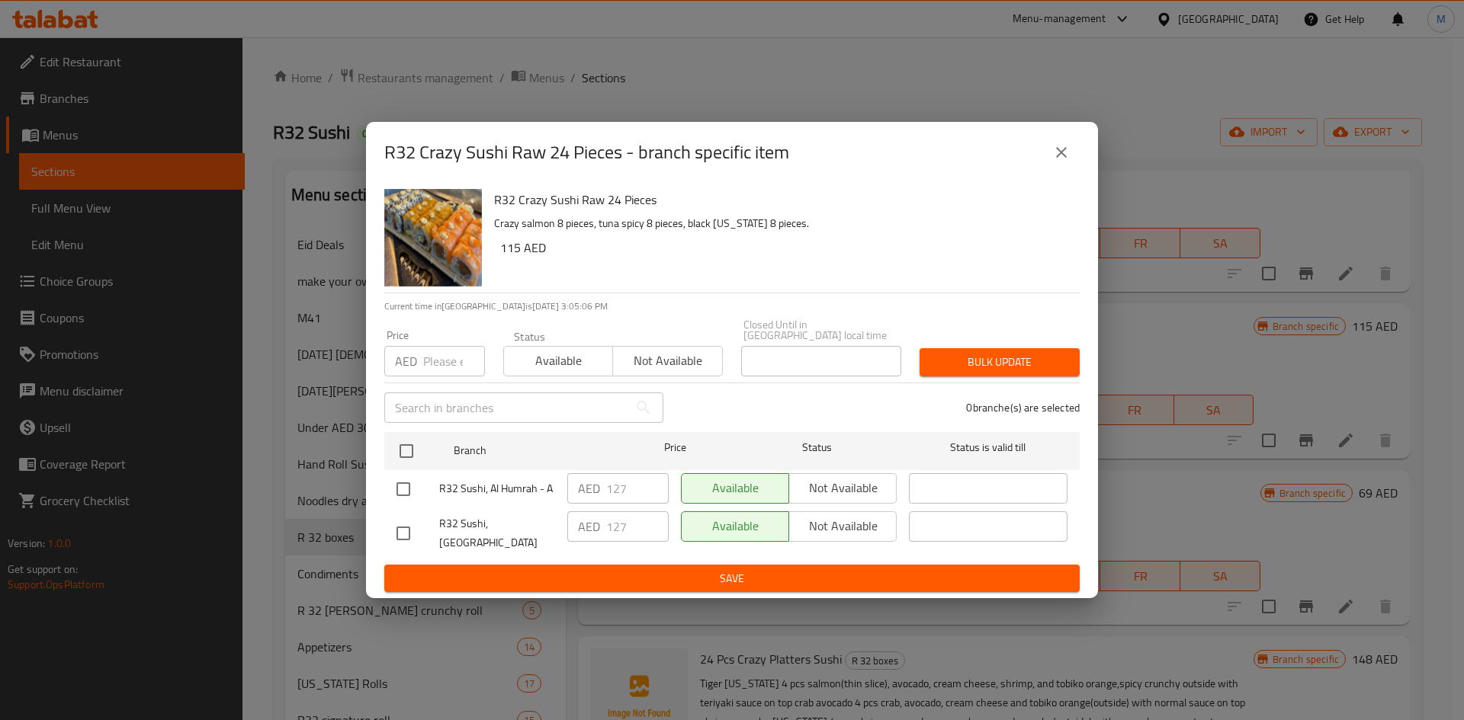
click at [397, 531] on input "checkbox" at bounding box center [403, 534] width 32 height 32
checkbox input "true"
click at [843, 525] on span "Not available" at bounding box center [842, 526] width 95 height 22
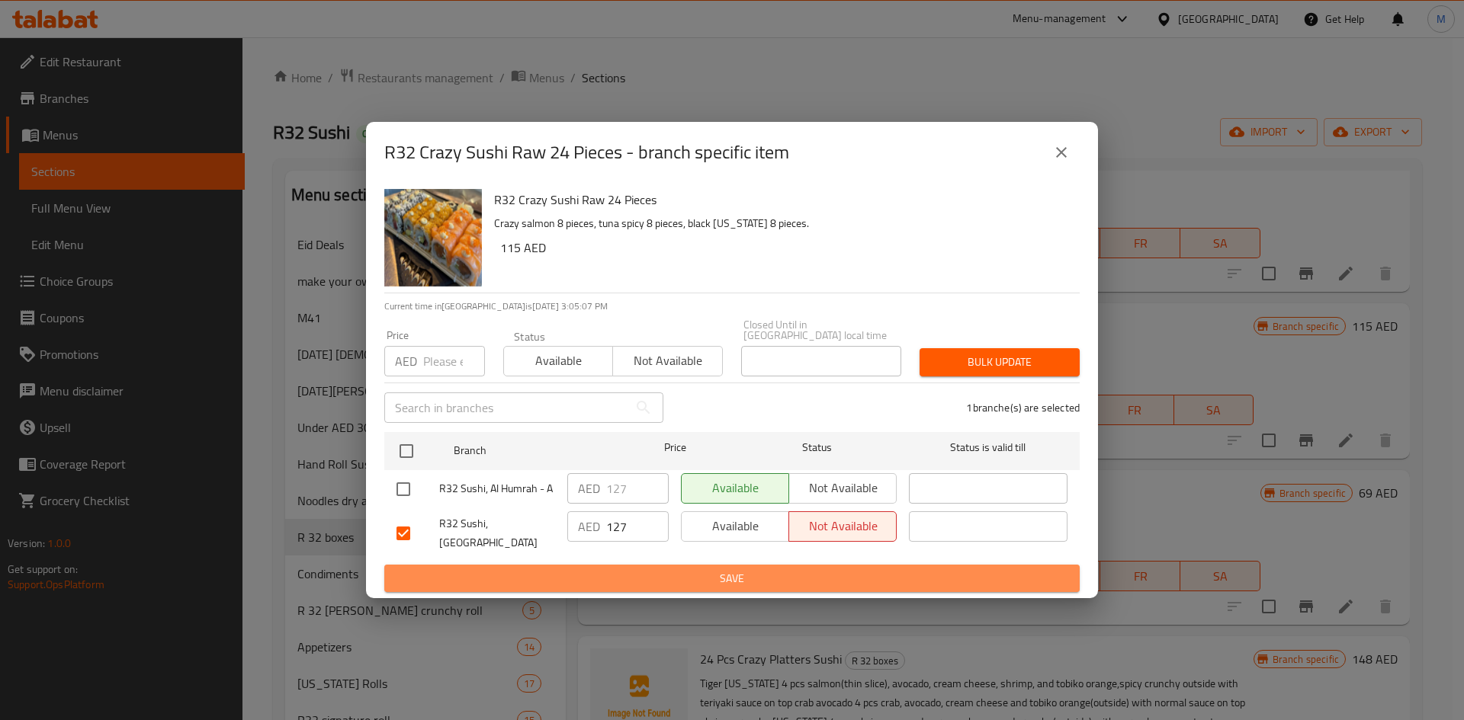
click at [782, 569] on span "Save" at bounding box center [731, 578] width 671 height 19
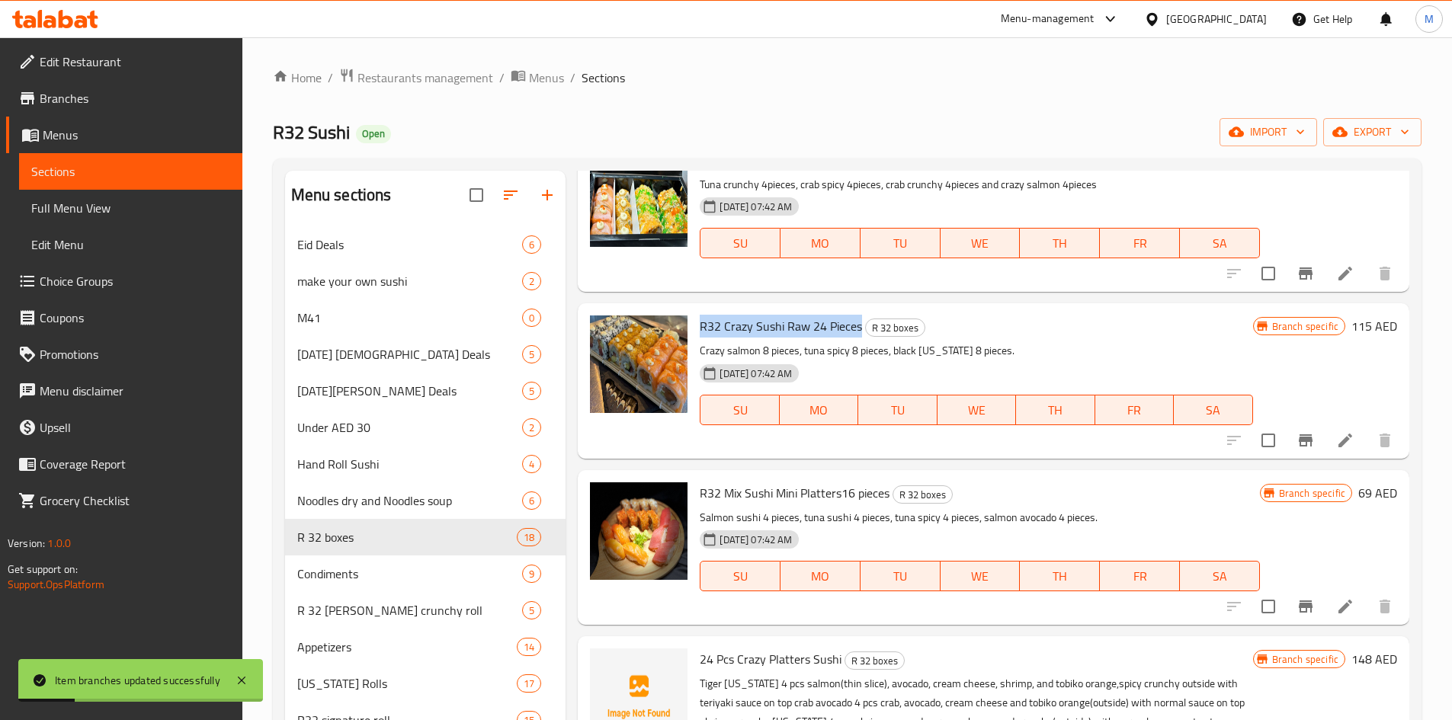
drag, startPoint x: 737, startPoint y: 327, endPoint x: 861, endPoint y: 326, distance: 123.5
click at [861, 326] on div "R32 Crazy Sushi Raw 24 Pieces R 32 boxes Crazy salmon 8 pieces, tuna spicy 8 pi…" at bounding box center [976, 381] width 565 height 143
click at [767, 454] on div "R32 Crazy Sushi Raw 24 Pieces R 32 boxes Crazy salmon 8 pieces, tuna spicy 8 pi…" at bounding box center [994, 380] width 832 height 155
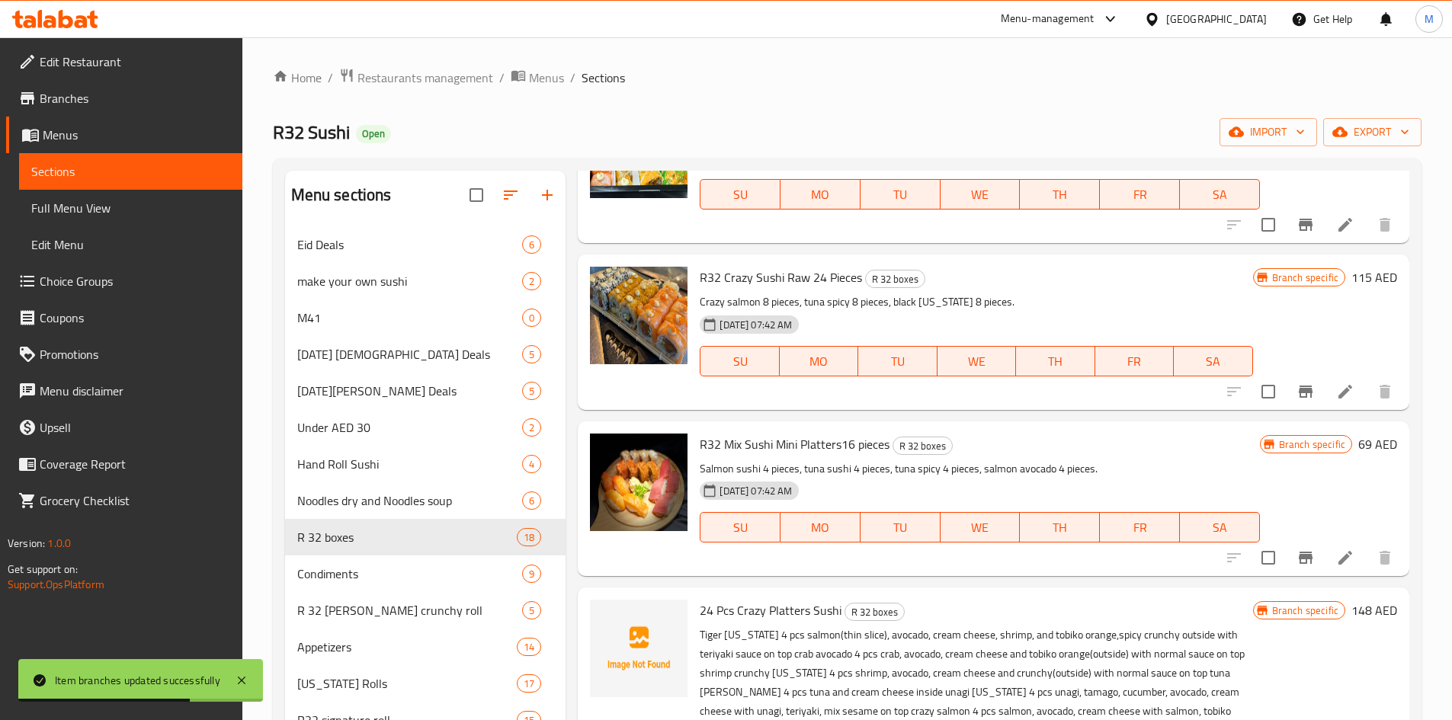
scroll to position [1753, 0]
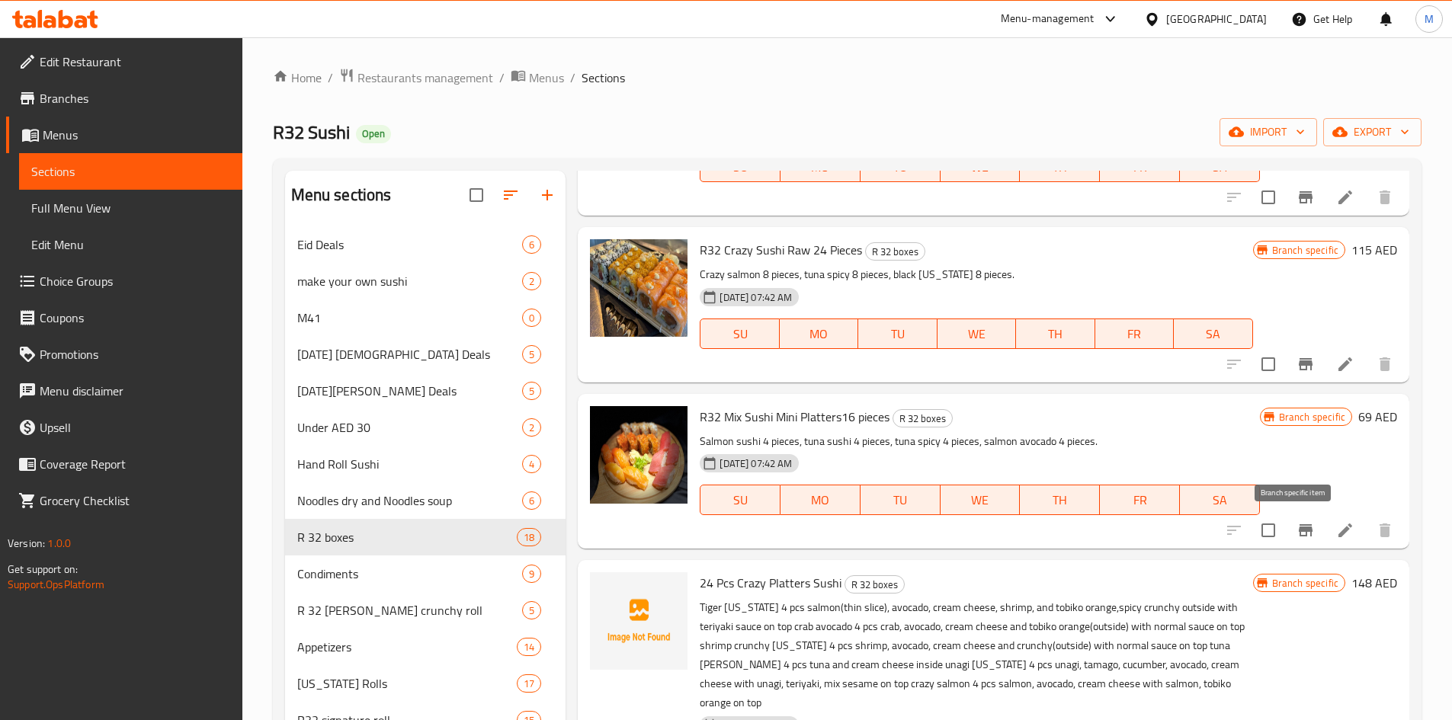
click at [1300, 527] on icon "Branch-specific-item" at bounding box center [1306, 530] width 18 height 18
click at [1297, 530] on icon "Branch-specific-item" at bounding box center [1306, 530] width 18 height 18
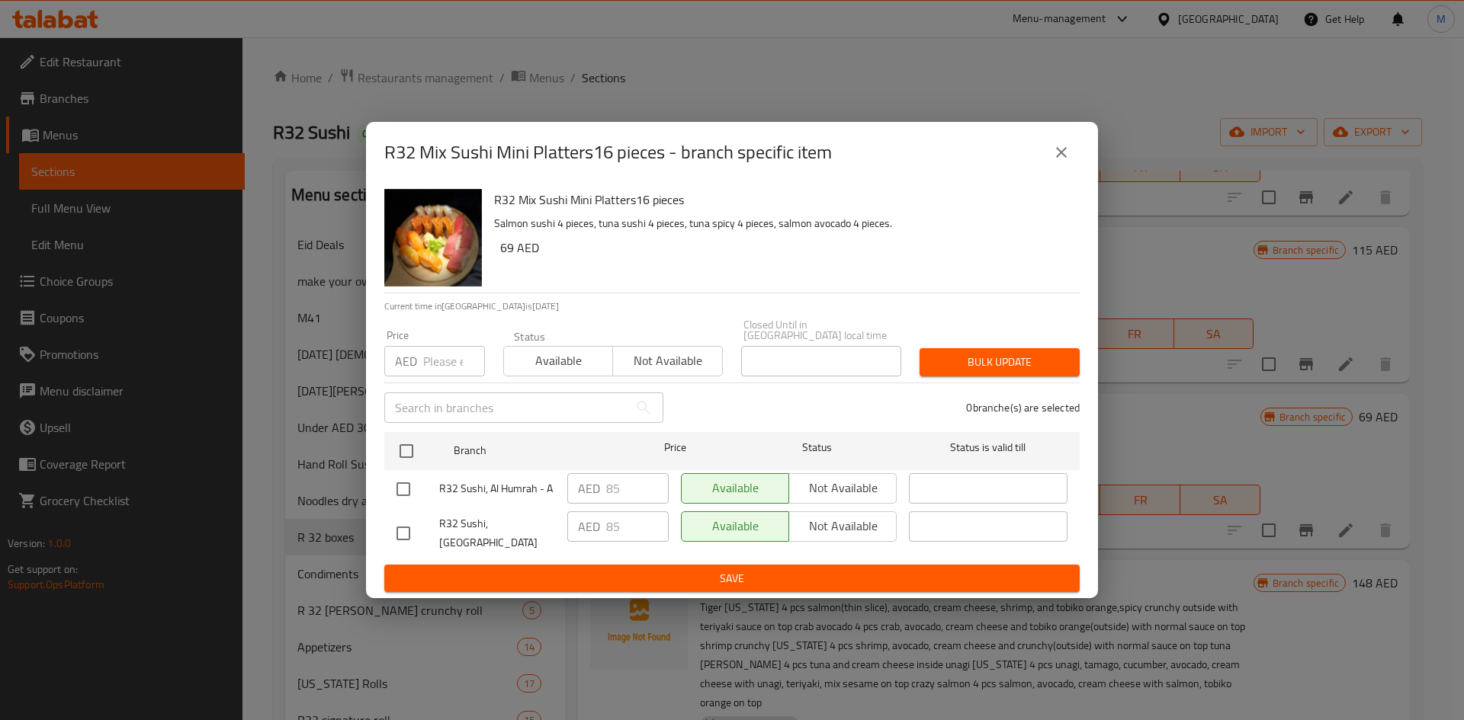
drag, startPoint x: 396, startPoint y: 528, endPoint x: 632, endPoint y: 556, distance: 237.2
click at [400, 529] on input "checkbox" at bounding box center [403, 534] width 32 height 32
checkbox input "true"
click at [849, 530] on span "Not available" at bounding box center [842, 526] width 95 height 22
click at [820, 569] on span "Save" at bounding box center [731, 578] width 671 height 19
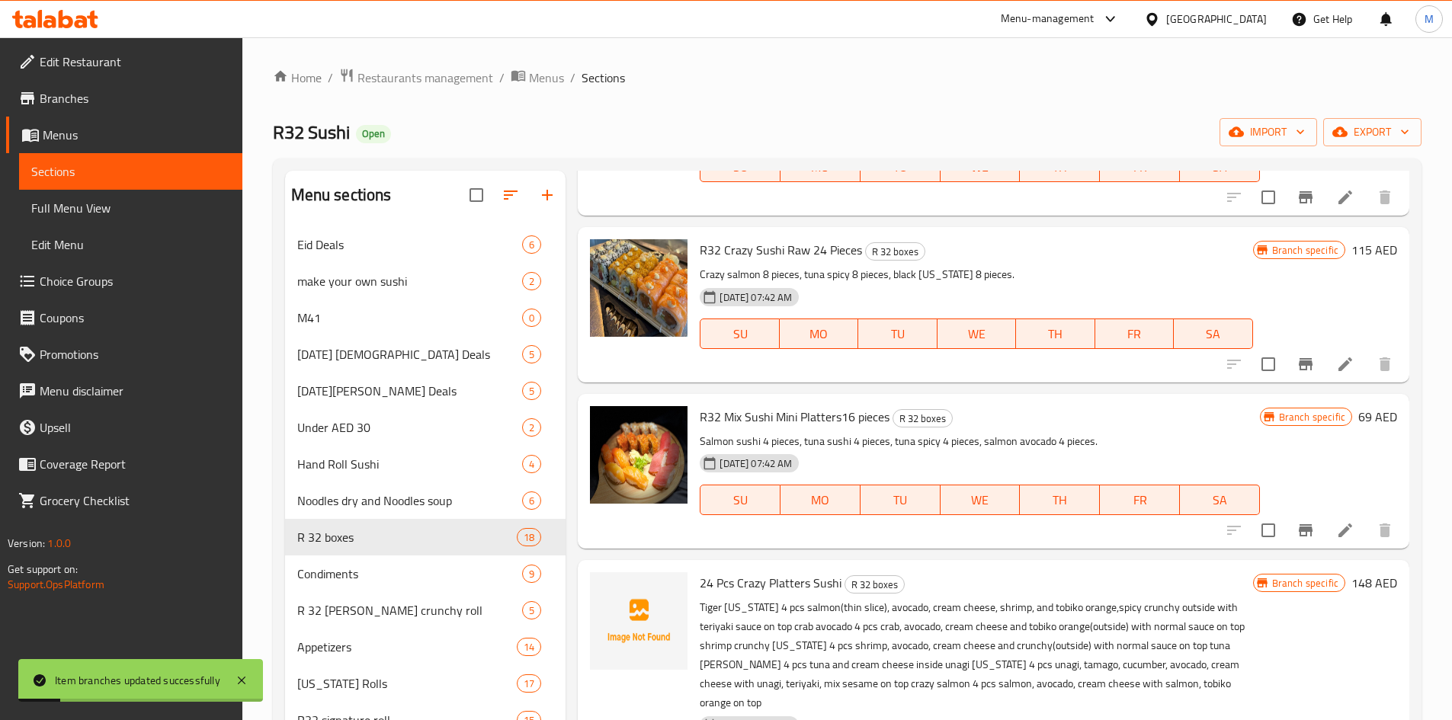
drag, startPoint x: 697, startPoint y: 401, endPoint x: 899, endPoint y: 399, distance: 202.0
click at [899, 399] on div "R32 Mix Sushi Mini Platters16 pieces R 32 boxes Salmon sushi 4 pieces, tuna sus…" at bounding box center [994, 471] width 832 height 155
click at [775, 529] on div "[DATE] 07:42 AM SU MO TU WE TH FR SA" at bounding box center [980, 489] width 572 height 82
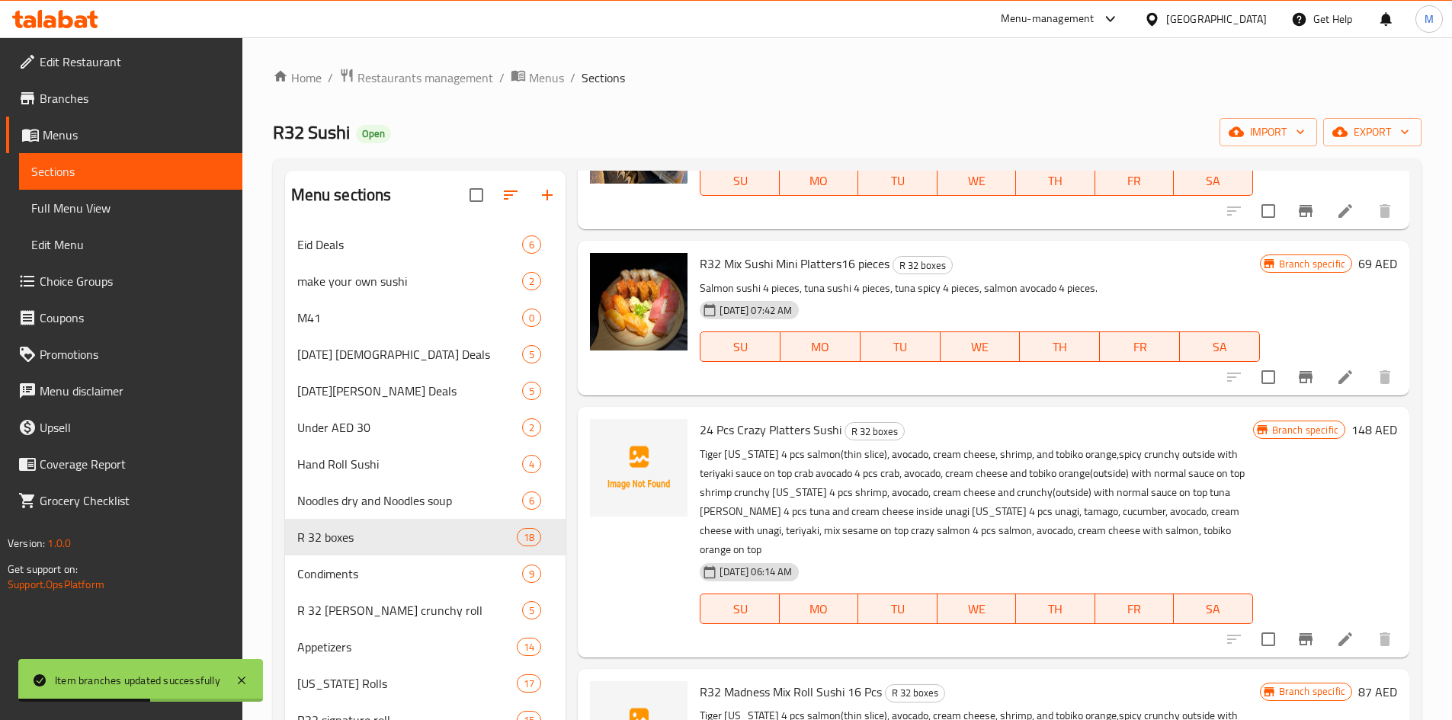
scroll to position [2058, 0]
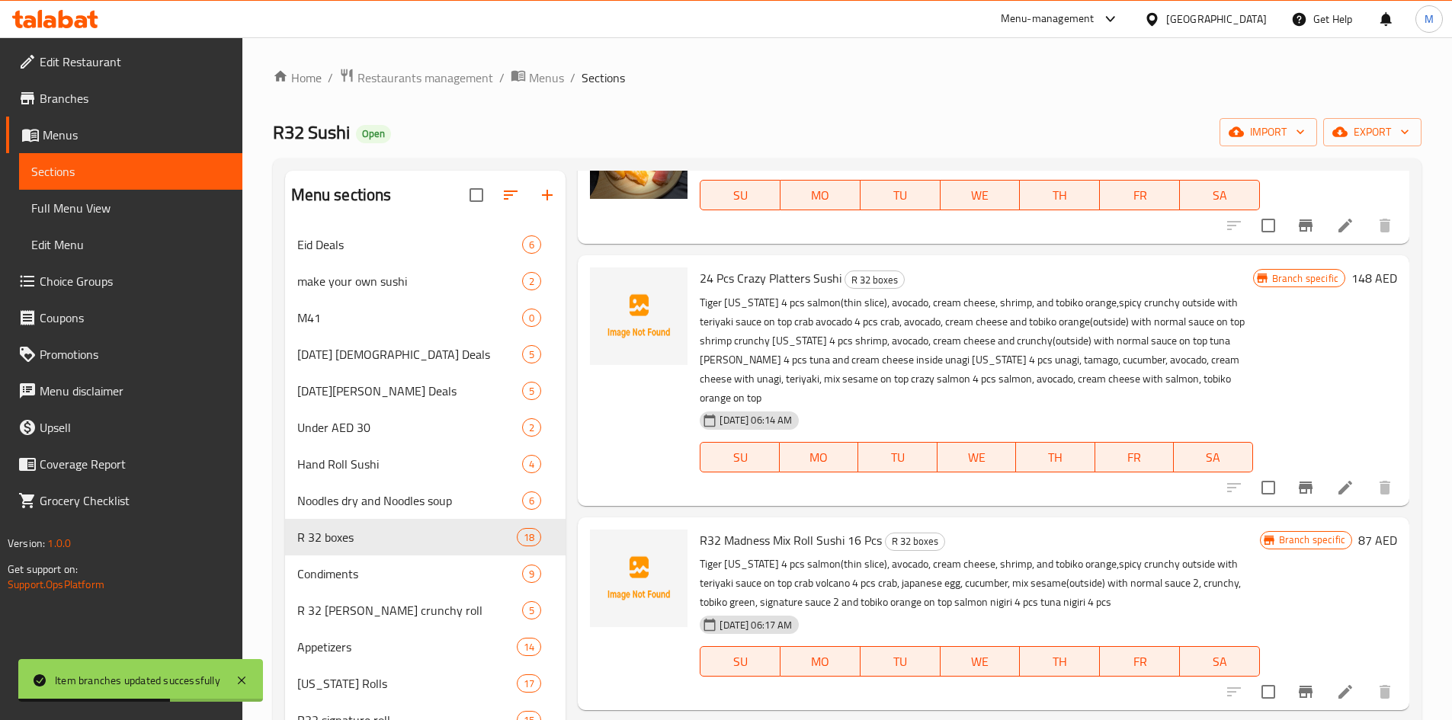
click at [1306, 470] on button "Branch-specific-item" at bounding box center [1306, 488] width 37 height 37
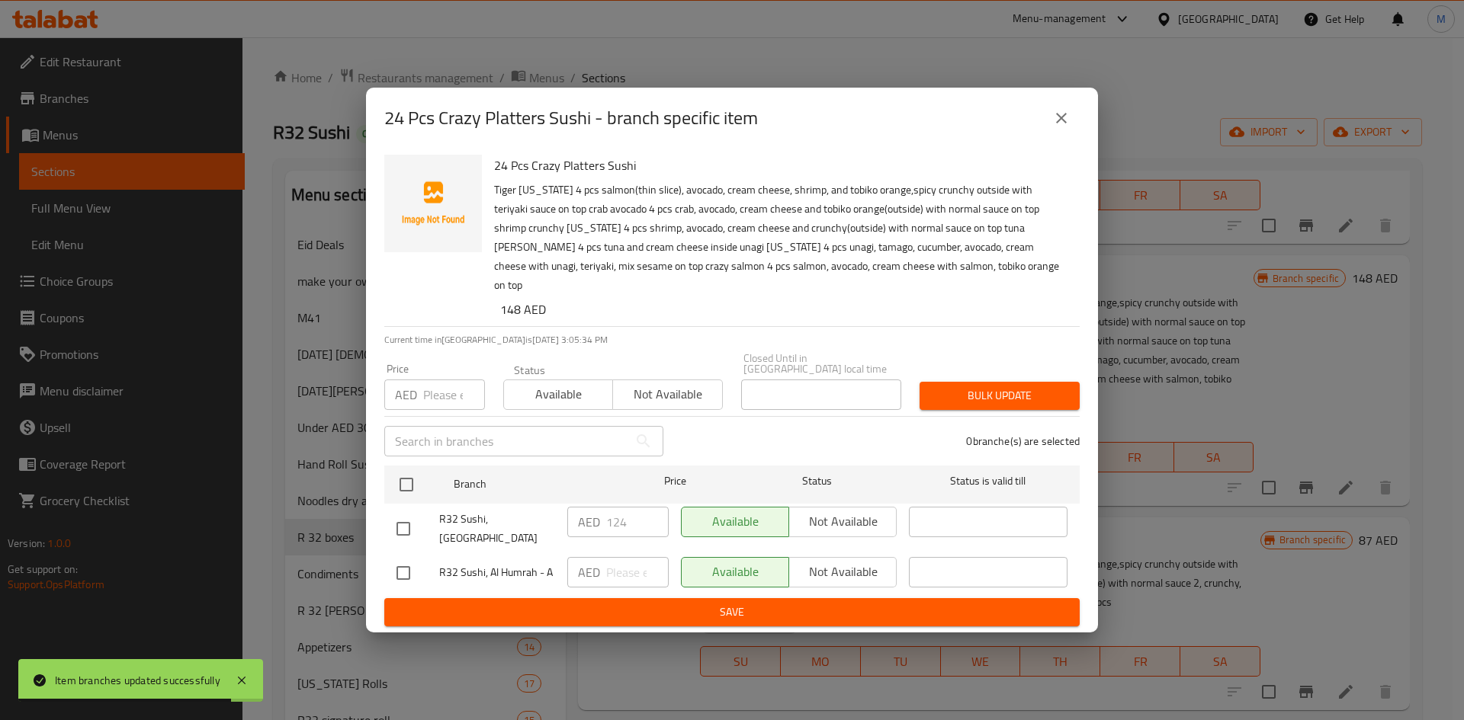
click at [398, 557] on input "checkbox" at bounding box center [403, 573] width 32 height 32
checkbox input "true"
click at [820, 561] on span "Not available" at bounding box center [842, 572] width 95 height 22
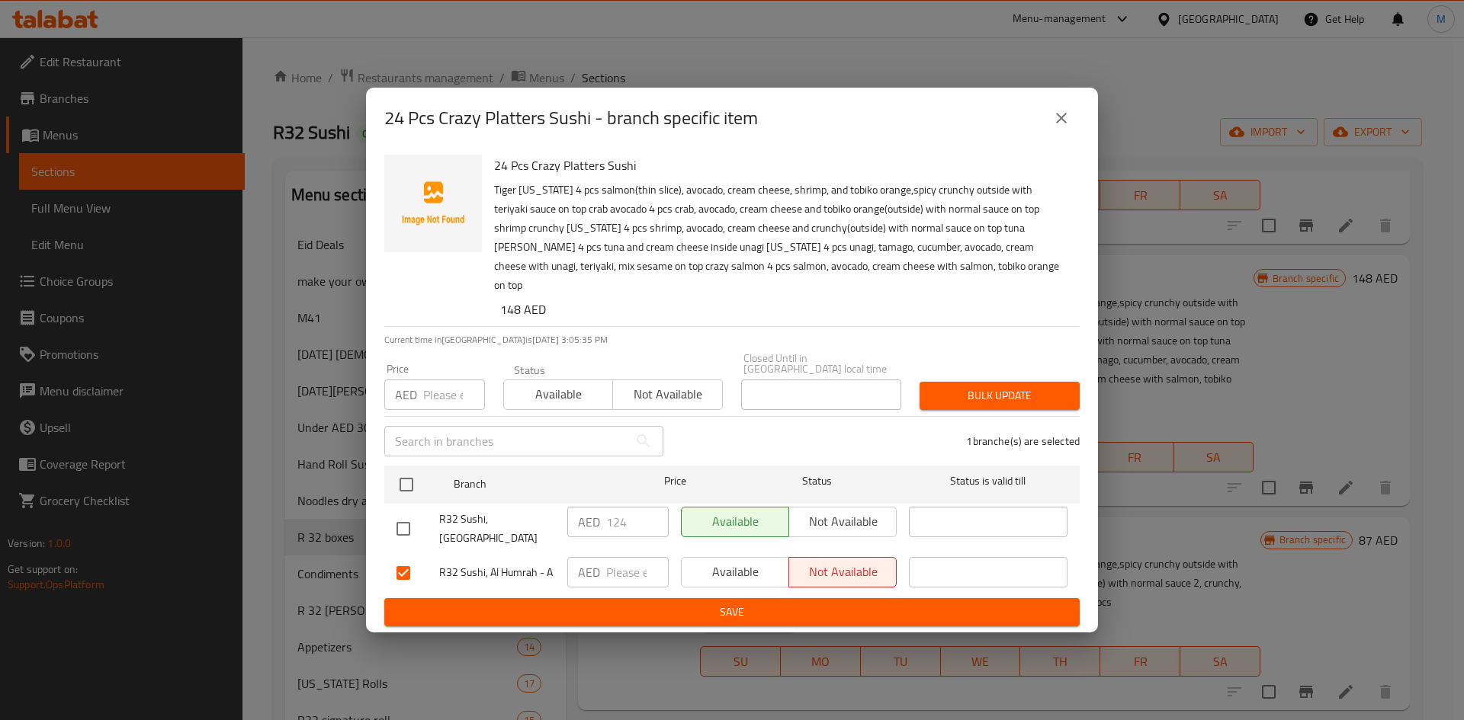
click at [829, 603] on span "Save" at bounding box center [731, 612] width 671 height 19
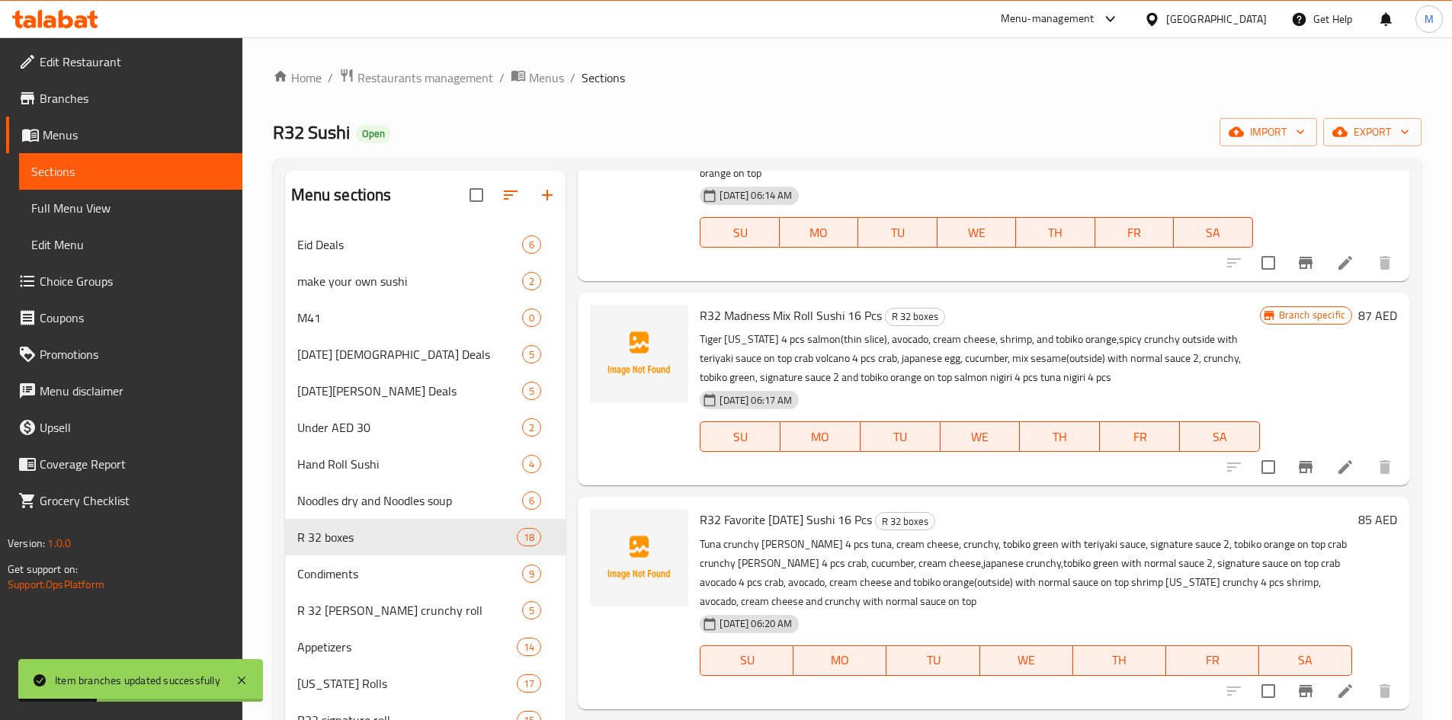
scroll to position [2287, 0]
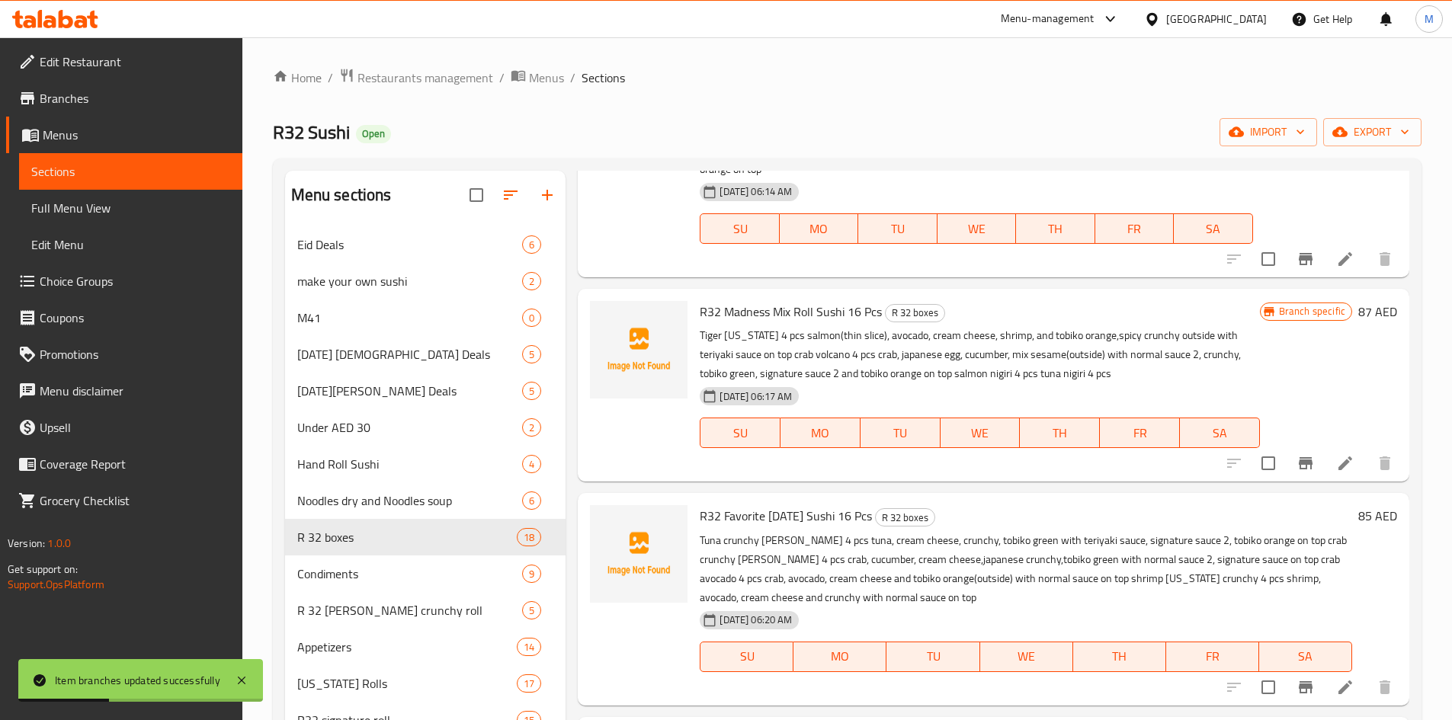
click at [1299, 457] on icon "Branch-specific-item" at bounding box center [1306, 463] width 14 height 12
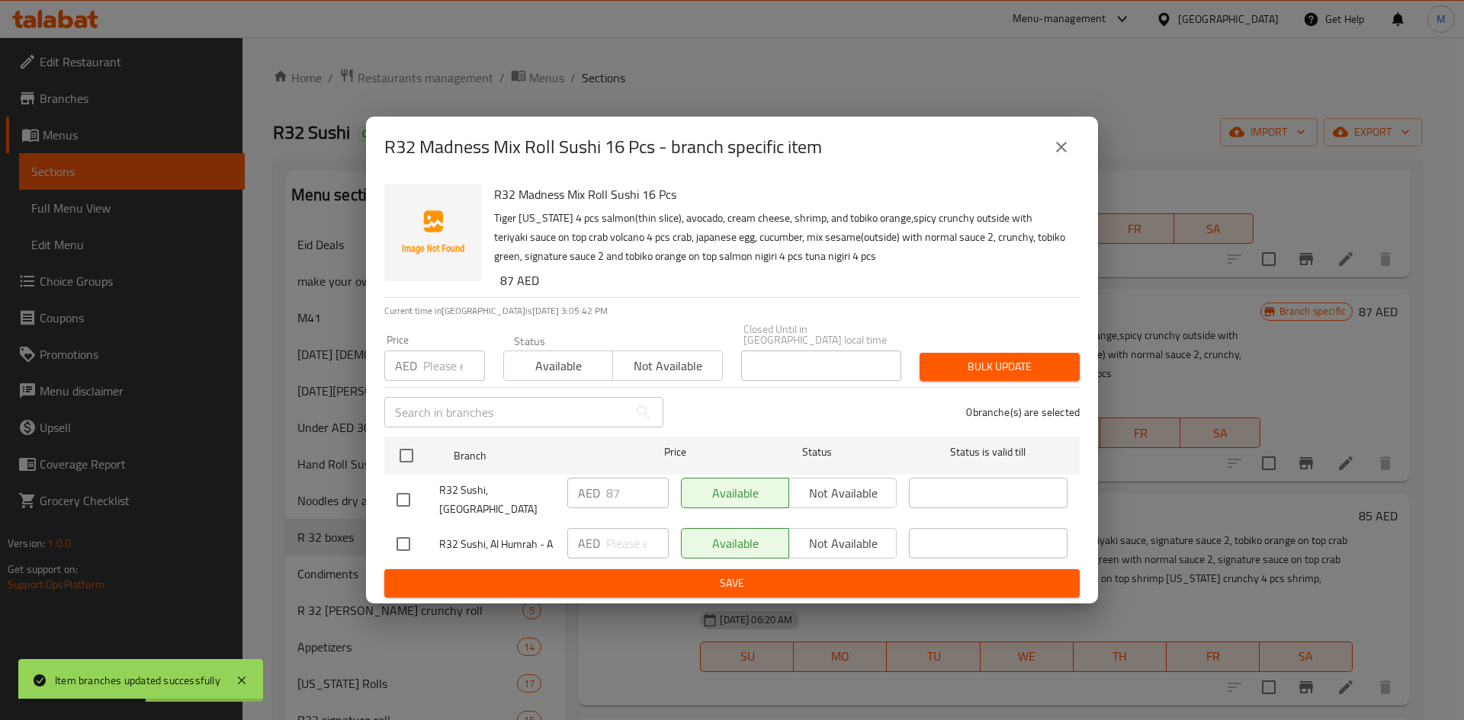
click at [397, 538] on input "checkbox" at bounding box center [403, 544] width 32 height 32
checkbox input "true"
click at [871, 541] on span "Not available" at bounding box center [842, 544] width 95 height 22
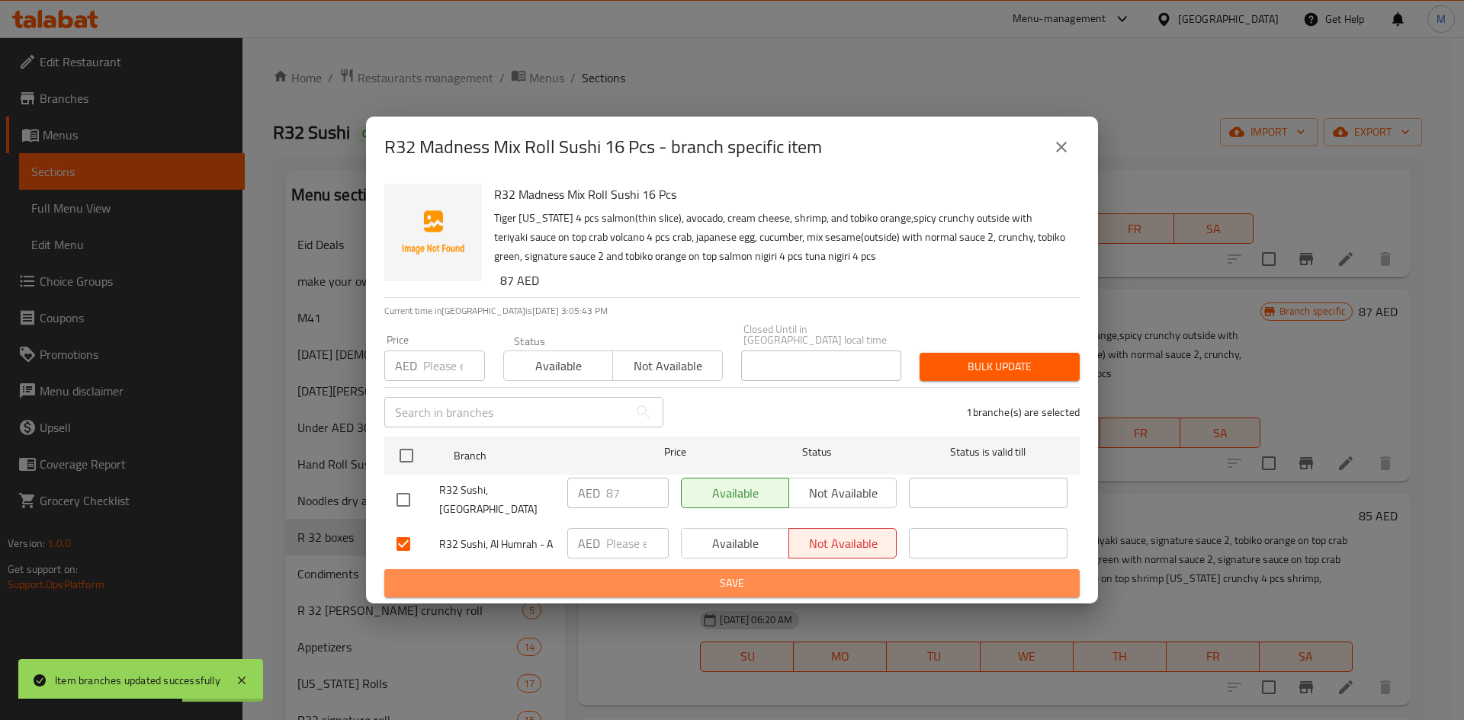
click at [871, 580] on span "Save" at bounding box center [731, 583] width 671 height 19
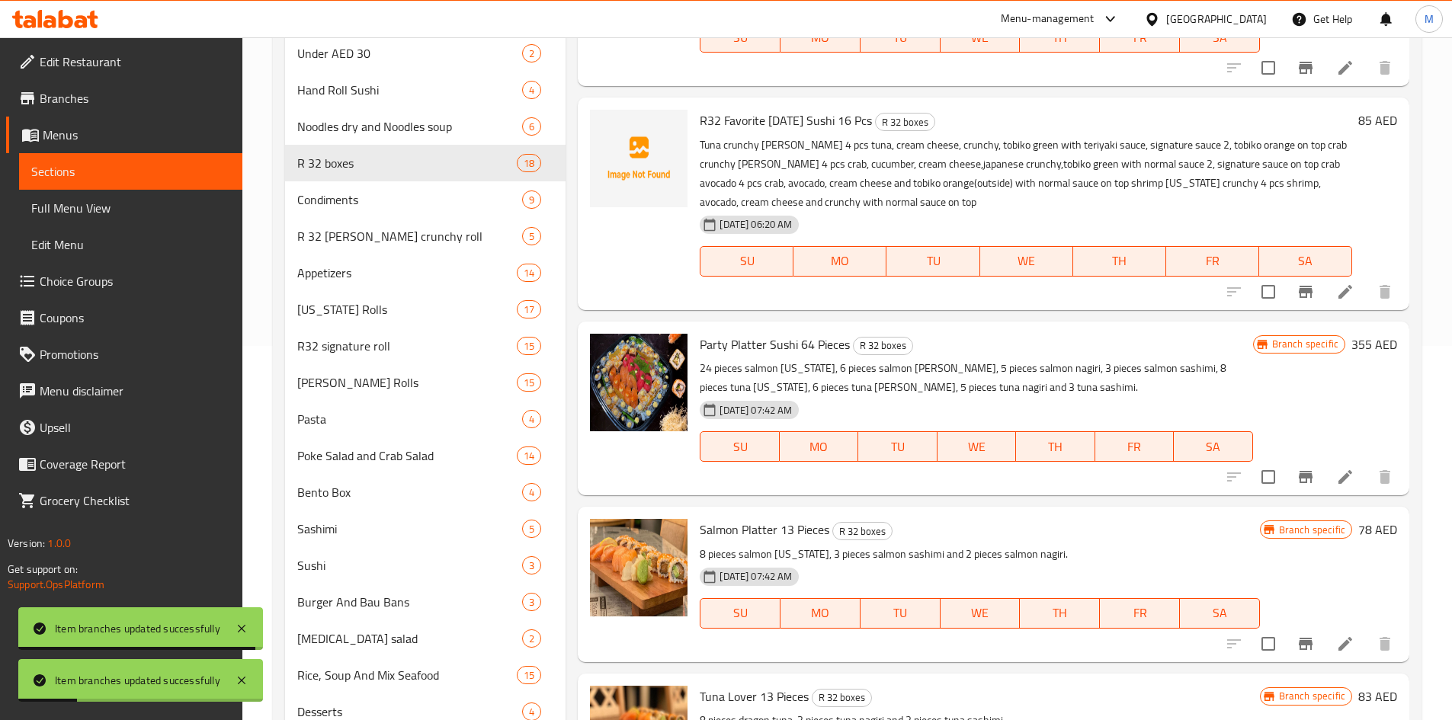
scroll to position [381, 0]
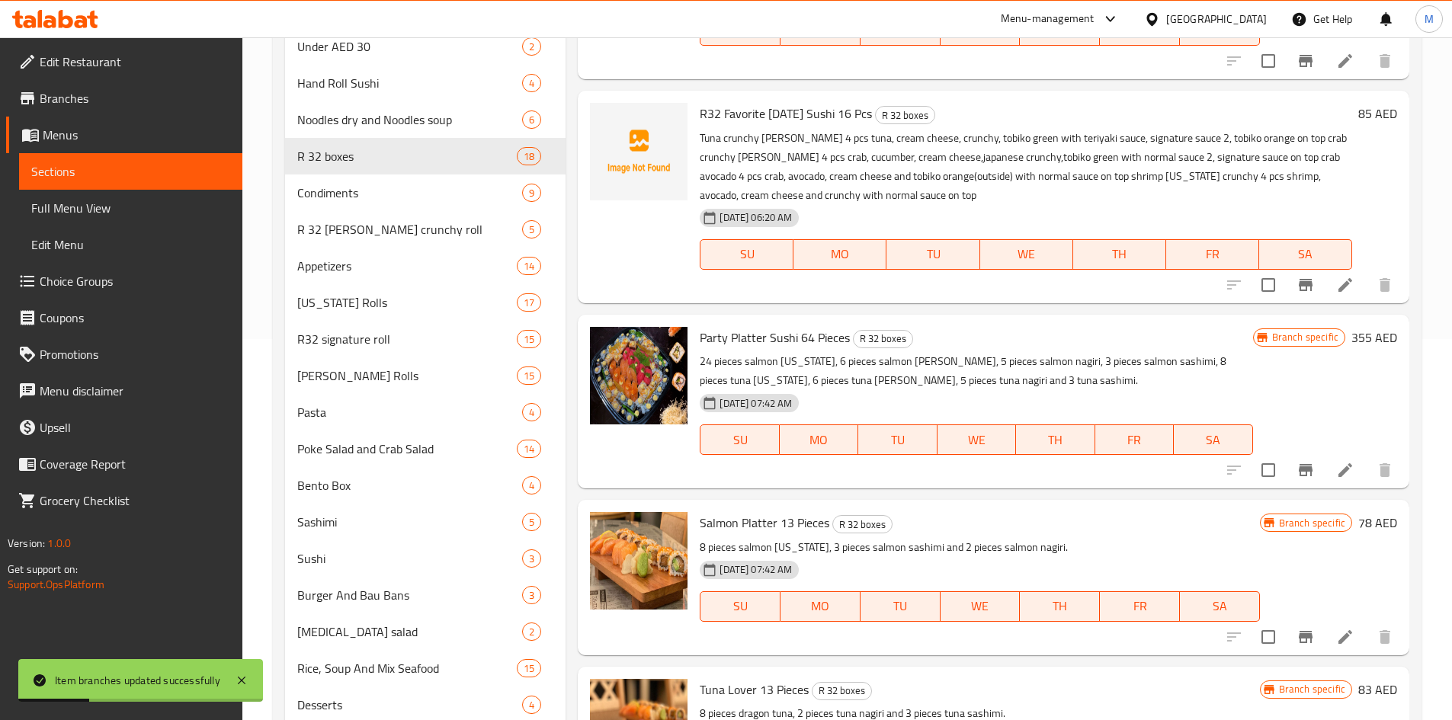
click at [1300, 279] on icon "Branch-specific-item" at bounding box center [1306, 285] width 14 height 12
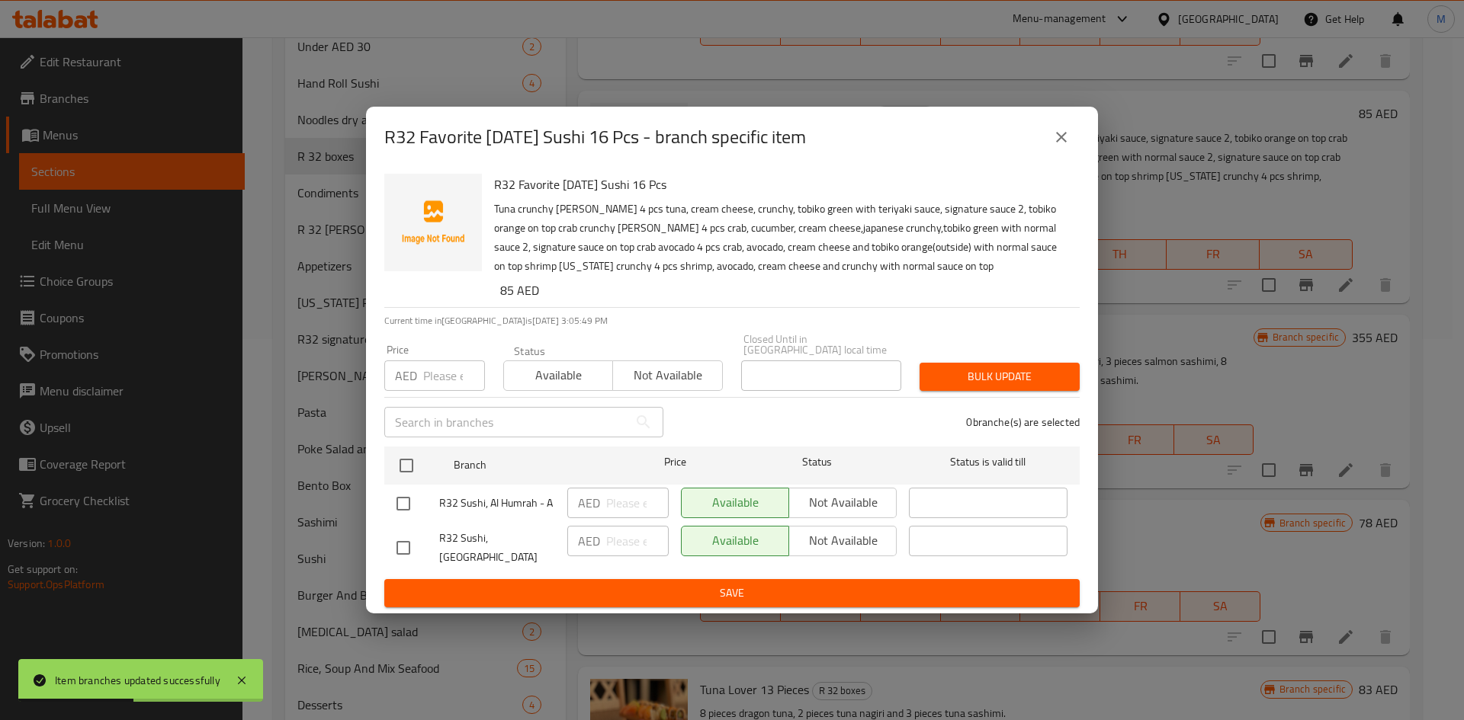
click at [391, 553] on input "checkbox" at bounding box center [403, 548] width 32 height 32
click at [396, 550] on input "checkbox" at bounding box center [403, 548] width 32 height 32
checkbox input "false"
click at [403, 502] on input "checkbox" at bounding box center [403, 504] width 32 height 32
checkbox input "true"
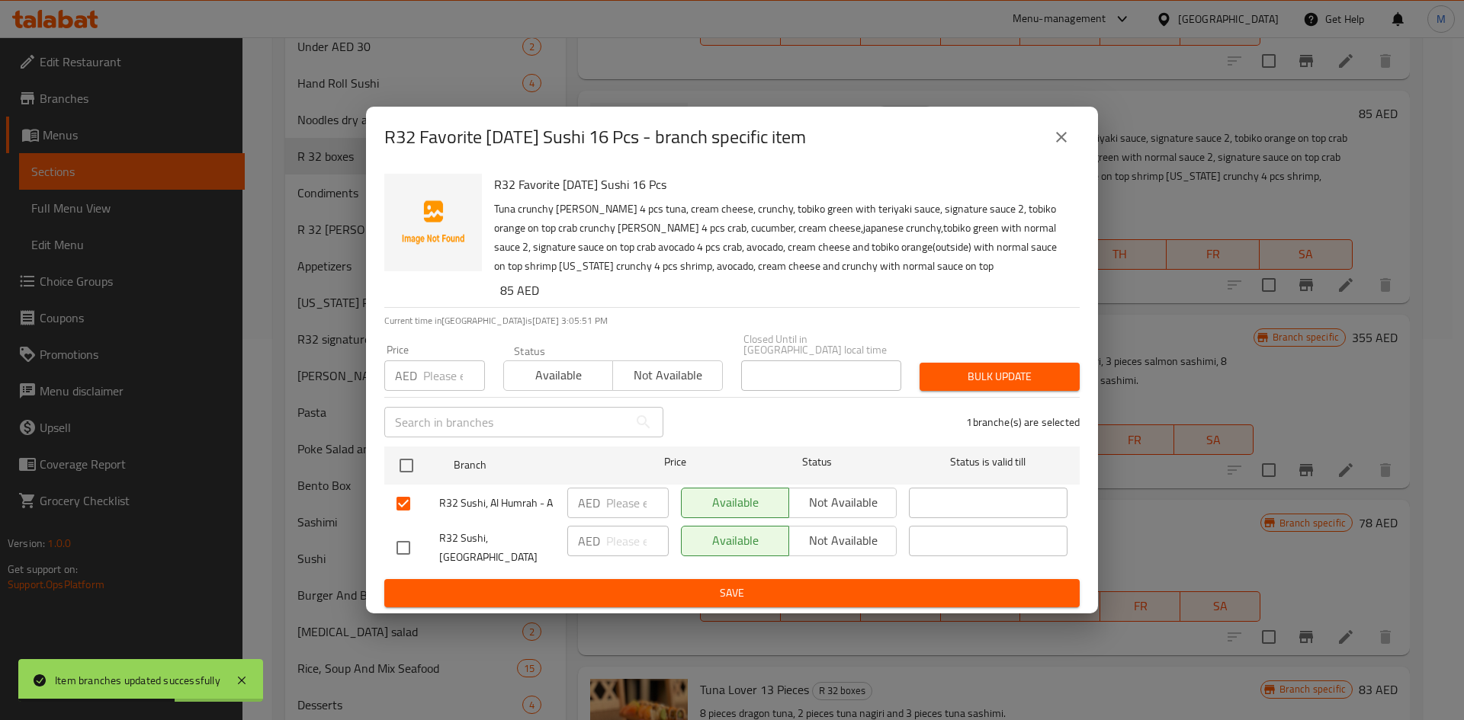
click at [830, 498] on button "Not available" at bounding box center [842, 503] width 108 height 30
click at [856, 584] on span "Save" at bounding box center [731, 593] width 671 height 19
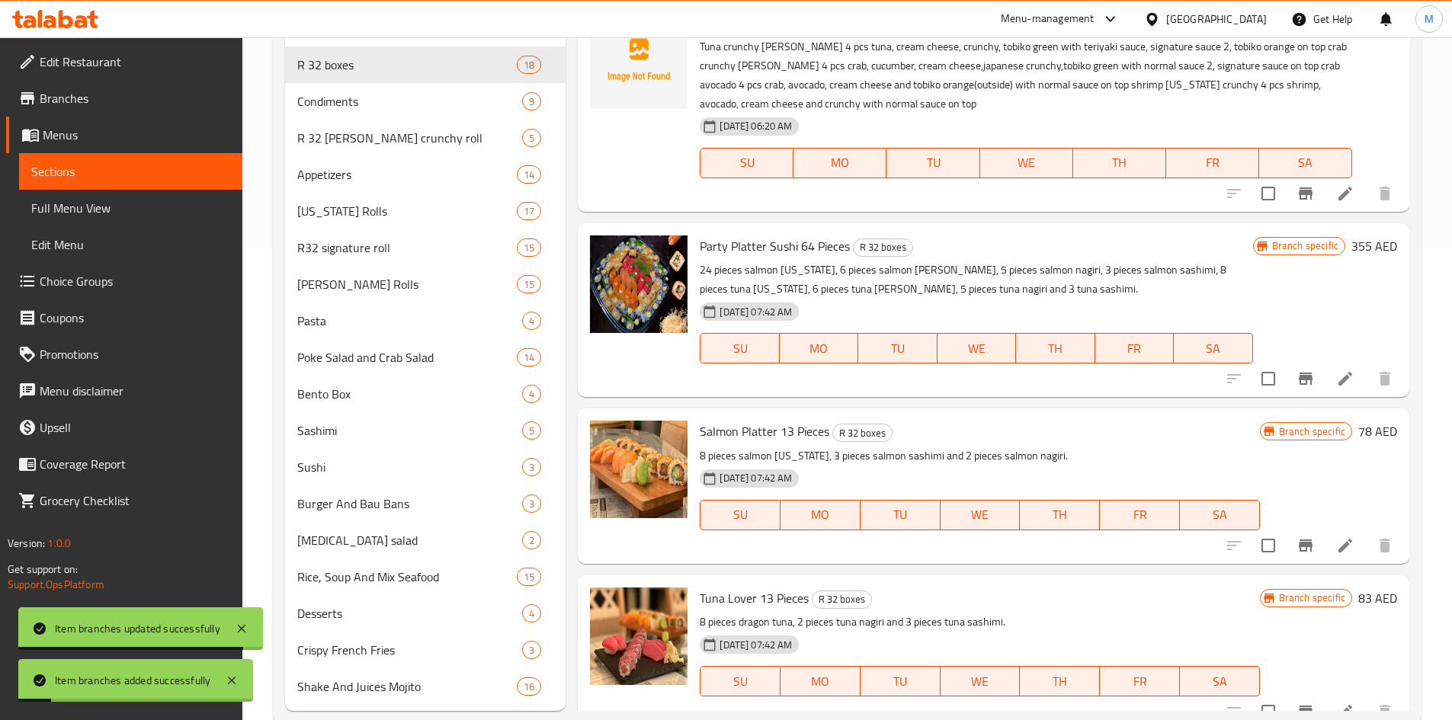
scroll to position [506, 0]
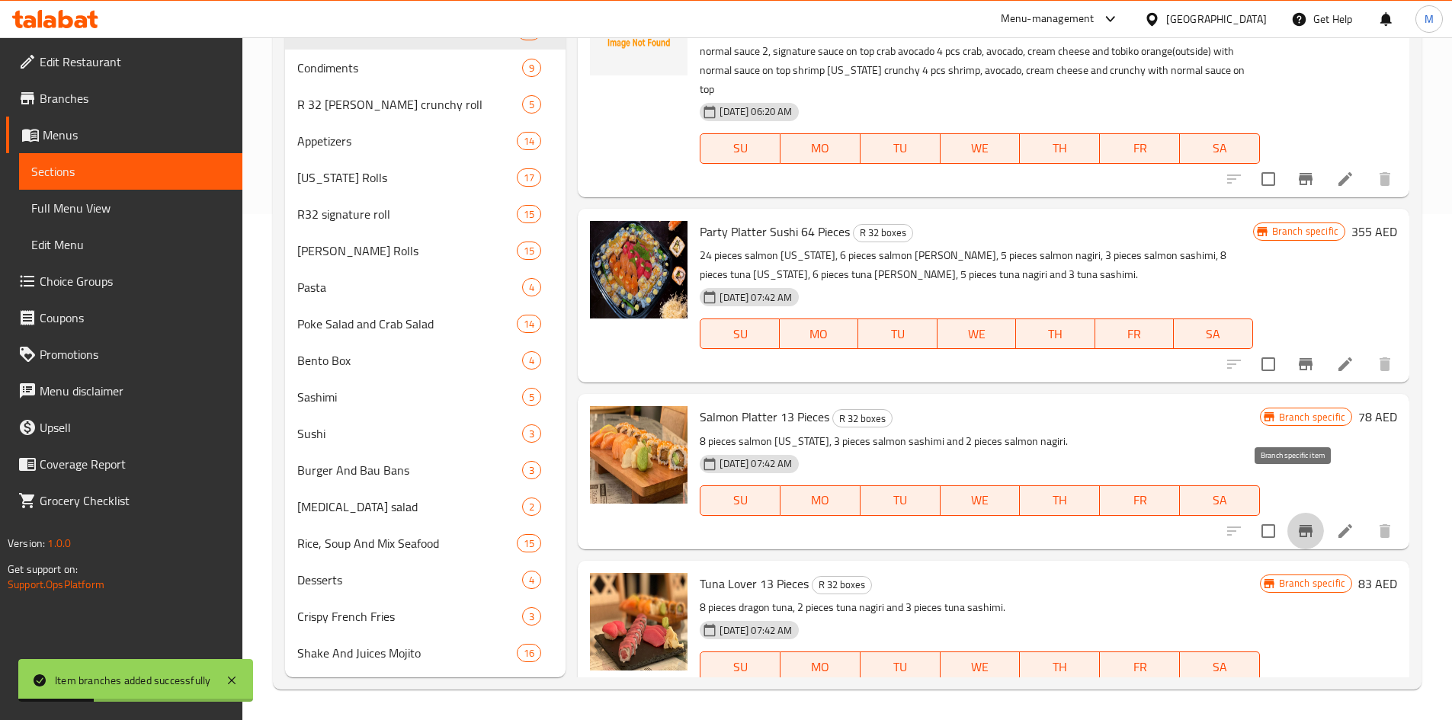
click at [1297, 522] on icon "Branch-specific-item" at bounding box center [1306, 531] width 18 height 18
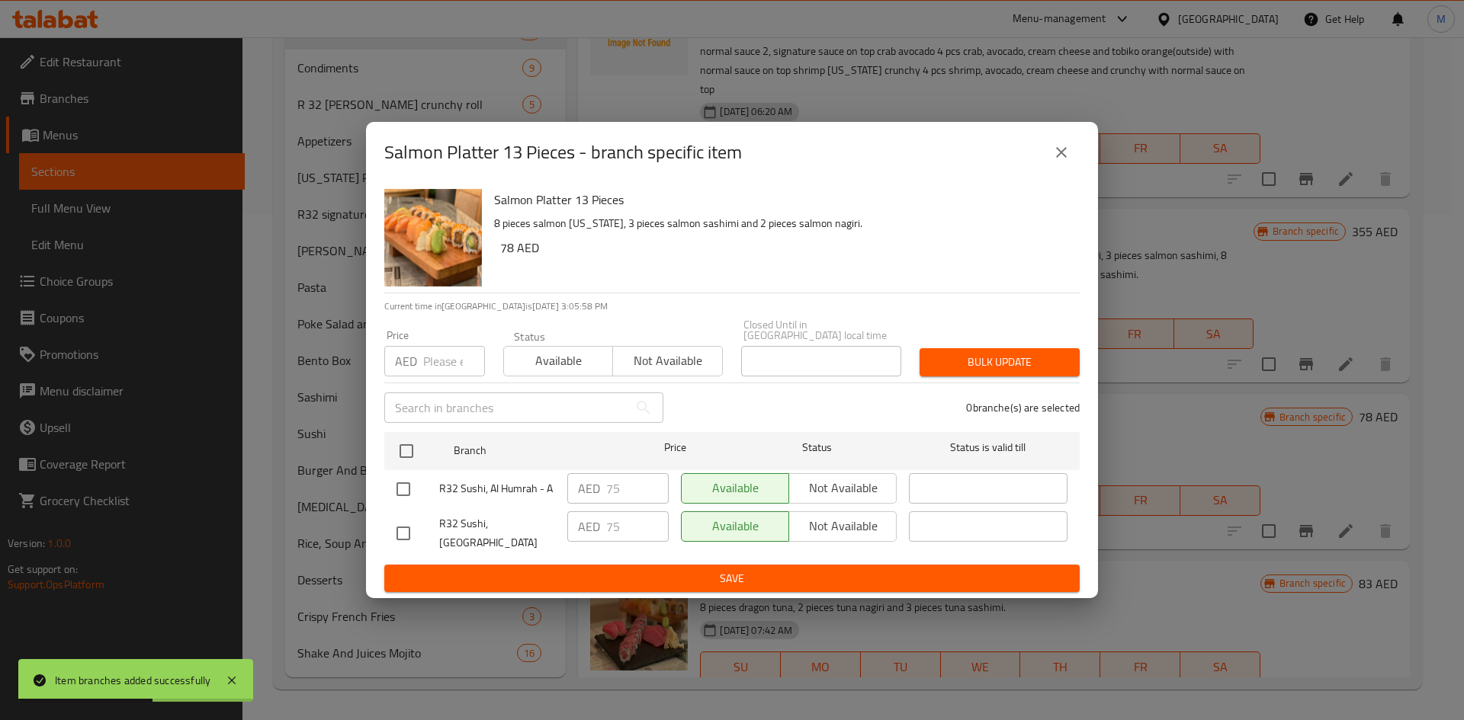
click at [406, 491] on input "checkbox" at bounding box center [403, 489] width 32 height 32
checkbox input "true"
click at [829, 499] on span "Not available" at bounding box center [842, 488] width 95 height 22
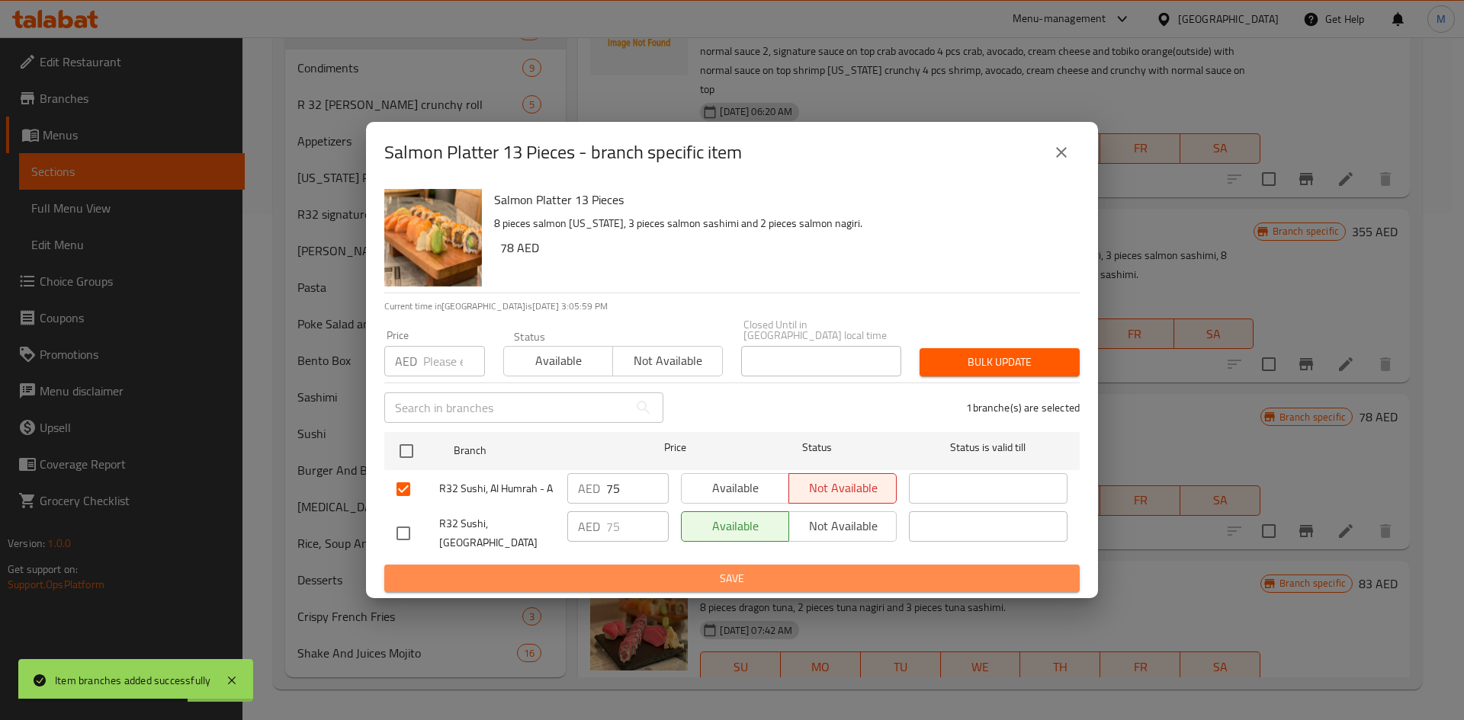
click at [822, 569] on span "Save" at bounding box center [731, 578] width 671 height 19
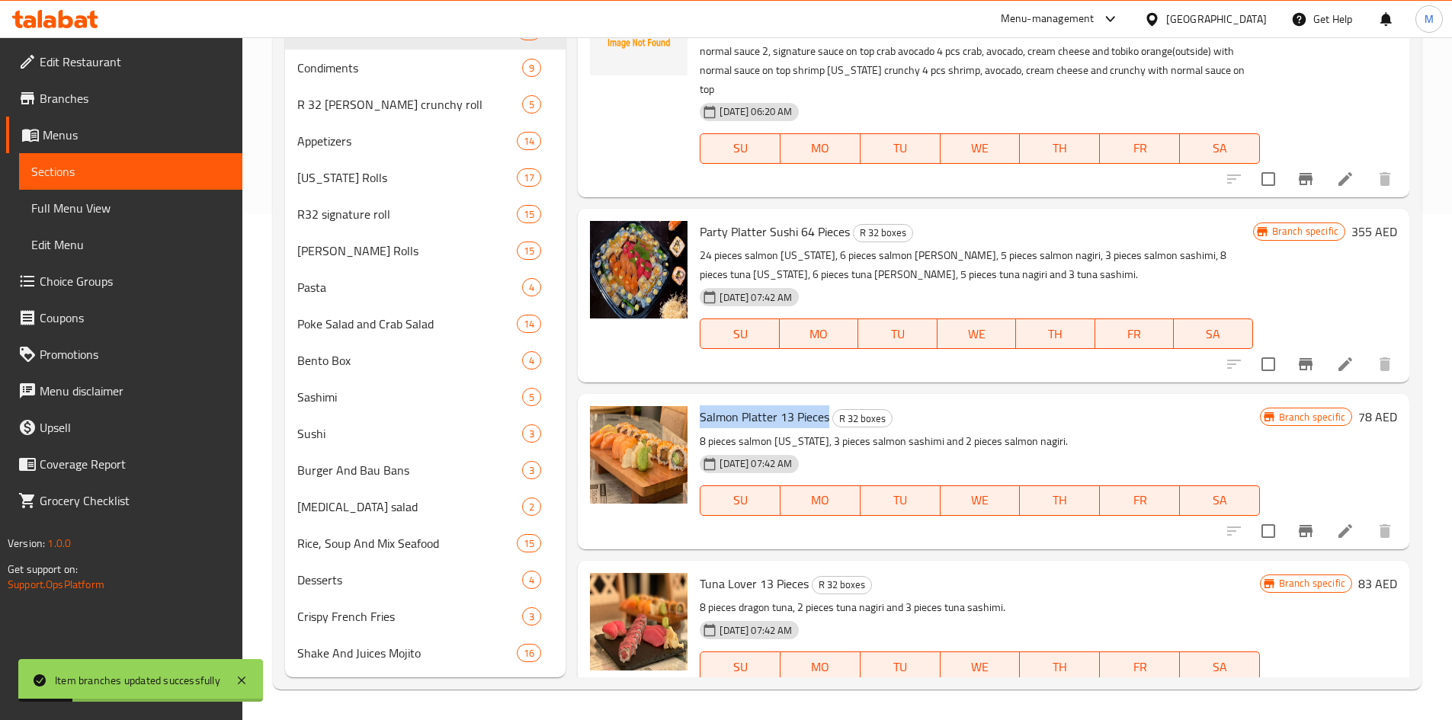
drag, startPoint x: 698, startPoint y: 376, endPoint x: 827, endPoint y: 378, distance: 129.6
click at [828, 400] on div "Salmon Platter 13 Pieces R 32 boxes 8 pieces salmon [US_STATE], 3 pieces salmon…" at bounding box center [980, 471] width 572 height 143
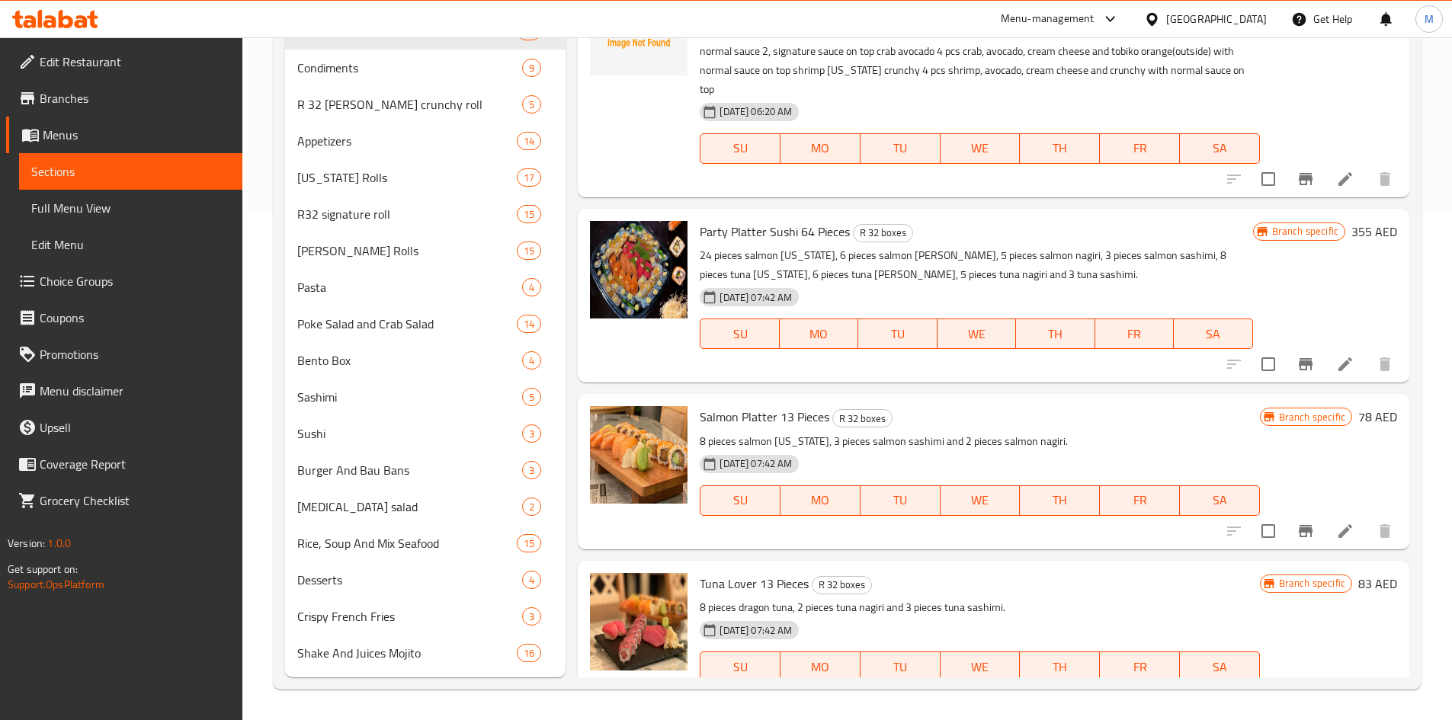
click at [750, 567] on div "Tuna Lover 13 Pieces R 32 boxes 8 pieces dragon tuna, 2 pieces tuna nagiri and …" at bounding box center [980, 638] width 572 height 143
click at [1291, 679] on button "Branch-specific-item" at bounding box center [1306, 697] width 37 height 37
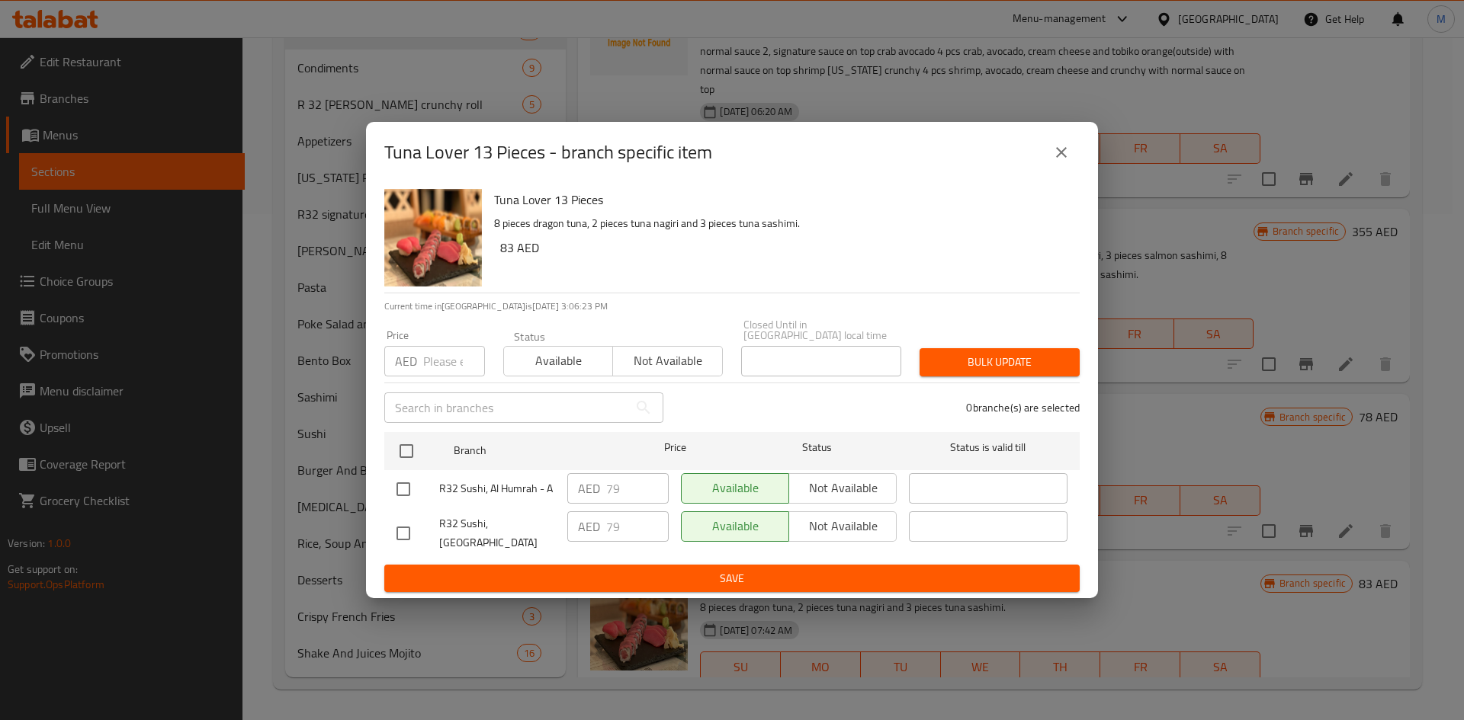
click at [393, 492] on input "checkbox" at bounding box center [403, 489] width 32 height 32
click at [403, 493] on input "checkbox" at bounding box center [403, 489] width 32 height 32
checkbox input "false"
click at [396, 532] on input "checkbox" at bounding box center [403, 534] width 32 height 32
checkbox input "true"
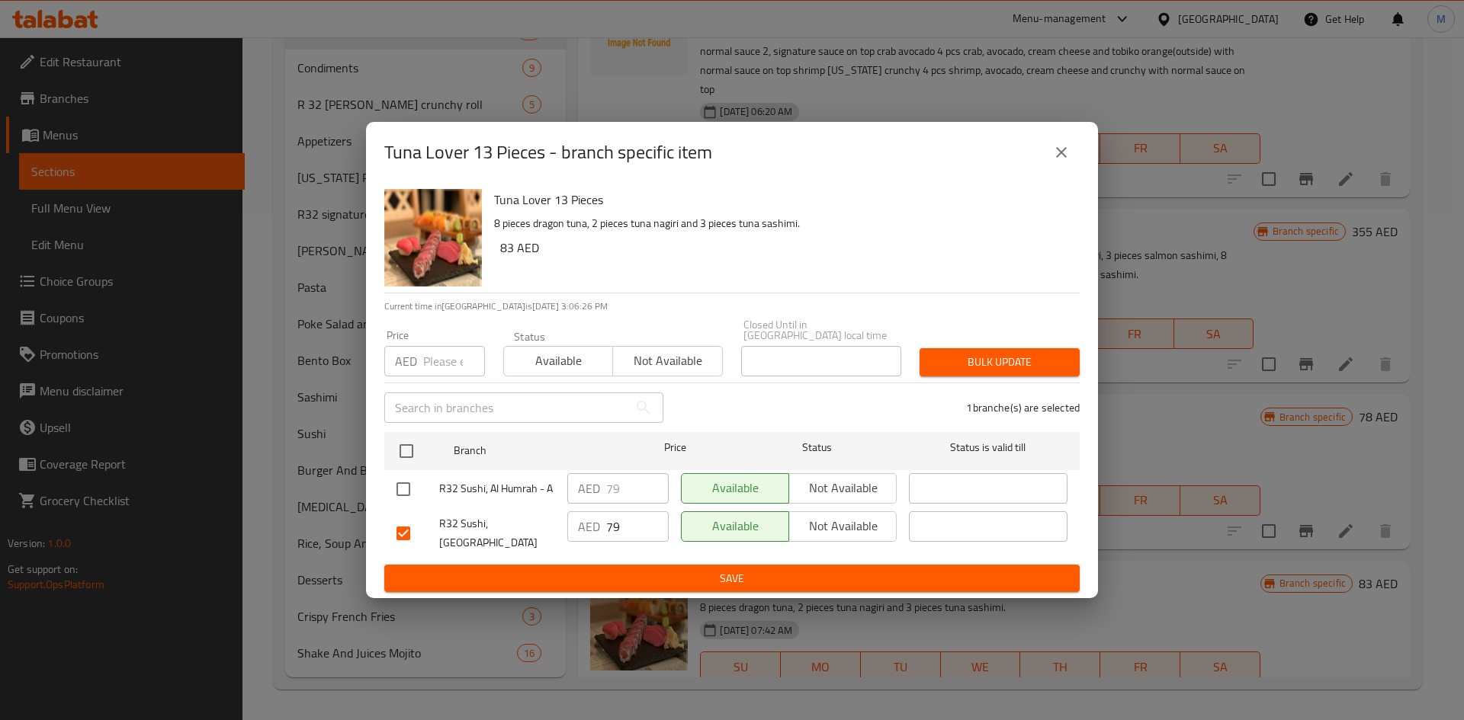
click at [833, 534] on span "Not available" at bounding box center [842, 526] width 95 height 22
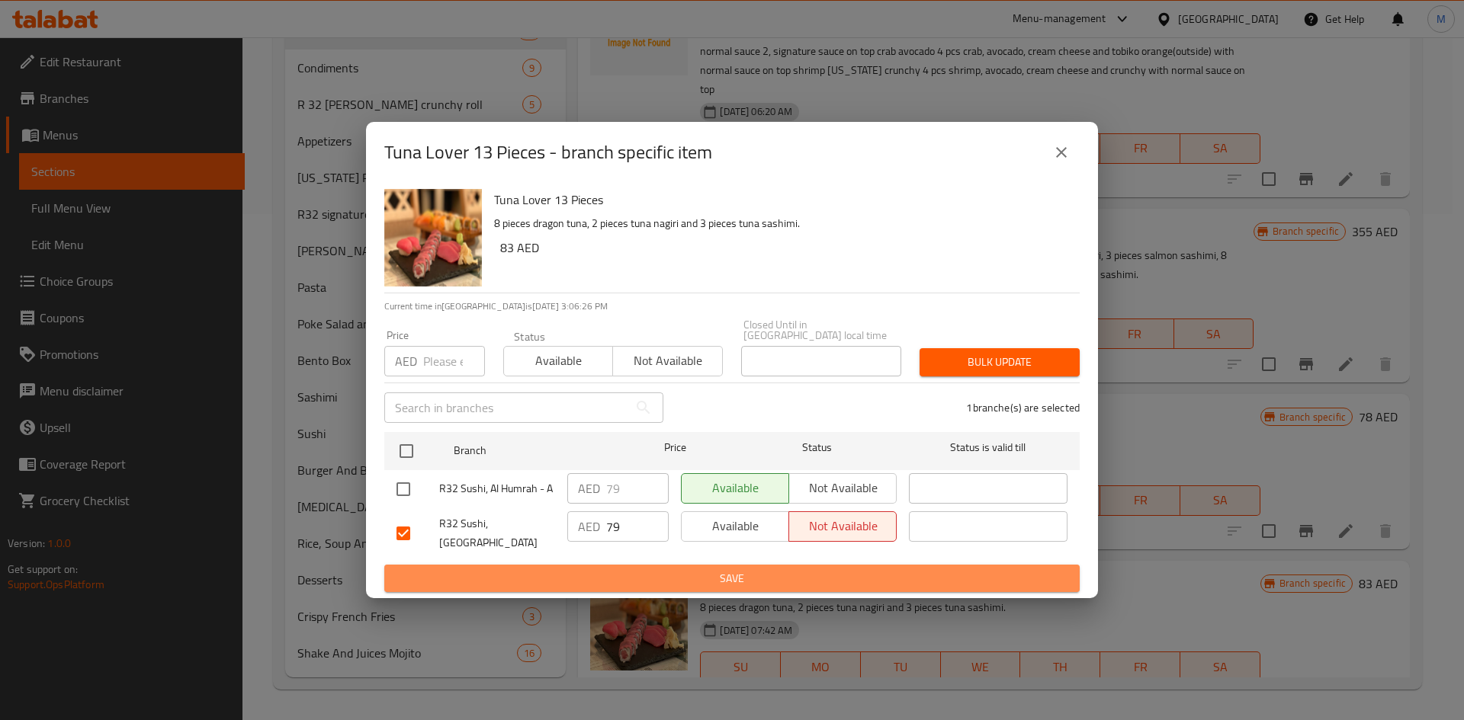
click at [793, 569] on span "Save" at bounding box center [731, 578] width 671 height 19
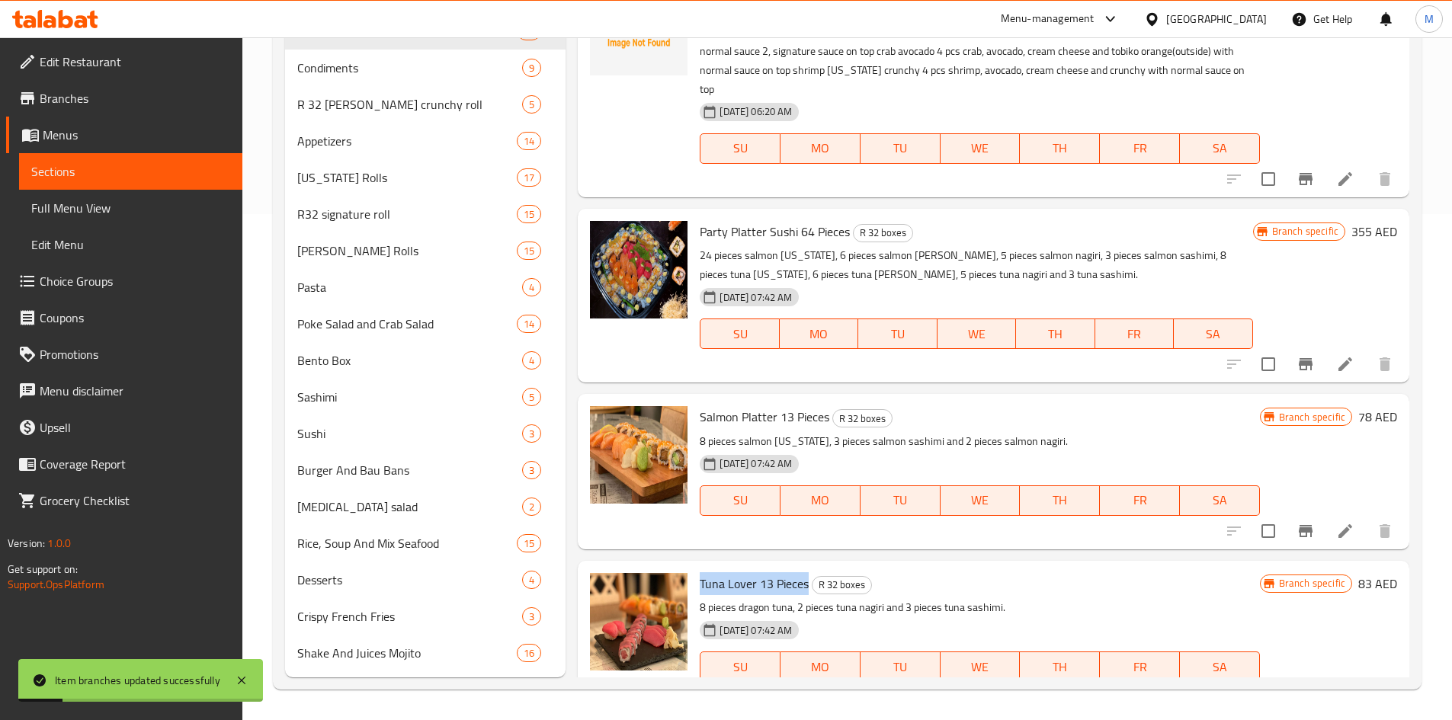
drag, startPoint x: 701, startPoint y: 540, endPoint x: 808, endPoint y: 539, distance: 107.5
click at [808, 573] on h6 "Tuna Lover 13 Pieces R 32 boxes" at bounding box center [980, 583] width 560 height 21
click at [679, 487] on div at bounding box center [639, 471] width 110 height 143
click at [1297, 522] on icon "Branch-specific-item" at bounding box center [1306, 531] width 18 height 18
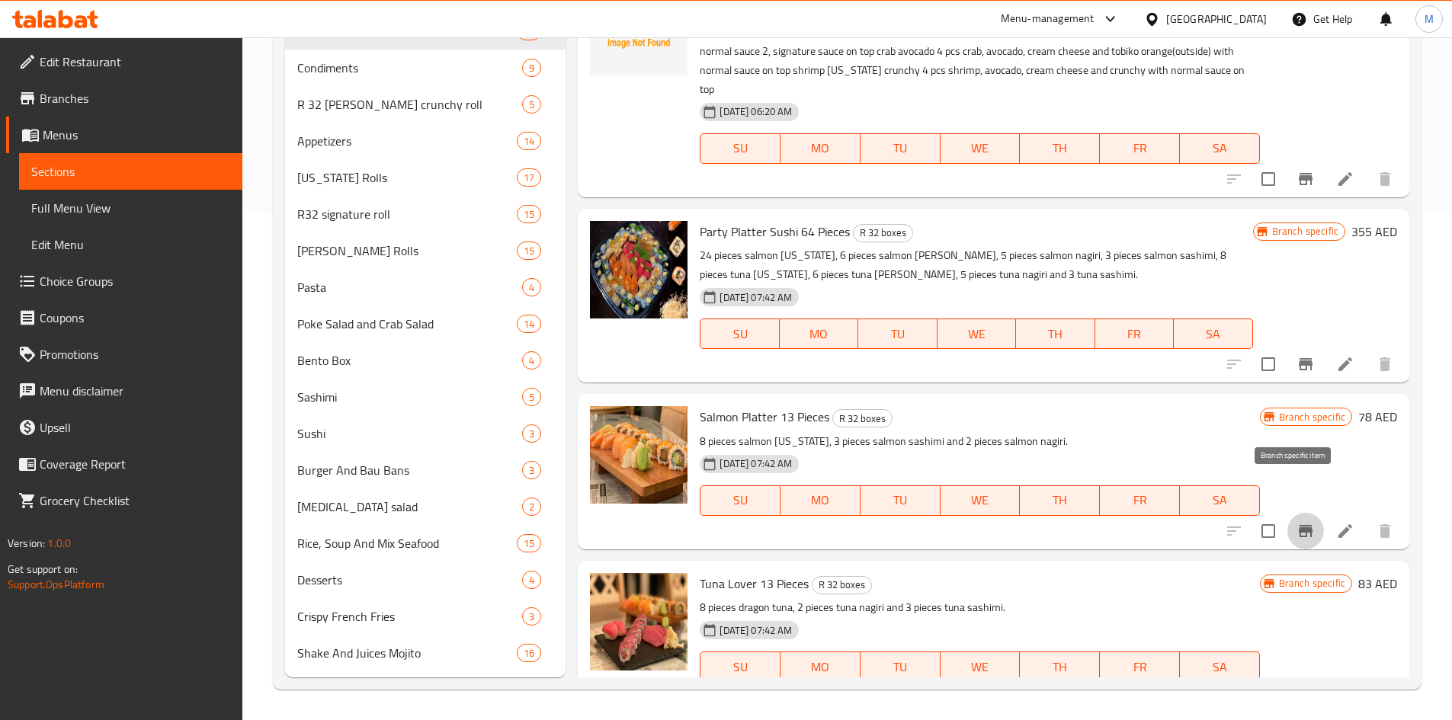
click at [1299, 525] on icon "Branch-specific-item" at bounding box center [1306, 531] width 14 height 12
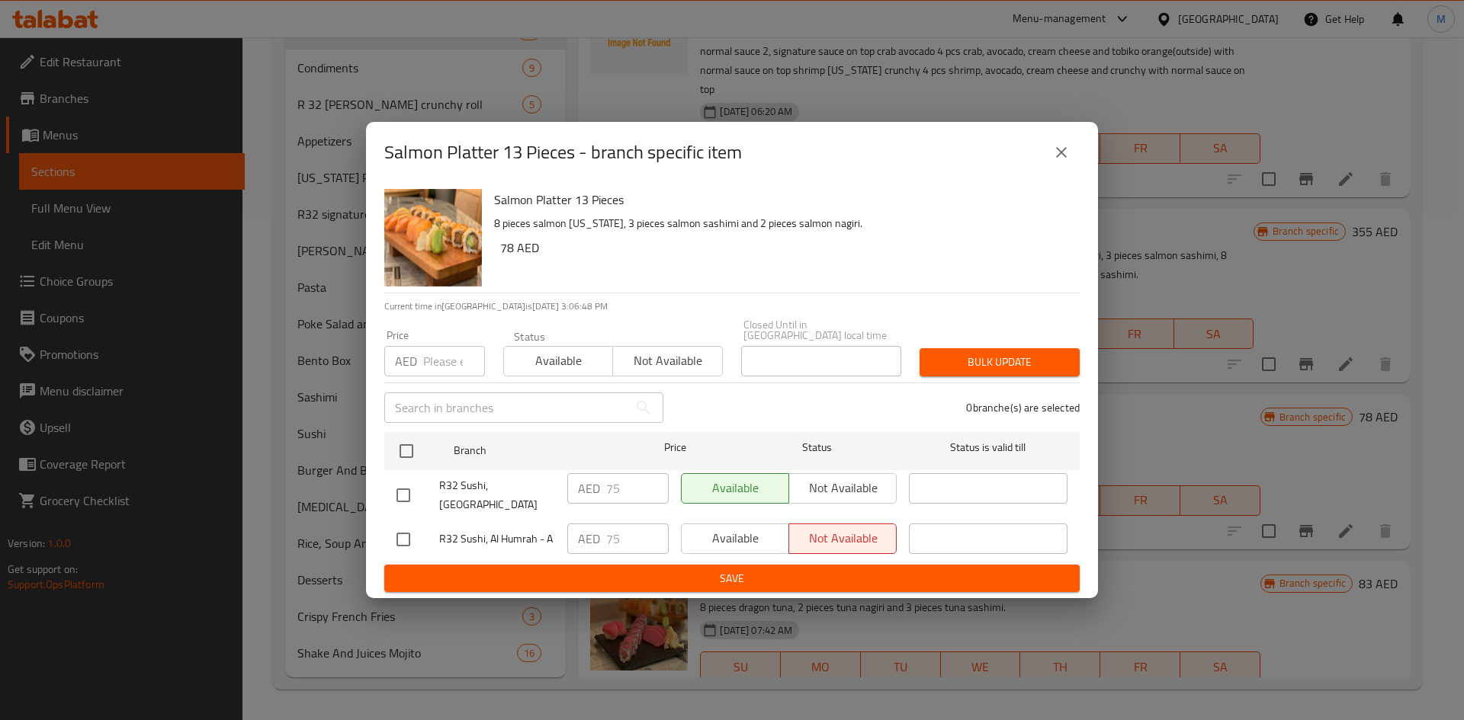
click at [403, 535] on input "checkbox" at bounding box center [403, 540] width 32 height 32
checkbox input "true"
click at [731, 537] on span "Available" at bounding box center [735, 539] width 95 height 22
click at [405, 498] on input "checkbox" at bounding box center [403, 496] width 32 height 32
checkbox input "true"
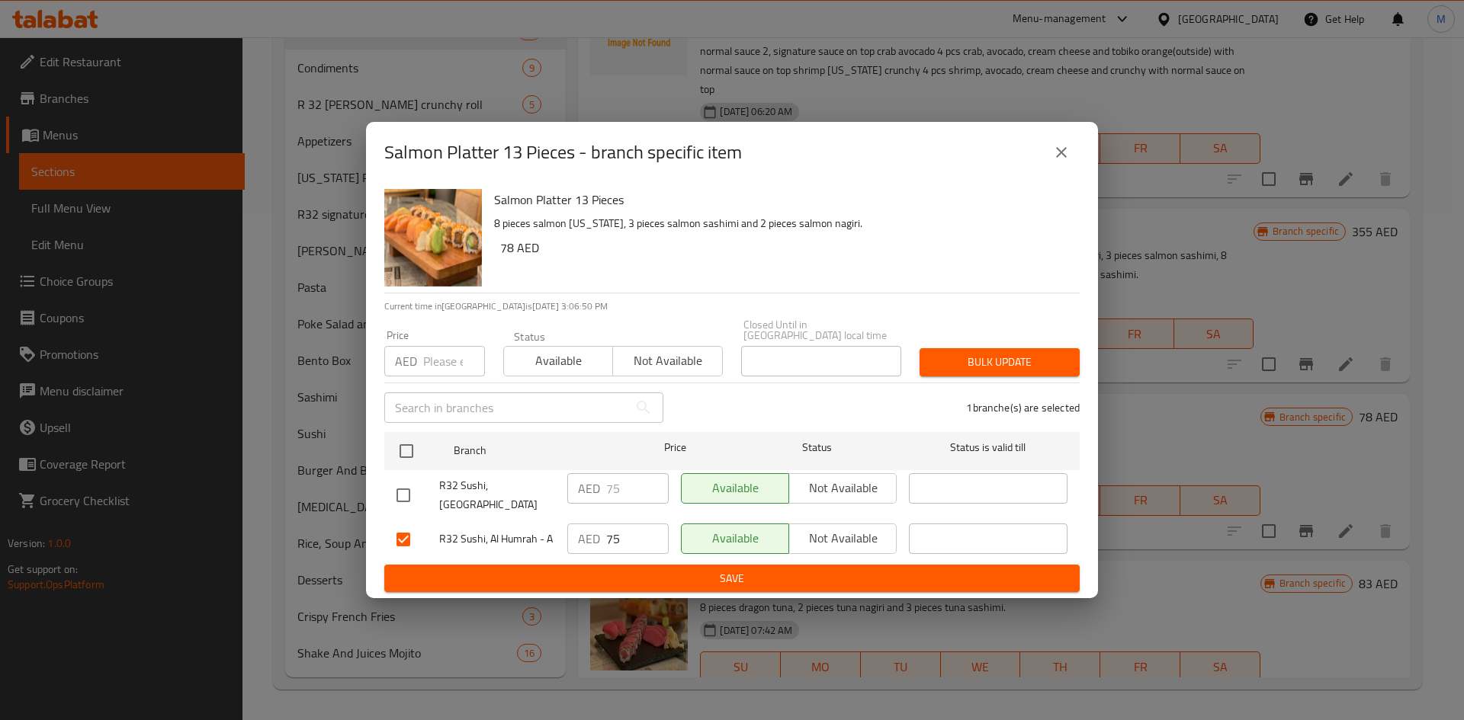
checkbox input "true"
click at [829, 495] on span "Not available" at bounding box center [842, 488] width 95 height 22
click at [814, 569] on span "Save" at bounding box center [731, 578] width 671 height 19
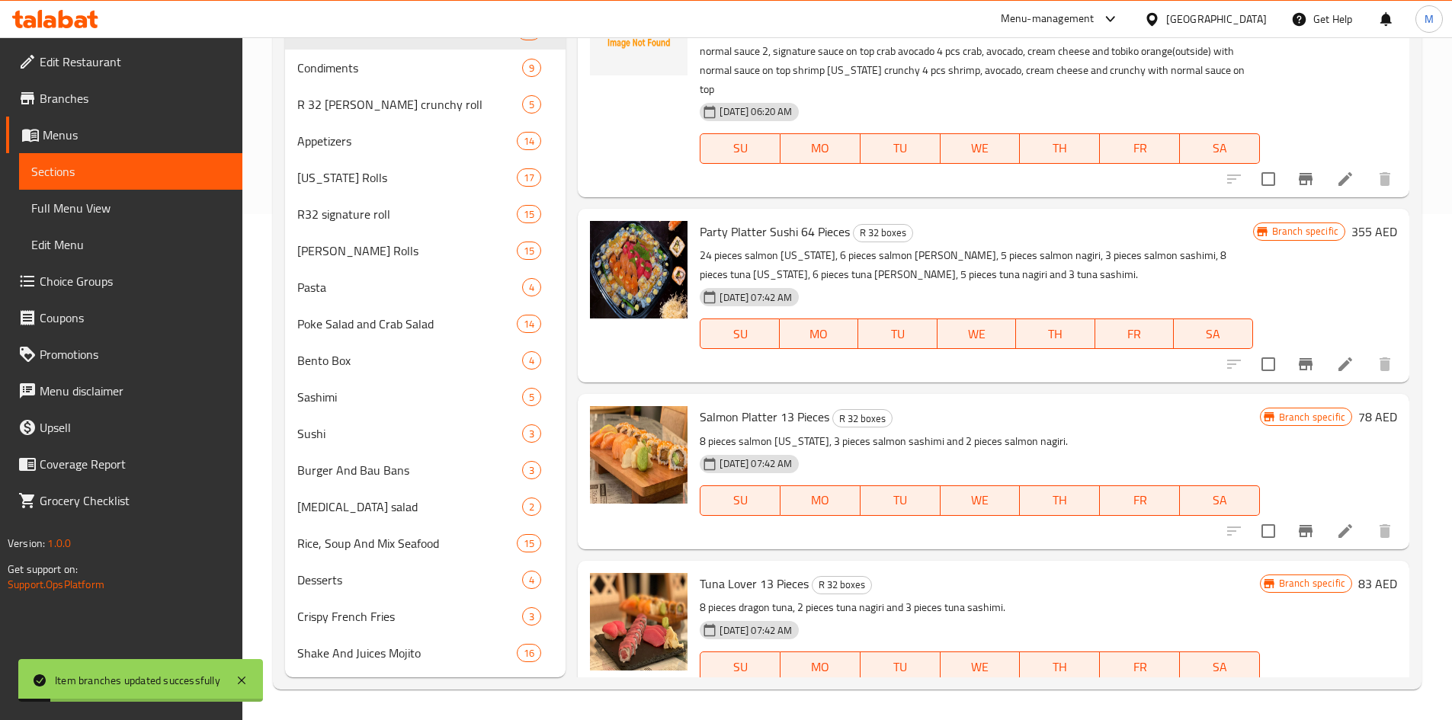
click at [992, 573] on h6 "Tuna Lover 13 Pieces R 32 boxes" at bounding box center [980, 583] width 560 height 21
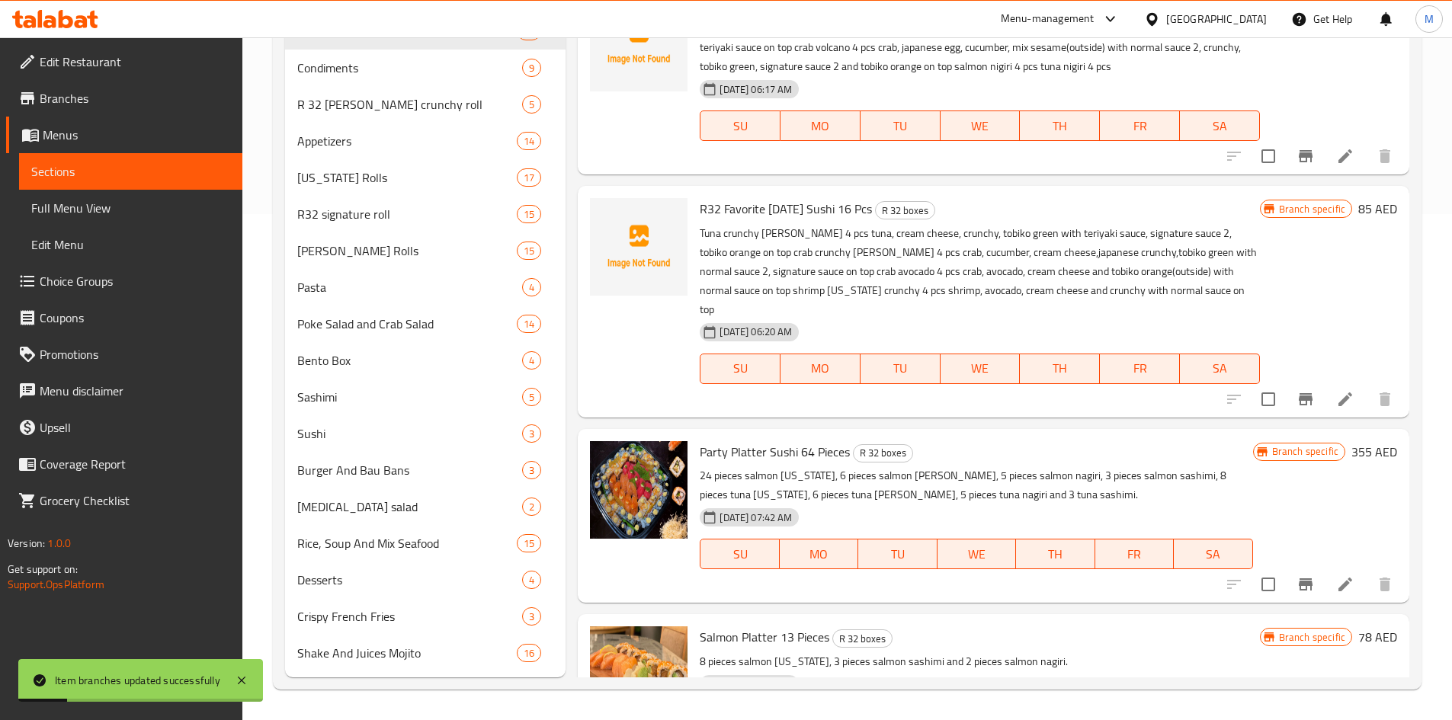
scroll to position [2080, 0]
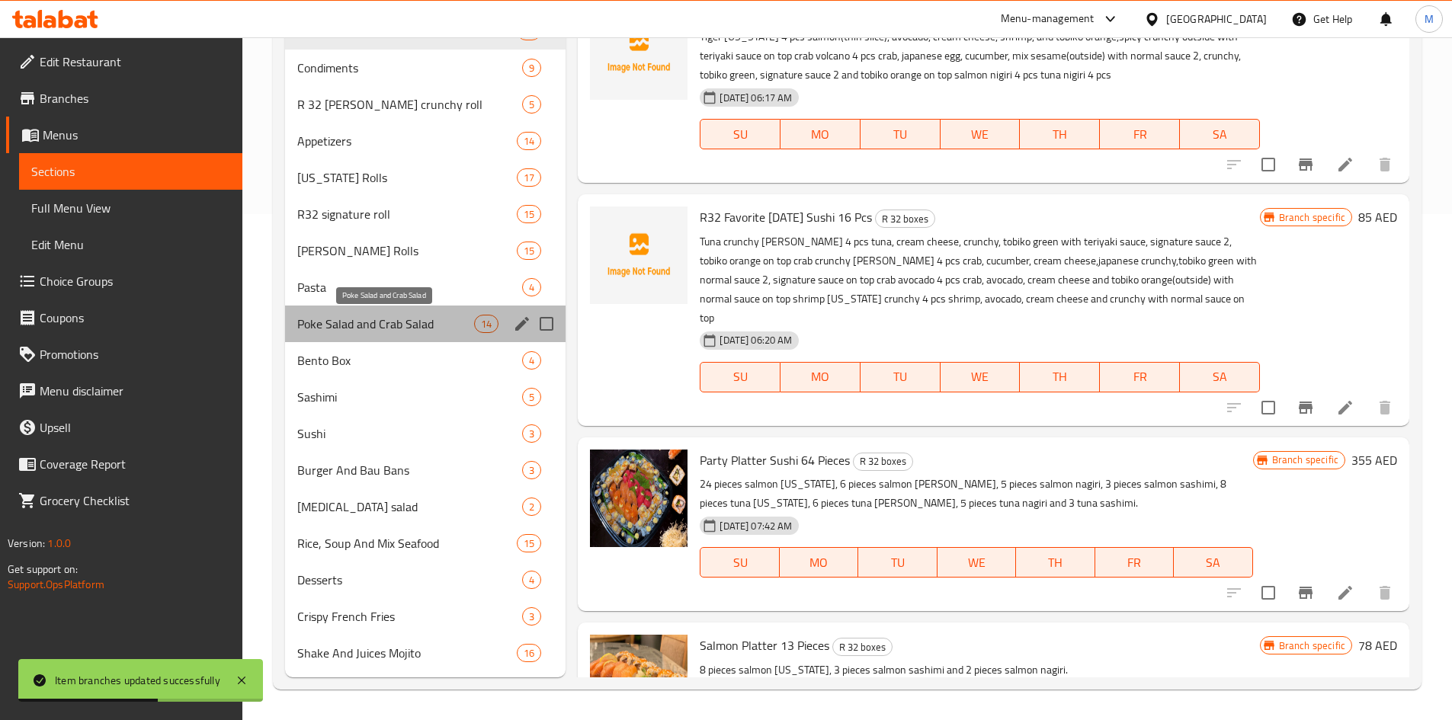
click at [380, 329] on span "Poke Salad and Crab Salad" at bounding box center [386, 324] width 178 height 18
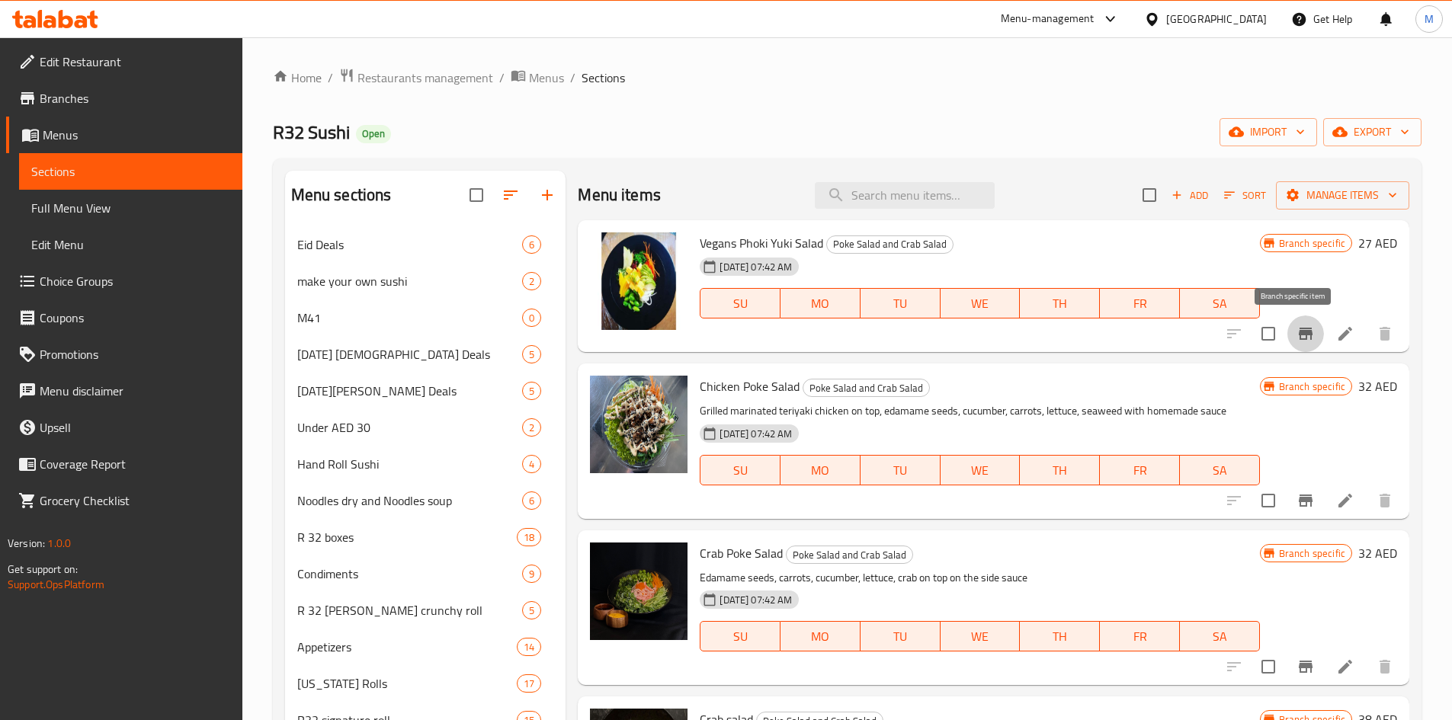
click at [1299, 333] on icon "Branch-specific-item" at bounding box center [1306, 334] width 14 height 12
drag, startPoint x: 699, startPoint y: 241, endPoint x: 850, endPoint y: 547, distance: 340.9
click at [822, 237] on div "Vegans Phoki Yuki Salad Poke Salad and Crab Salad [DATE] 07:42 AM SU MO TU WE T…" at bounding box center [980, 286] width 572 height 120
click at [749, 335] on div "Vegans Phoki Yuki Salad Poke Salad and Crab Salad [DATE] 07:42 AM SU MO TU WE T…" at bounding box center [980, 286] width 572 height 120
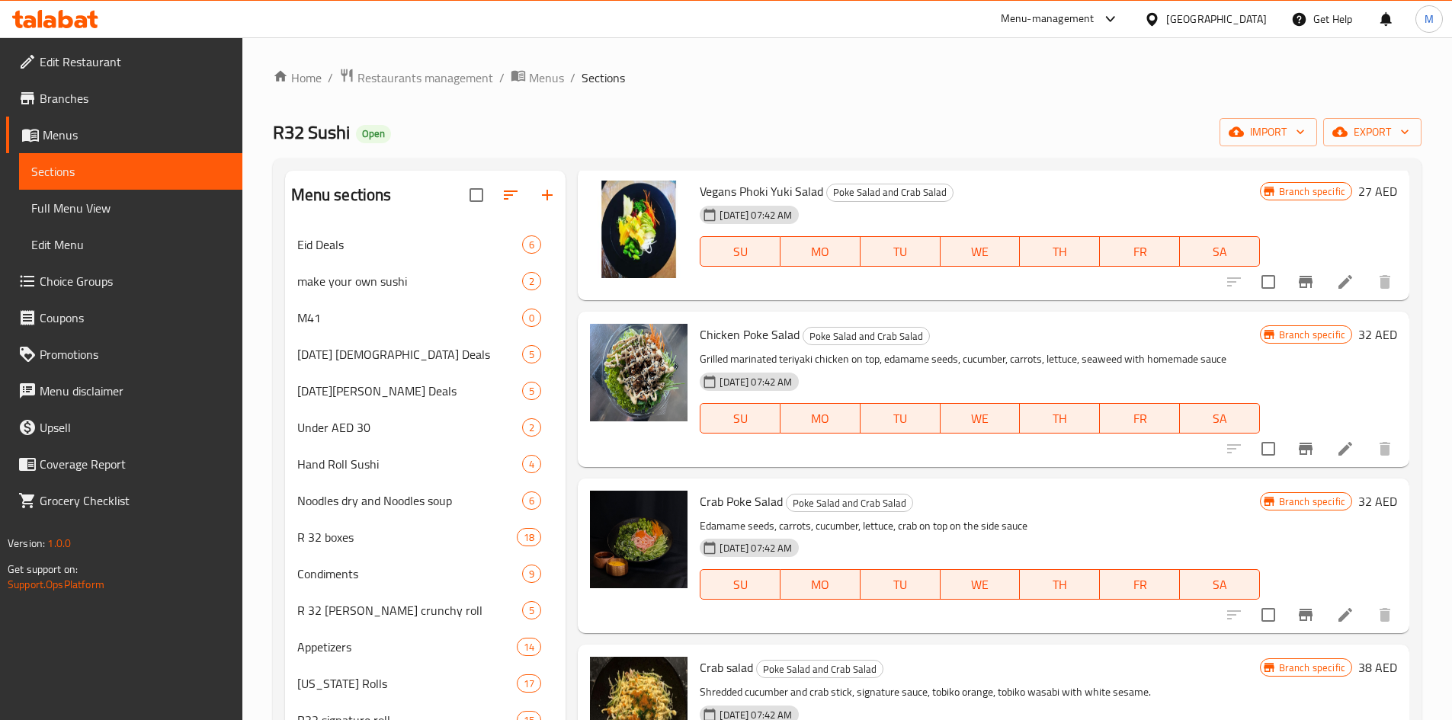
scroll to position [76, 0]
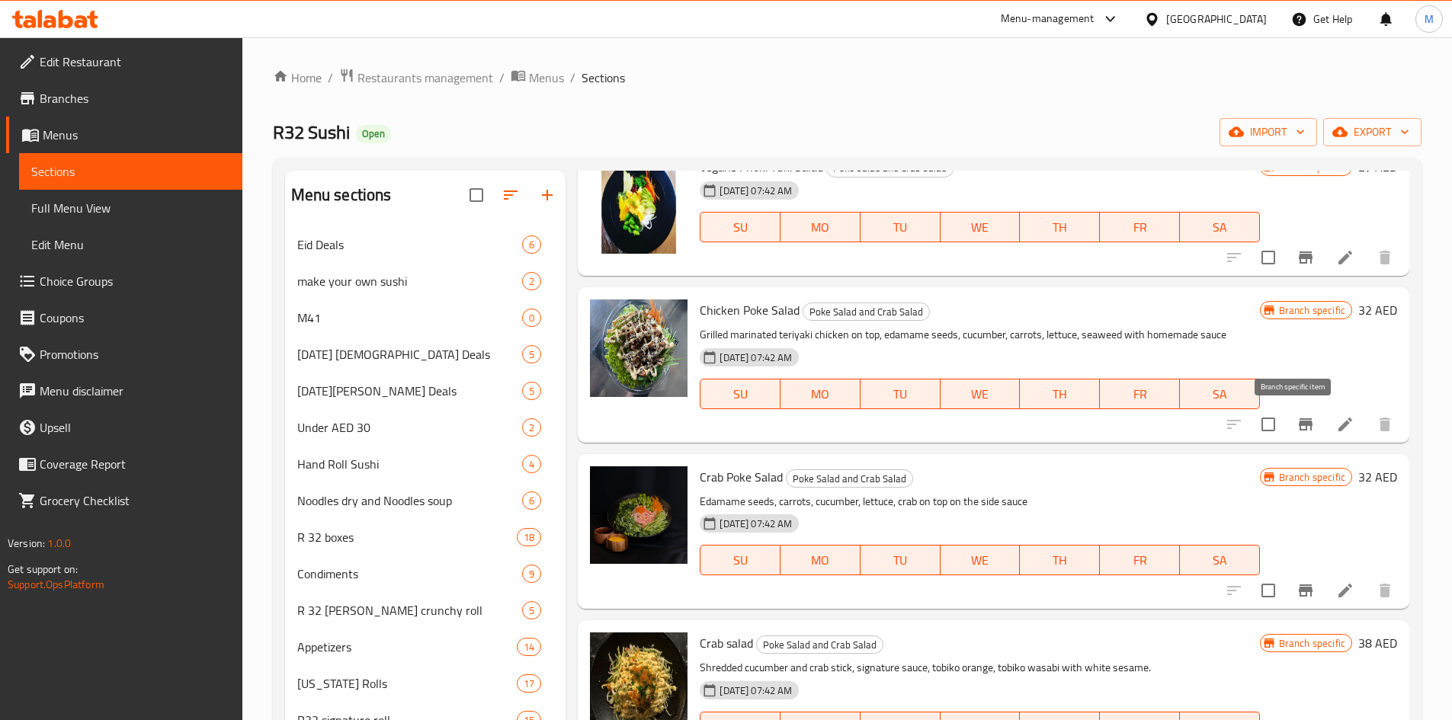
click at [1291, 412] on button "Branch-specific-item" at bounding box center [1306, 424] width 37 height 37
click at [1299, 586] on icon "Branch-specific-item" at bounding box center [1306, 591] width 14 height 12
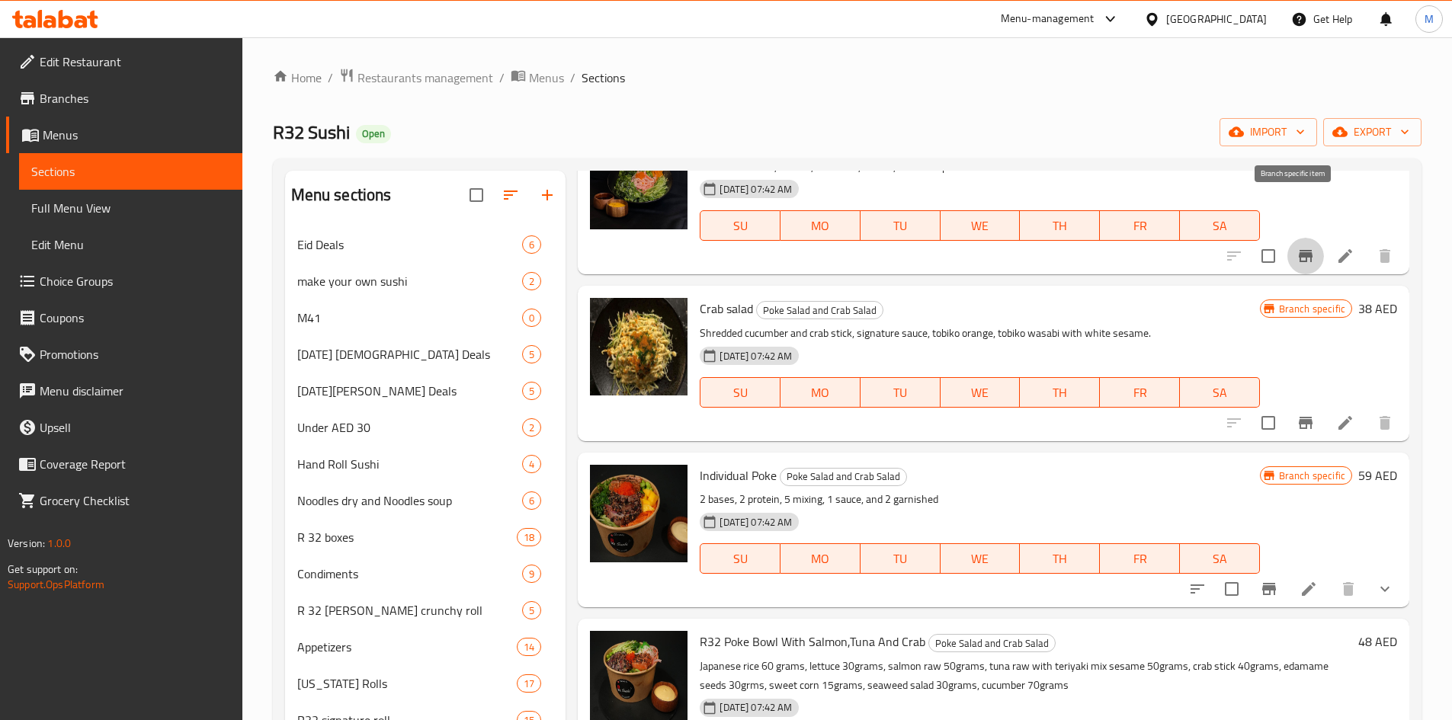
scroll to position [457, 0]
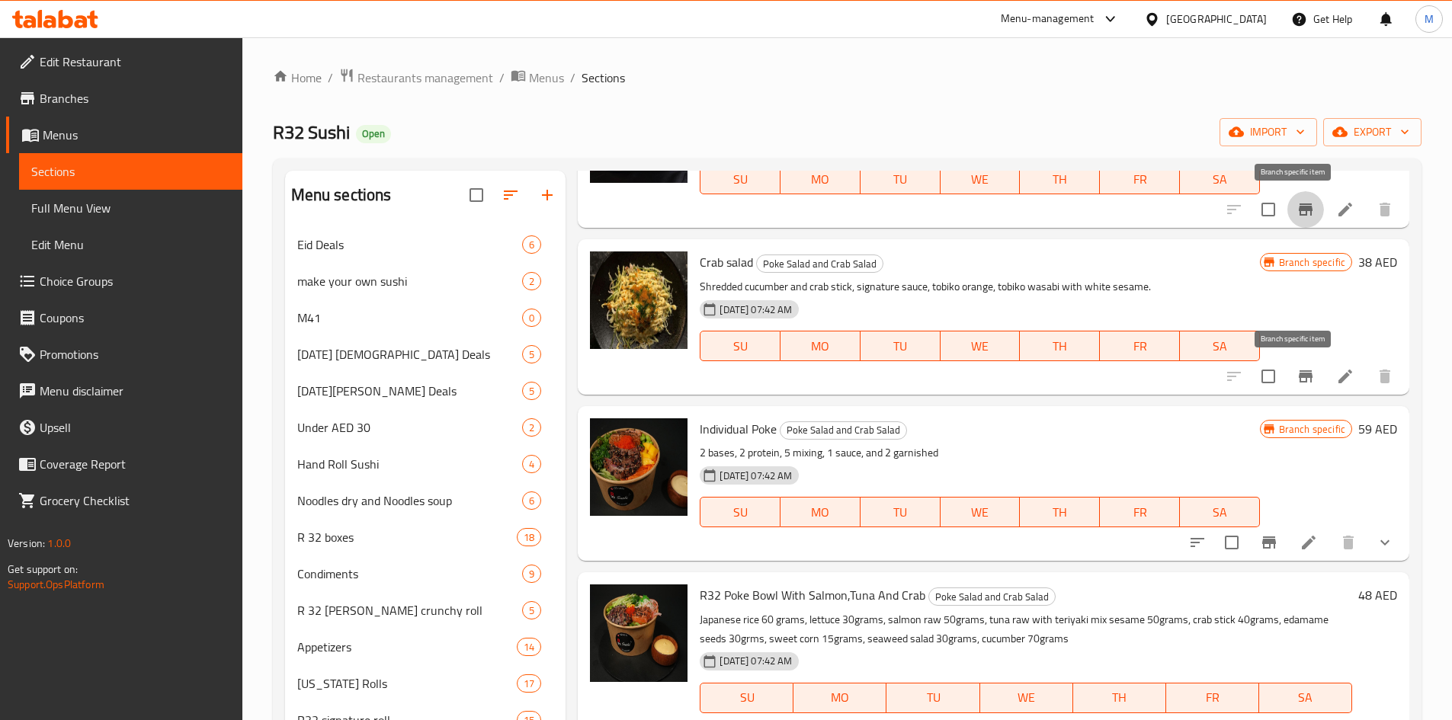
click at [1299, 377] on icon "Branch-specific-item" at bounding box center [1306, 377] width 14 height 12
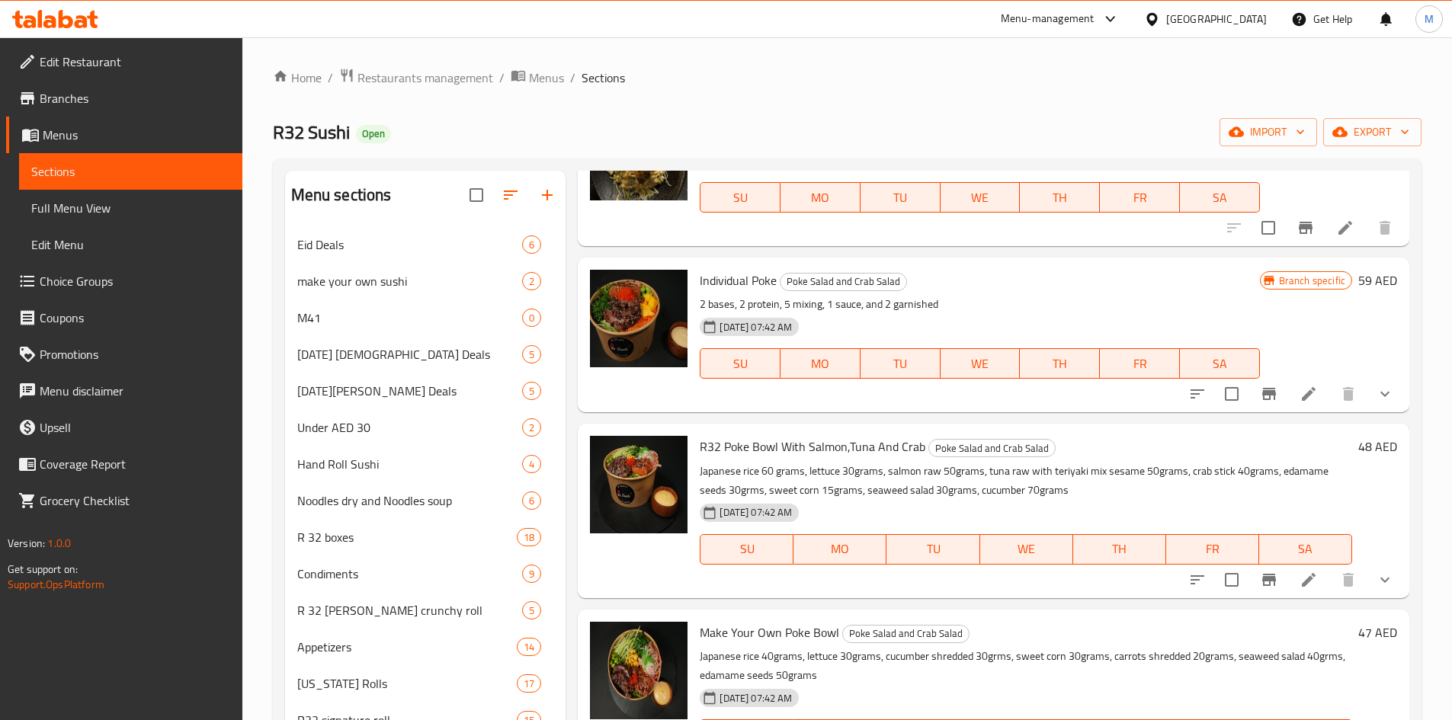
scroll to position [610, 0]
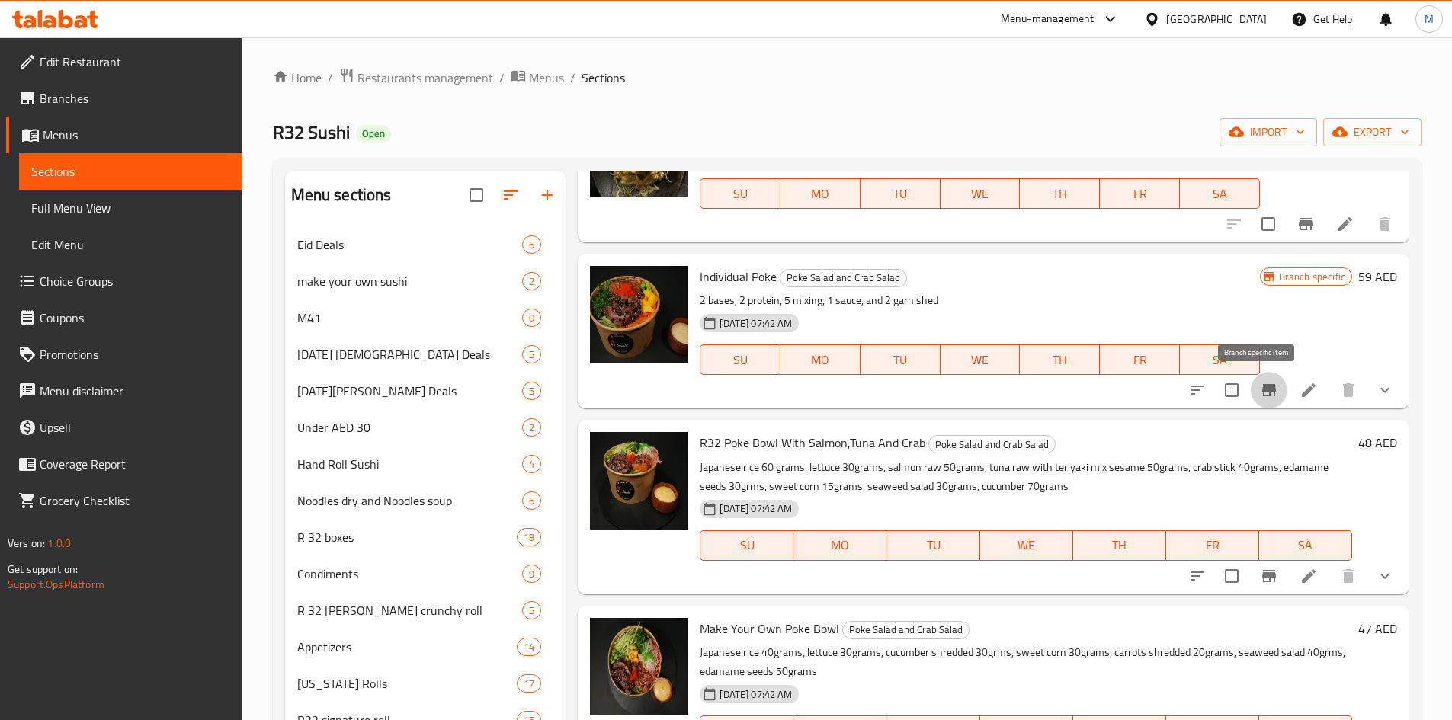
click at [1262, 392] on icon "Branch-specific-item" at bounding box center [1269, 390] width 14 height 12
click at [1263, 390] on icon "Branch-specific-item" at bounding box center [1269, 390] width 14 height 12
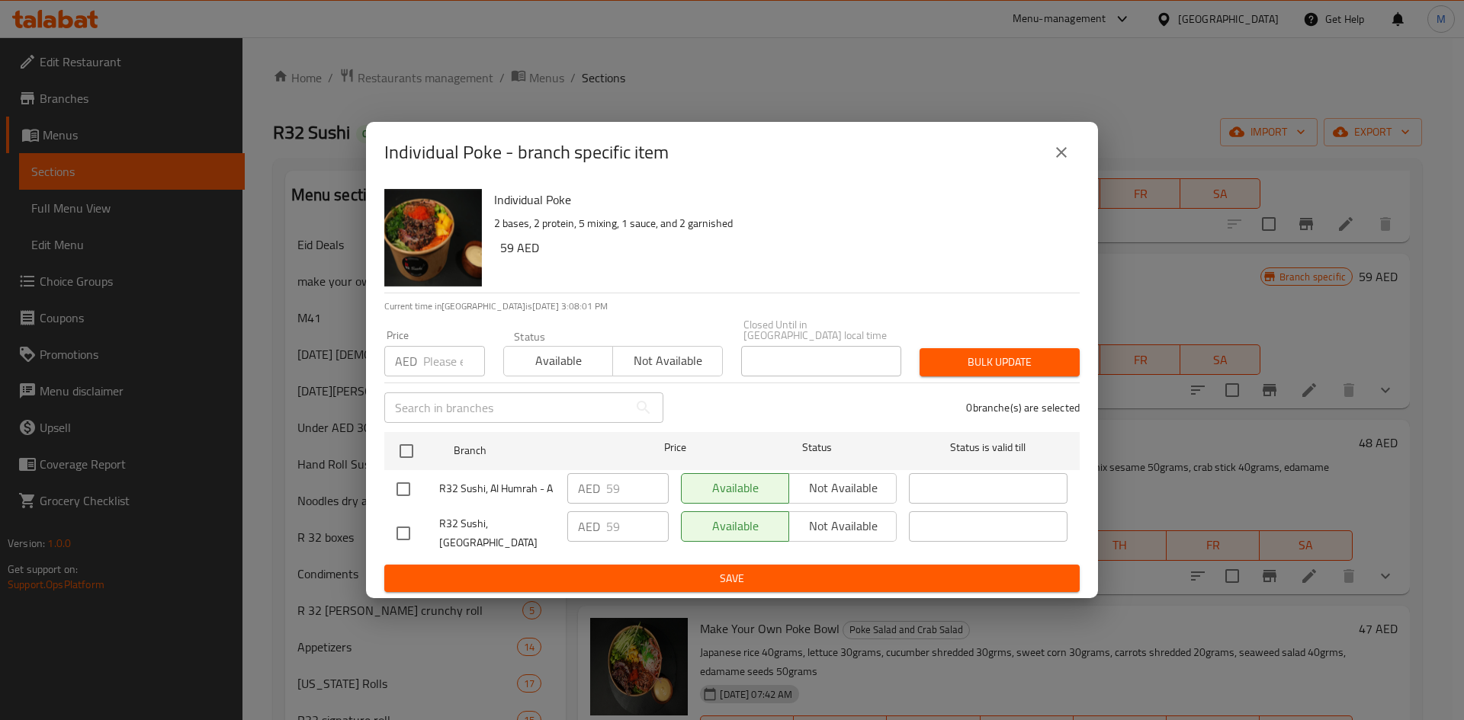
click at [409, 531] on input "checkbox" at bounding box center [403, 534] width 32 height 32
checkbox input "true"
click at [832, 528] on span "Not available" at bounding box center [842, 526] width 95 height 22
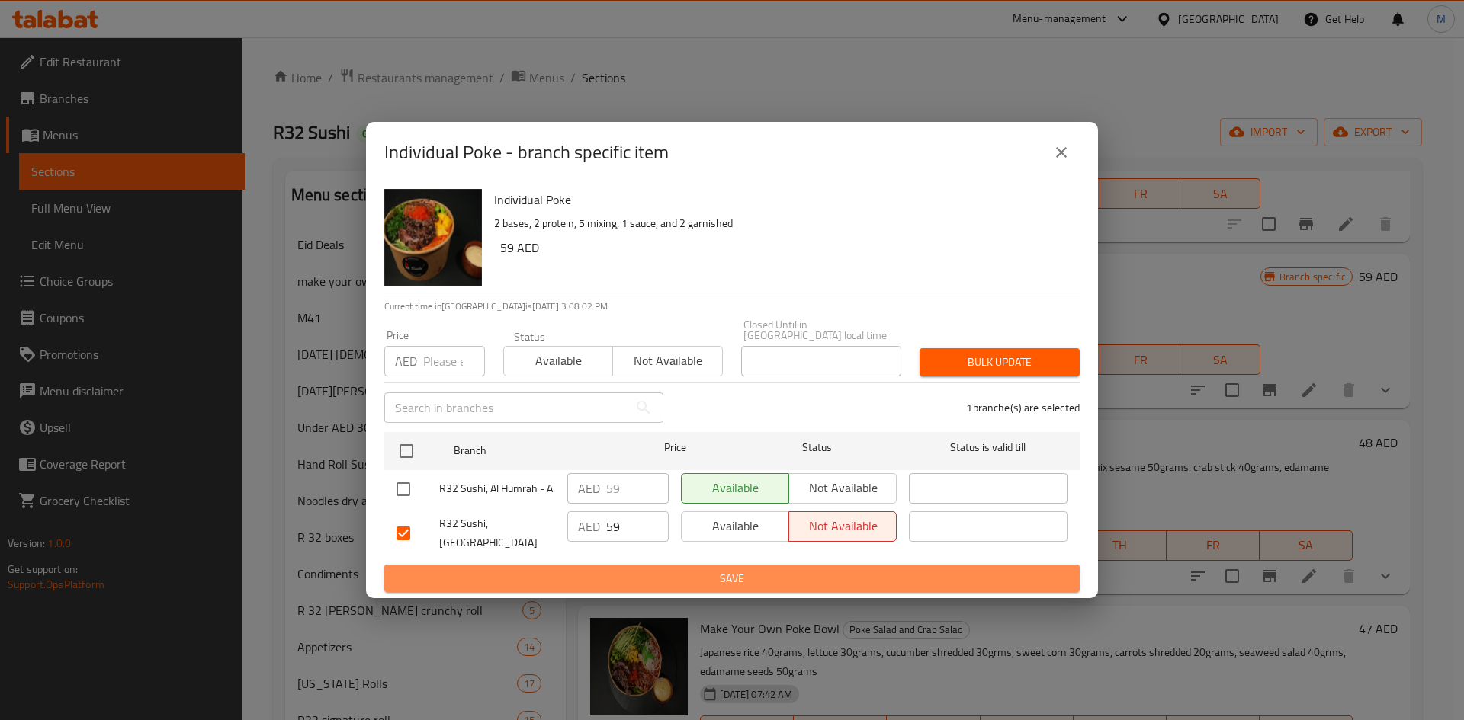
click at [823, 575] on span "Save" at bounding box center [731, 578] width 671 height 19
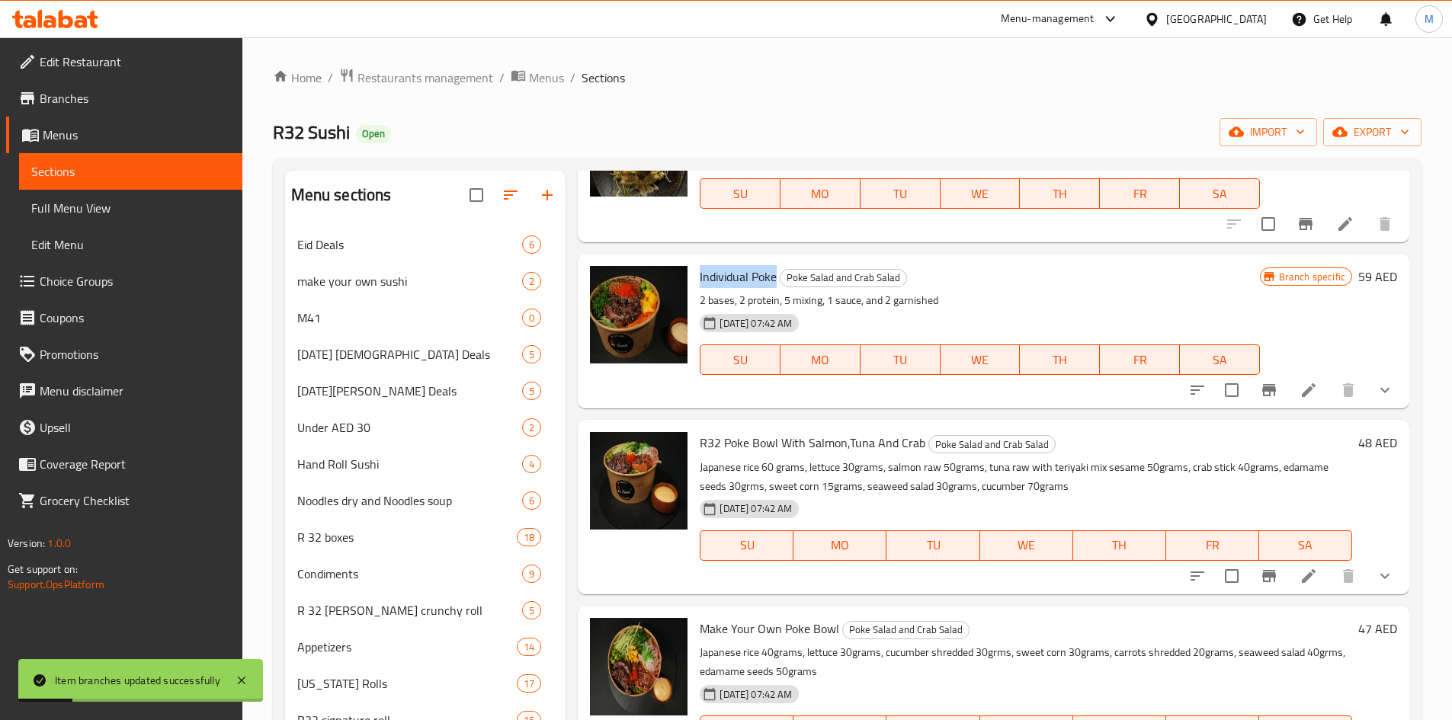
drag, startPoint x: 700, startPoint y: 274, endPoint x: 800, endPoint y: 374, distance: 141.2
click at [775, 275] on span "Individual Poke" at bounding box center [738, 276] width 77 height 23
click at [807, 414] on div "Menu items Add Sort Manage items Vegans Phoki Yuki Salad Poke Salad and Crab Sa…" at bounding box center [988, 677] width 844 height 1013
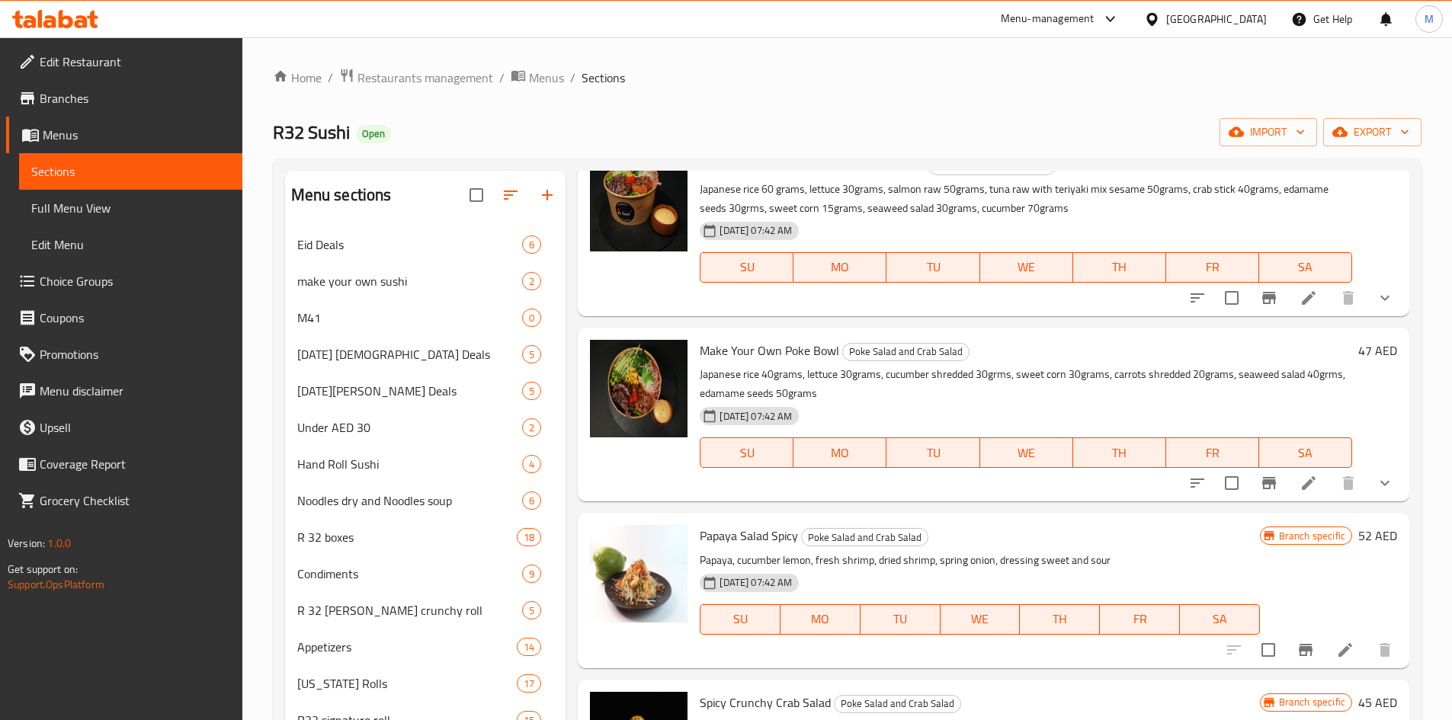
scroll to position [915, 0]
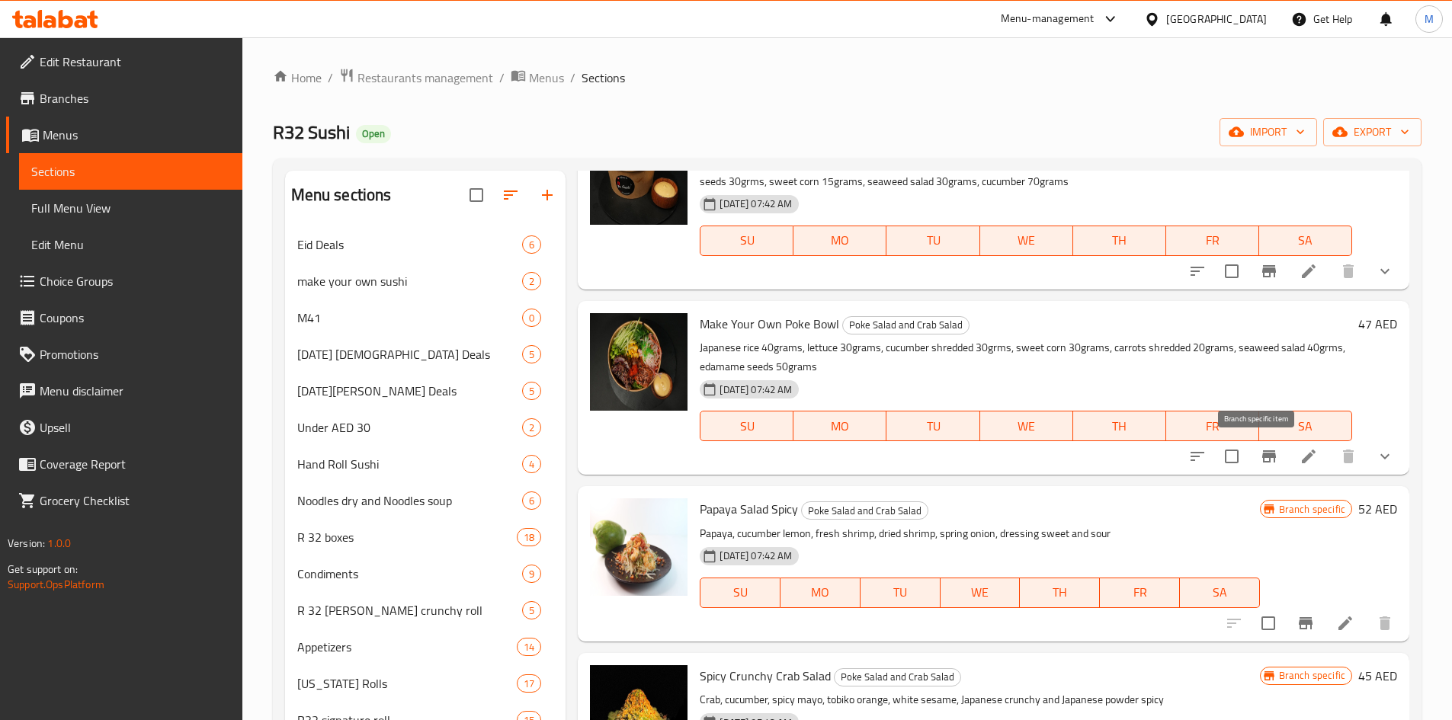
click at [1262, 455] on icon "Branch-specific-item" at bounding box center [1269, 457] width 14 height 12
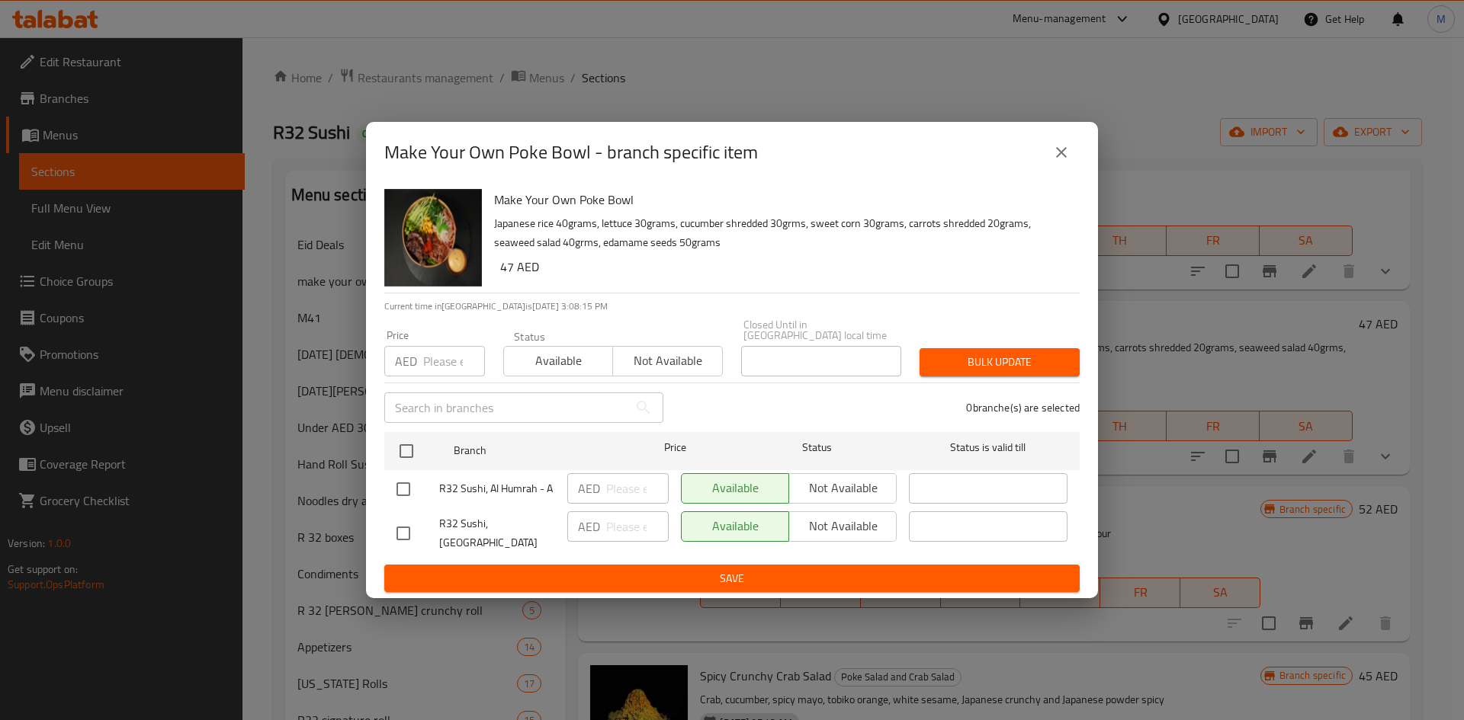
click at [400, 528] on input "checkbox" at bounding box center [403, 534] width 32 height 32
checkbox input "true"
click at [836, 528] on span "Not available" at bounding box center [842, 526] width 95 height 22
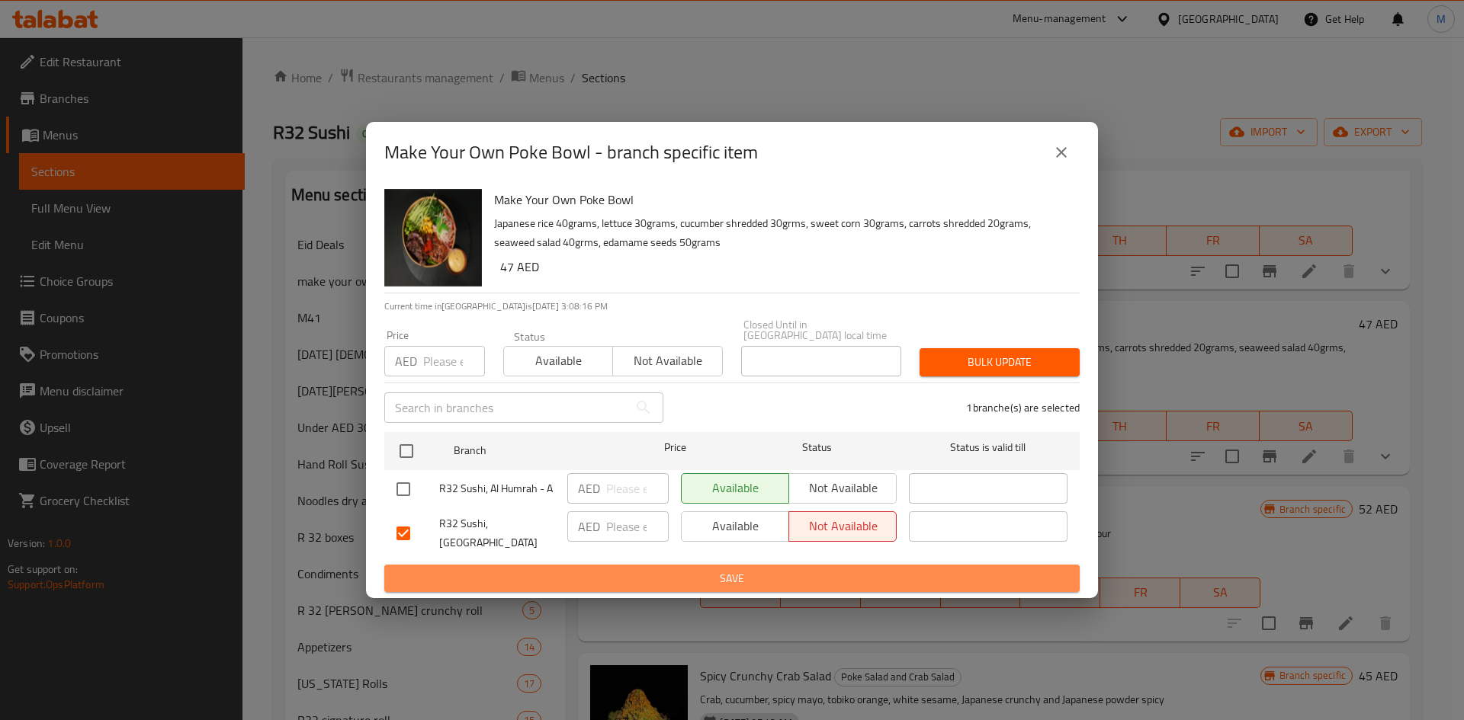
click at [816, 569] on span "Save" at bounding box center [731, 578] width 671 height 19
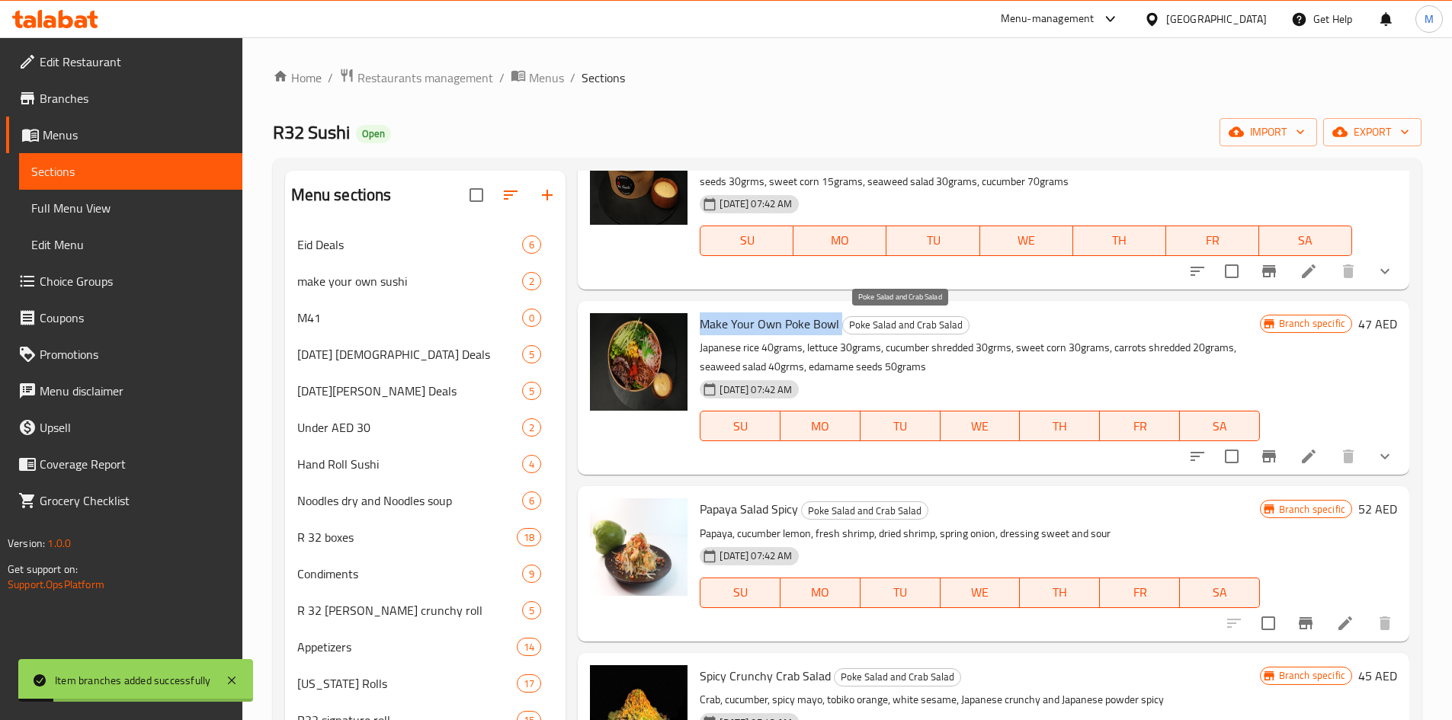
drag, startPoint x: 700, startPoint y: 332, endPoint x: 839, endPoint y: 329, distance: 138.8
click at [839, 329] on h6 "Make Your Own Poke Bowl Poke Salad and Crab Salad" at bounding box center [980, 323] width 560 height 21
click at [797, 470] on div "Make Your Own Poke Bowl Poke Salad and Crab Salad Japanese rice 40grams, lettuc…" at bounding box center [994, 388] width 832 height 174
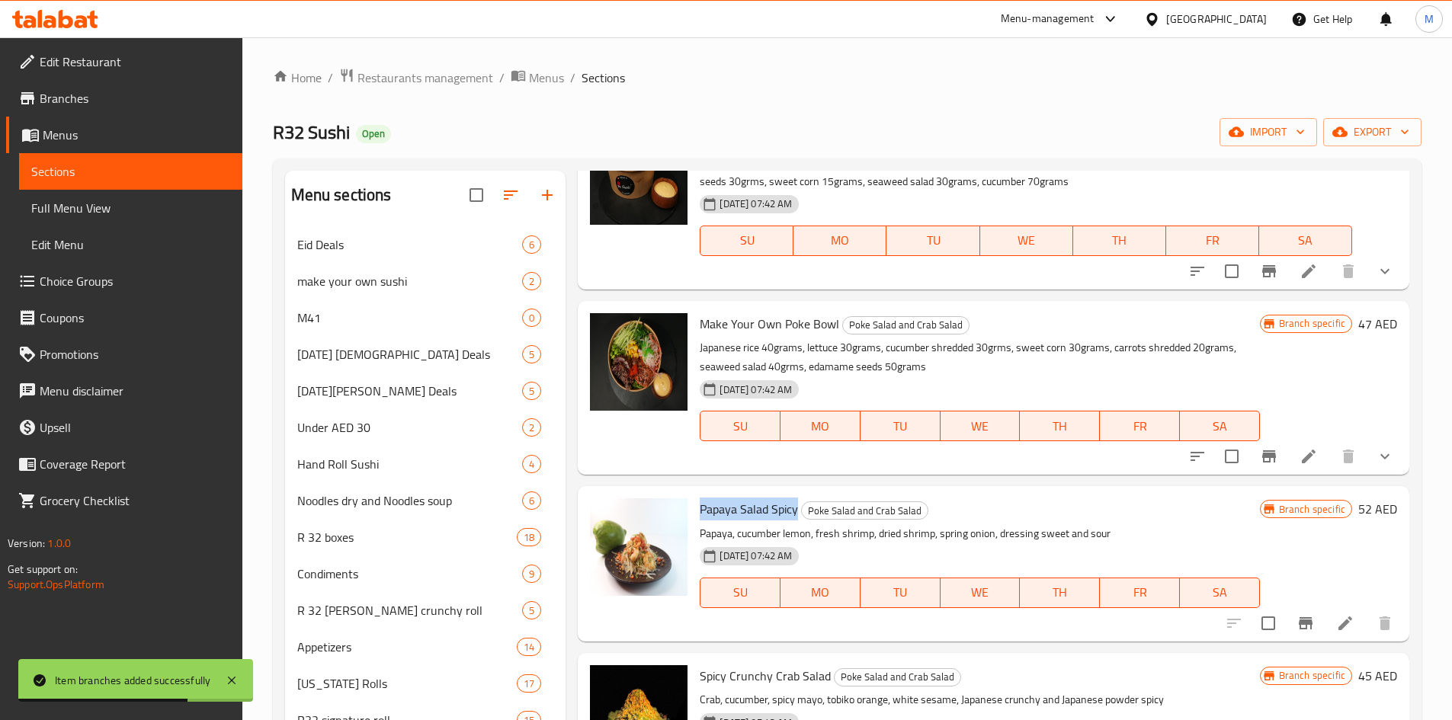
drag, startPoint x: 717, startPoint y: 504, endPoint x: 798, endPoint y: 508, distance: 81.7
click at [798, 508] on span "Papaya Salad Spicy" at bounding box center [749, 509] width 98 height 23
click at [1299, 624] on icon "Branch-specific-item" at bounding box center [1306, 624] width 14 height 12
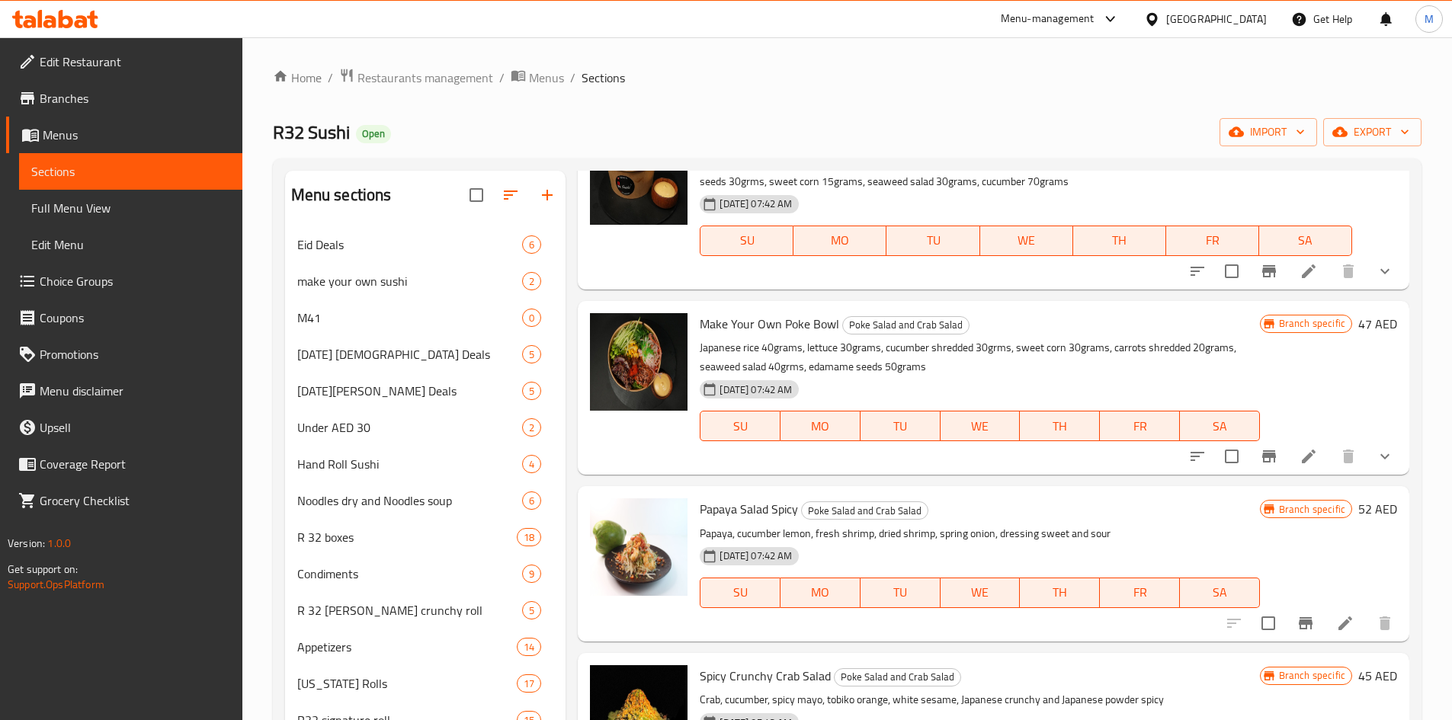
click at [736, 448] on div "SU MO TU WE TH FR SA" at bounding box center [980, 426] width 572 height 43
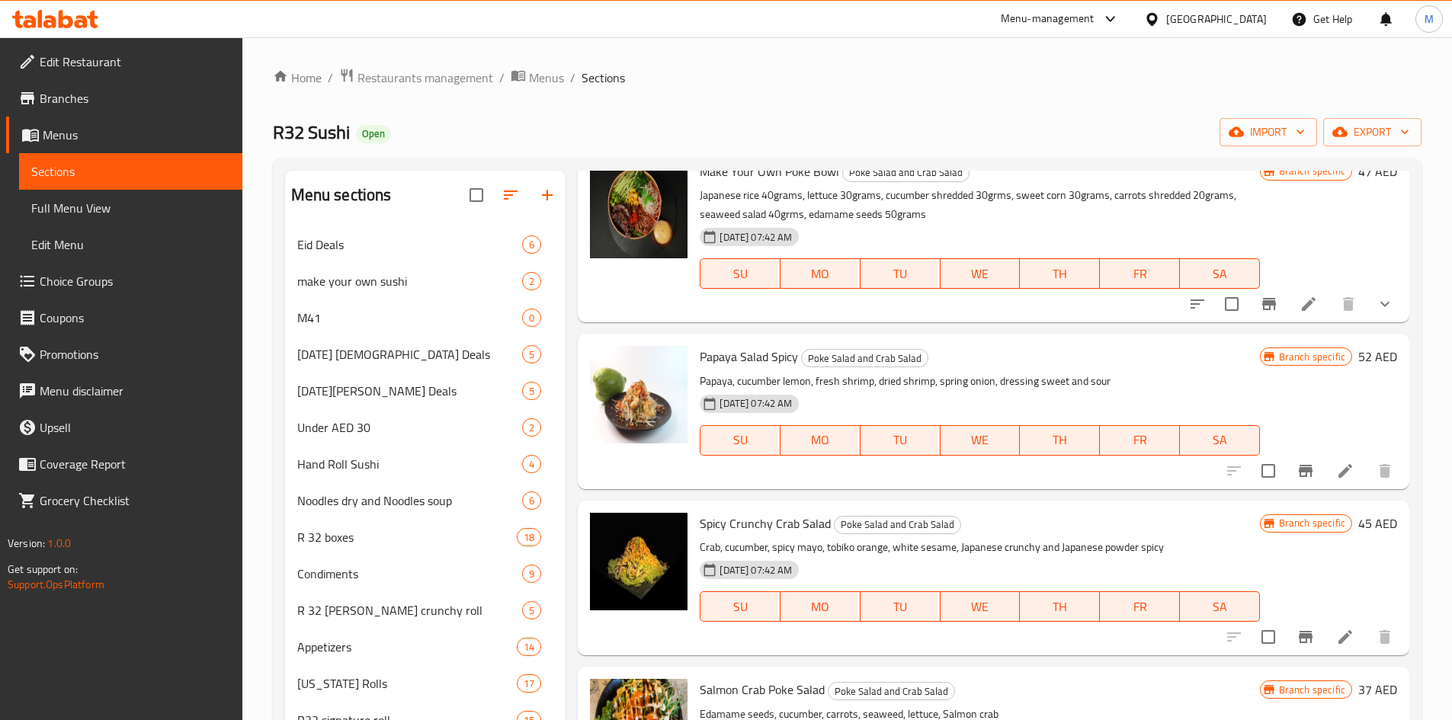
scroll to position [1220, 0]
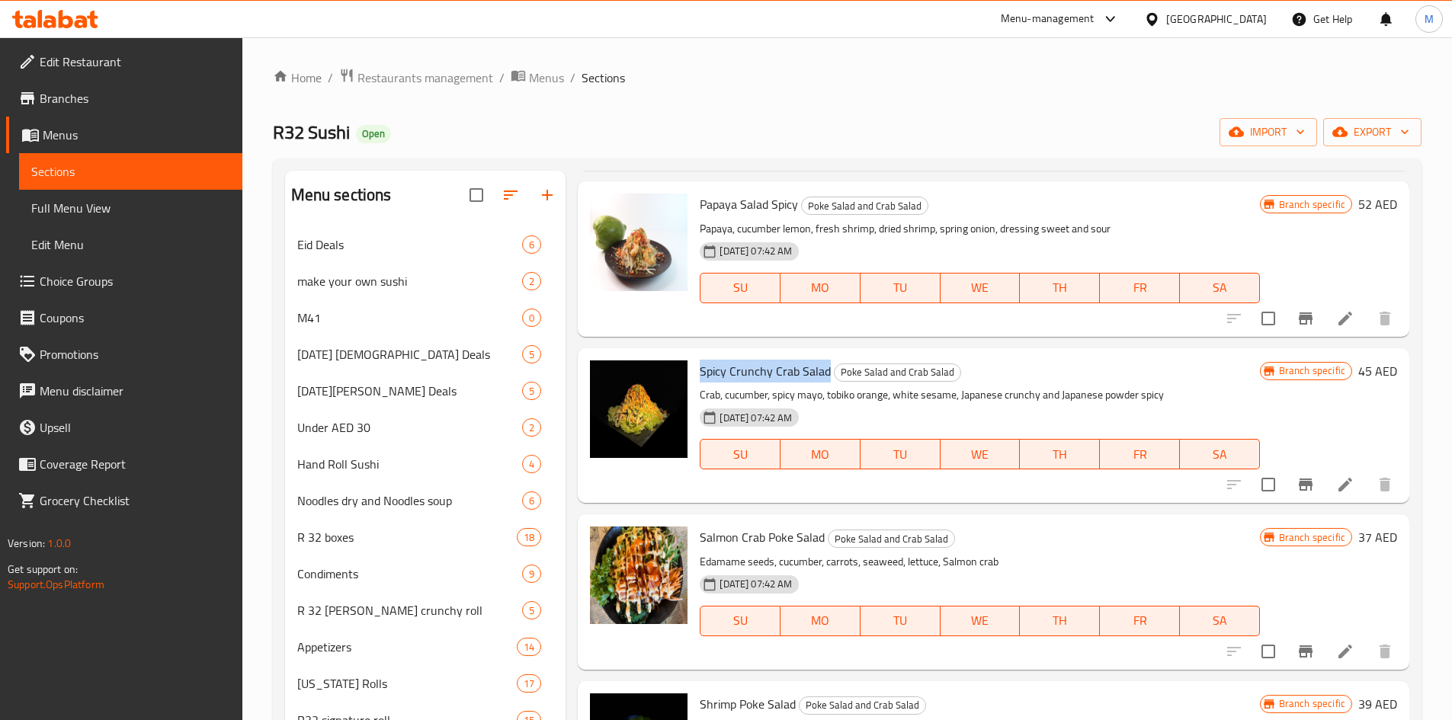
drag, startPoint x: 701, startPoint y: 370, endPoint x: 827, endPoint y: 372, distance: 126.6
click at [827, 372] on span "Spicy Crunchy Crab Salad" at bounding box center [765, 371] width 131 height 23
click at [1299, 486] on icon "Branch-specific-item" at bounding box center [1306, 485] width 14 height 12
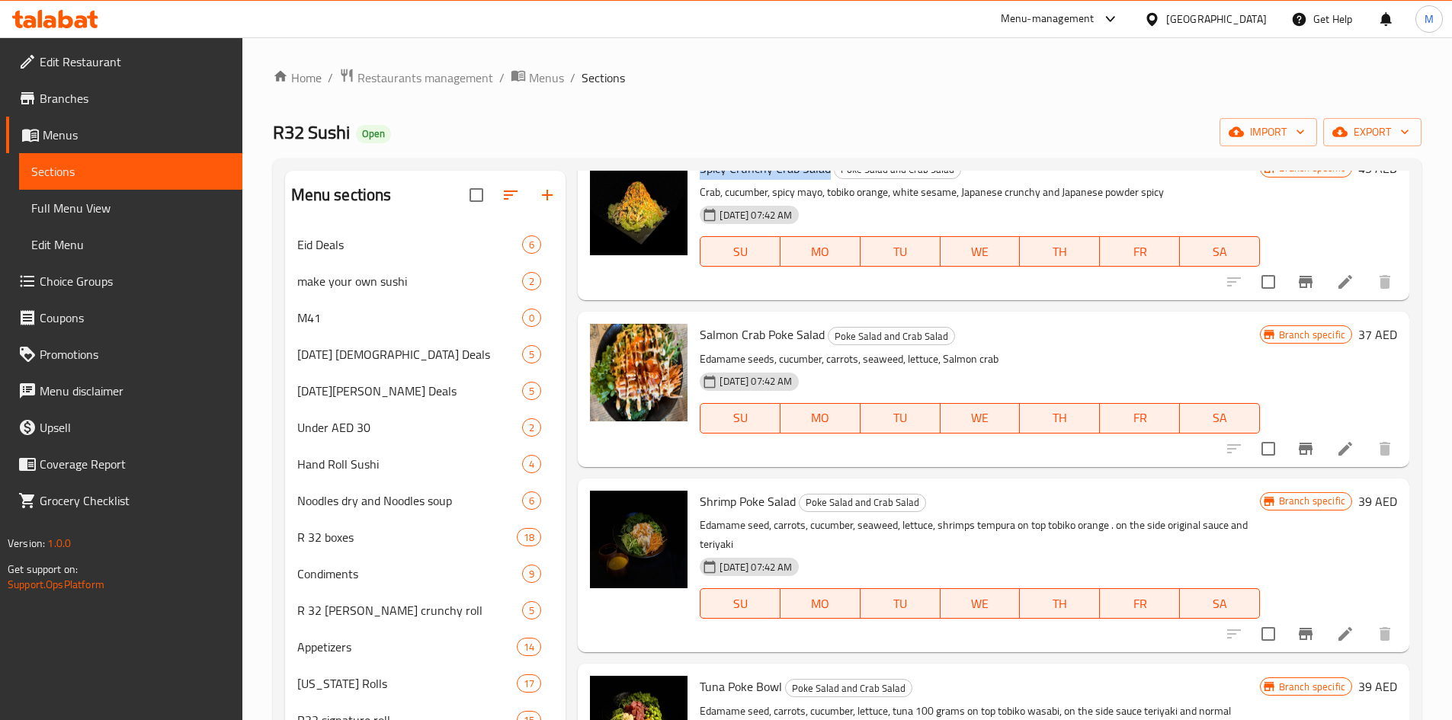
scroll to position [1429, 0]
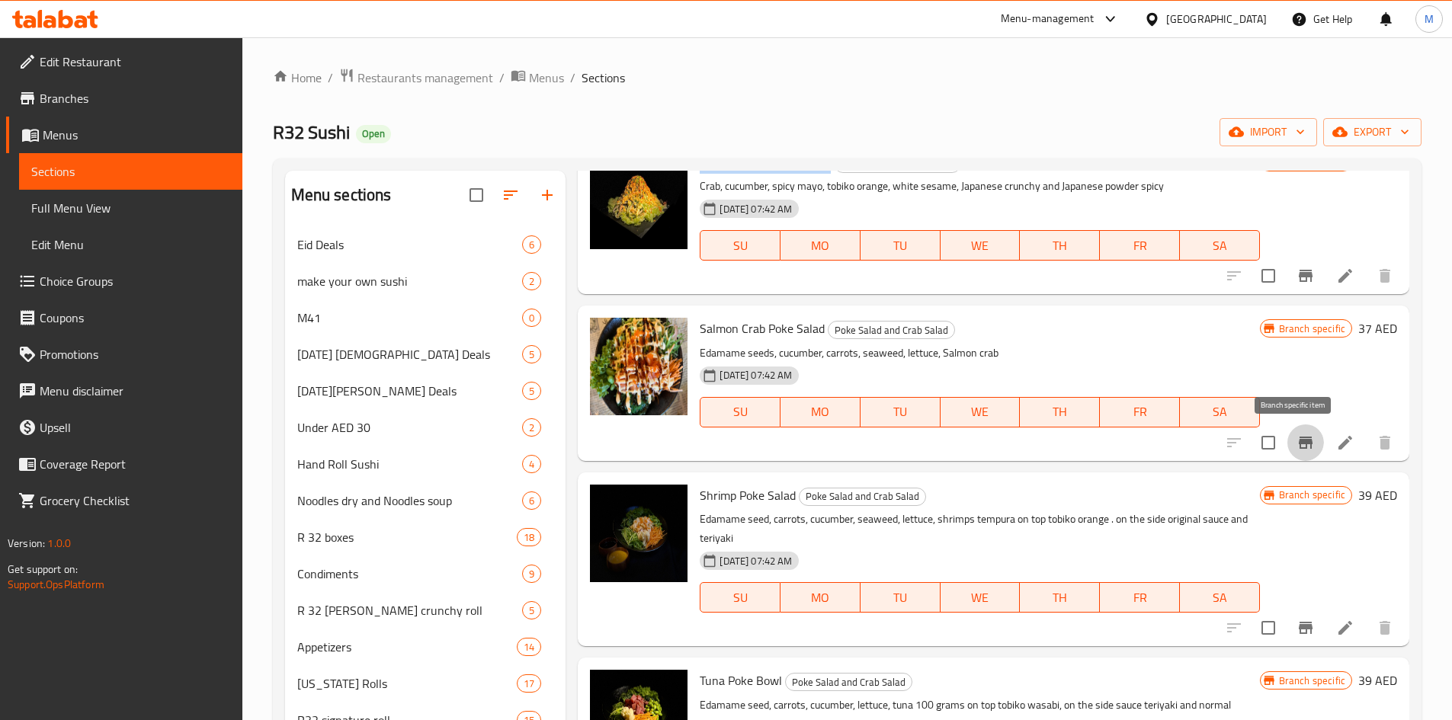
click at [1300, 437] on icon "Branch-specific-item" at bounding box center [1306, 443] width 14 height 12
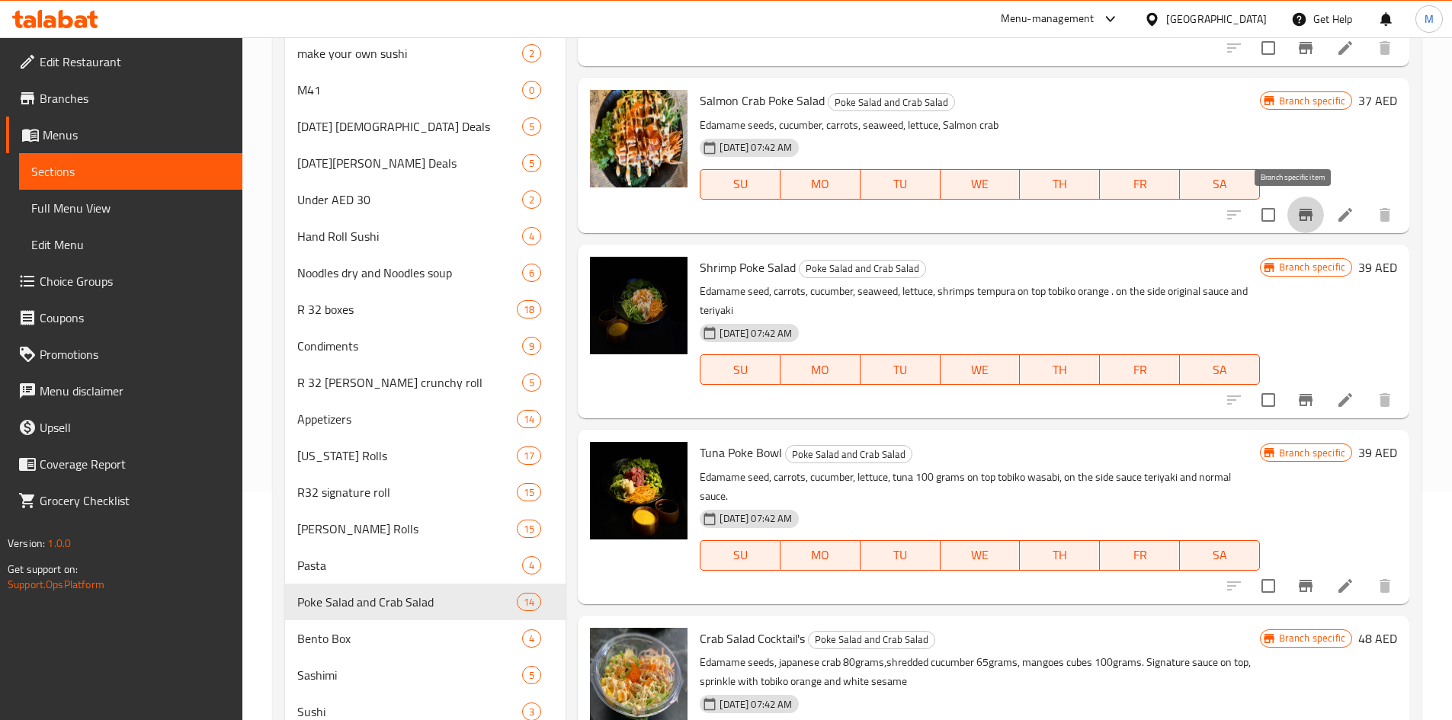
scroll to position [229, 0]
click at [1298, 405] on icon "Branch-specific-item" at bounding box center [1306, 399] width 18 height 18
click at [1297, 396] on icon "Branch-specific-item" at bounding box center [1306, 399] width 18 height 18
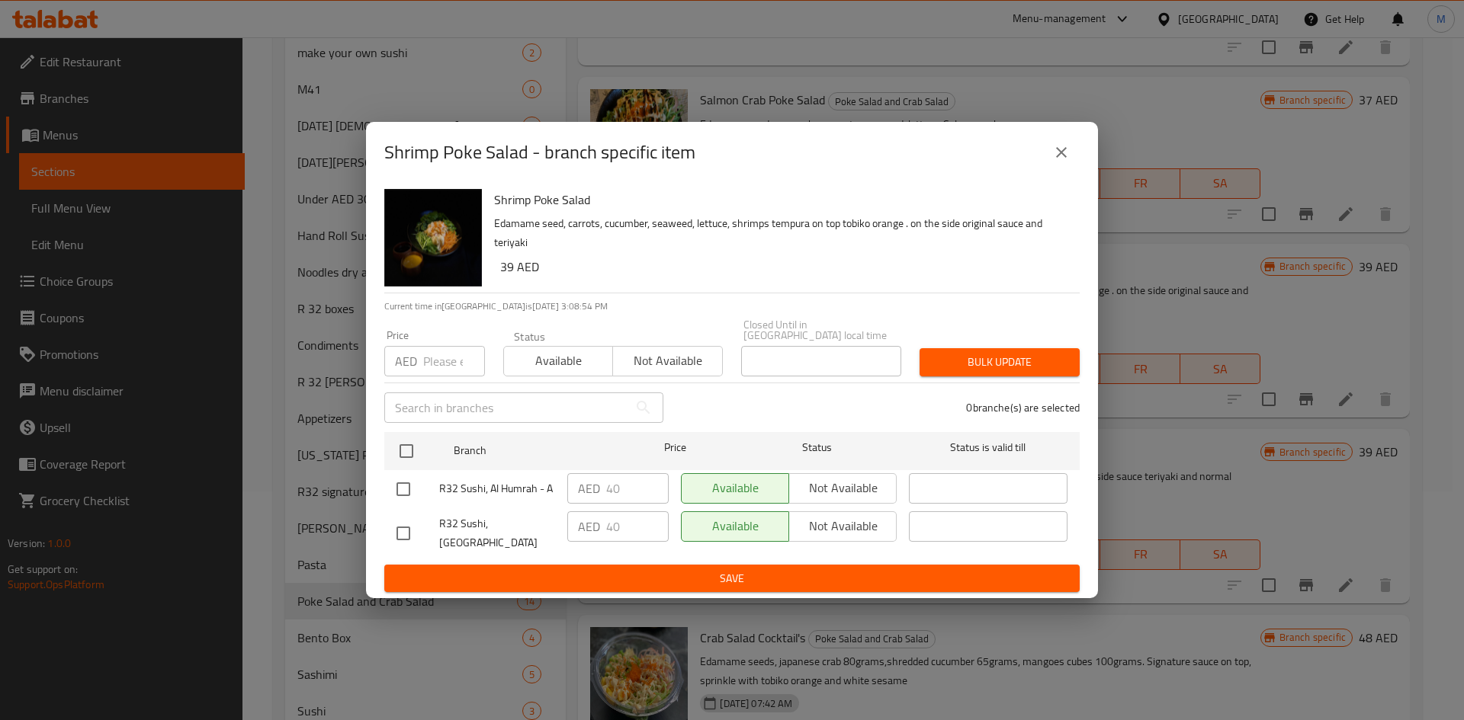
click at [403, 533] on input "checkbox" at bounding box center [403, 534] width 32 height 32
checkbox input "true"
click at [861, 537] on span "Not available" at bounding box center [842, 526] width 95 height 22
click at [866, 574] on span "Save" at bounding box center [731, 578] width 671 height 19
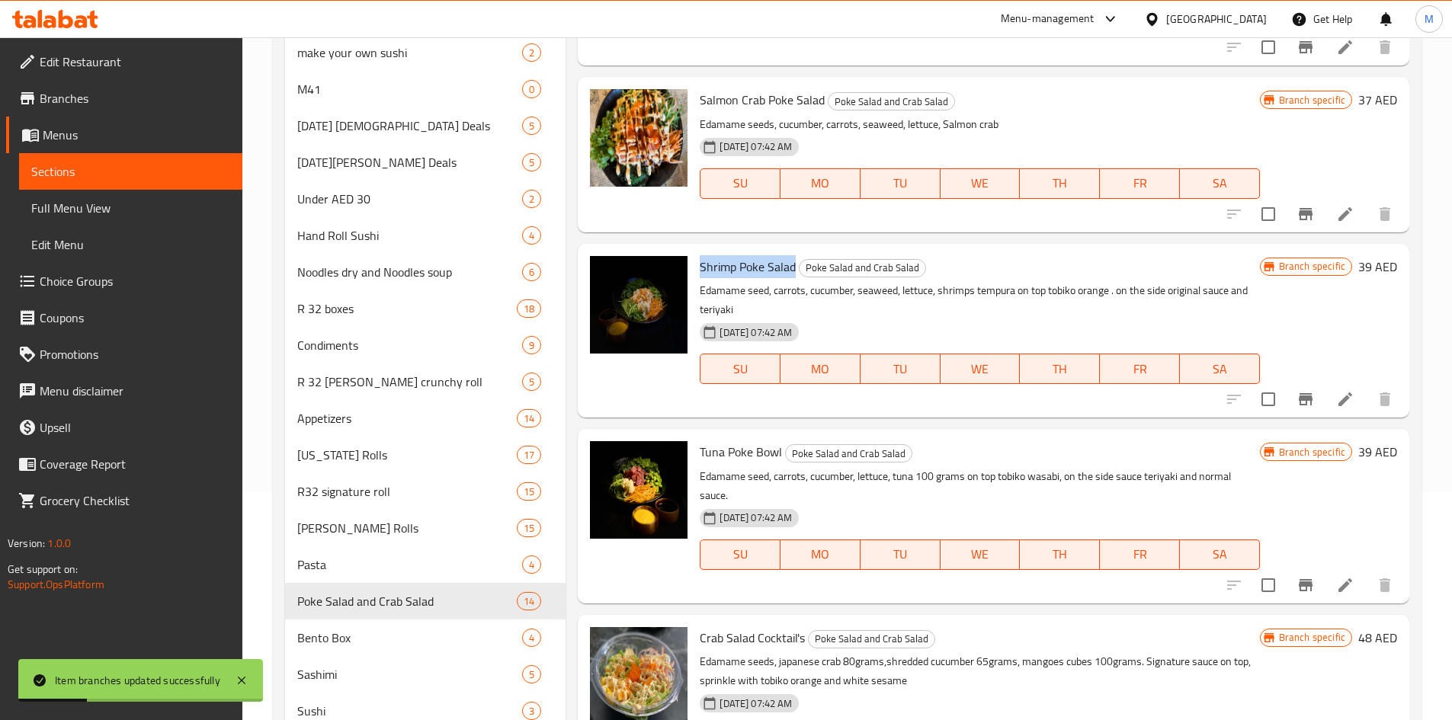
drag, startPoint x: 698, startPoint y: 261, endPoint x: 795, endPoint y: 255, distance: 97.0
click at [795, 255] on div "Shrimp Poke Salad Poke Salad and Crab Salad Edamame seed, carrots, cucumber, se…" at bounding box center [980, 331] width 572 height 162
drag, startPoint x: 760, startPoint y: 427, endPoint x: 740, endPoint y: 433, distance: 20.7
click at [760, 427] on div "Menu items Add Sort Manage items Vegans Phoki Yuki Salad Poke Salad and Crab Sa…" at bounding box center [988, 448] width 844 height 1013
click at [1297, 577] on icon "Branch-specific-item" at bounding box center [1306, 585] width 18 height 18
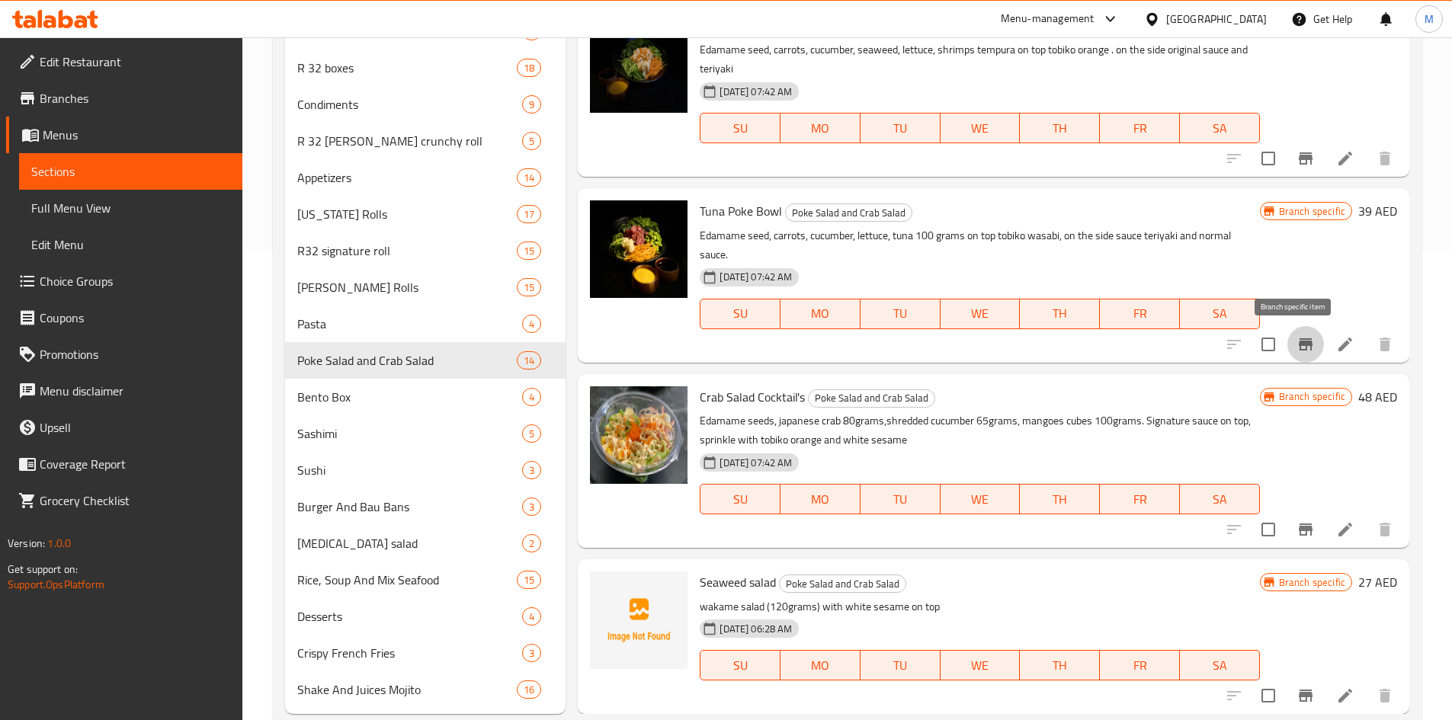
scroll to position [506, 0]
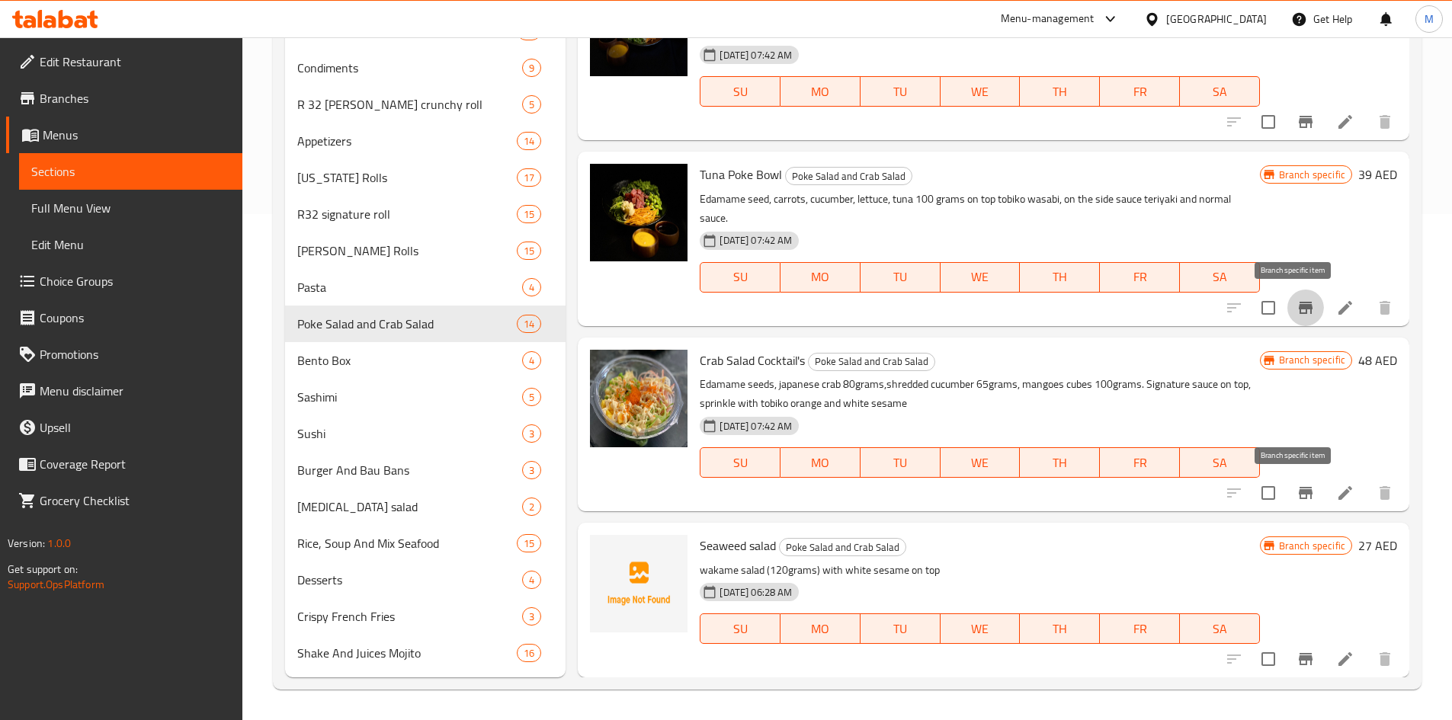
click at [1299, 499] on icon "Branch-specific-item" at bounding box center [1306, 493] width 14 height 12
click at [1297, 650] on icon "Branch-specific-item" at bounding box center [1306, 659] width 18 height 18
click at [1299, 659] on icon "Branch-specific-item" at bounding box center [1306, 659] width 14 height 12
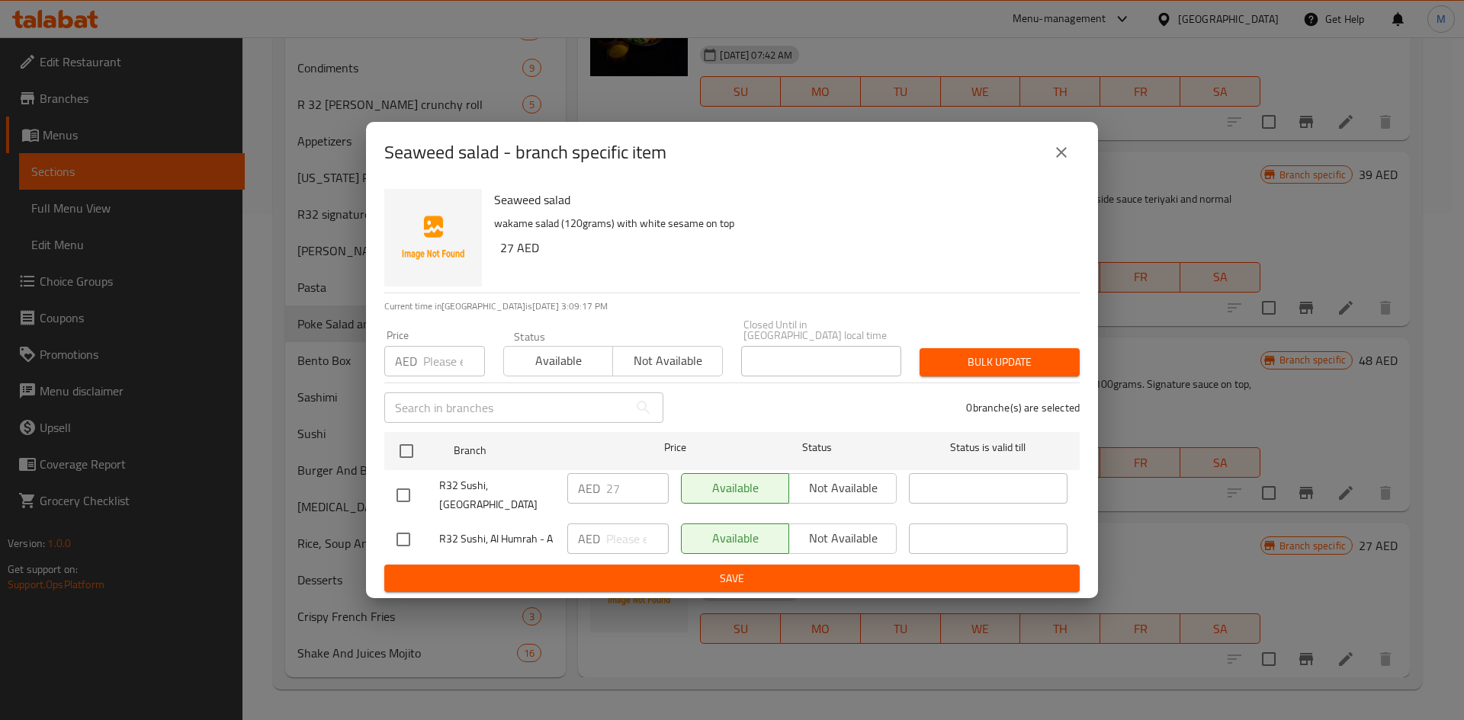
drag, startPoint x: 392, startPoint y: 526, endPoint x: 445, endPoint y: 543, distance: 55.9
click at [393, 526] on input "checkbox" at bounding box center [403, 540] width 32 height 32
checkbox input "true"
click at [816, 531] on span "Not available" at bounding box center [842, 539] width 95 height 22
click at [855, 569] on span "Save" at bounding box center [731, 578] width 671 height 19
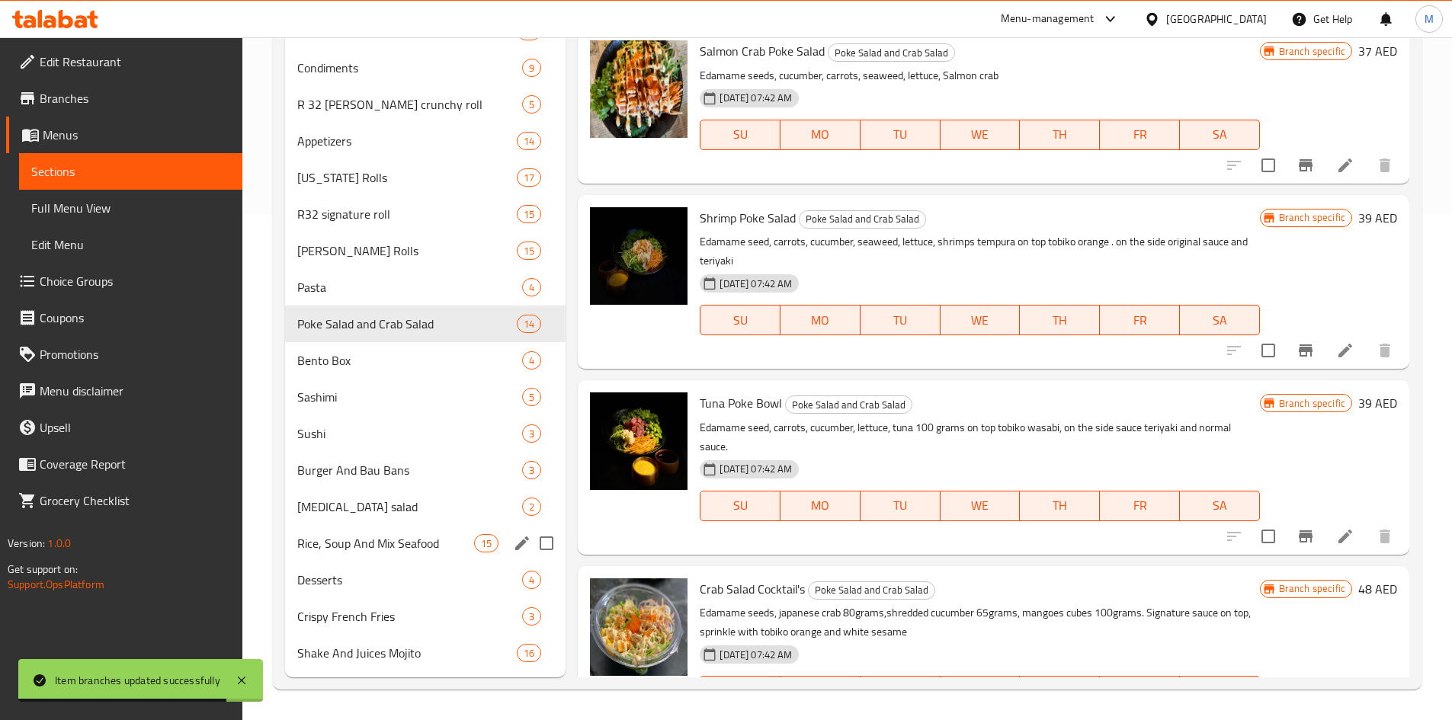
scroll to position [430, 0]
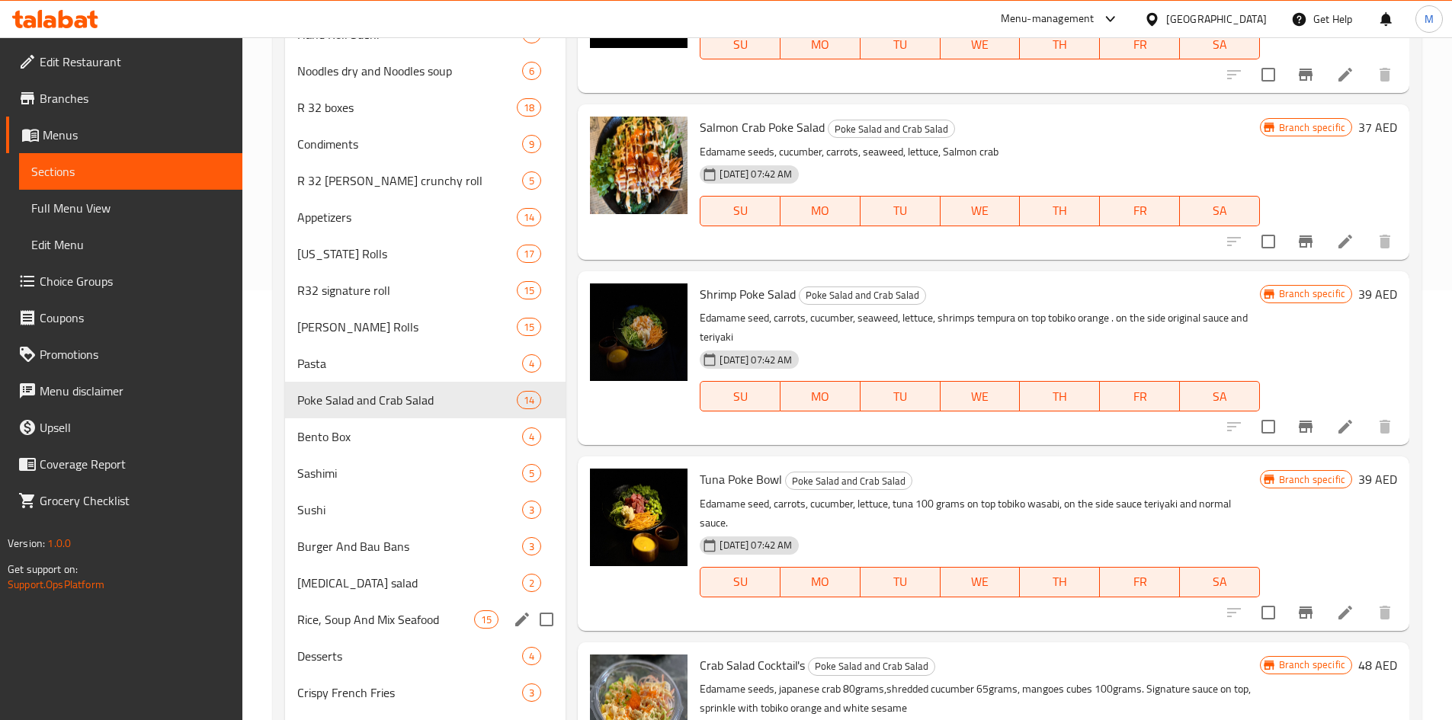
click at [408, 611] on span "Rice, Soup And Mix Seafood" at bounding box center [386, 620] width 178 height 18
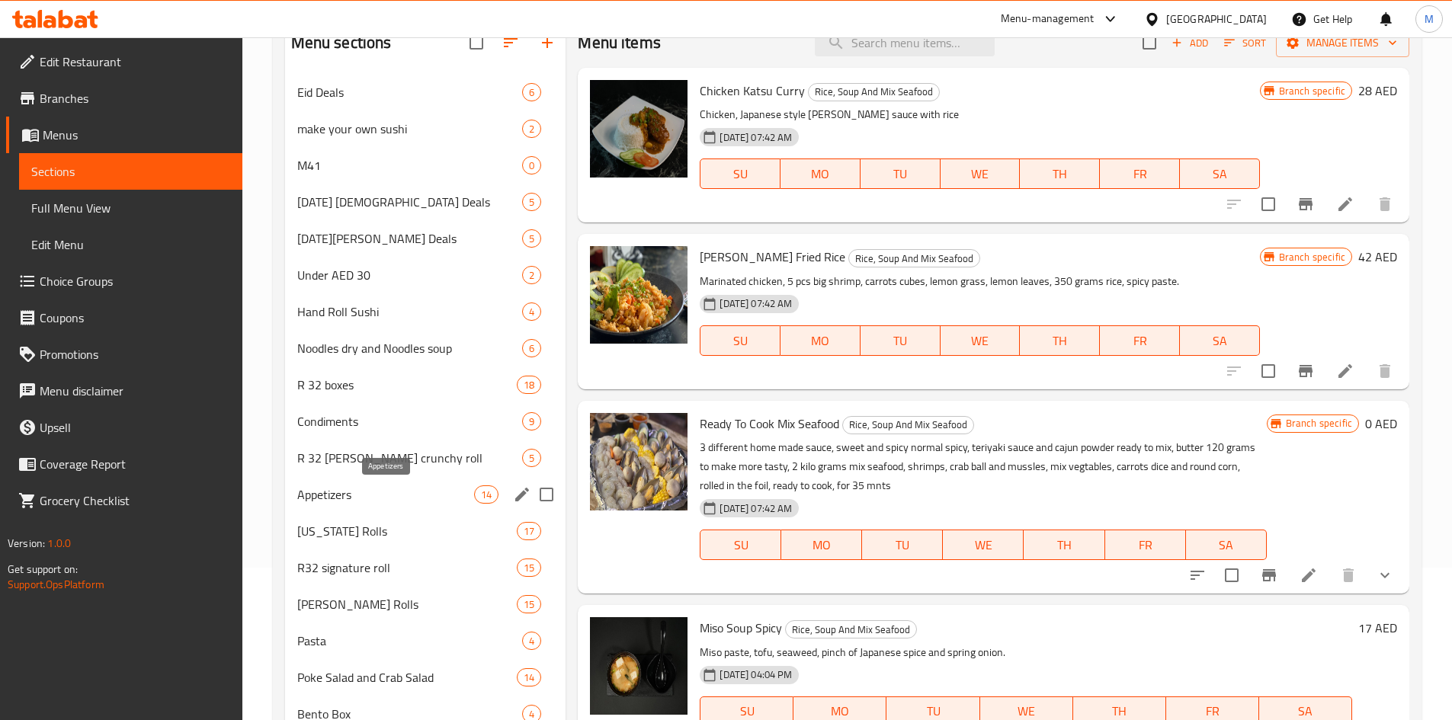
scroll to position [229, 0]
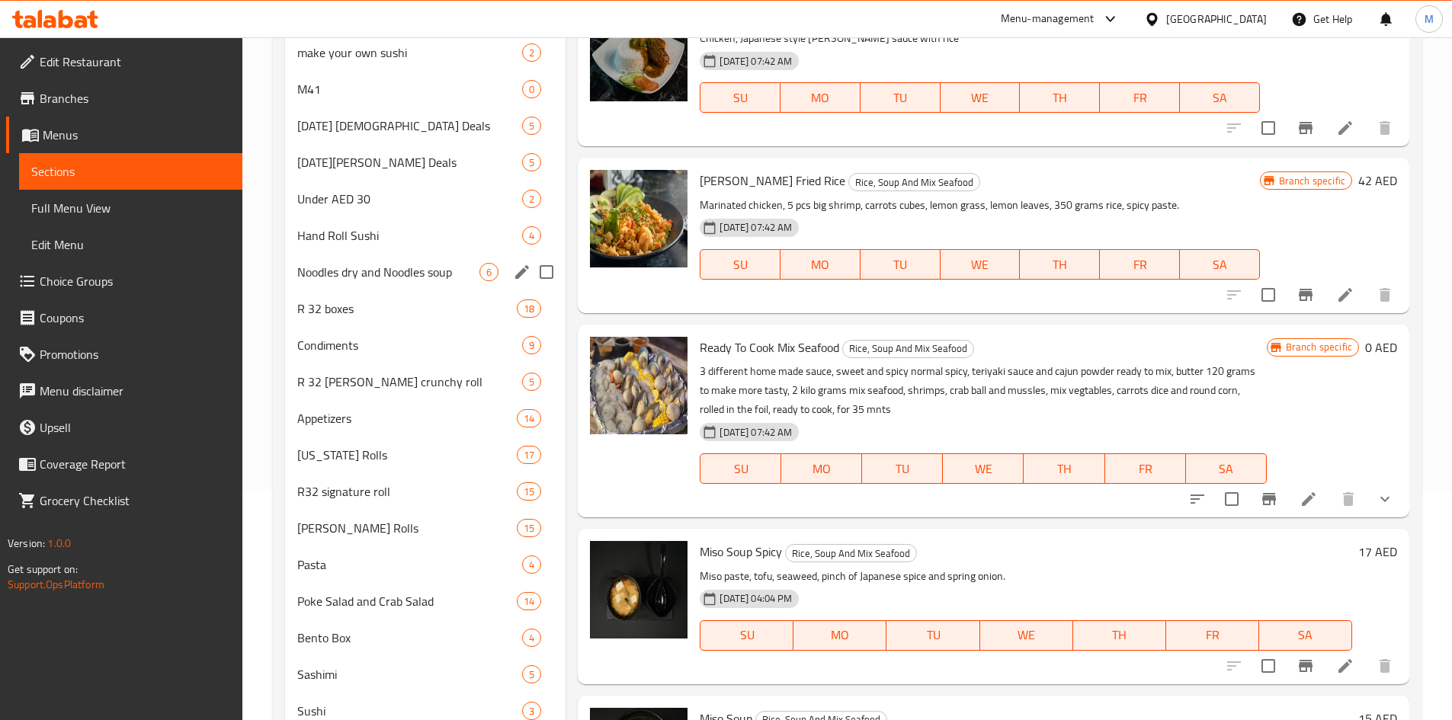
click at [379, 271] on span "Noodles dry and Noodles soup" at bounding box center [388, 272] width 183 height 18
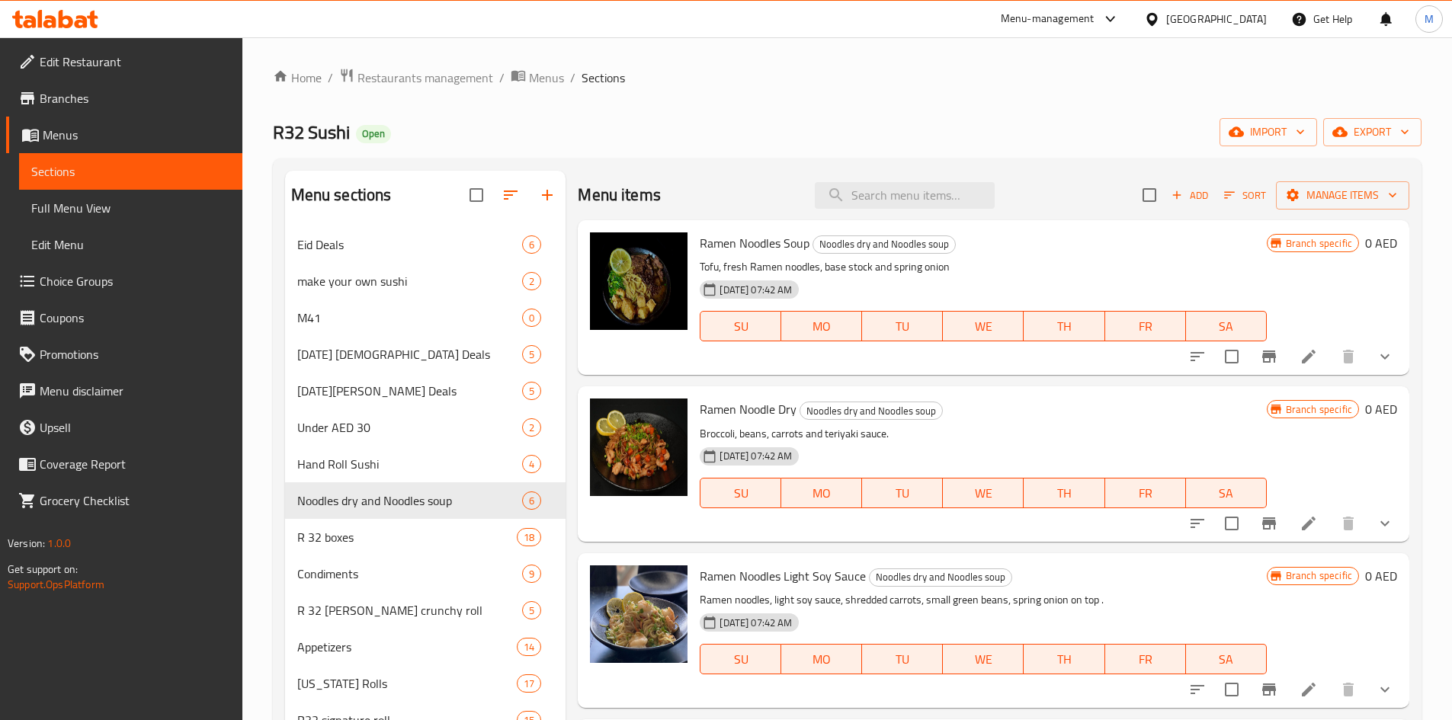
click at [1260, 355] on icon "Branch-specific-item" at bounding box center [1269, 357] width 18 height 18
click at [1376, 354] on icon "show more" at bounding box center [1385, 357] width 18 height 18
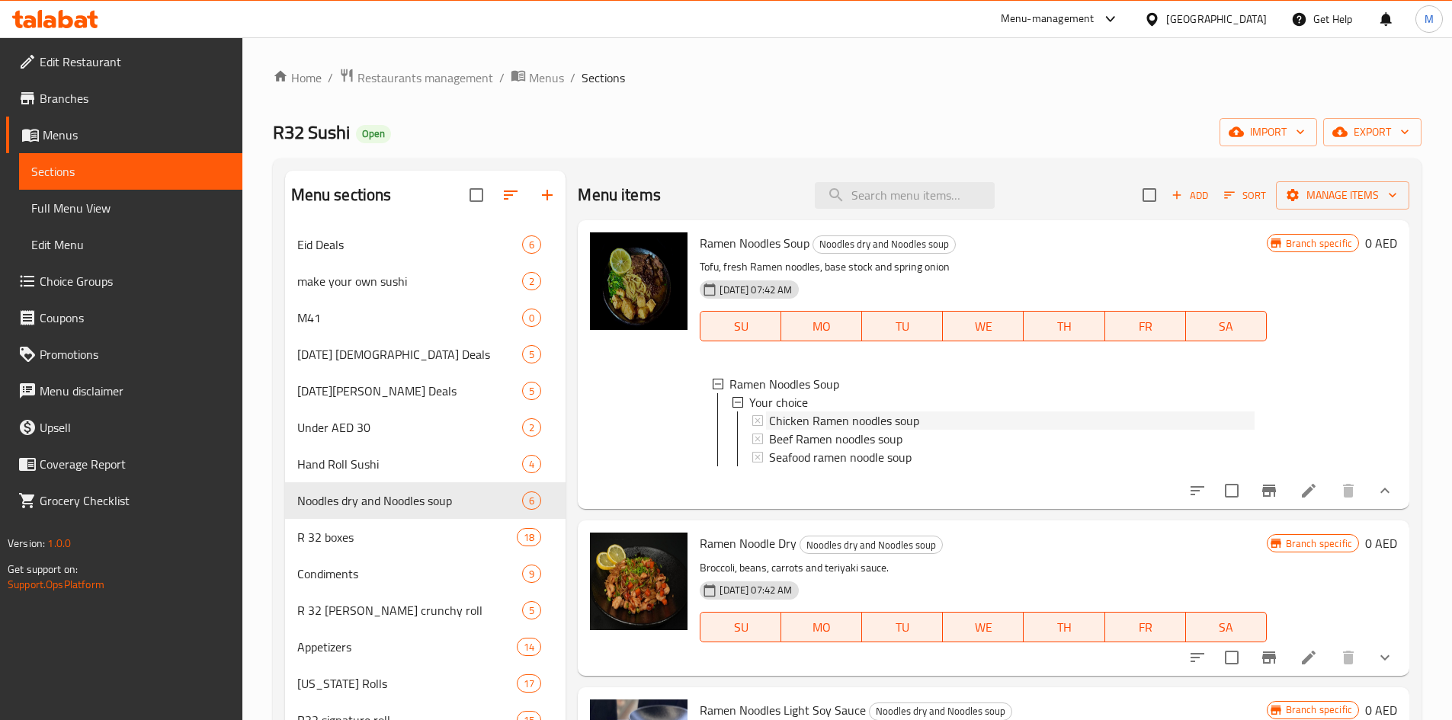
click at [866, 419] on span "Chicken Ramen noodles soup" at bounding box center [844, 421] width 150 height 18
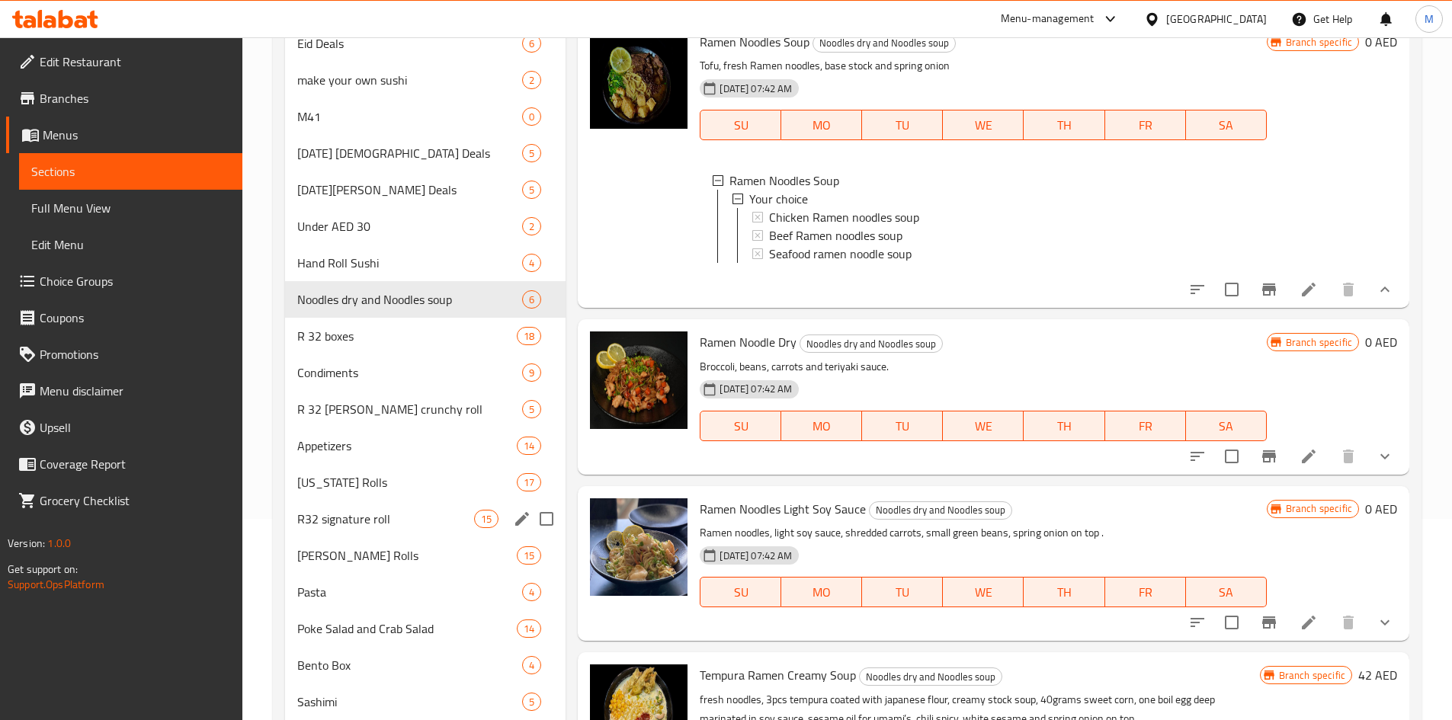
scroll to position [229, 0]
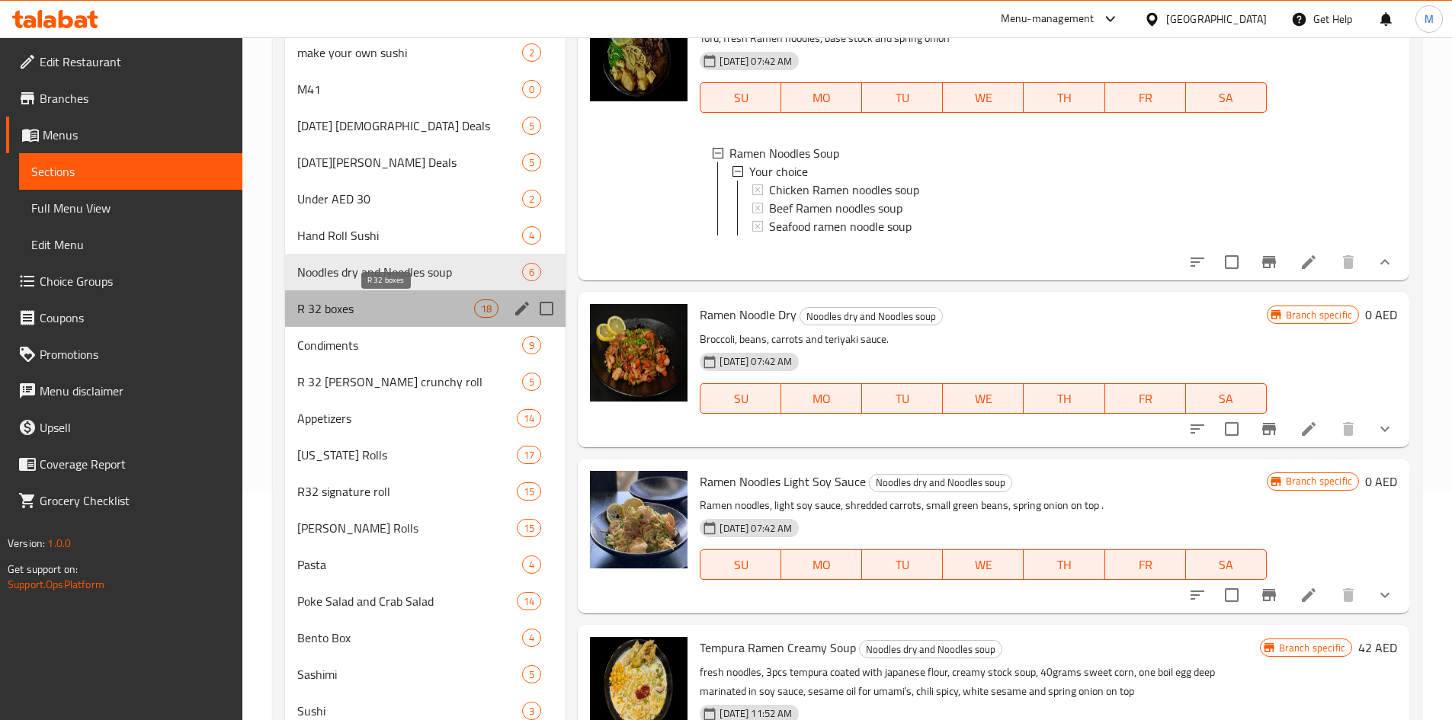
click at [380, 313] on span "R 32 boxes" at bounding box center [386, 309] width 178 height 18
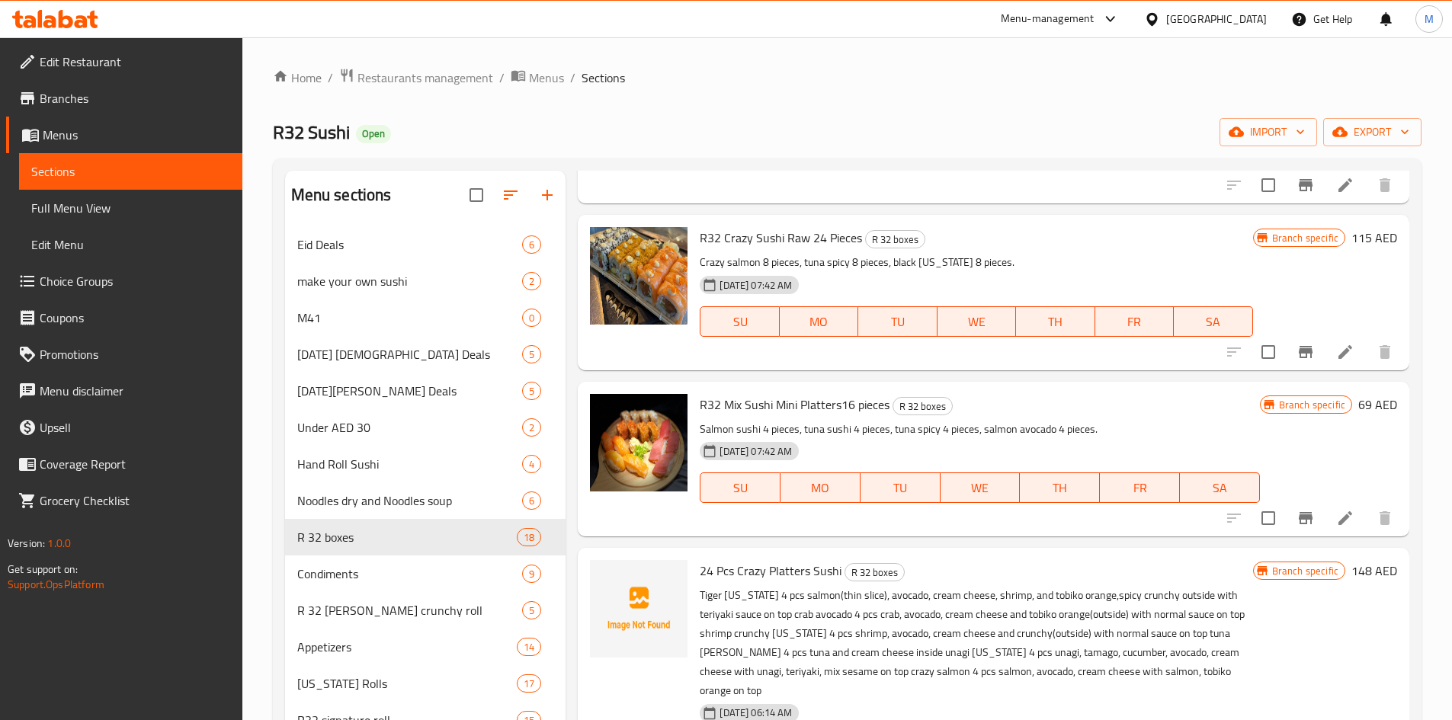
scroll to position [1677, 0]
